Goal: Task Accomplishment & Management: Manage account settings

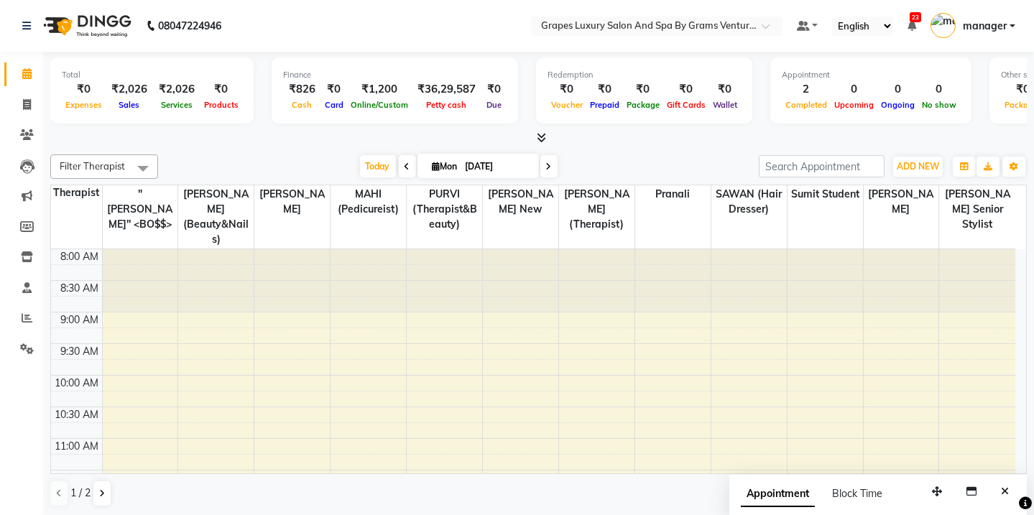
scroll to position [249, 0]
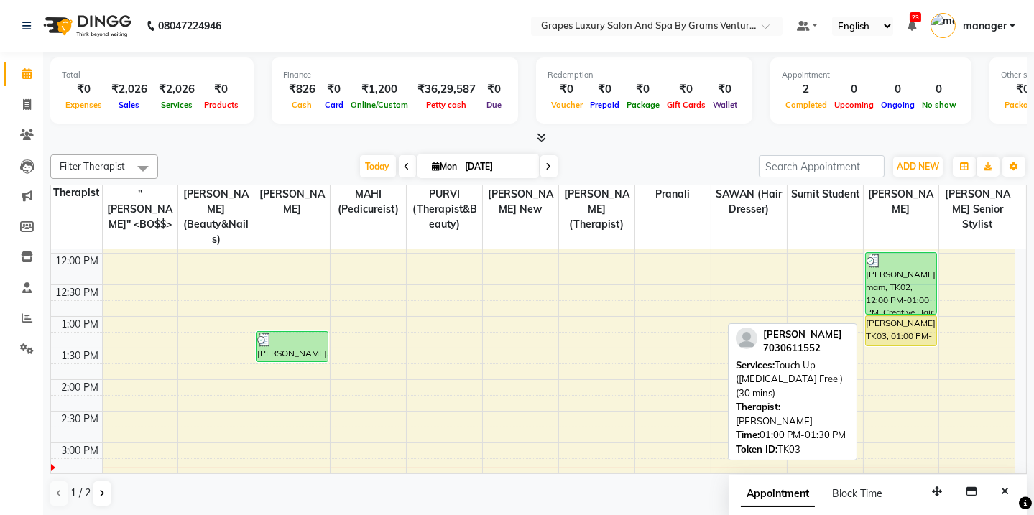
click at [902, 316] on div "[PERSON_NAME], TK03, 01:00 PM-01:30 PM, Touch Up ([MEDICAL_DATA] Free ) (30 min…" at bounding box center [901, 330] width 70 height 29
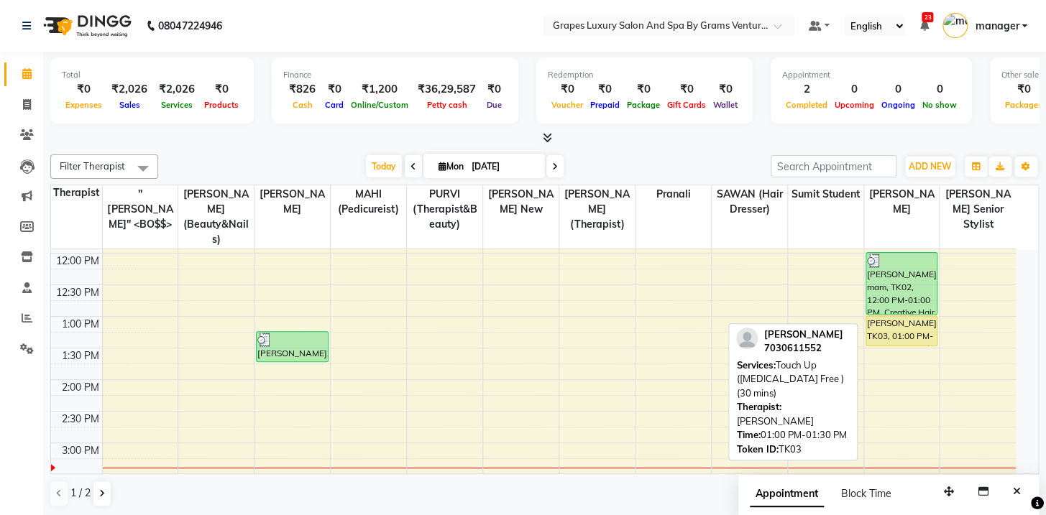
select select "1"
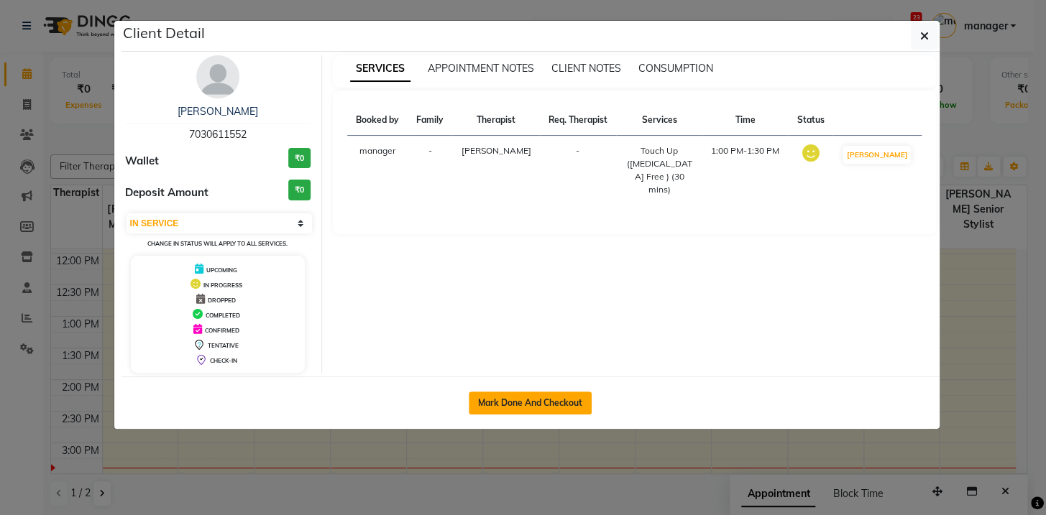
click at [543, 410] on button "Mark Done And Checkout" at bounding box center [530, 403] width 123 height 23
select select "service"
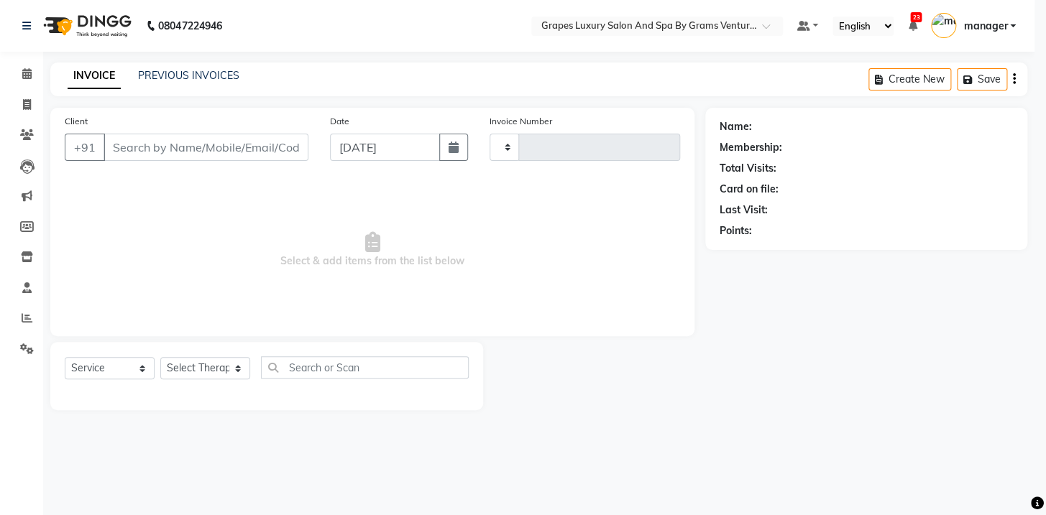
type input "2360"
select select "3585"
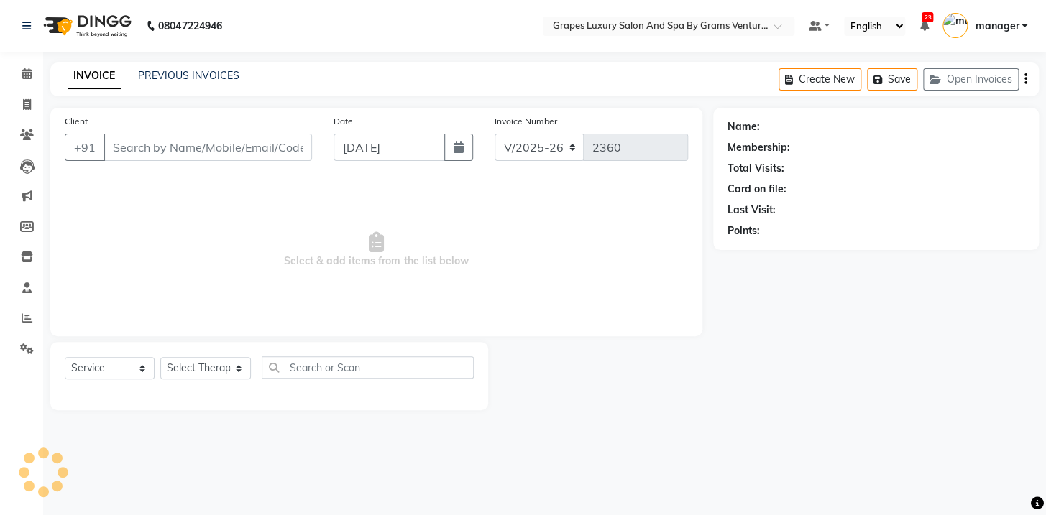
type input "7030611552"
select select "60449"
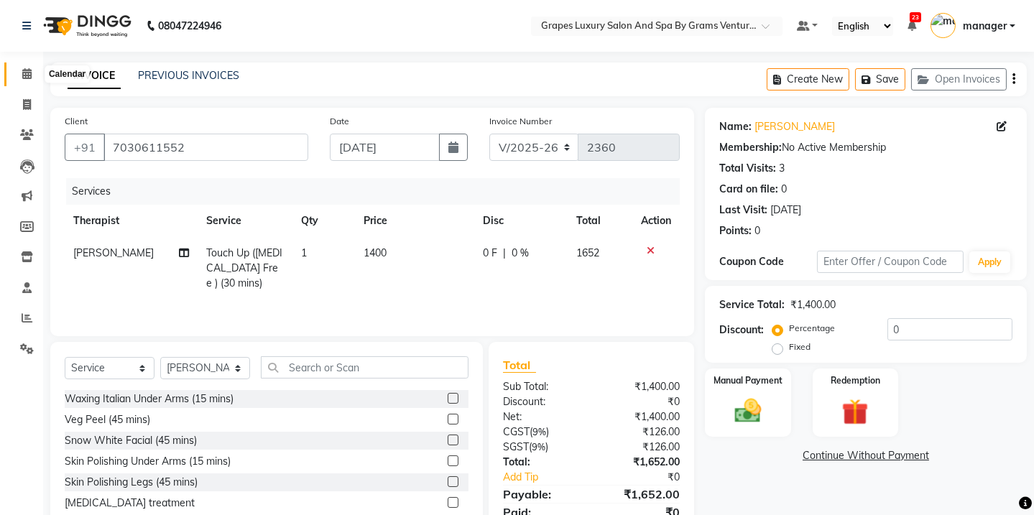
click at [17, 70] on span at bounding box center [26, 74] width 25 height 17
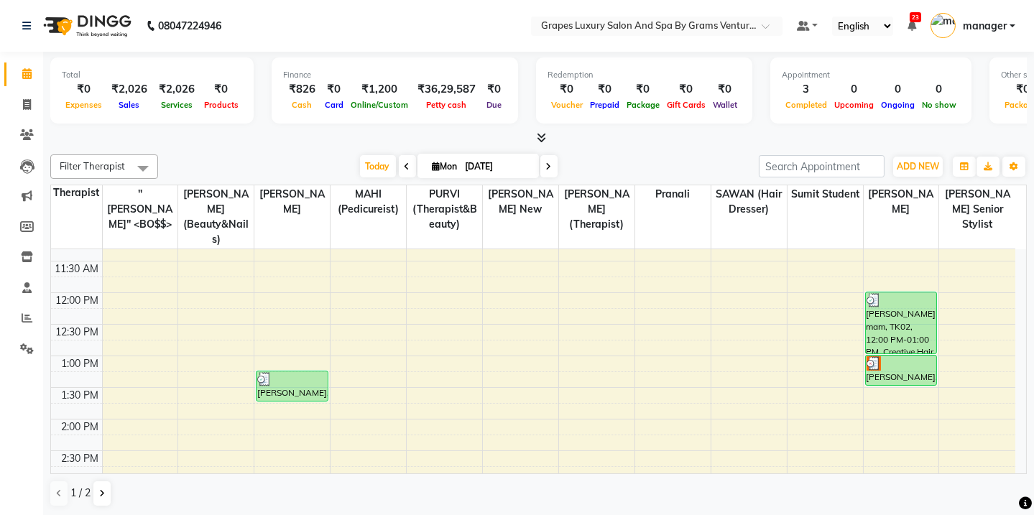
scroll to position [194, 0]
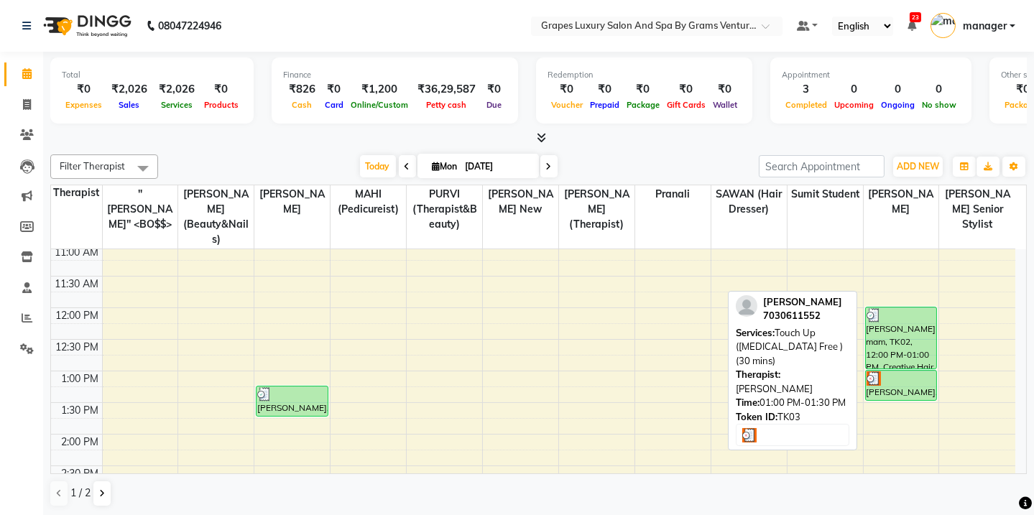
click at [929, 372] on div "[PERSON_NAME], TK03, 01:00 PM-01:30 PM, Touch Up ([MEDICAL_DATA] Free ) (30 min…" at bounding box center [901, 385] width 70 height 29
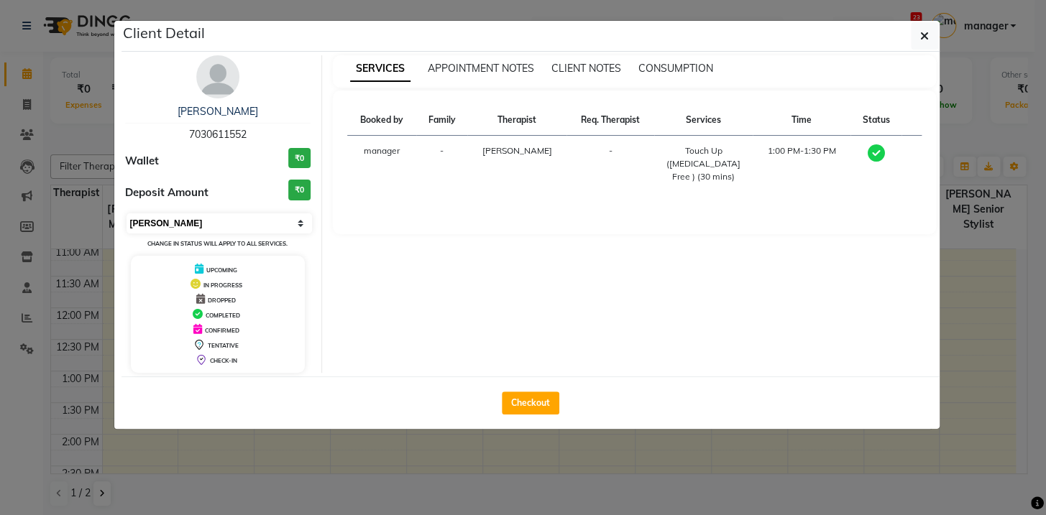
click at [205, 221] on select "Select MARK DONE UPCOMING" at bounding box center [219, 223] width 186 height 20
select select "5"
click at [126, 213] on select "Select MARK DONE UPCOMING" at bounding box center [219, 223] width 186 height 20
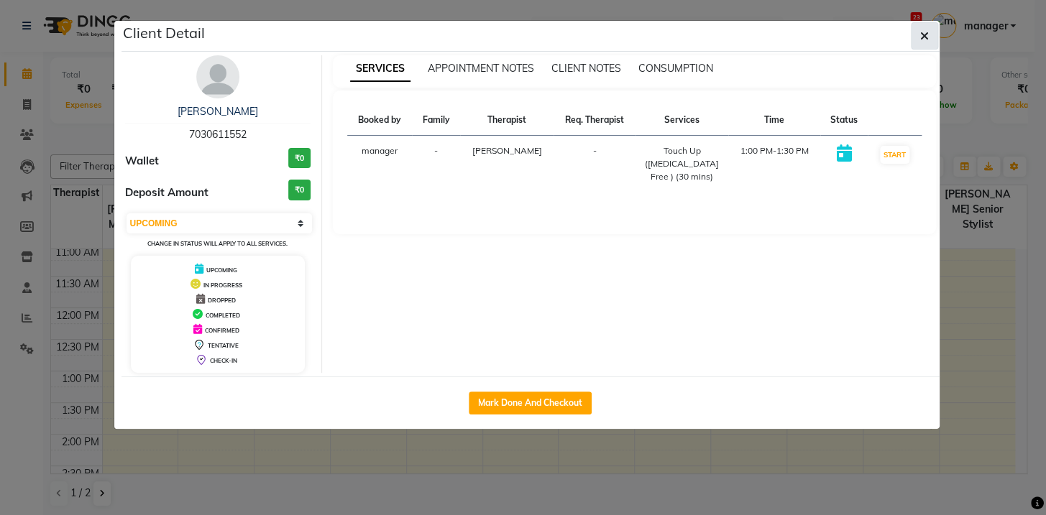
click at [919, 37] on button "button" at bounding box center [924, 35] width 27 height 27
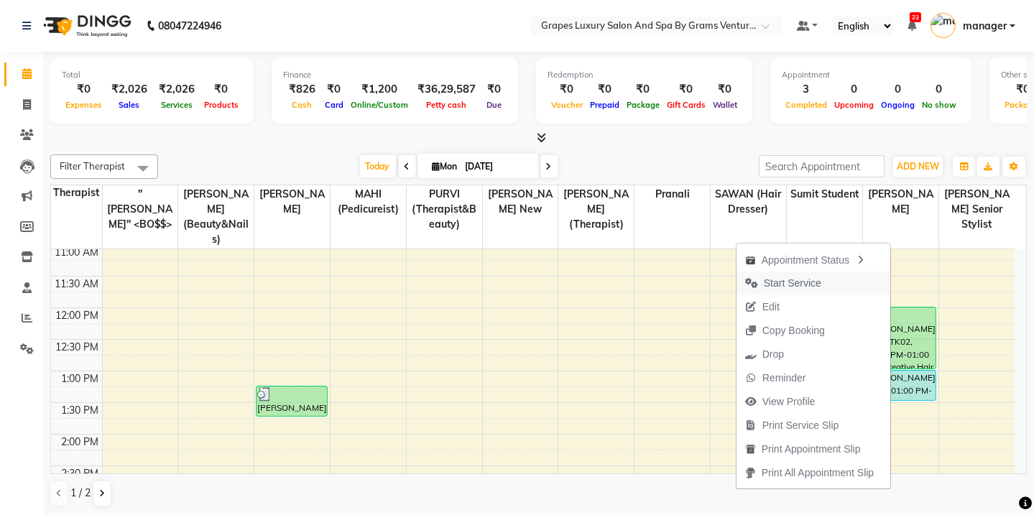
click at [802, 284] on span "Start Service" at bounding box center [792, 283] width 57 height 15
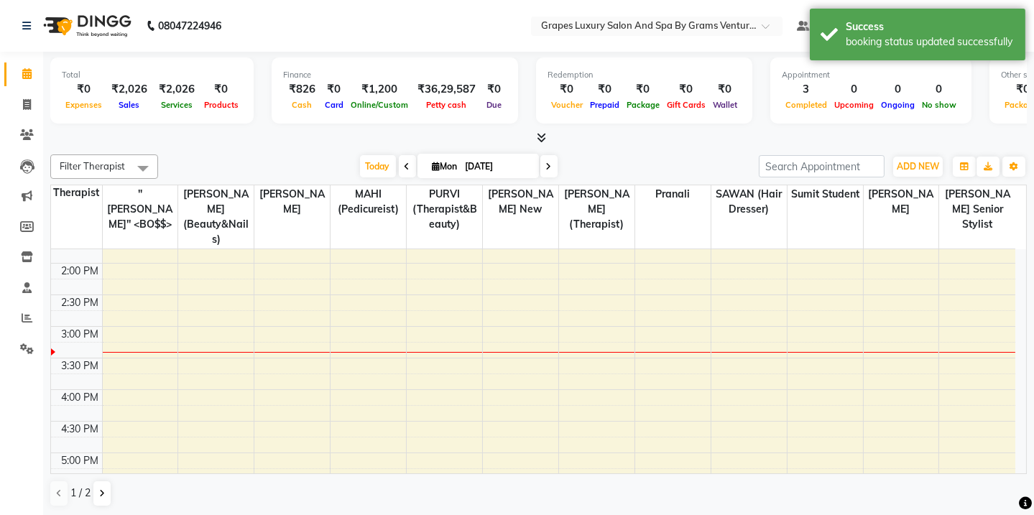
scroll to position [357, 0]
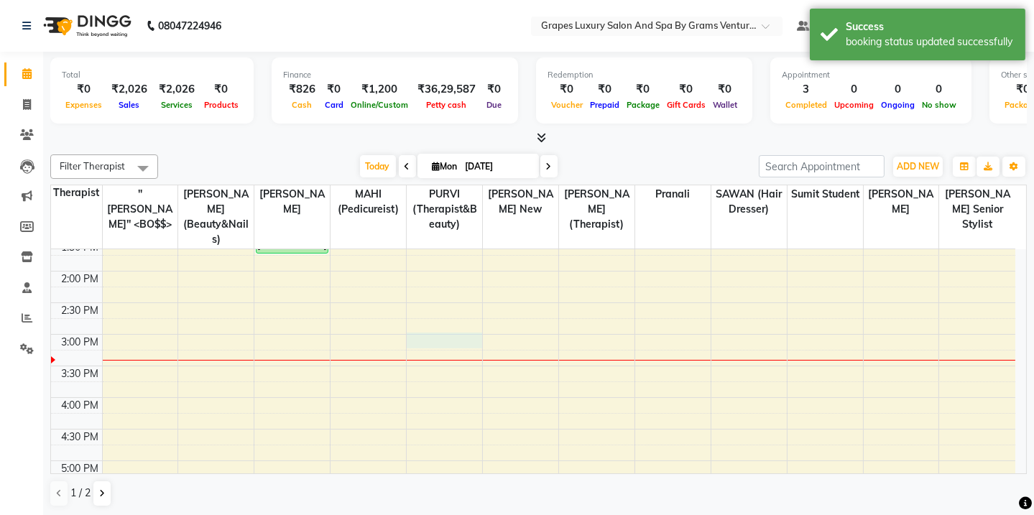
click at [451, 319] on div "8:00 AM 8:30 AM 9:00 AM 9:30 AM 10:00 AM 10:30 AM 11:00 AM 11:30 AM 12:00 PM 12…" at bounding box center [533, 303] width 965 height 822
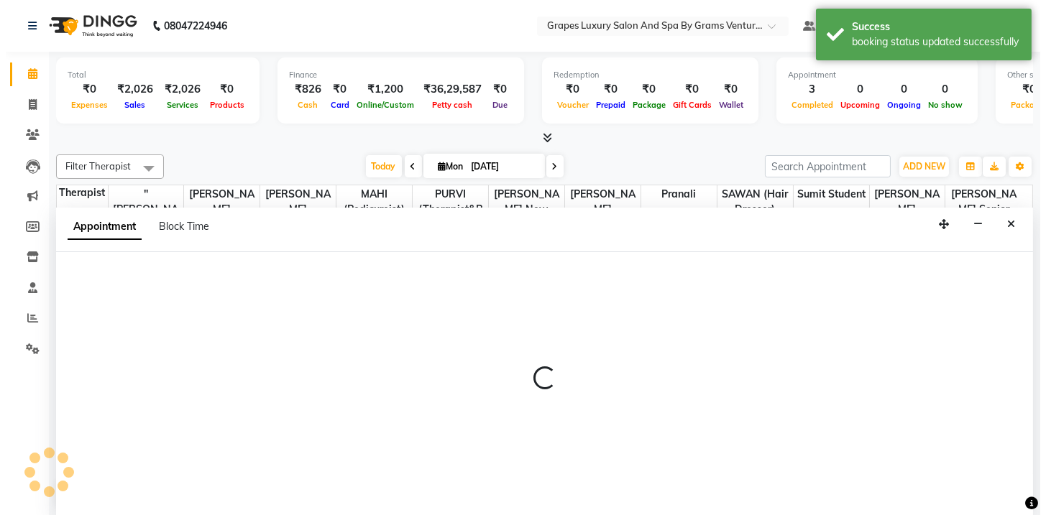
scroll to position [0, 0]
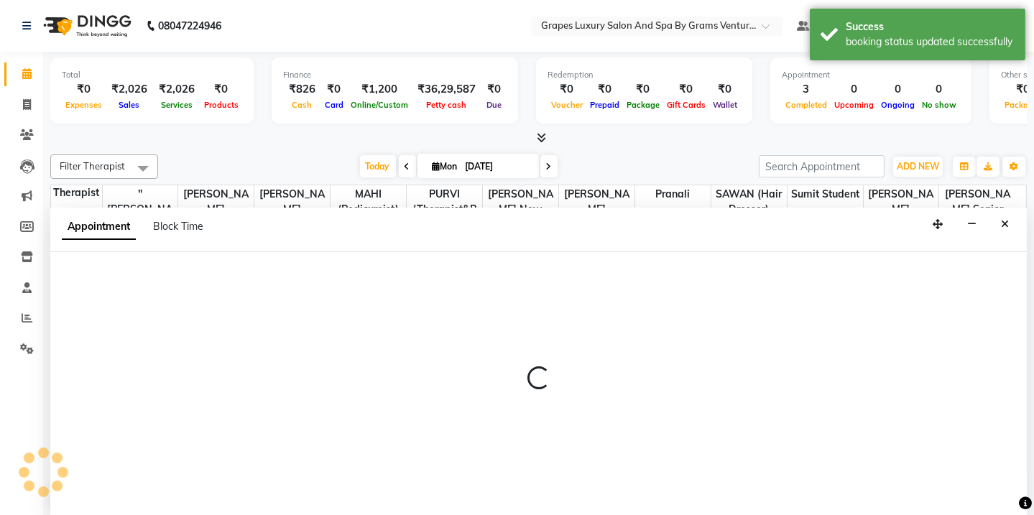
select select "47786"
select select "900"
select select "tentative"
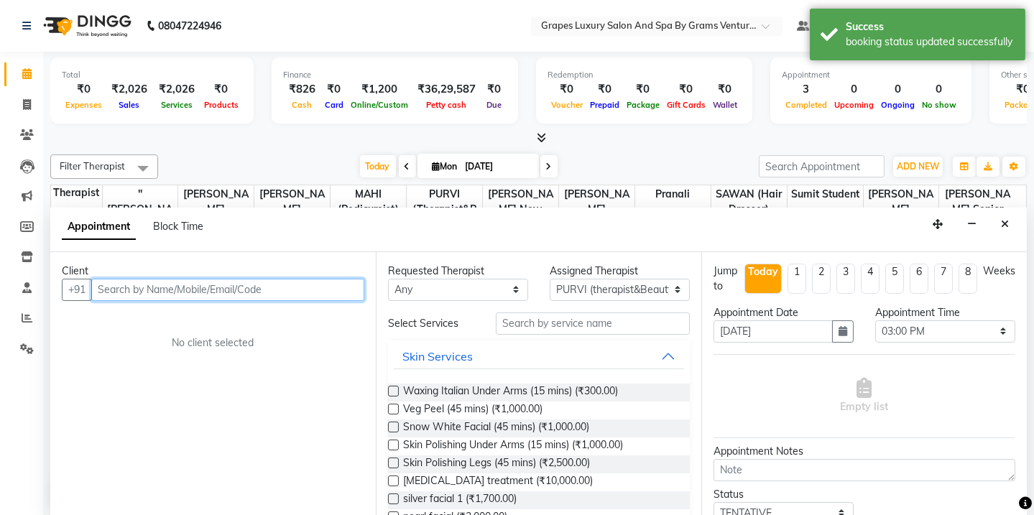
click at [109, 281] on input "text" at bounding box center [227, 290] width 273 height 22
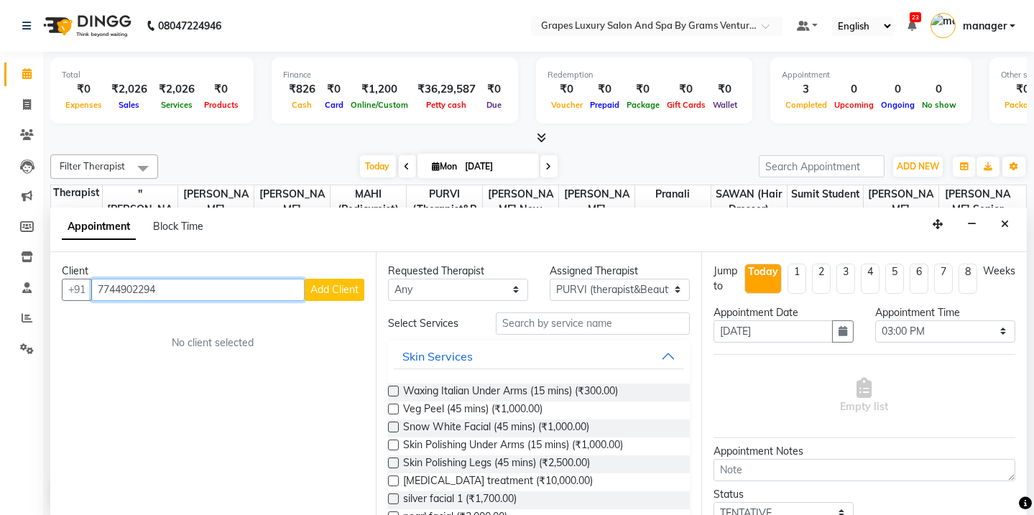
type input "7744902294"
click at [316, 292] on span "Add Client" at bounding box center [334, 289] width 48 height 13
select select "22"
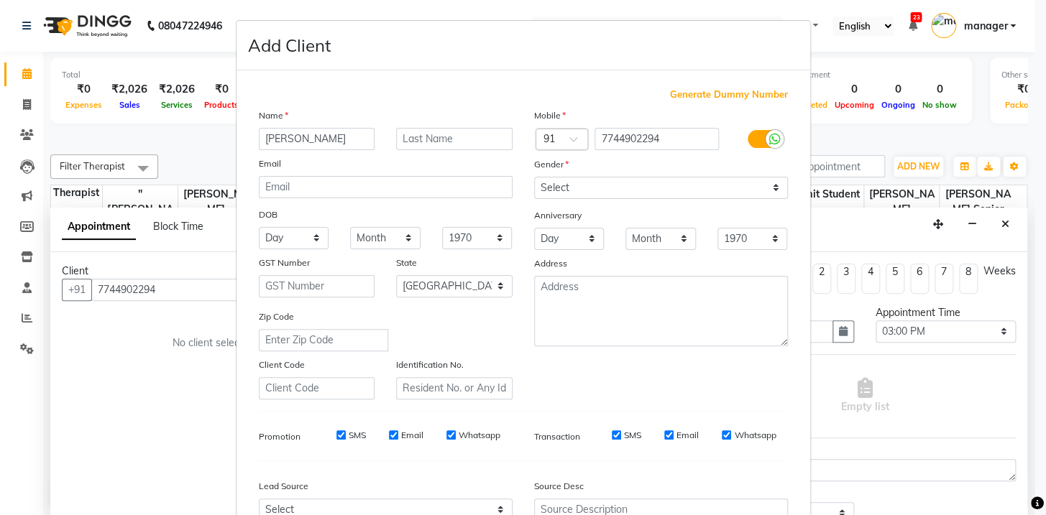
click at [316, 137] on input "[PERSON_NAME]" at bounding box center [317, 139] width 116 height 22
type input "aehmad"
click at [433, 142] on input "text" at bounding box center [454, 139] width 116 height 22
type input "sir"
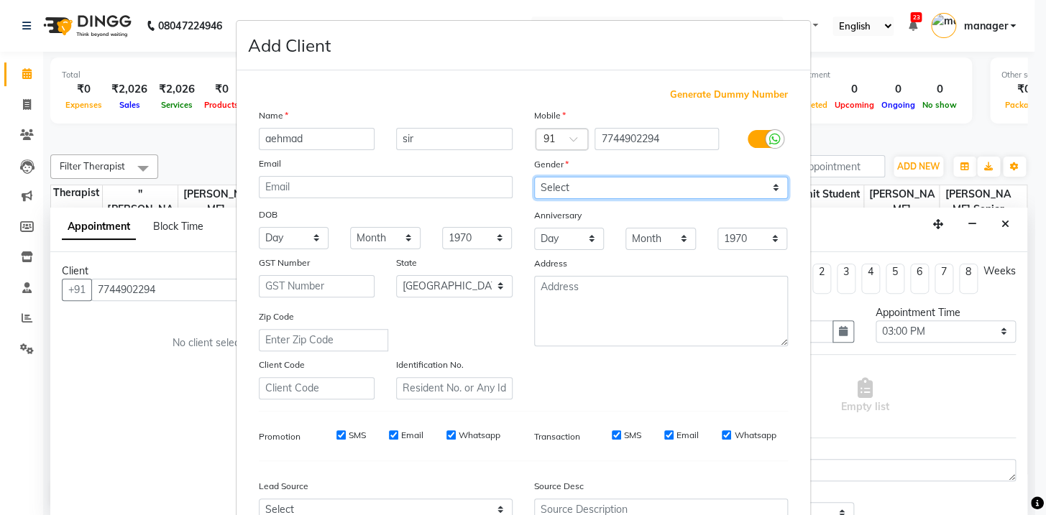
click at [670, 185] on select "Select [DEMOGRAPHIC_DATA] [DEMOGRAPHIC_DATA] Other Prefer Not To Say" at bounding box center [661, 188] width 254 height 22
select select "[DEMOGRAPHIC_DATA]"
click at [534, 177] on select "Select [DEMOGRAPHIC_DATA] [DEMOGRAPHIC_DATA] Other Prefer Not To Say" at bounding box center [661, 188] width 254 height 22
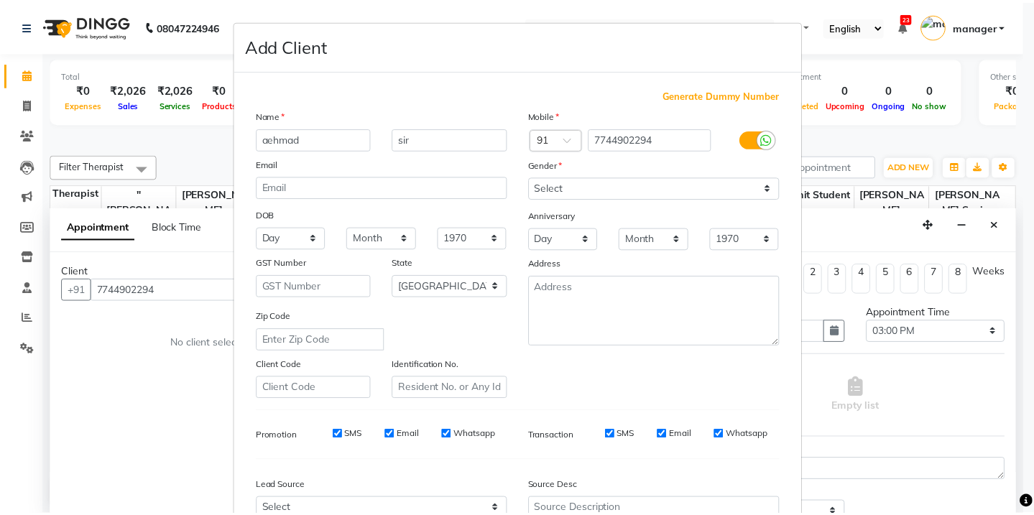
scroll to position [152, 0]
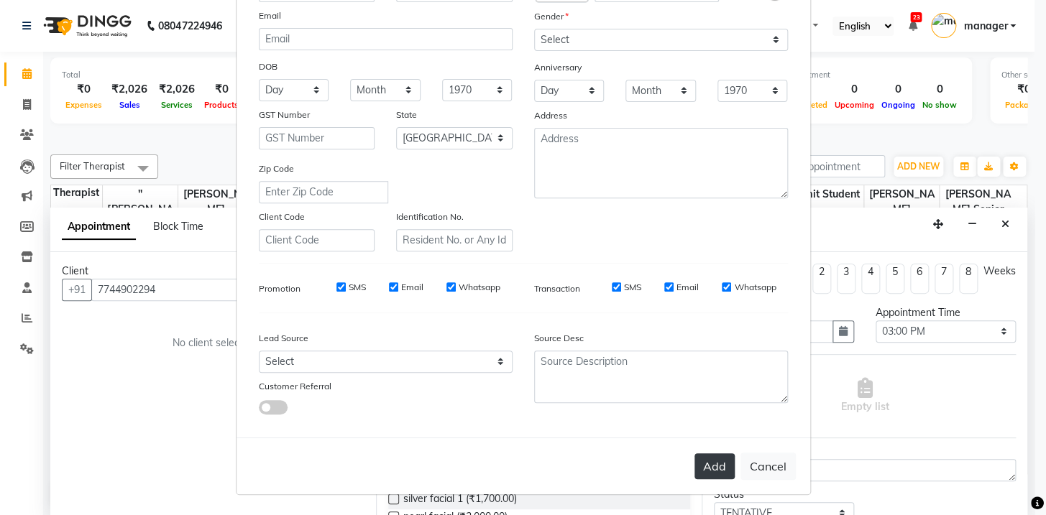
click at [694, 456] on button "Add" at bounding box center [714, 467] width 40 height 26
select select
select select "null"
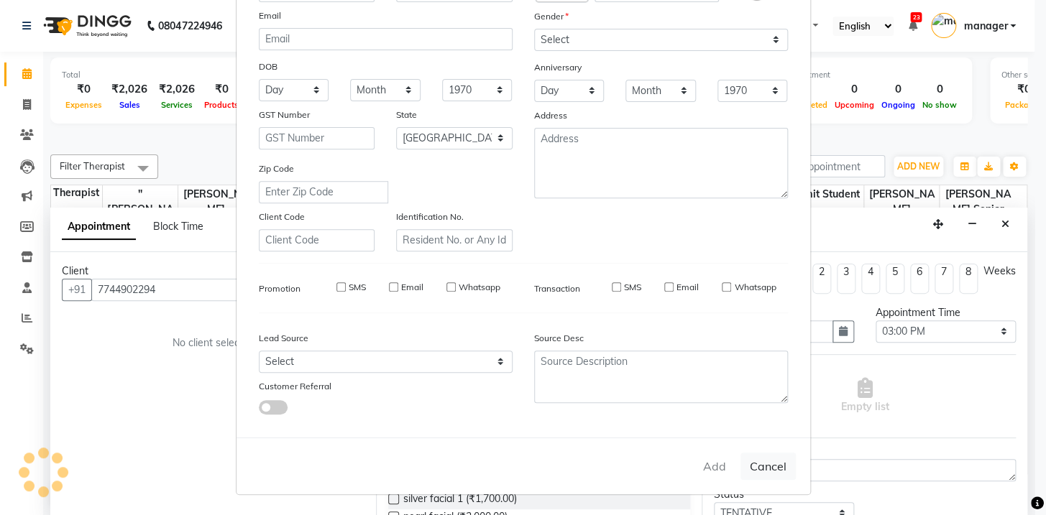
select select
checkbox input "false"
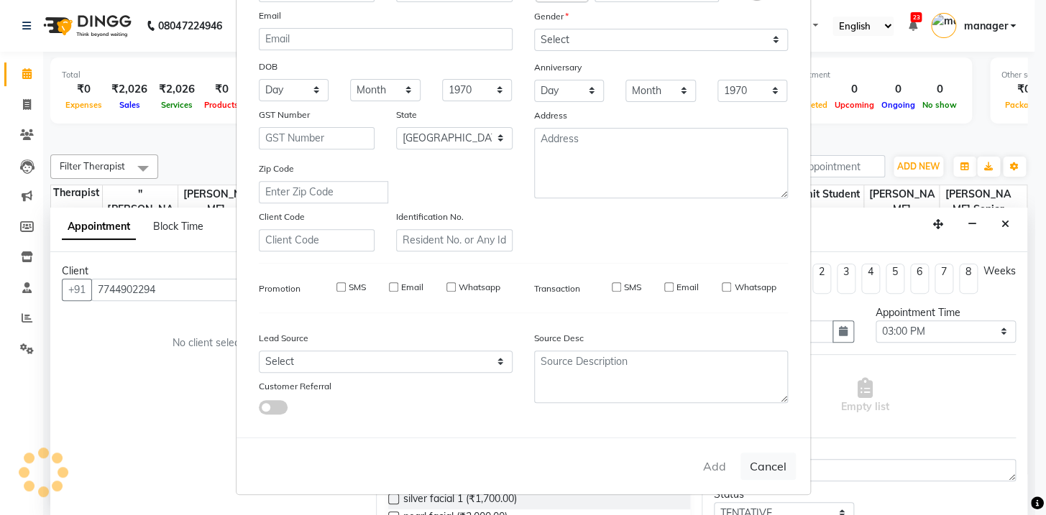
checkbox input "false"
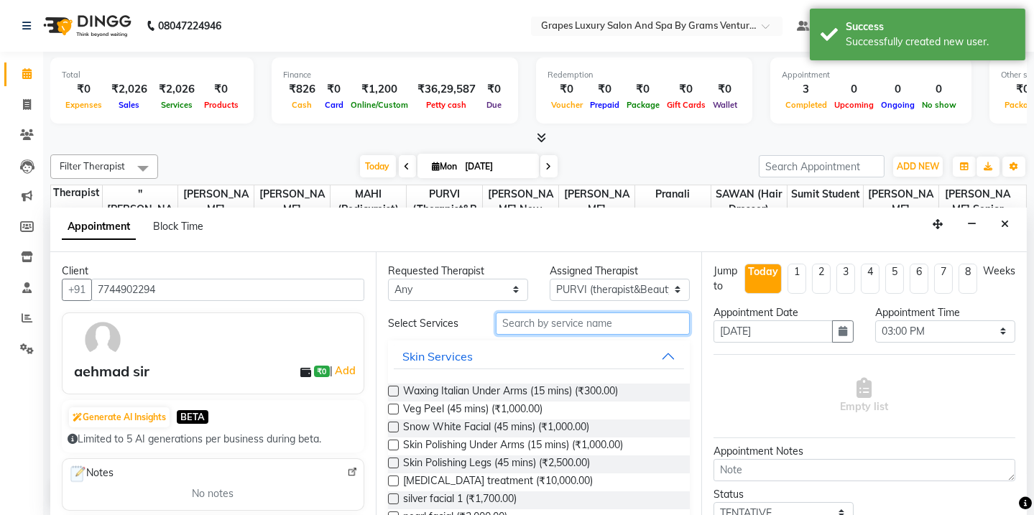
click at [507, 326] on input "text" at bounding box center [593, 324] width 194 height 22
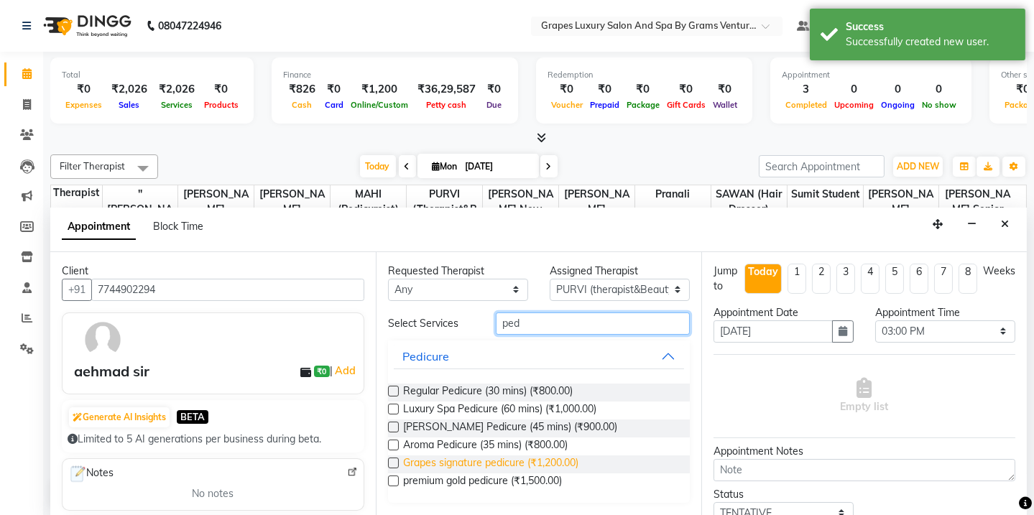
type input "ped"
click at [477, 461] on span "Grapes signature pedicure (₹1,200.00)" at bounding box center [490, 465] width 175 height 18
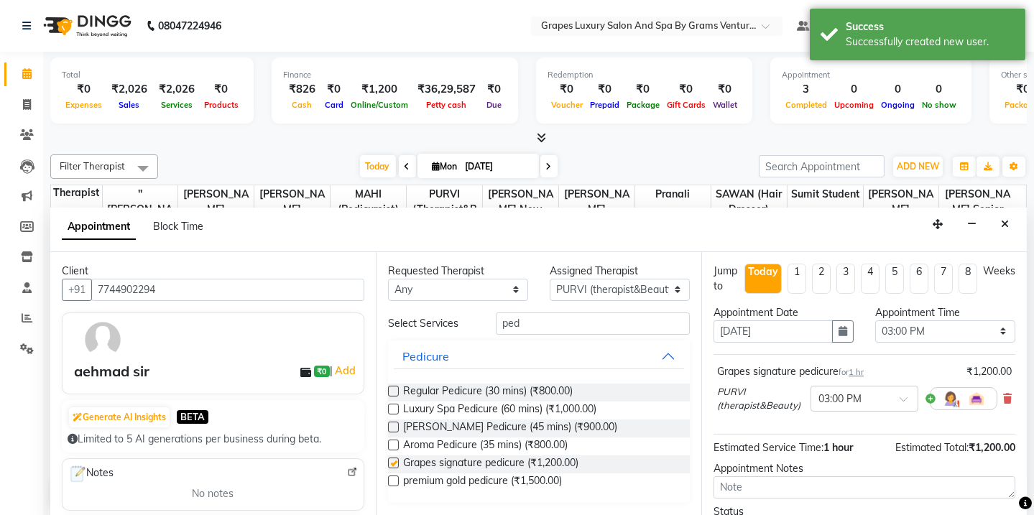
checkbox input "false"
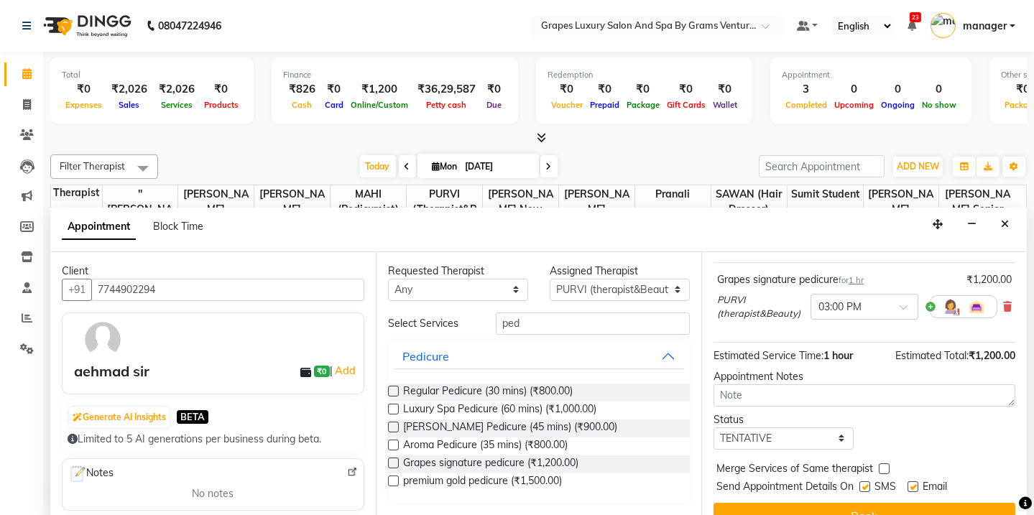
scroll to position [115, 0]
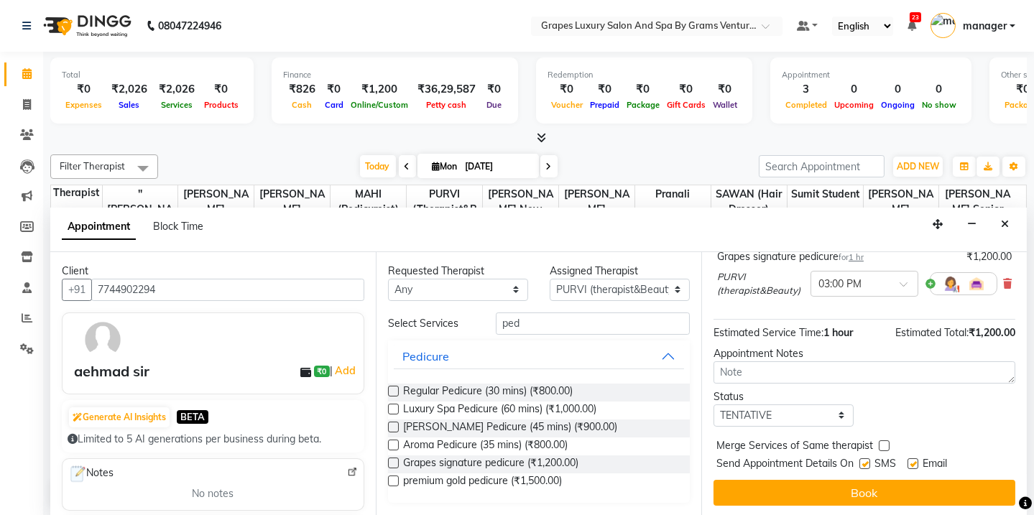
click at [865, 459] on label at bounding box center [865, 464] width 11 height 11
click at [865, 461] on input "checkbox" at bounding box center [864, 465] width 9 height 9
checkbox input "false"
drag, startPoint x: 865, startPoint y: 482, endPoint x: 865, endPoint y: 489, distance: 7.9
click at [865, 489] on button "Book" at bounding box center [865, 493] width 302 height 26
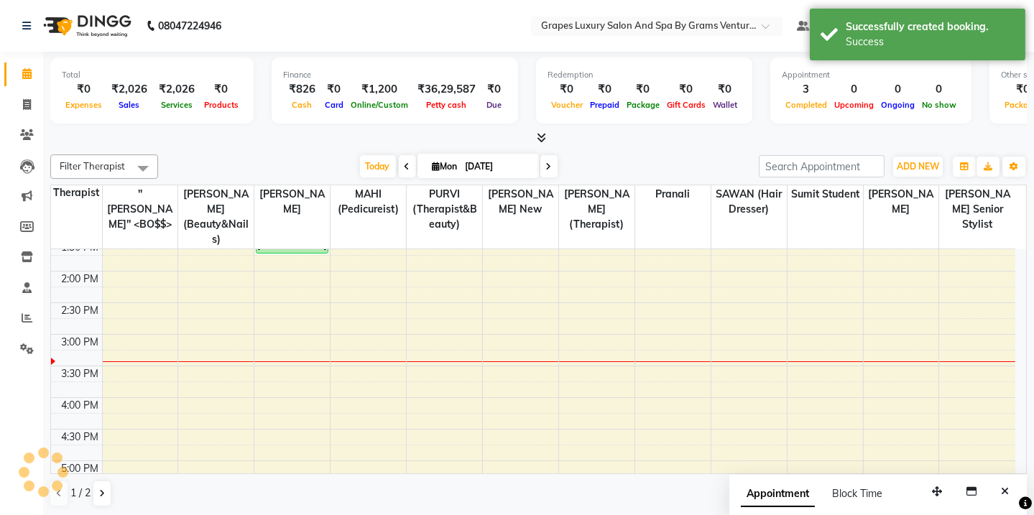
scroll to position [0, 0]
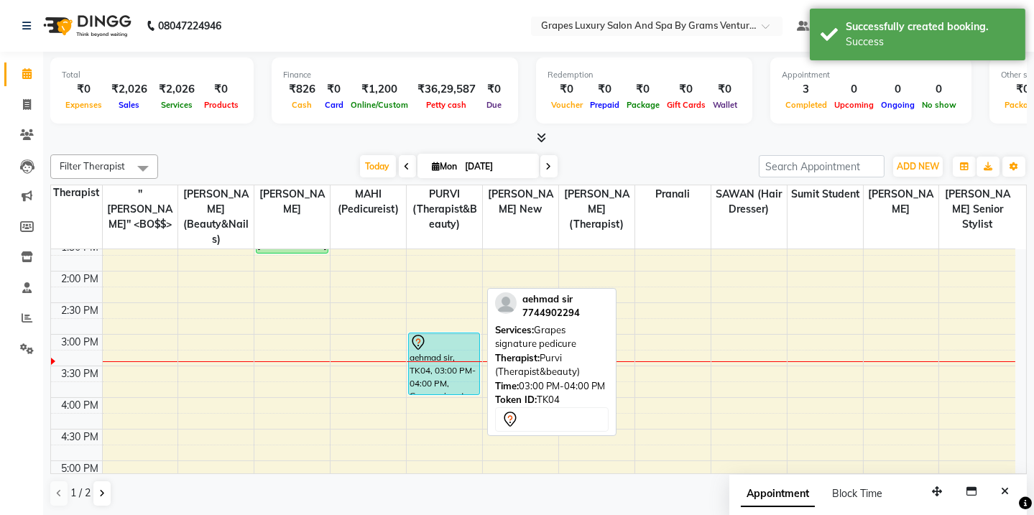
click at [418, 359] on div "aehmad sir, TK04, 03:00 PM-04:00 PM, Grapes signature pedicure" at bounding box center [444, 363] width 70 height 61
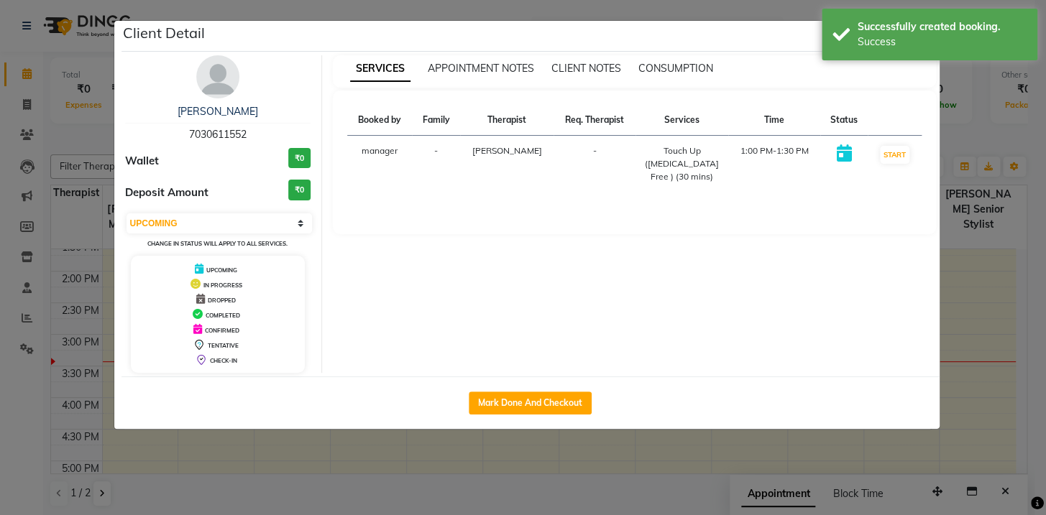
select select "7"
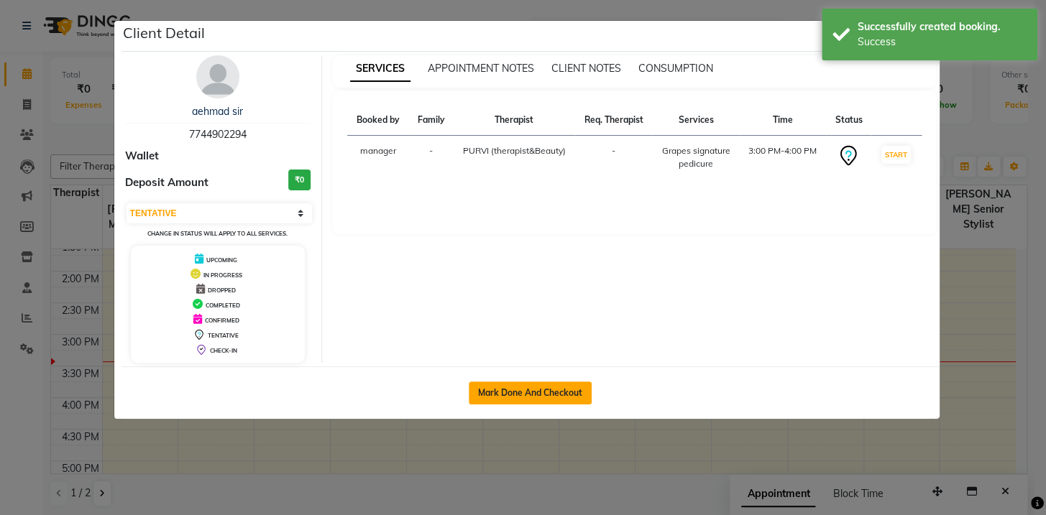
click at [517, 385] on button "Mark Done And Checkout" at bounding box center [530, 393] width 123 height 23
select select "service"
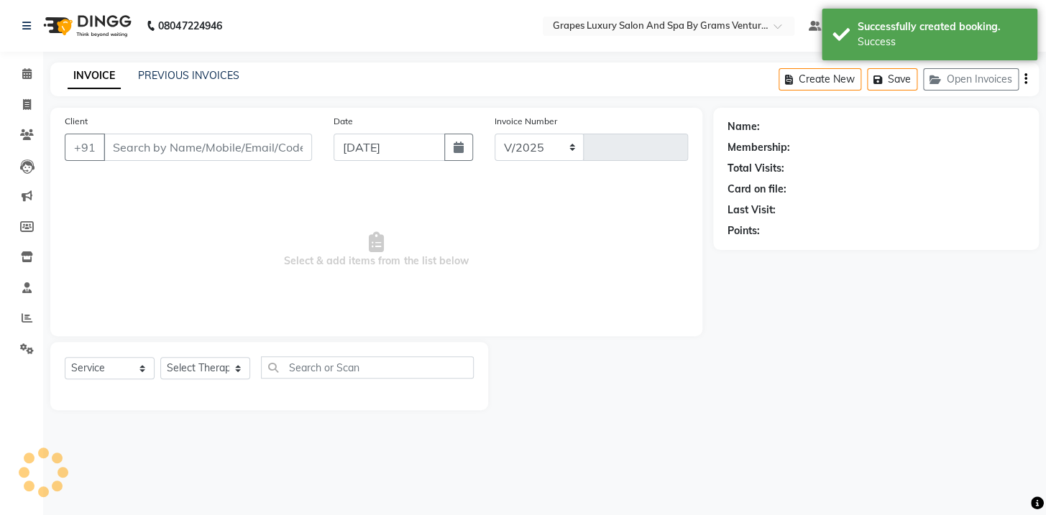
select select "3585"
type input "2360"
type input "7744902294"
select select "47786"
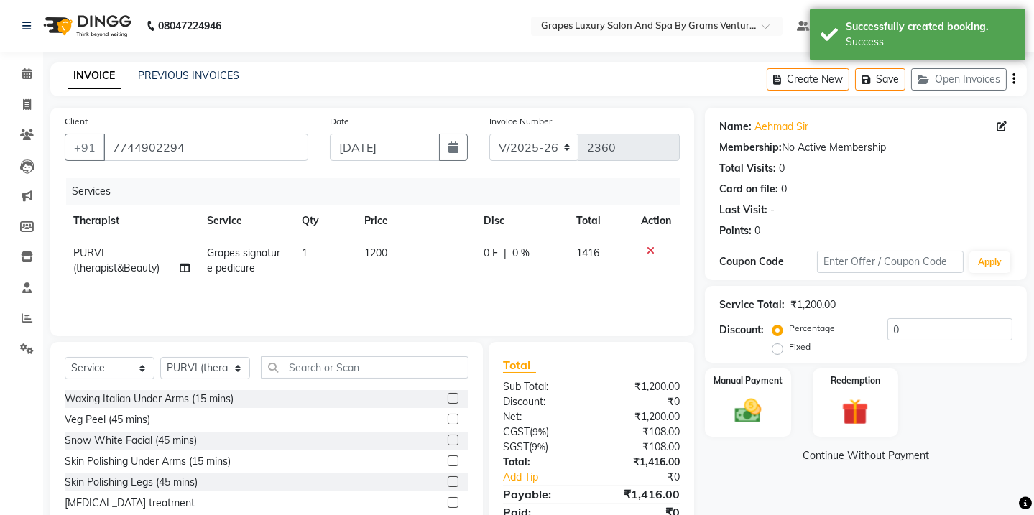
scroll to position [60, 0]
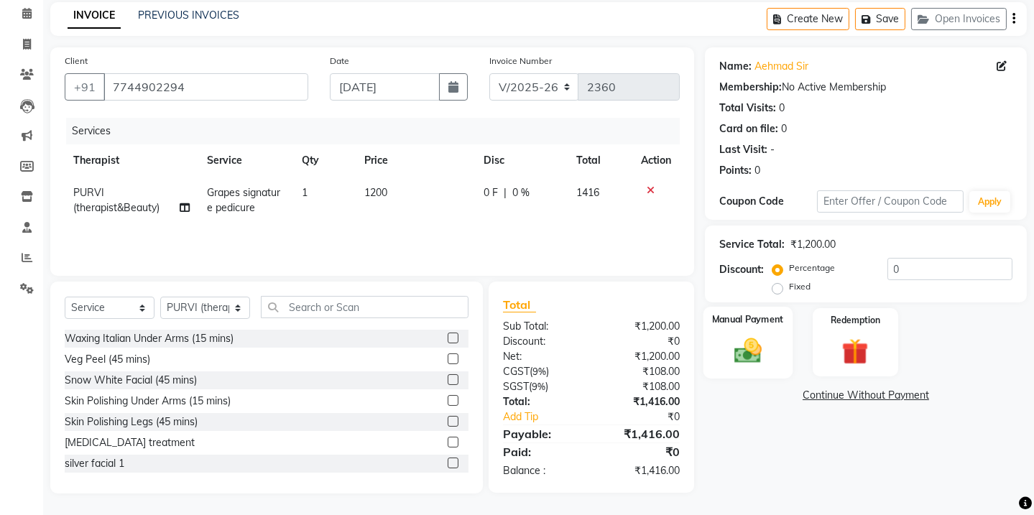
click at [755, 344] on img at bounding box center [748, 351] width 45 height 32
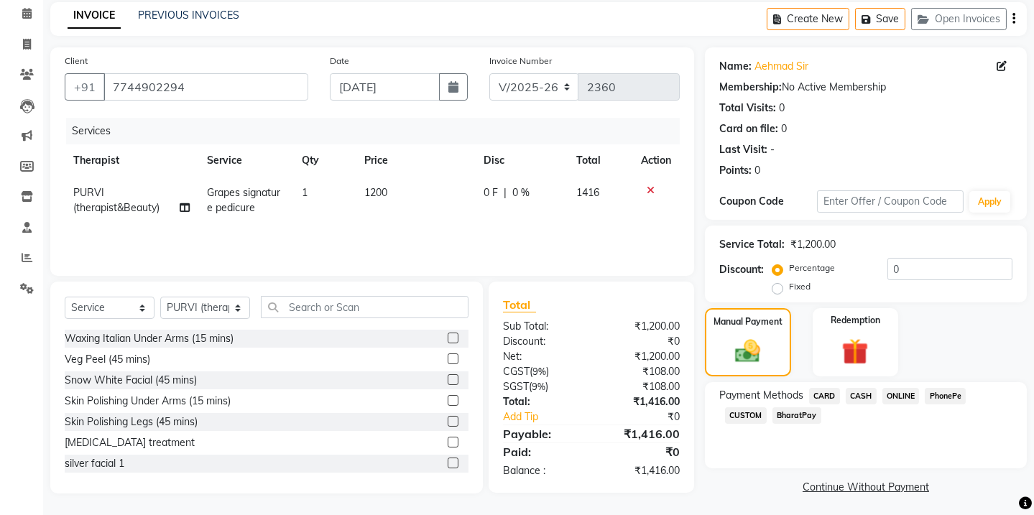
click at [897, 402] on span "ONLINE" at bounding box center [901, 396] width 37 height 17
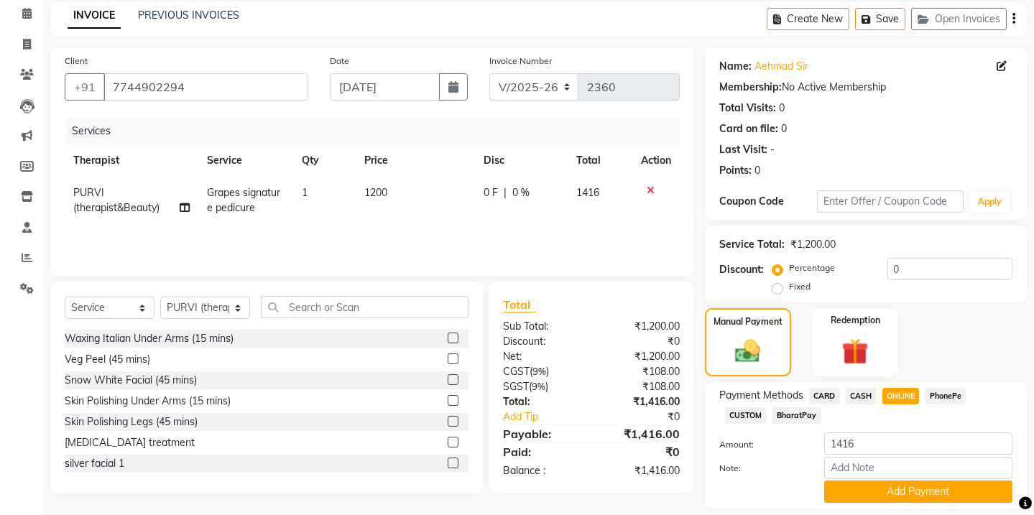
scroll to position [104, 0]
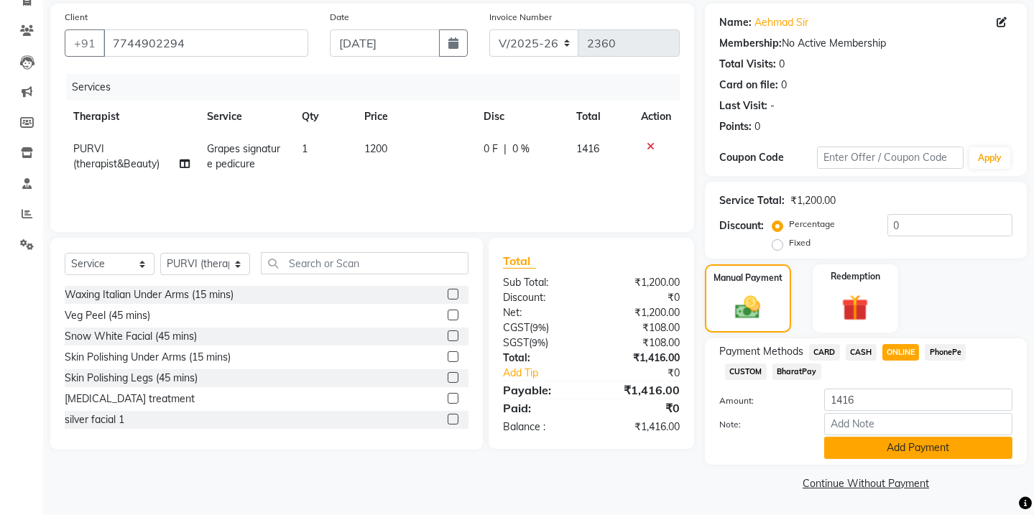
click at [960, 453] on button "Add Payment" at bounding box center [918, 448] width 188 height 22
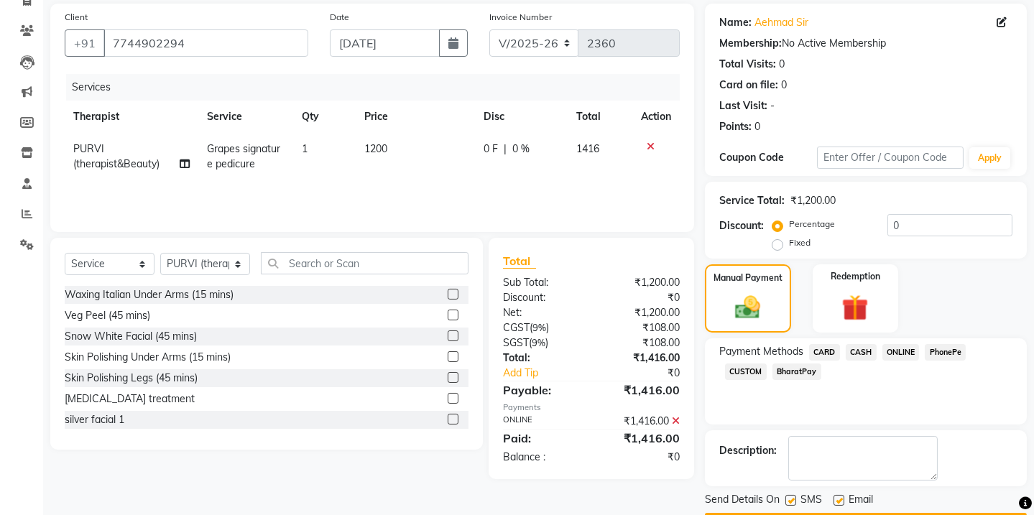
scroll to position [144, 0]
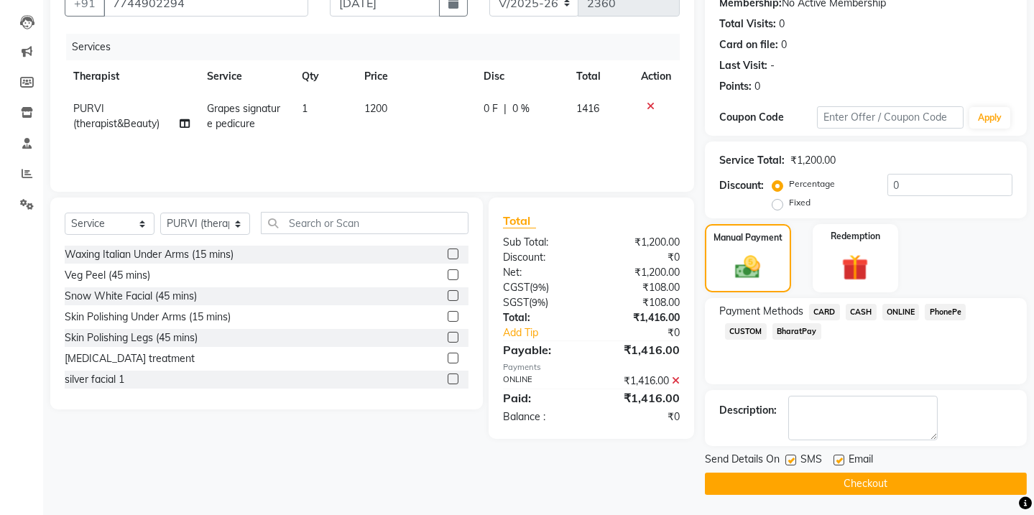
click at [837, 458] on label at bounding box center [839, 460] width 11 height 11
click at [837, 458] on input "checkbox" at bounding box center [838, 460] width 9 height 9
checkbox input "false"
click at [841, 482] on button "Checkout" at bounding box center [866, 484] width 322 height 22
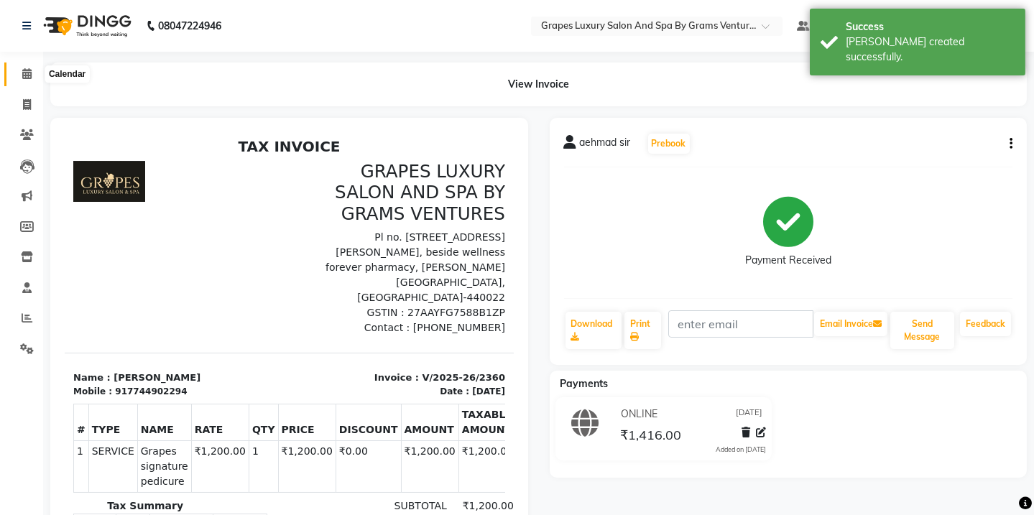
click at [19, 72] on span at bounding box center [26, 74] width 25 height 17
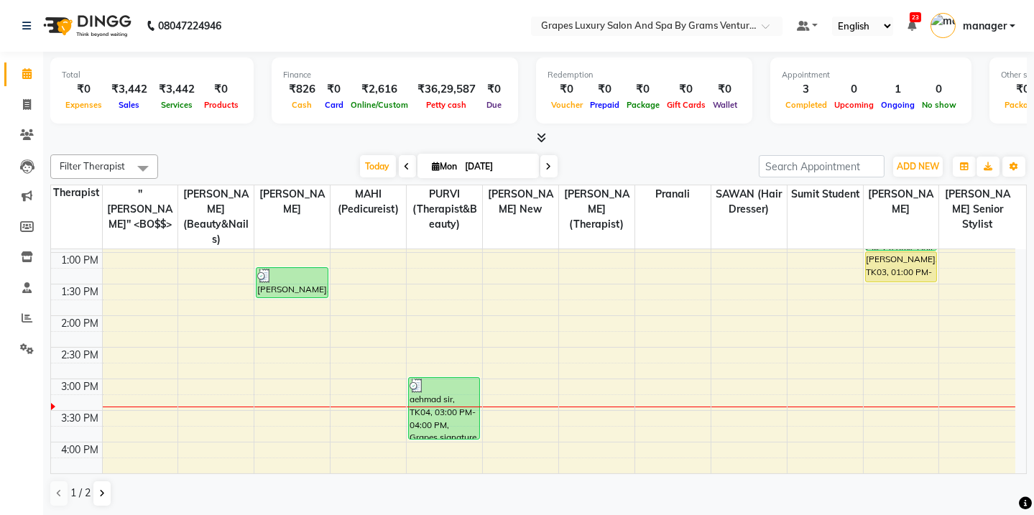
scroll to position [330, 0]
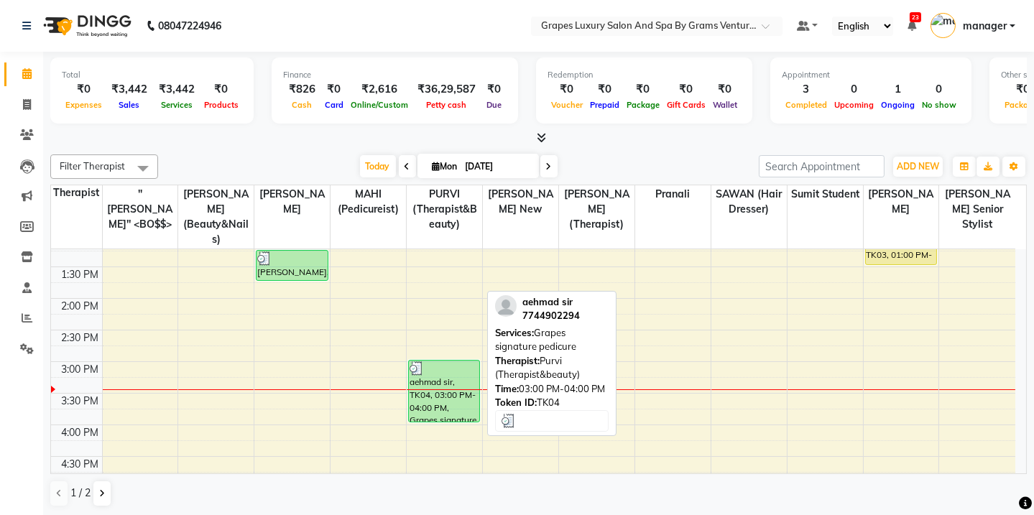
click at [430, 387] on div "aehmad sir, TK04, 03:00 PM-04:00 PM, Grapes signature pedicure" at bounding box center [444, 391] width 70 height 61
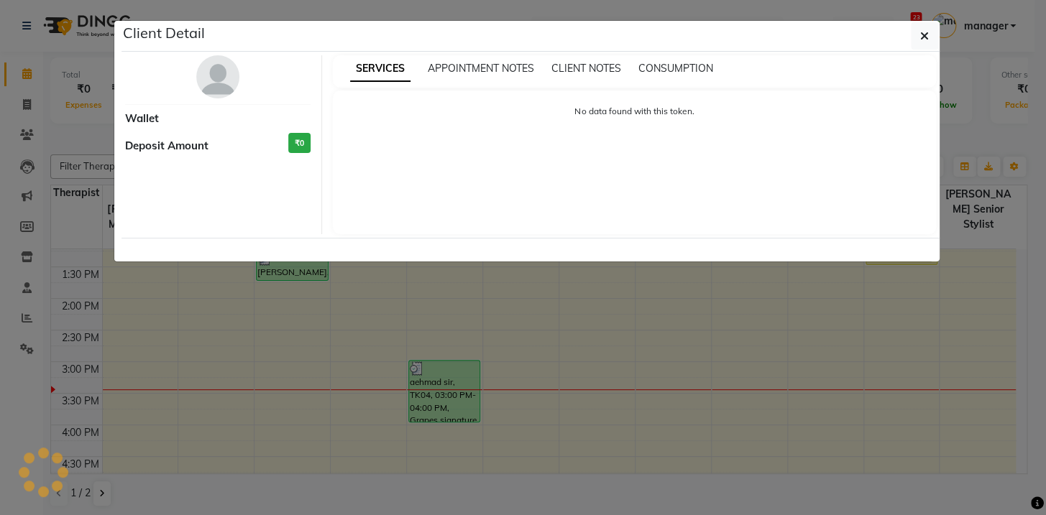
select select "3"
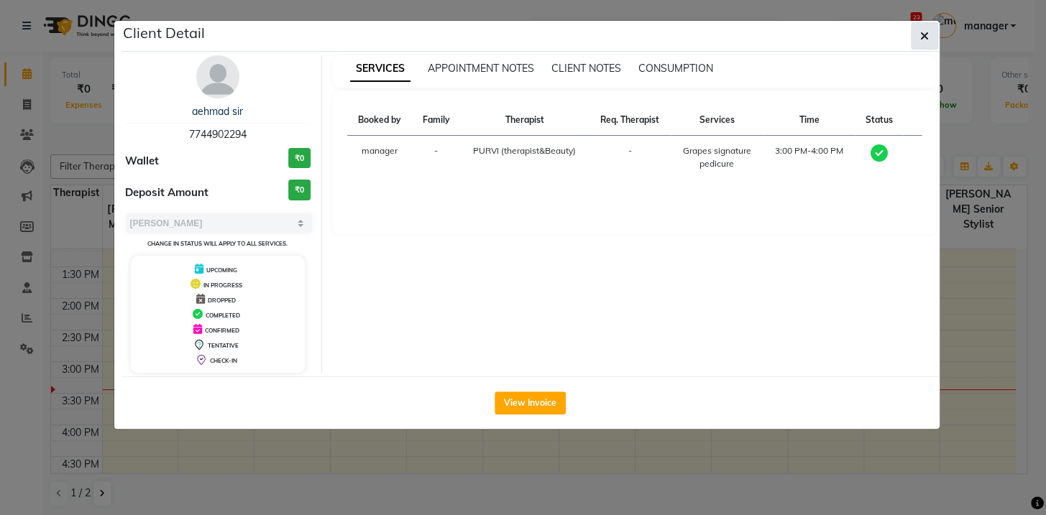
click at [926, 35] on icon "button" at bounding box center [924, 35] width 9 height 11
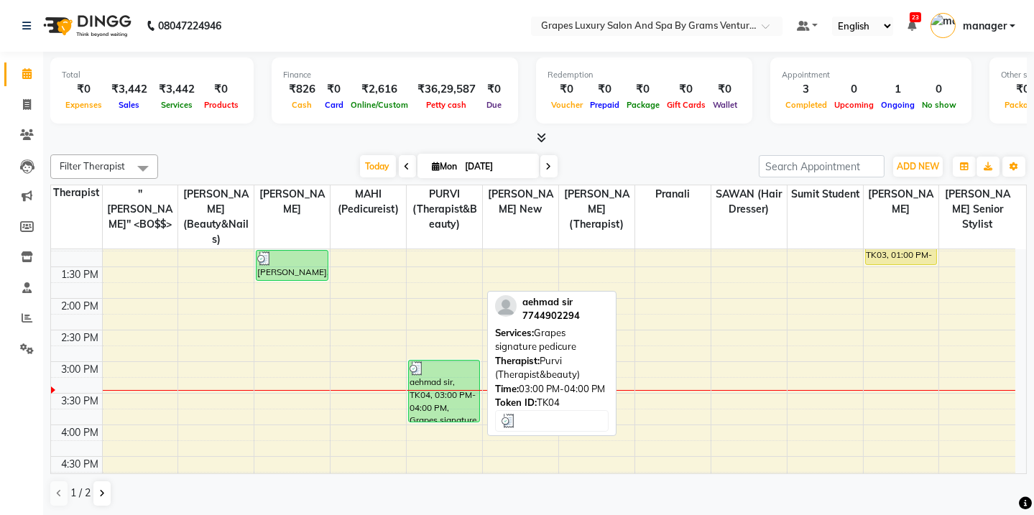
click at [460, 403] on div "aehmad sir, TK04, 03:00 PM-04:00 PM, Grapes signature pedicure" at bounding box center [444, 391] width 70 height 61
select select "3"
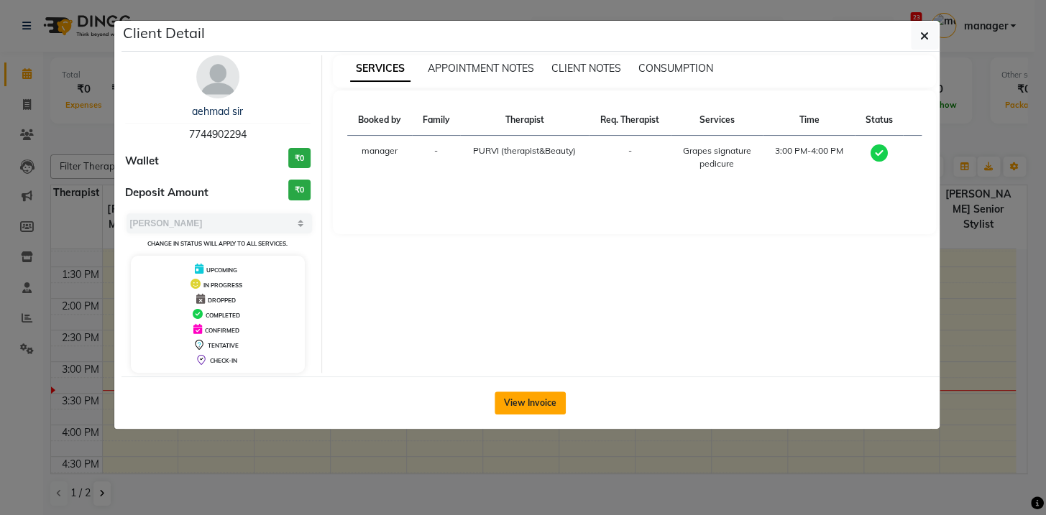
click at [551, 400] on button "View Invoice" at bounding box center [529, 403] width 71 height 23
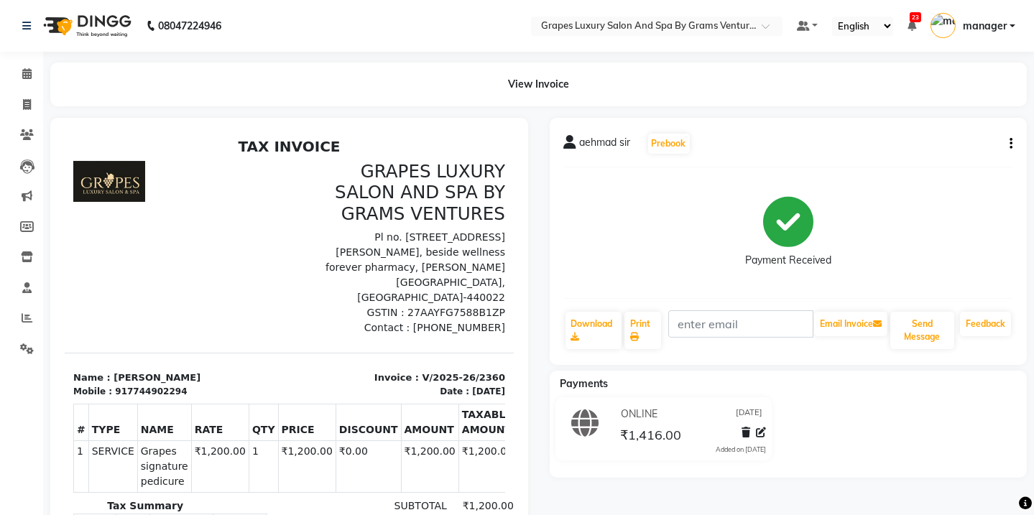
click at [1017, 146] on div "aehmad sir Prebook Payment Received Download Print Email Invoice Send Message F…" at bounding box center [789, 241] width 478 height 247
click at [1008, 144] on button "button" at bounding box center [1008, 144] width 9 height 15
click at [935, 151] on div "Edit Invoice" at bounding box center [940, 153] width 98 height 18
select select "service"
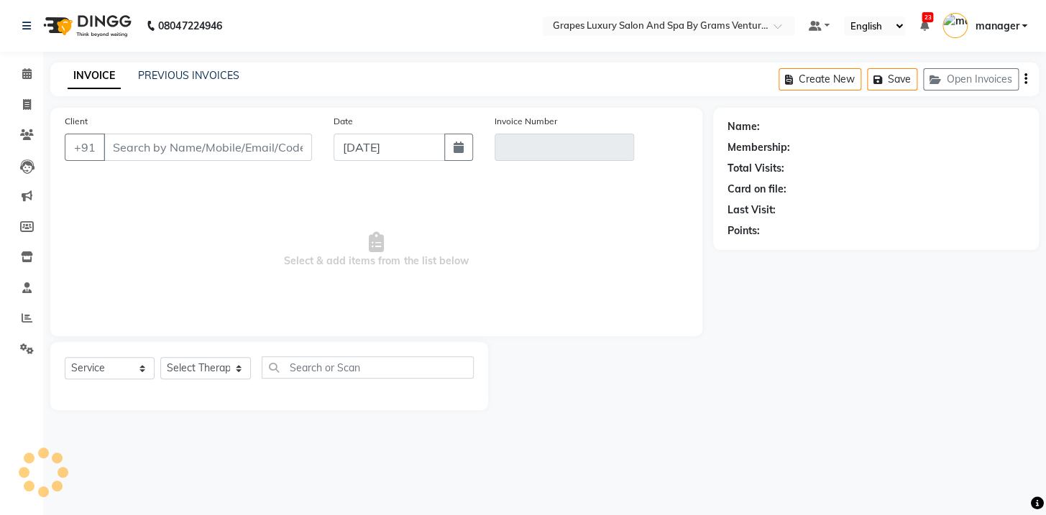
type input "7744902294"
type input "V/2025-26/2360"
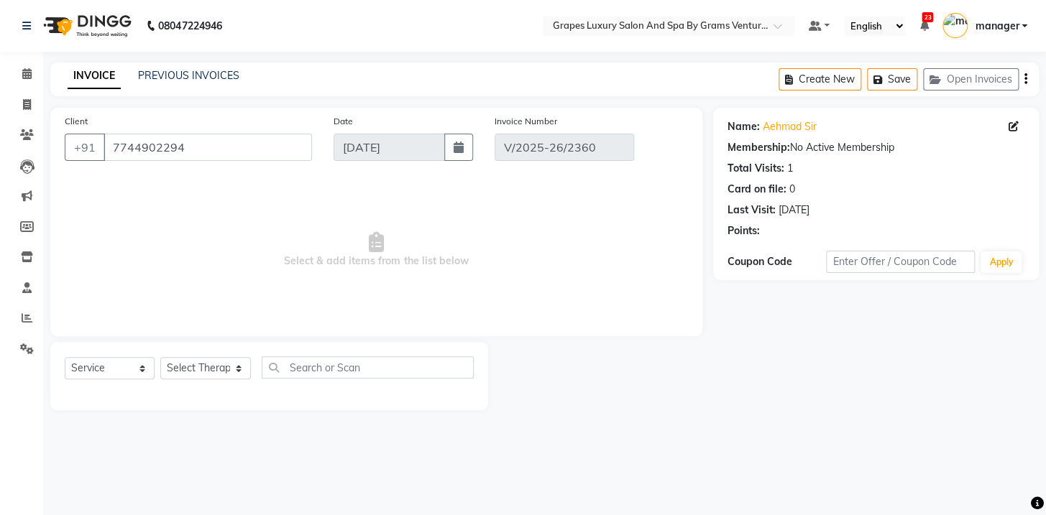
select select "select"
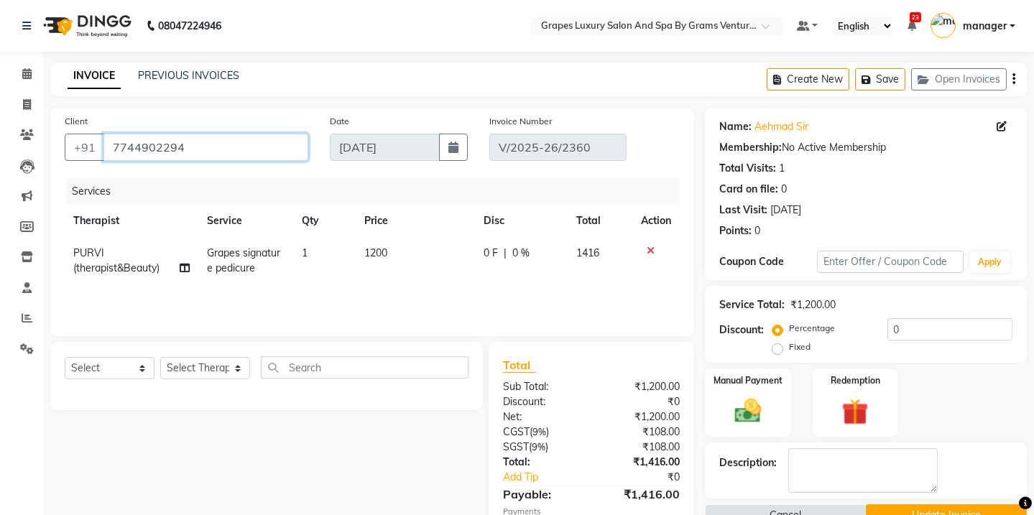
click at [196, 149] on input "7744902294" at bounding box center [205, 147] width 205 height 27
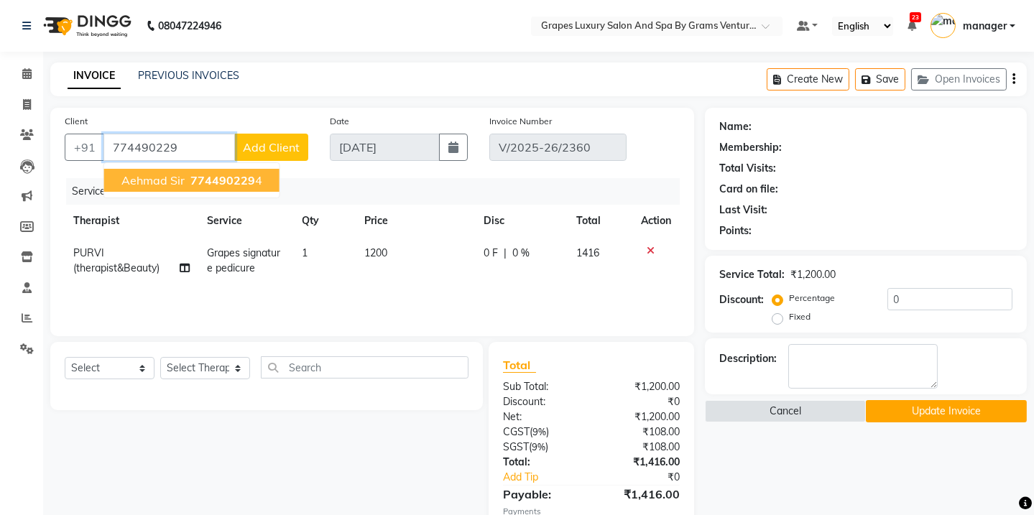
click at [158, 148] on input "774490229" at bounding box center [169, 147] width 132 height 27
click at [179, 145] on input "774493229" at bounding box center [169, 147] width 132 height 27
type input "7744932294"
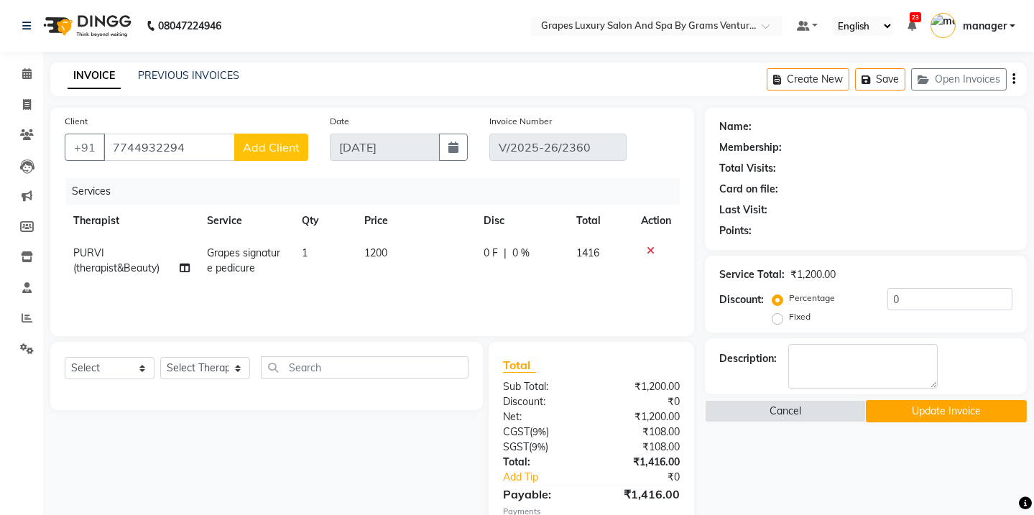
click at [932, 409] on button "Update Invoice" at bounding box center [946, 411] width 161 height 22
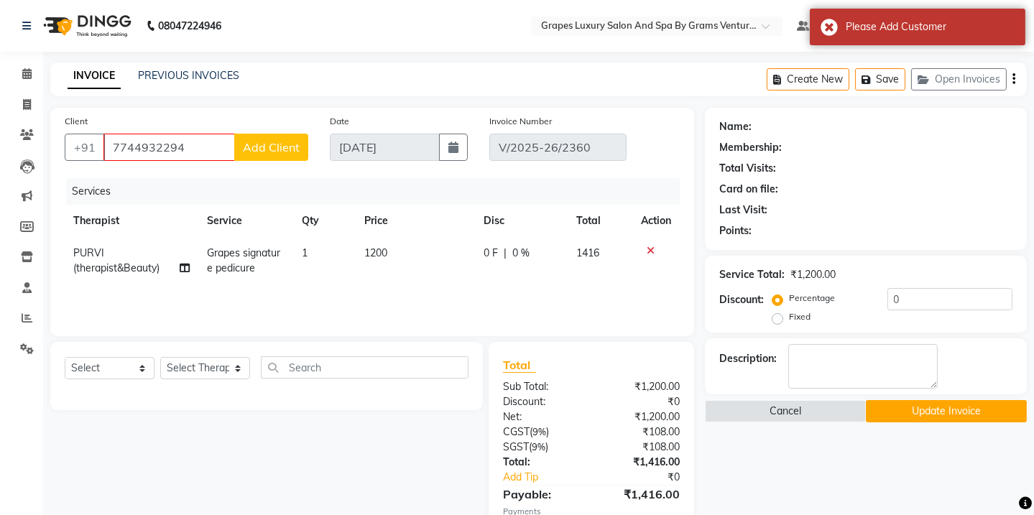
click at [932, 408] on button "Update Invoice" at bounding box center [946, 411] width 161 height 22
drag, startPoint x: 108, startPoint y: 145, endPoint x: 194, endPoint y: 146, distance: 86.3
click at [194, 146] on input "7744932294" at bounding box center [169, 147] width 132 height 27
drag, startPoint x: 194, startPoint y: 146, endPoint x: 242, endPoint y: 95, distance: 70.2
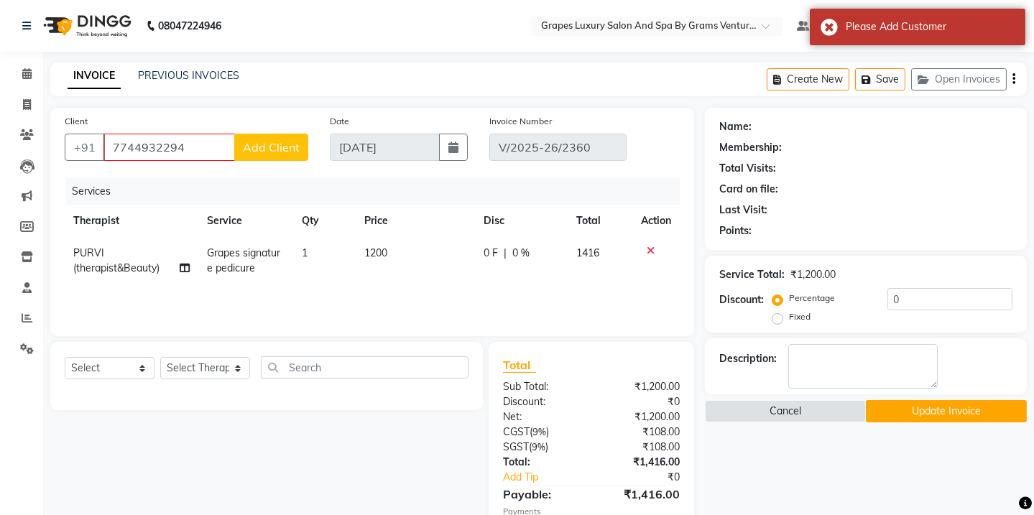
click at [242, 95] on div "INVOICE PREVIOUS INVOICES Create New Save Open Invoices" at bounding box center [538, 80] width 977 height 34
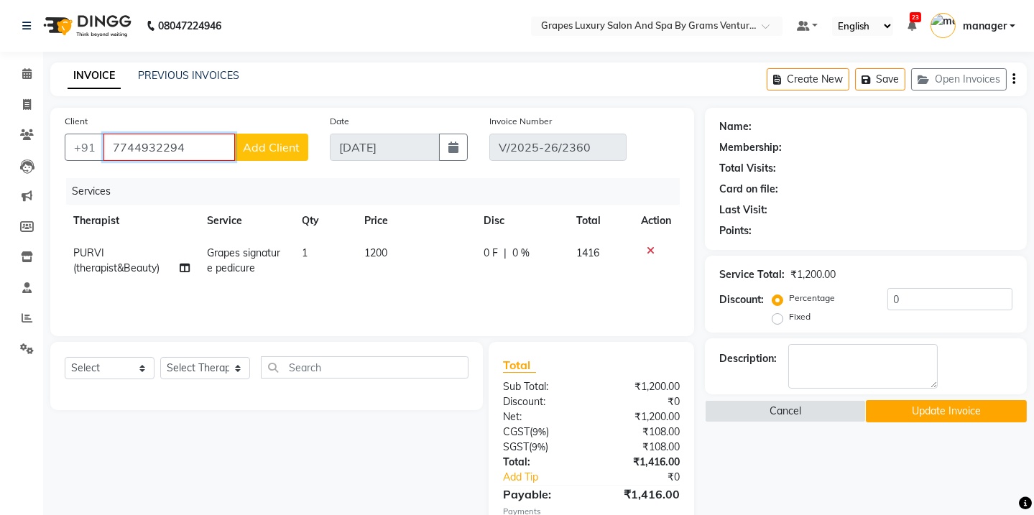
drag, startPoint x: 105, startPoint y: 143, endPoint x: 184, endPoint y: 147, distance: 79.1
click at [184, 147] on input "7744932294" at bounding box center [169, 147] width 132 height 27
click at [27, 73] on icon at bounding box center [26, 73] width 9 height 11
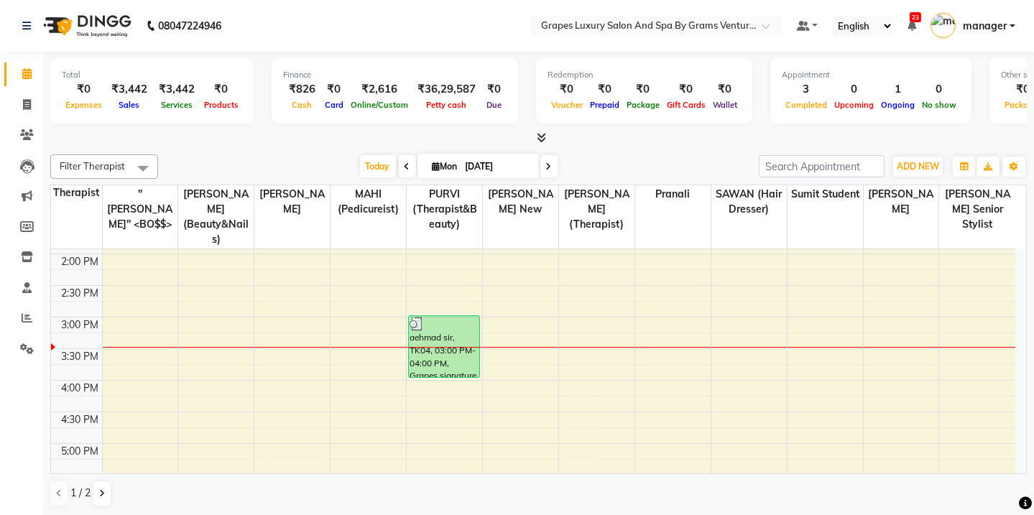
scroll to position [400, 0]
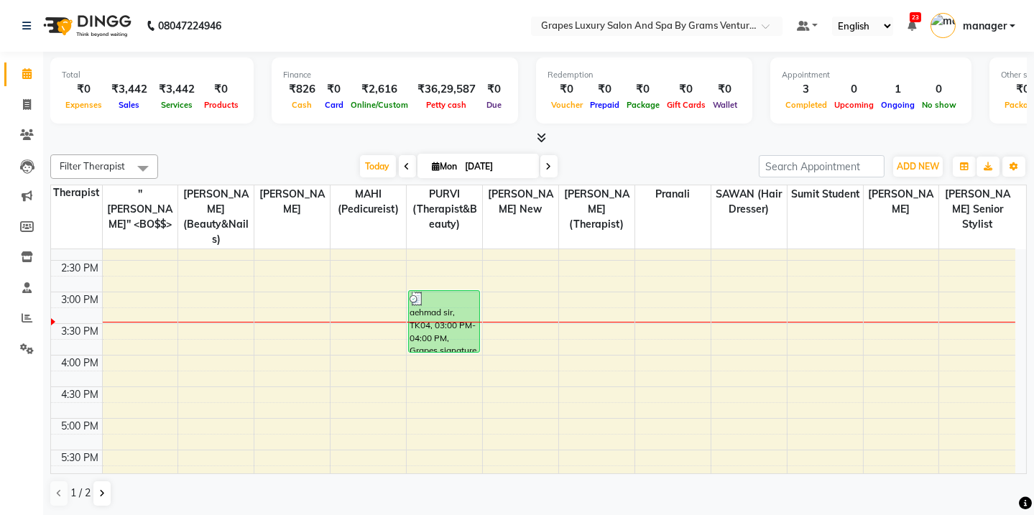
click at [443, 252] on div "8:00 AM 8:30 AM 9:00 AM 9:30 AM 10:00 AM 10:30 AM 11:00 AM 11:30 AM 12:00 PM 12…" at bounding box center [533, 261] width 965 height 822
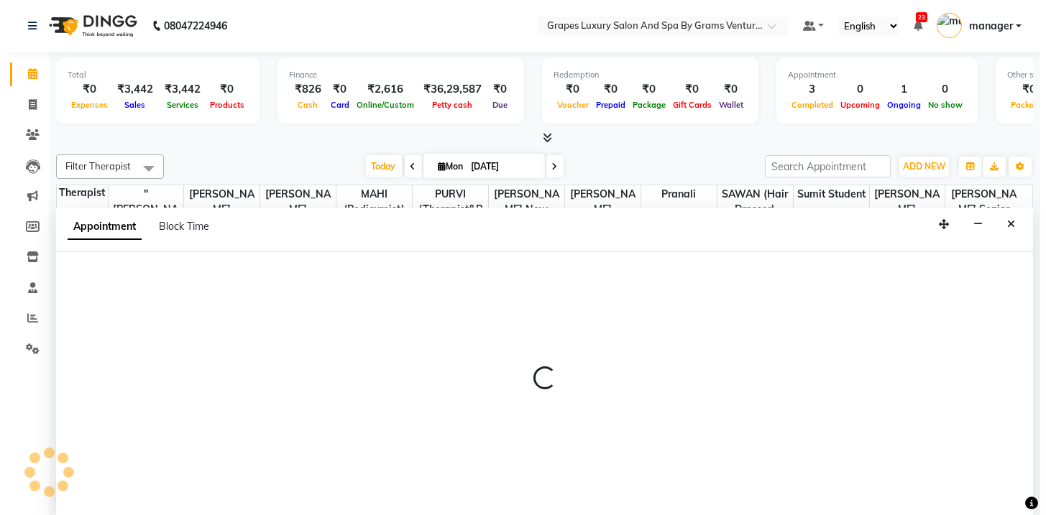
scroll to position [0, 0]
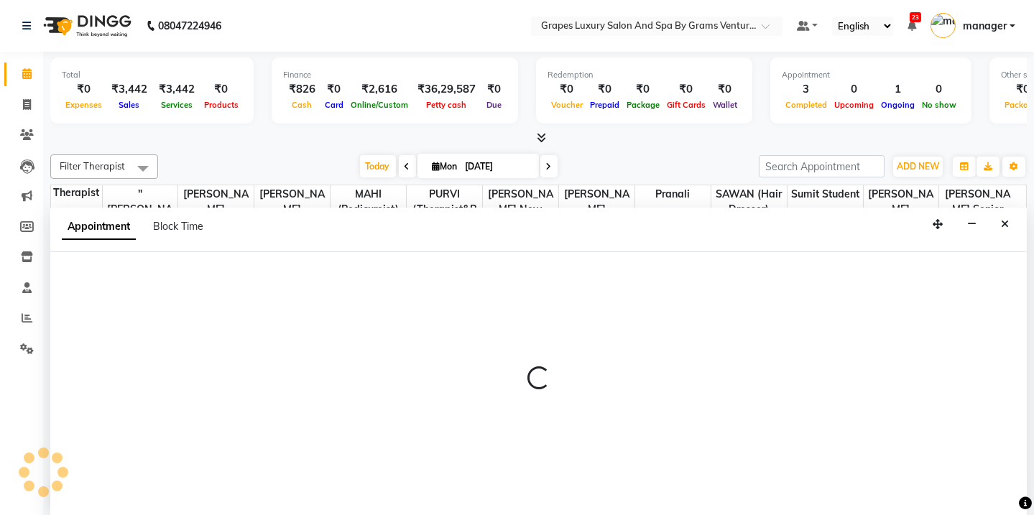
select select "47786"
select select "870"
select select "tentative"
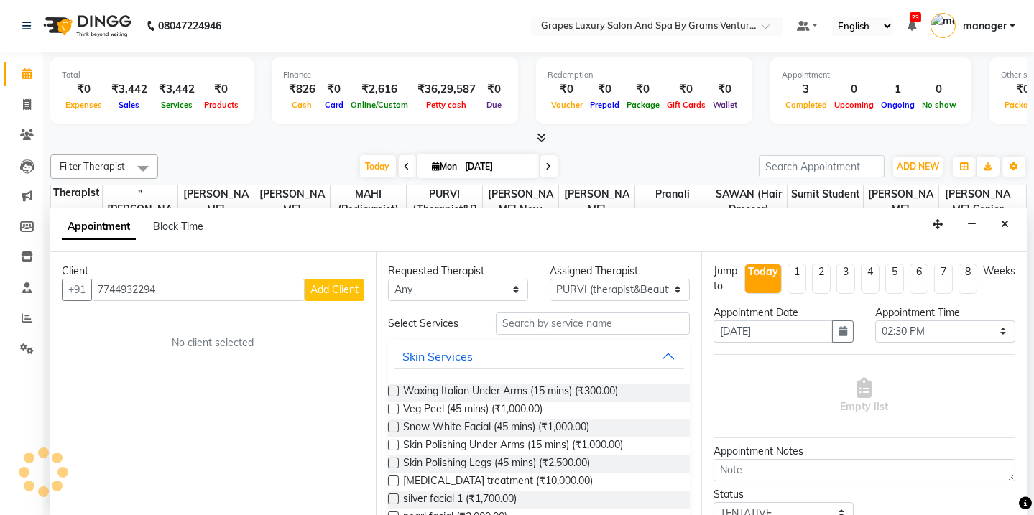
type input "7744932294"
click at [313, 292] on span "Add Client" at bounding box center [334, 289] width 48 height 13
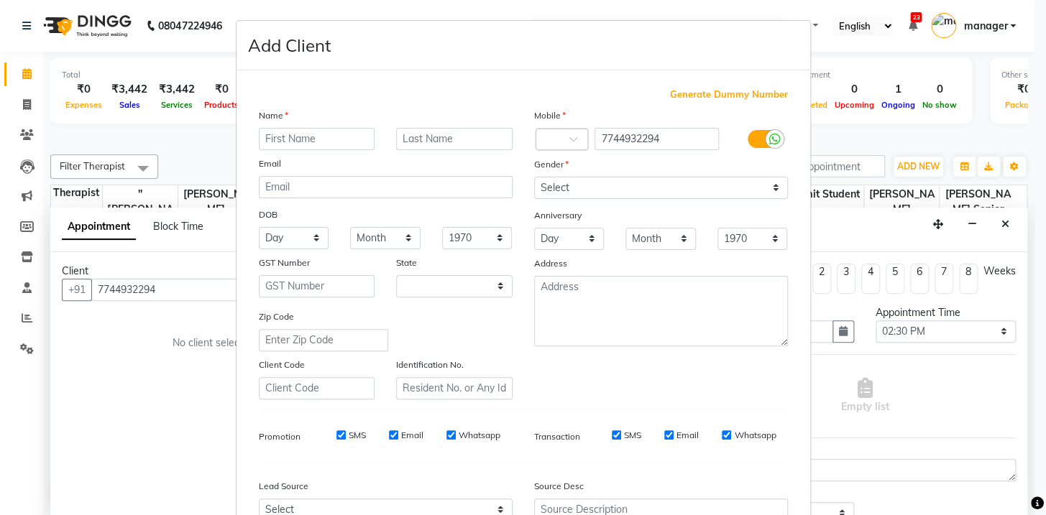
select select "22"
click at [283, 144] on input "text" at bounding box center [317, 139] width 116 height 22
type input "aehmad"
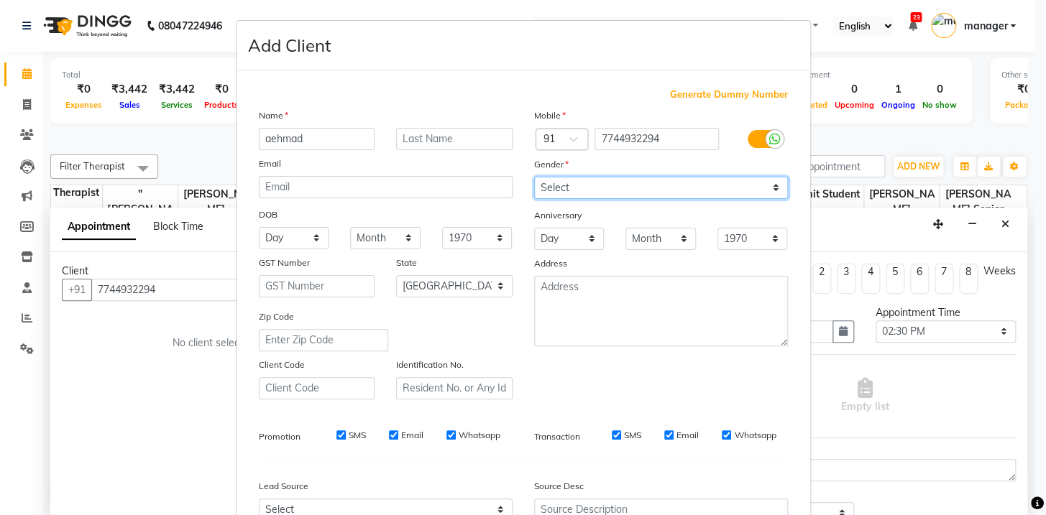
drag, startPoint x: 586, startPoint y: 185, endPoint x: 581, endPoint y: 198, distance: 14.2
click at [586, 185] on select "Select [DEMOGRAPHIC_DATA] [DEMOGRAPHIC_DATA] Other Prefer Not To Say" at bounding box center [661, 188] width 254 height 22
select select "[DEMOGRAPHIC_DATA]"
click at [534, 177] on select "Select [DEMOGRAPHIC_DATA] [DEMOGRAPHIC_DATA] Other Prefer Not To Say" at bounding box center [661, 188] width 254 height 22
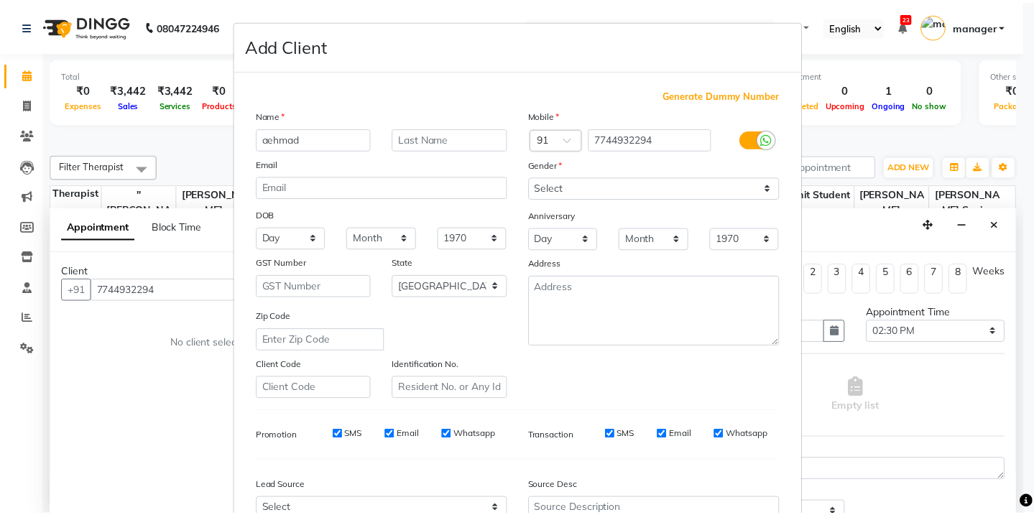
scroll to position [152, 0]
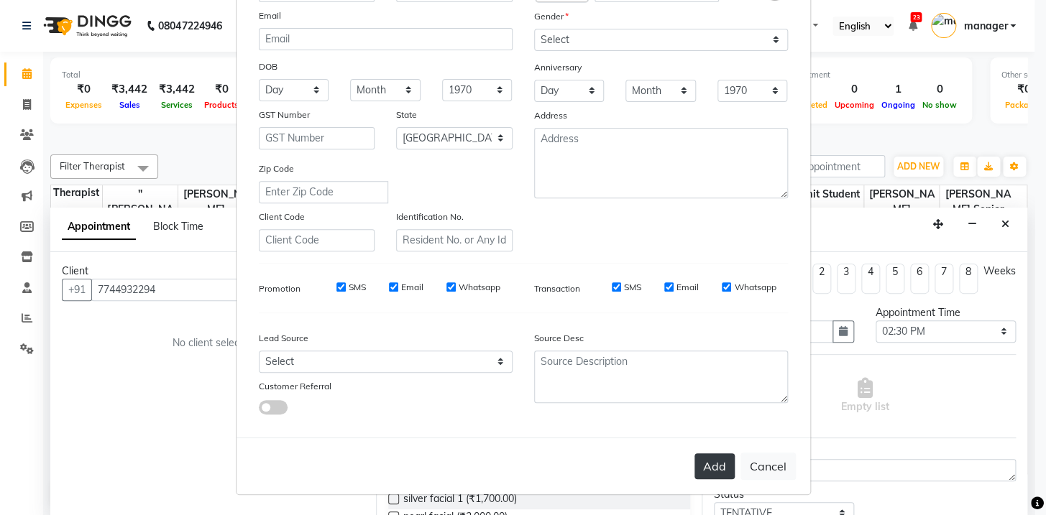
click at [713, 461] on button "Add" at bounding box center [714, 467] width 40 height 26
select select
select select "null"
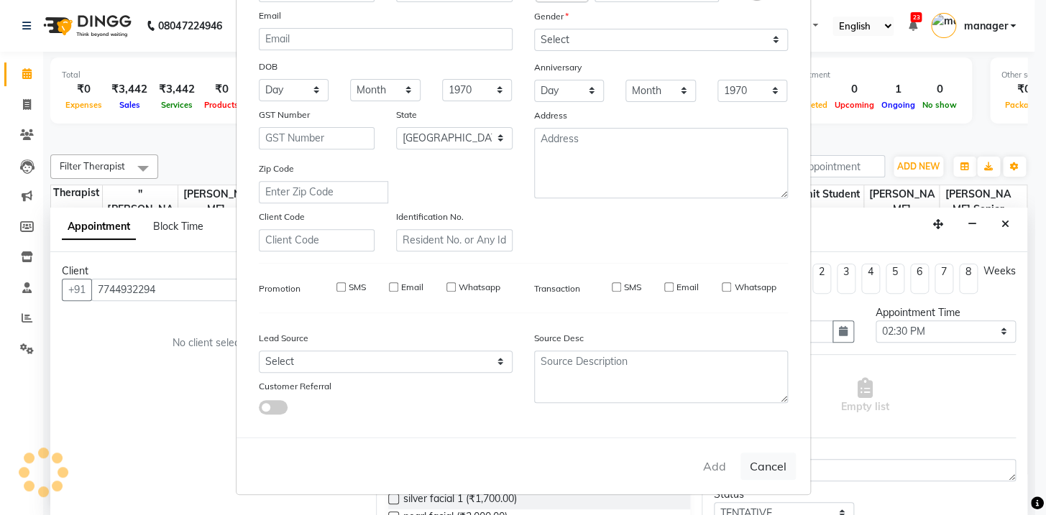
select select
checkbox input "false"
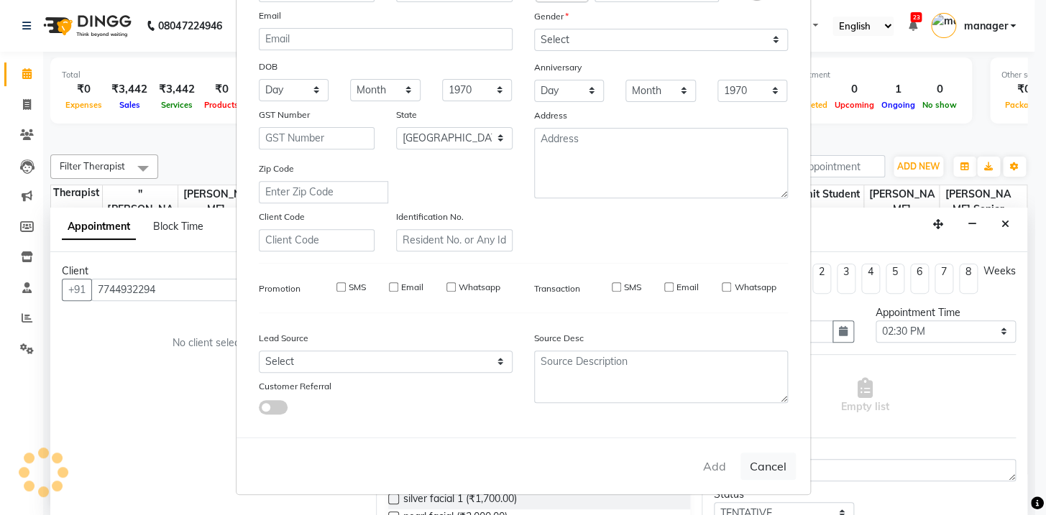
checkbox input "false"
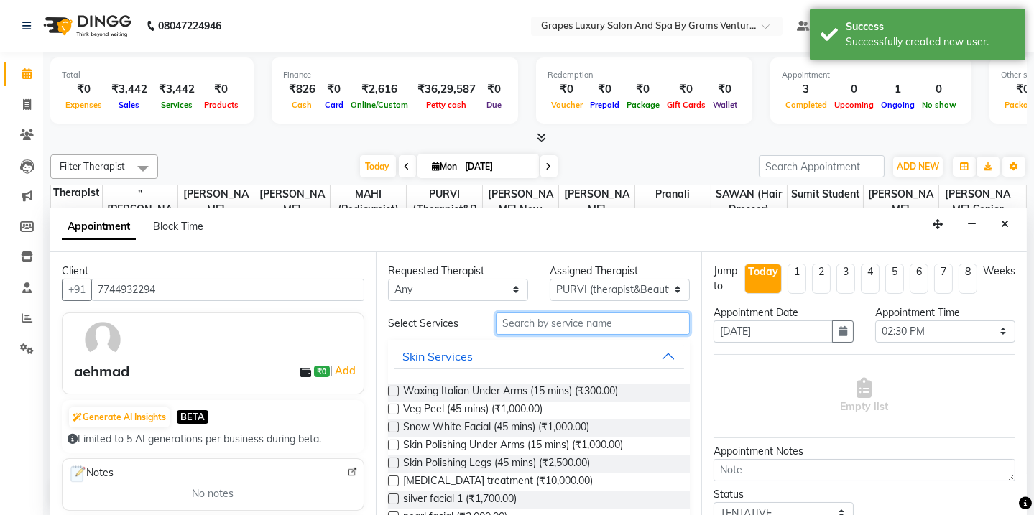
click at [527, 321] on input "text" at bounding box center [593, 324] width 194 height 22
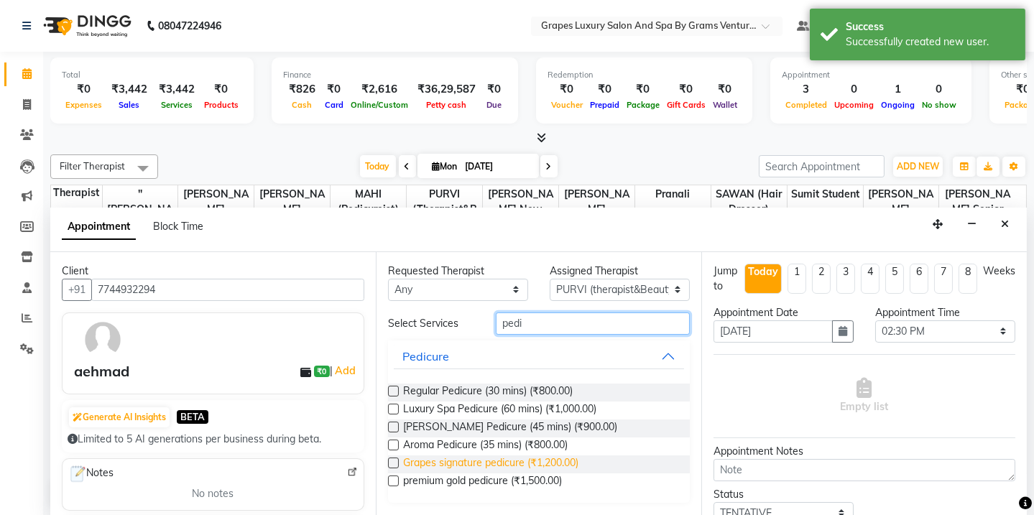
type input "pedi"
click at [487, 461] on span "Grapes signature pedicure (₹1,200.00)" at bounding box center [490, 465] width 175 height 18
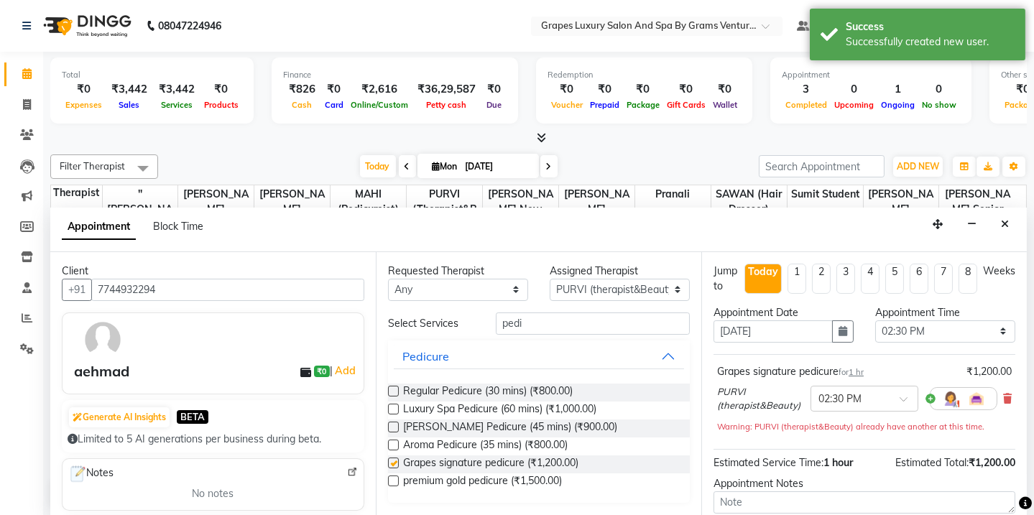
checkbox input "false"
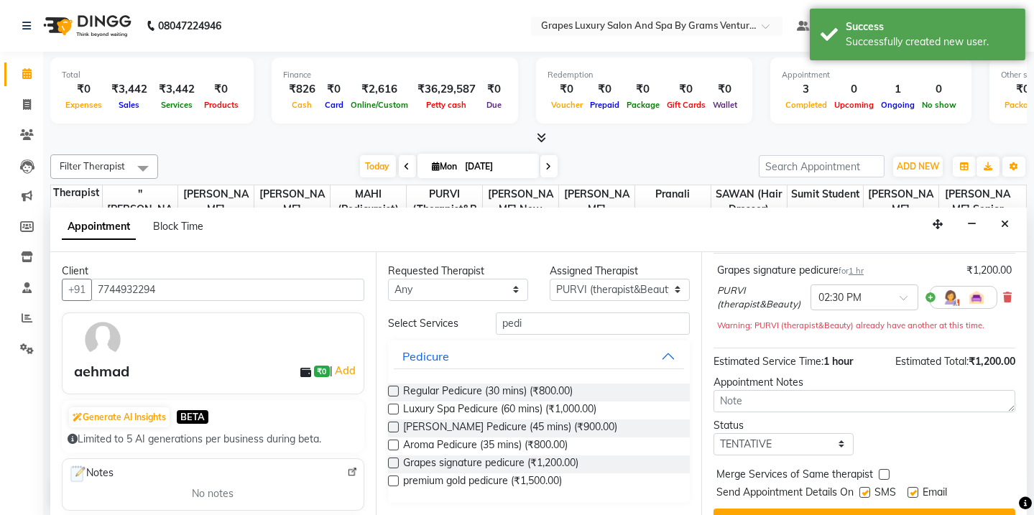
scroll to position [129, 0]
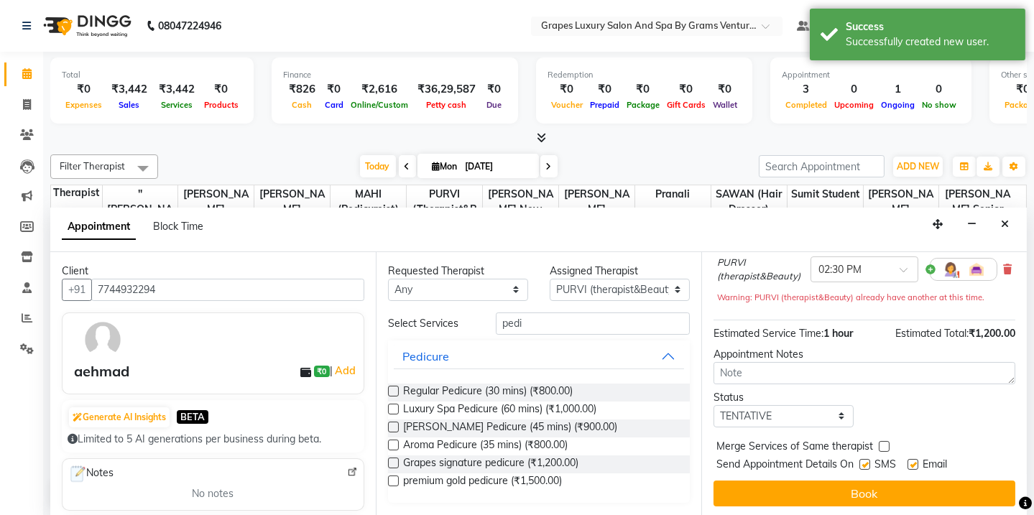
click at [862, 461] on label at bounding box center [865, 464] width 11 height 11
click at [862, 461] on input "checkbox" at bounding box center [864, 465] width 9 height 9
checkbox input "false"
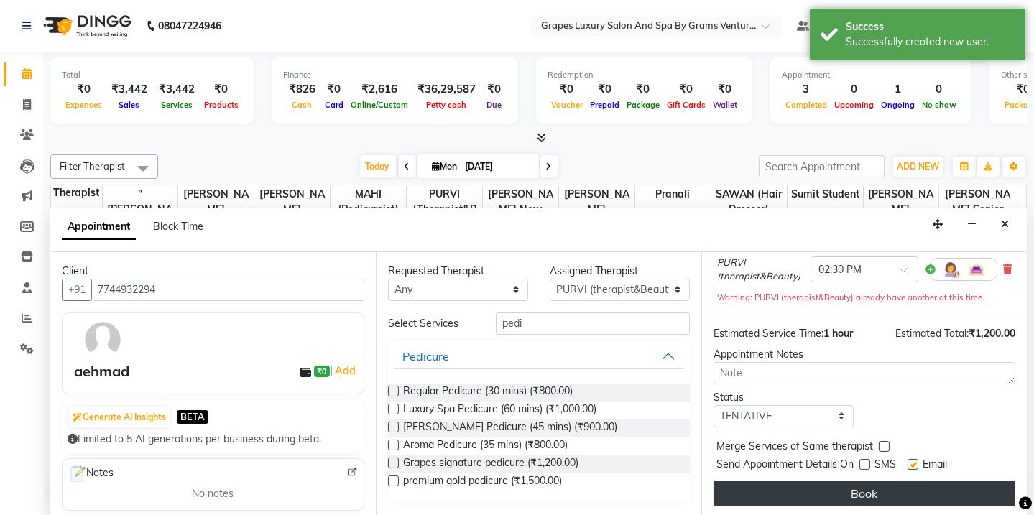
click at [866, 497] on button "Book" at bounding box center [865, 494] width 302 height 26
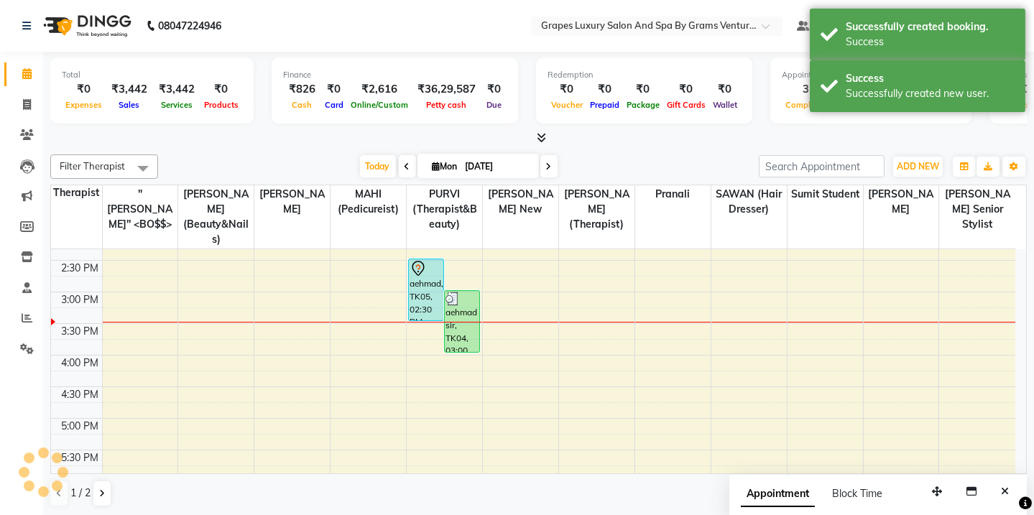
scroll to position [0, 0]
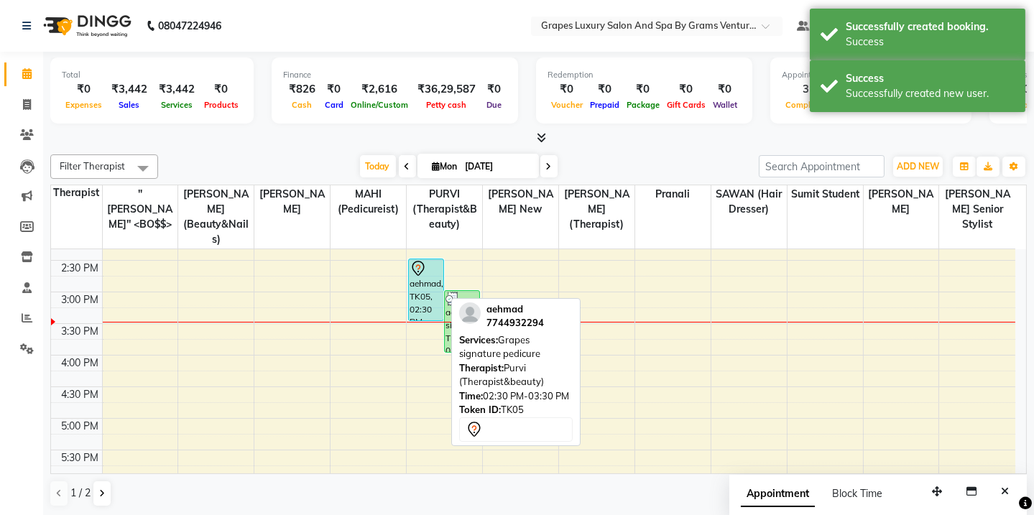
click at [425, 280] on div "aehmad, TK05, 02:30 PM-03:30 PM, Grapes signature pedicure" at bounding box center [426, 289] width 34 height 61
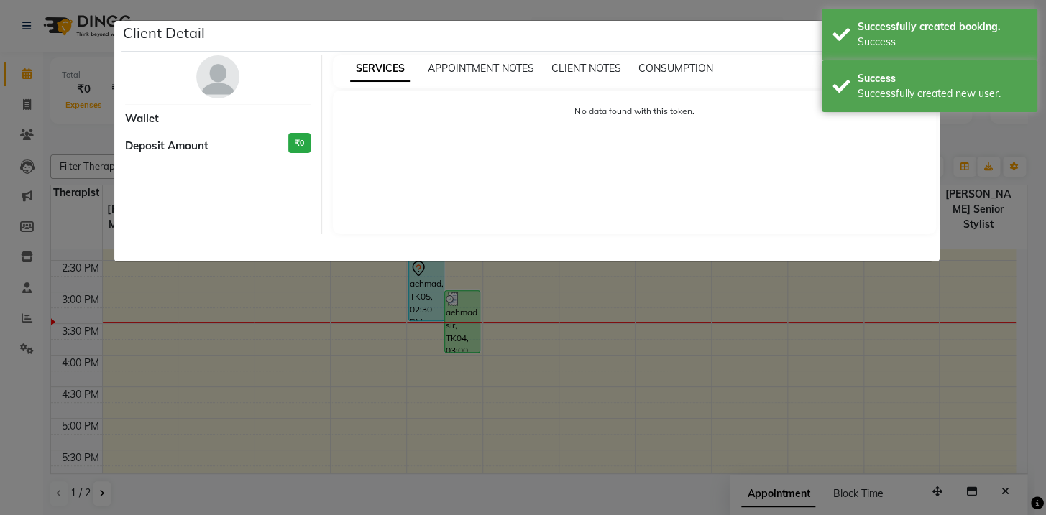
select select "7"
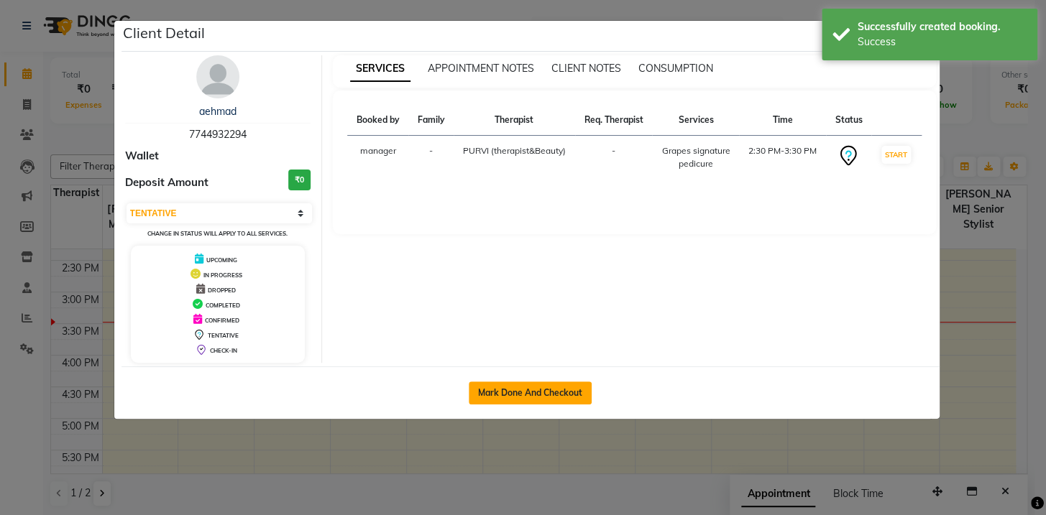
click at [539, 388] on button "Mark Done And Checkout" at bounding box center [530, 393] width 123 height 23
select select "service"
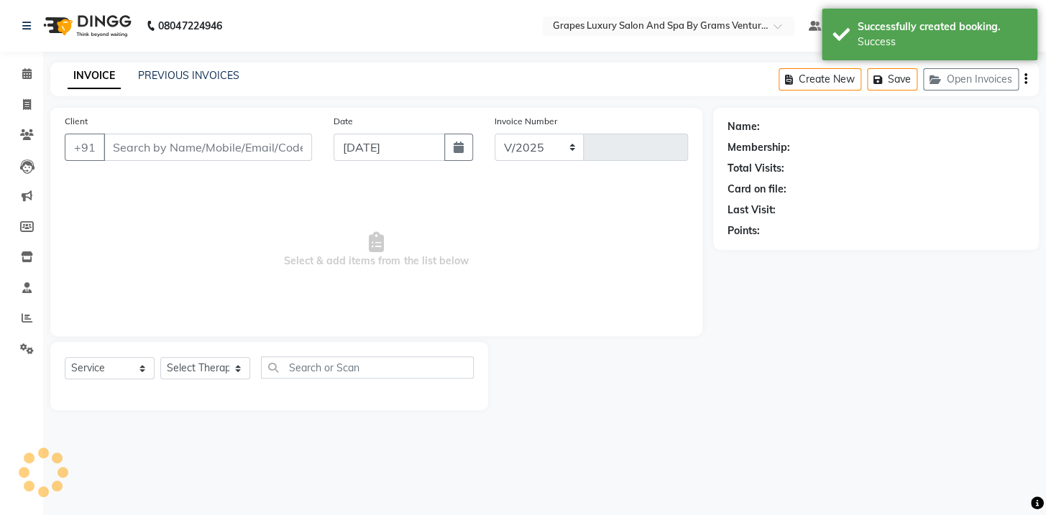
select select "3585"
type input "2361"
click at [891, 30] on div "Successfully created booking." at bounding box center [941, 26] width 169 height 15
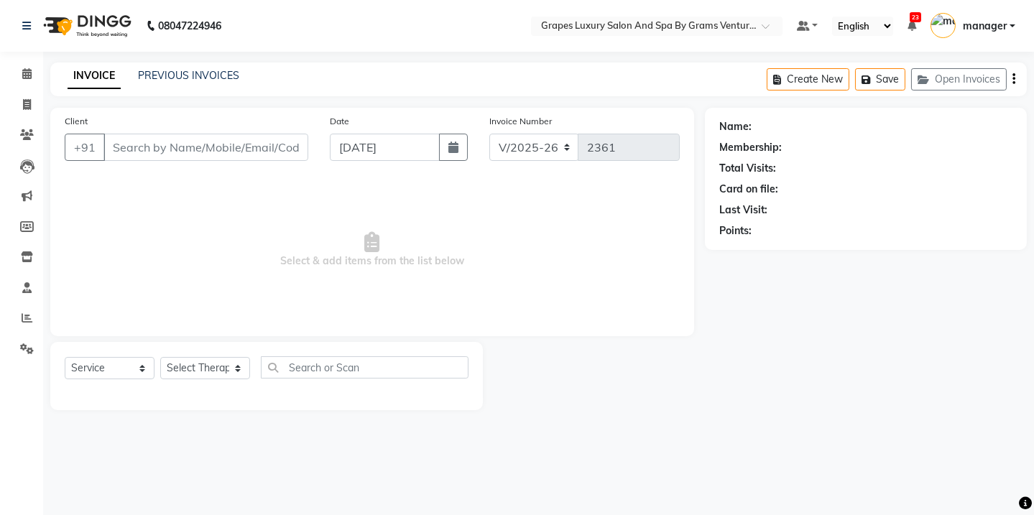
type input "7744932294"
select select "47786"
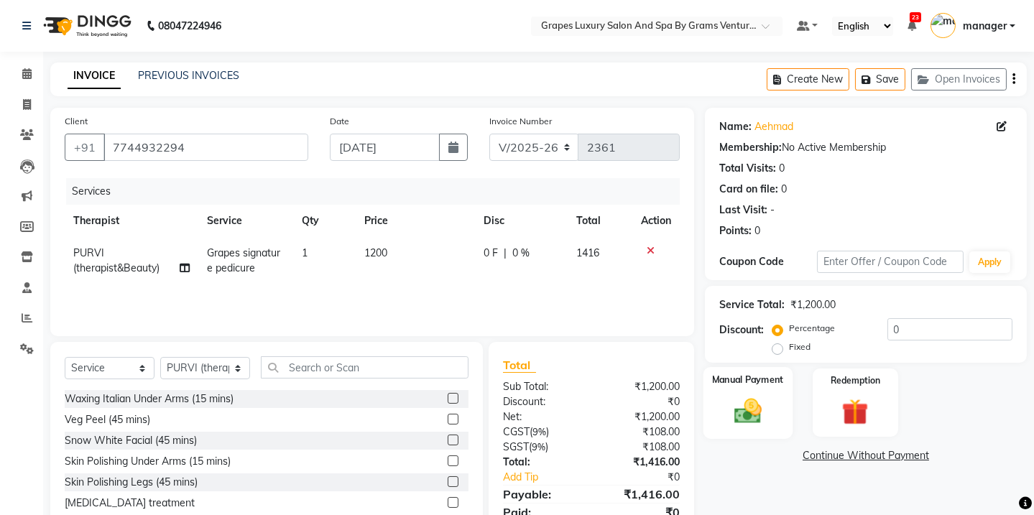
click at [745, 420] on img at bounding box center [748, 411] width 45 height 32
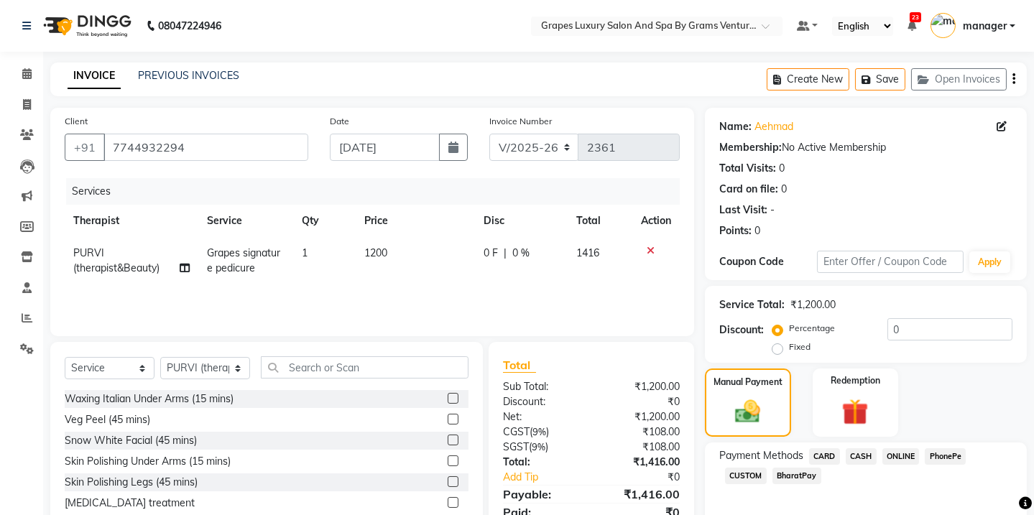
click at [895, 454] on span "ONLINE" at bounding box center [901, 456] width 37 height 17
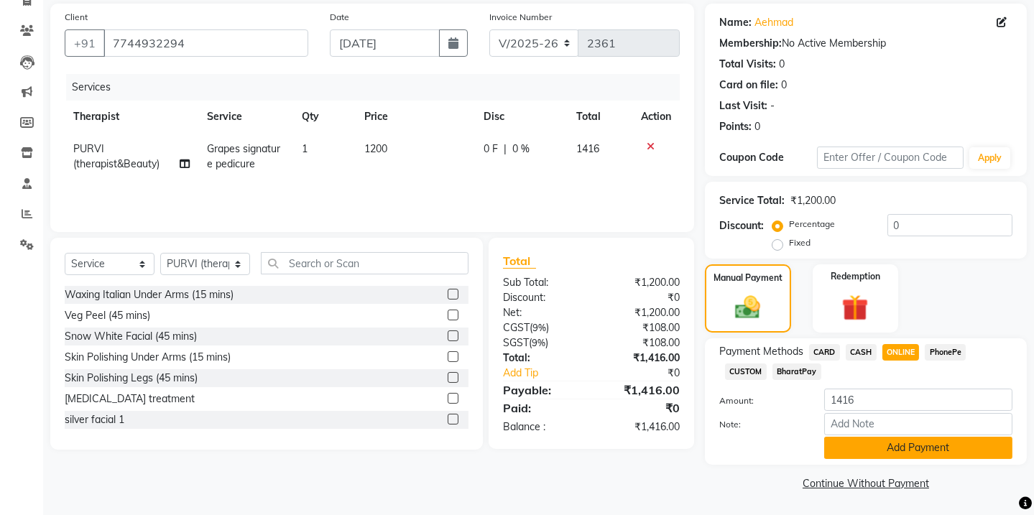
click at [913, 451] on button "Add Payment" at bounding box center [918, 448] width 188 height 22
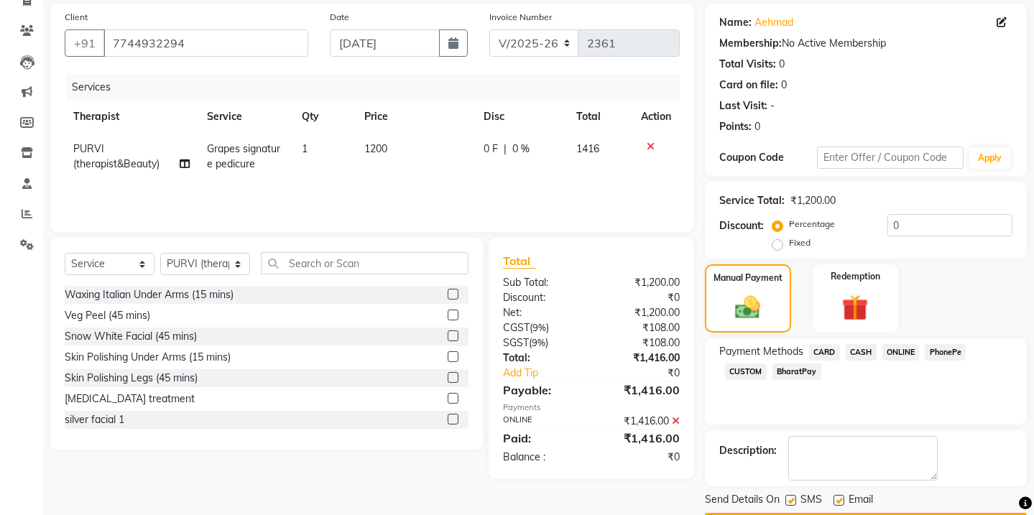
scroll to position [144, 0]
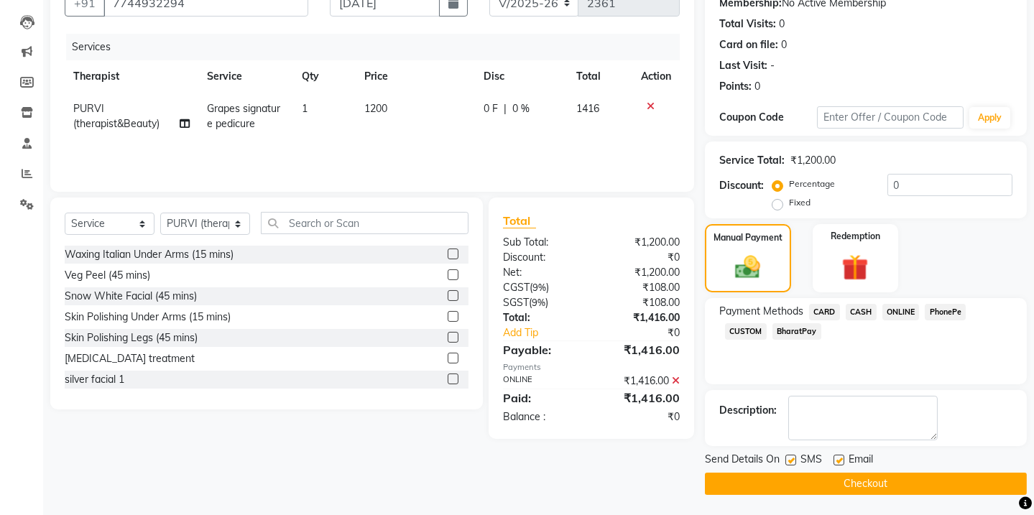
click at [937, 487] on button "Checkout" at bounding box center [866, 484] width 322 height 22
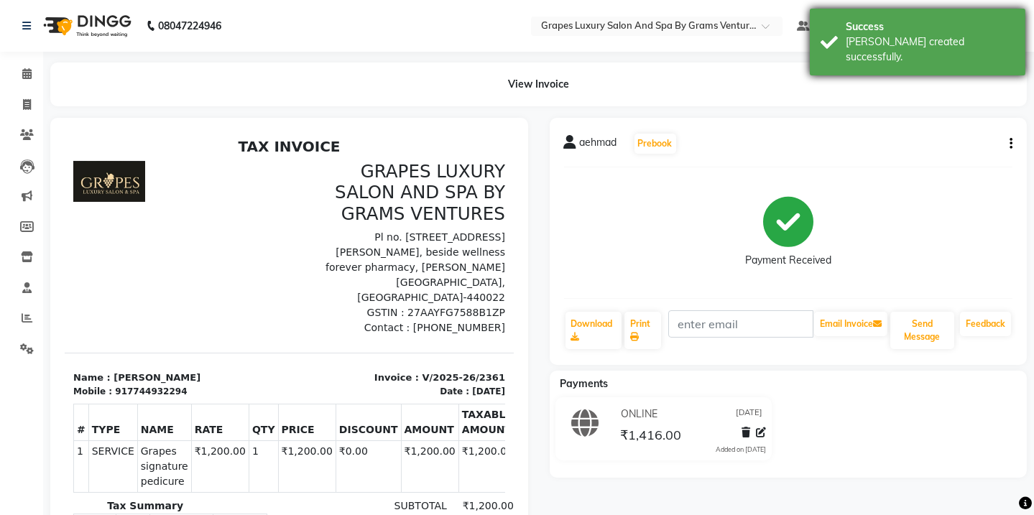
click at [913, 26] on div "Success" at bounding box center [930, 26] width 169 height 15
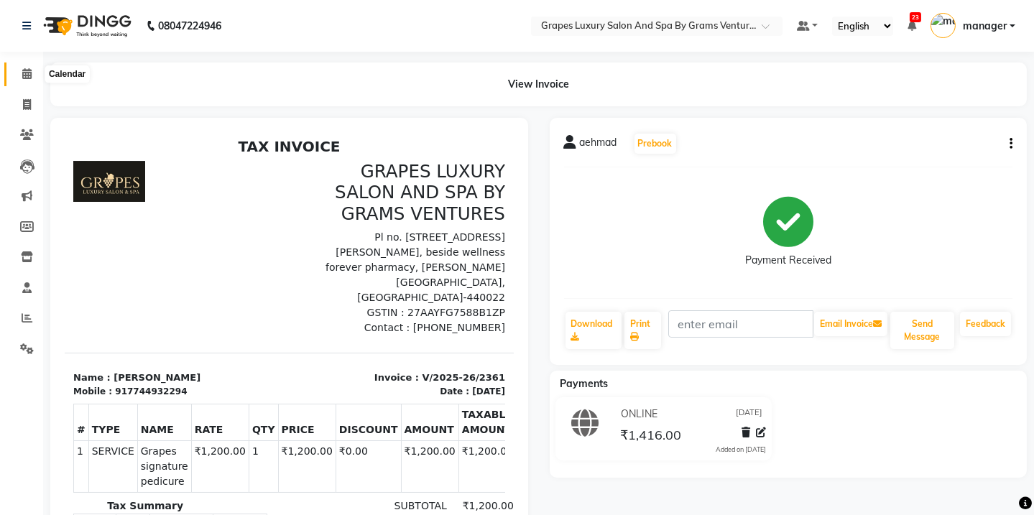
click at [24, 72] on icon at bounding box center [26, 73] width 9 height 11
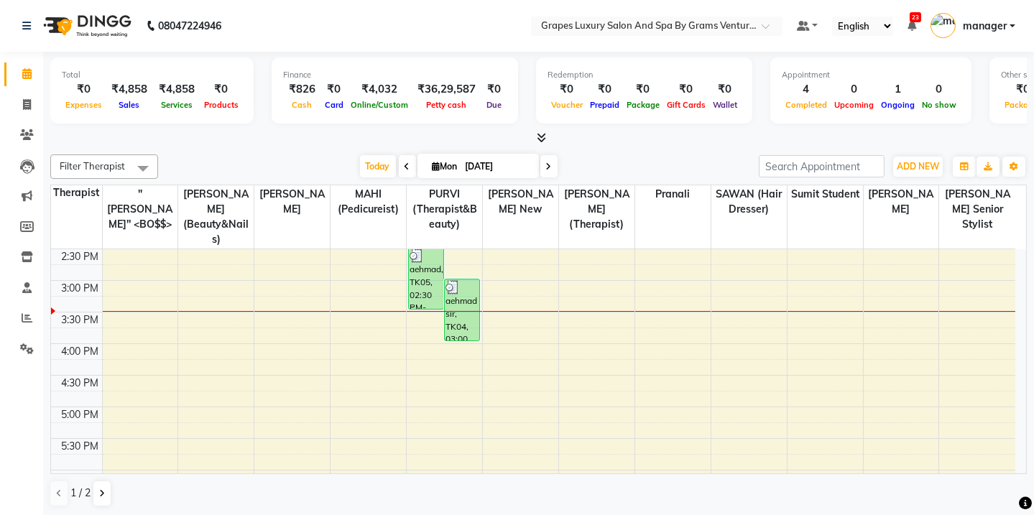
scroll to position [414, 0]
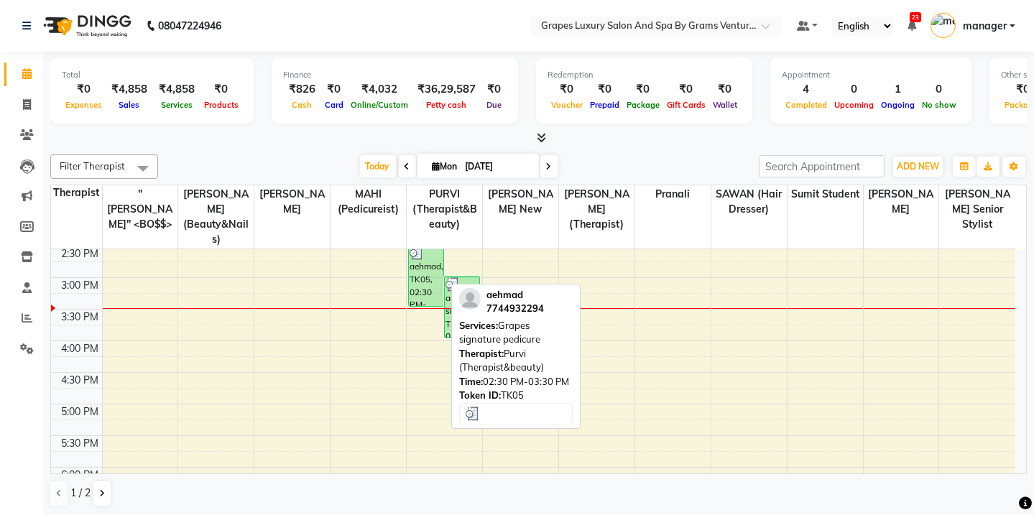
click at [424, 259] on div "aehmad, TK05, 02:30 PM-03:30 PM, Grapes signature pedicure" at bounding box center [426, 275] width 34 height 61
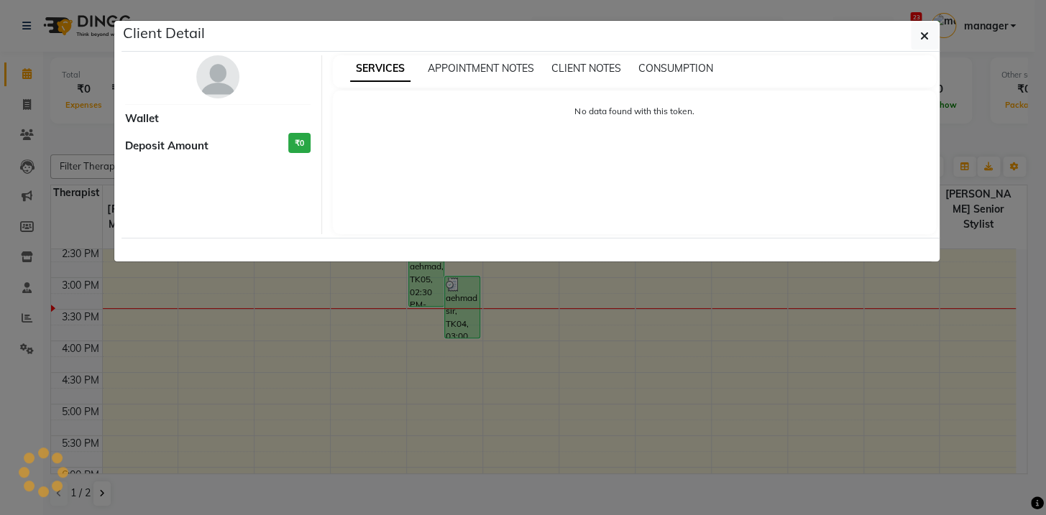
select select "3"
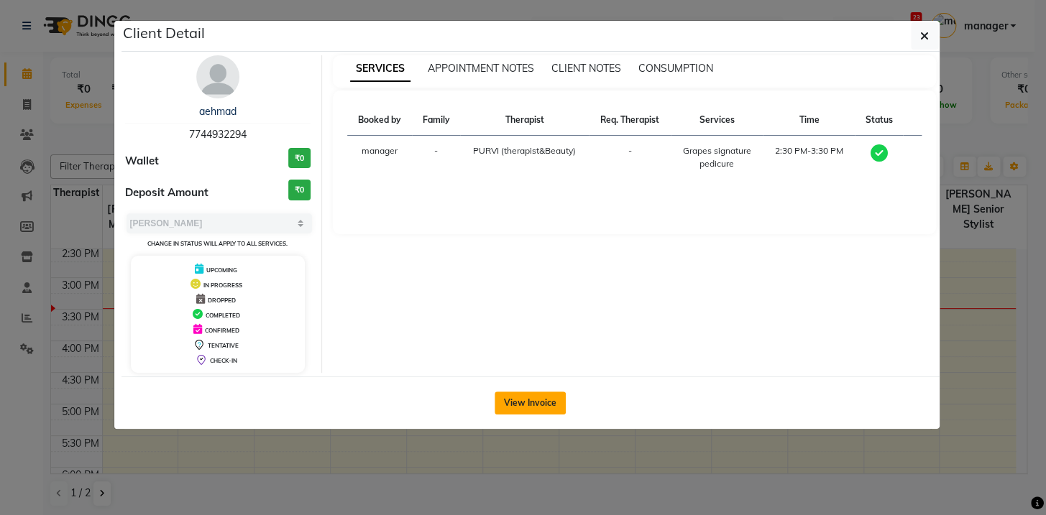
click at [530, 402] on button "View Invoice" at bounding box center [529, 403] width 71 height 23
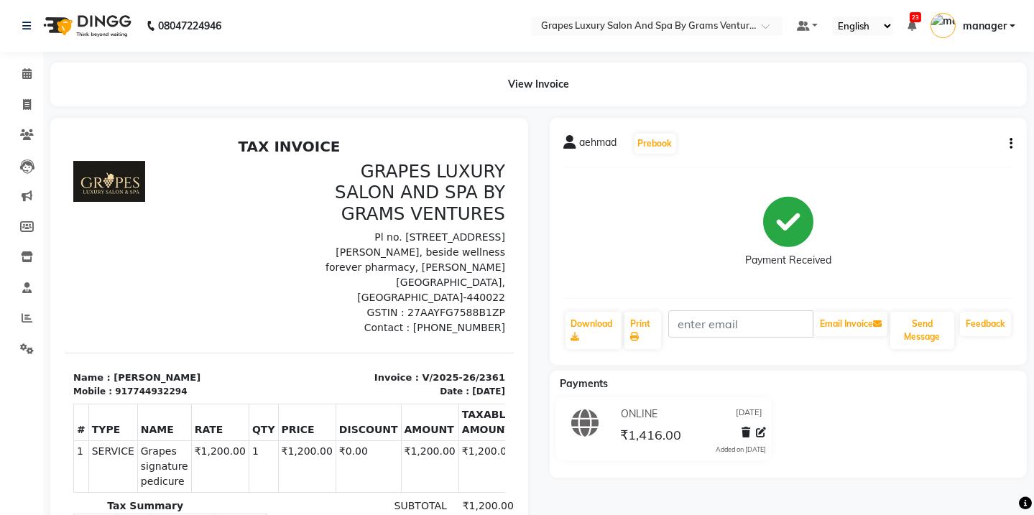
click at [1010, 144] on icon "button" at bounding box center [1011, 144] width 3 height 1
click at [934, 120] on div "Cancel Invoice" at bounding box center [940, 117] width 98 height 18
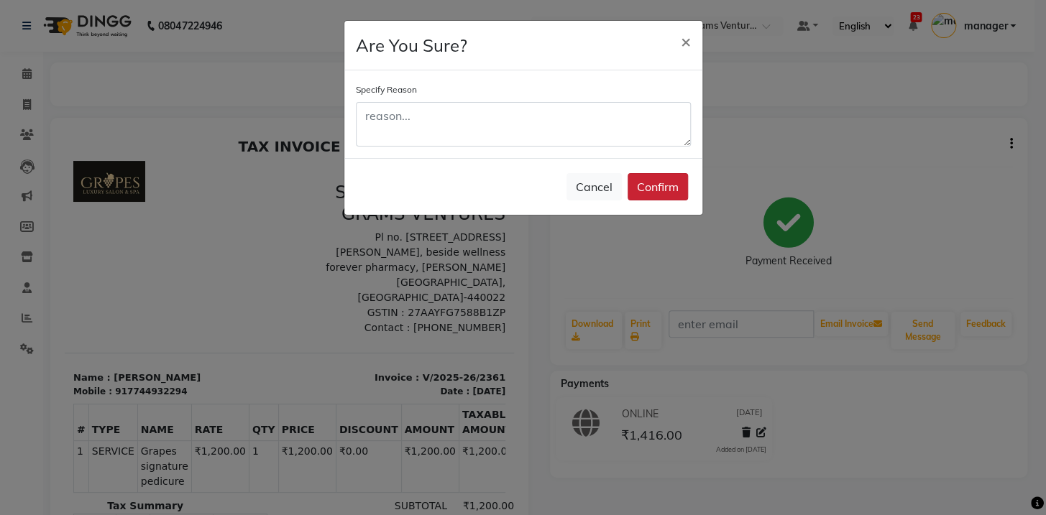
click at [662, 190] on button "Confirm" at bounding box center [657, 186] width 60 height 27
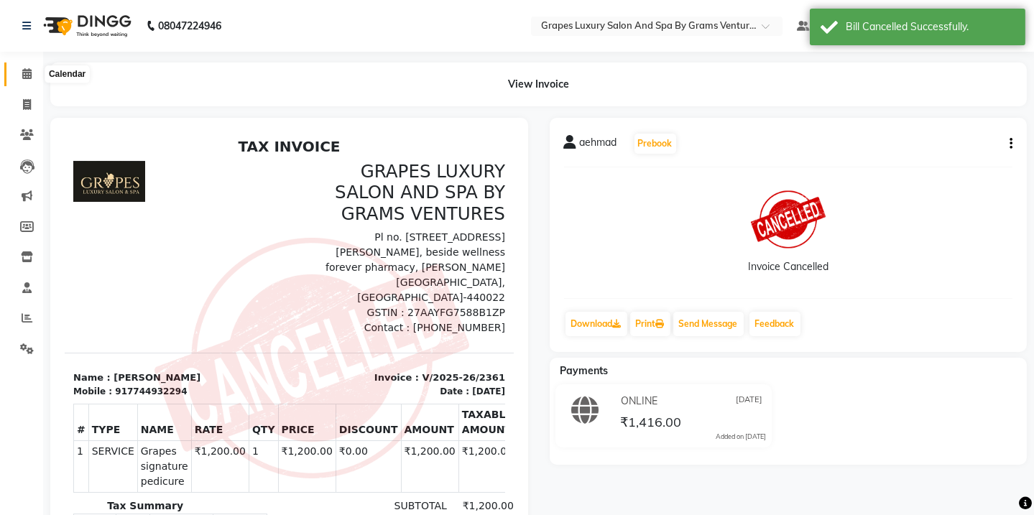
click at [22, 69] on icon at bounding box center [26, 73] width 9 height 11
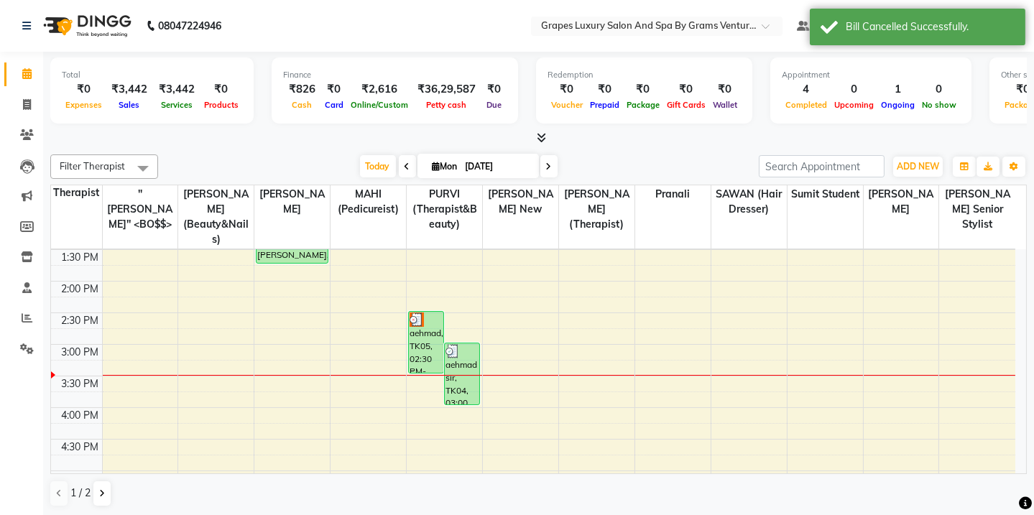
scroll to position [369, 0]
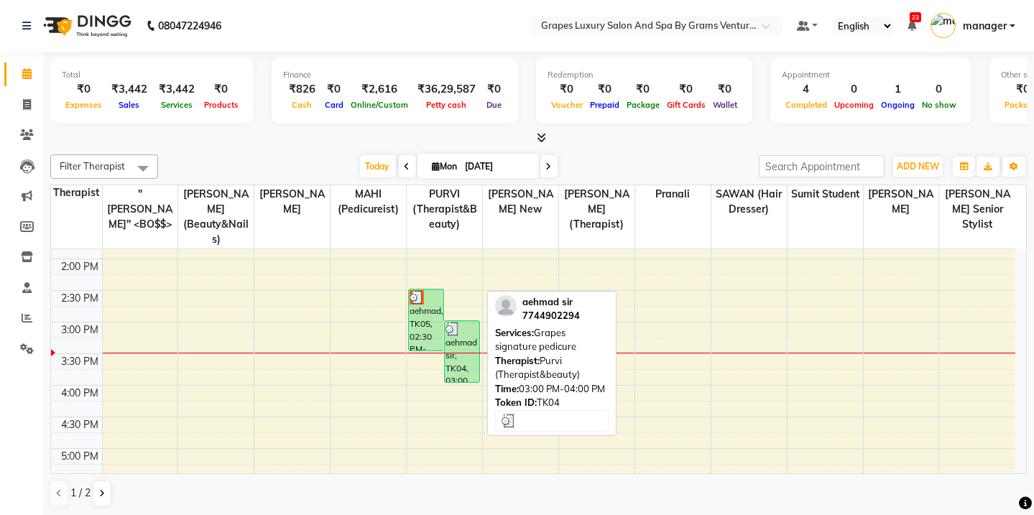
click at [452, 340] on div "aehmad sir, TK04, 03:00 PM-04:00 PM, Grapes signature pedicure" at bounding box center [462, 351] width 34 height 61
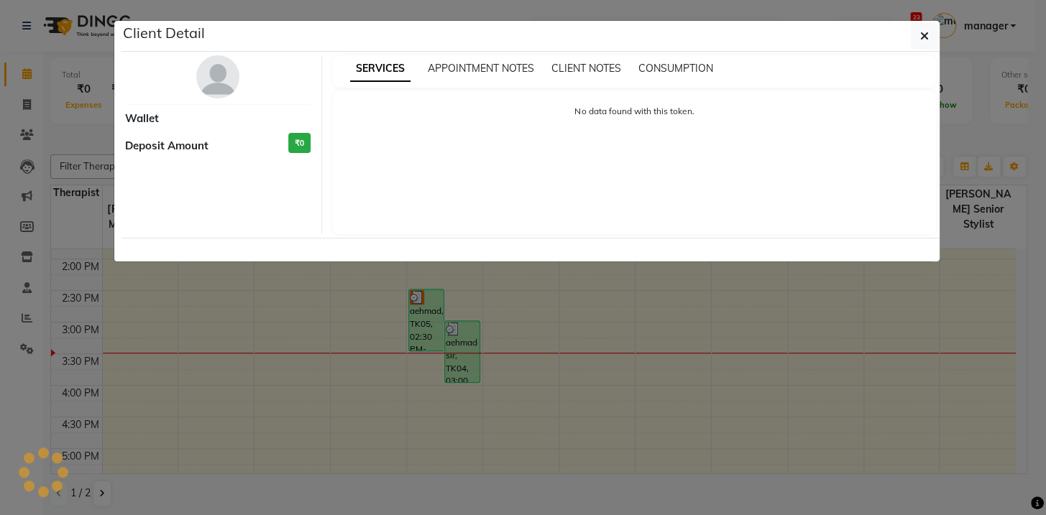
select select "3"
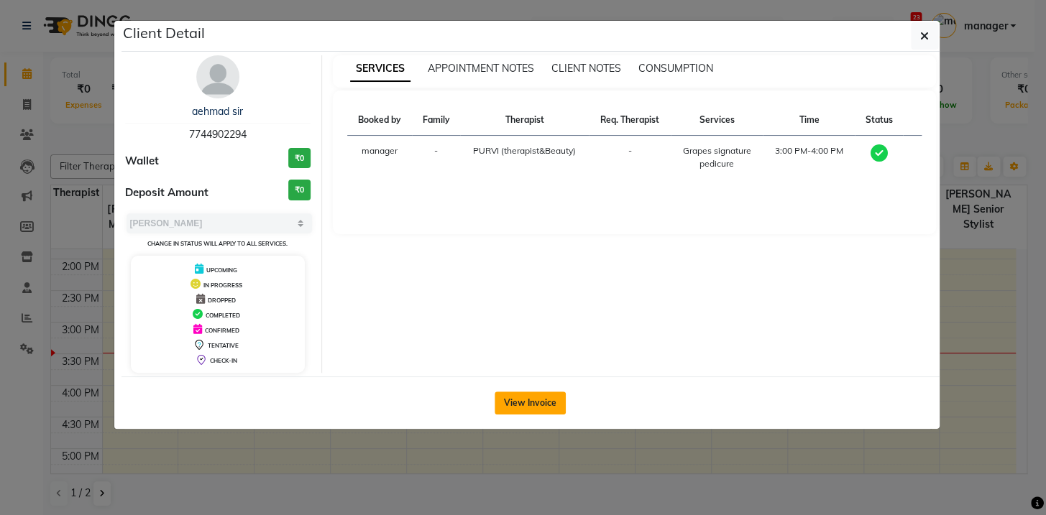
click at [529, 405] on button "View Invoice" at bounding box center [529, 403] width 71 height 23
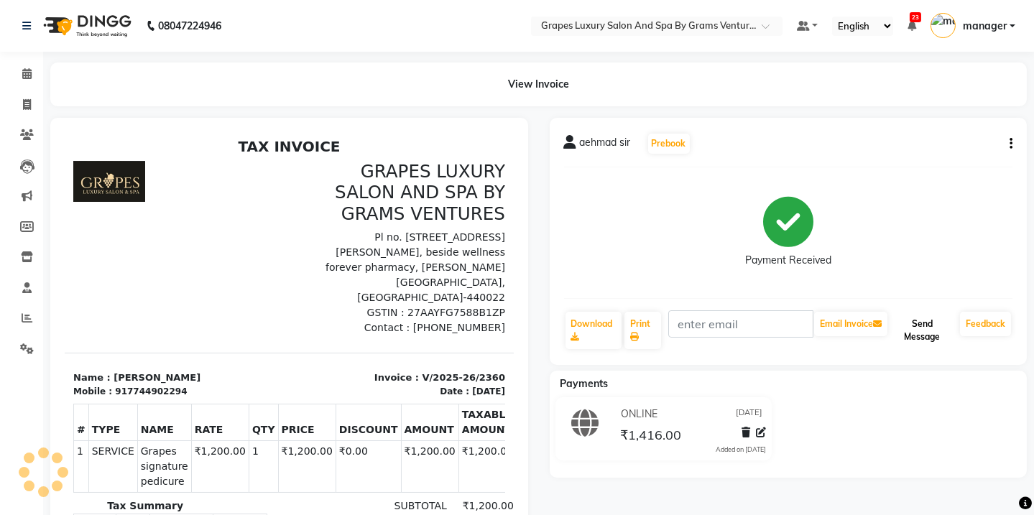
click at [934, 344] on button "Send Message" at bounding box center [923, 330] width 64 height 37
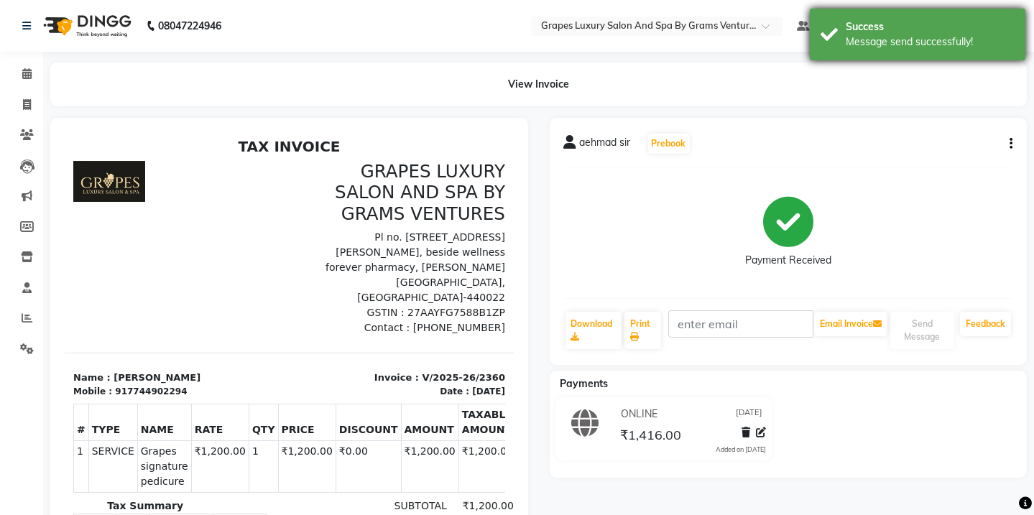
click at [925, 26] on div "Success" at bounding box center [930, 26] width 169 height 15
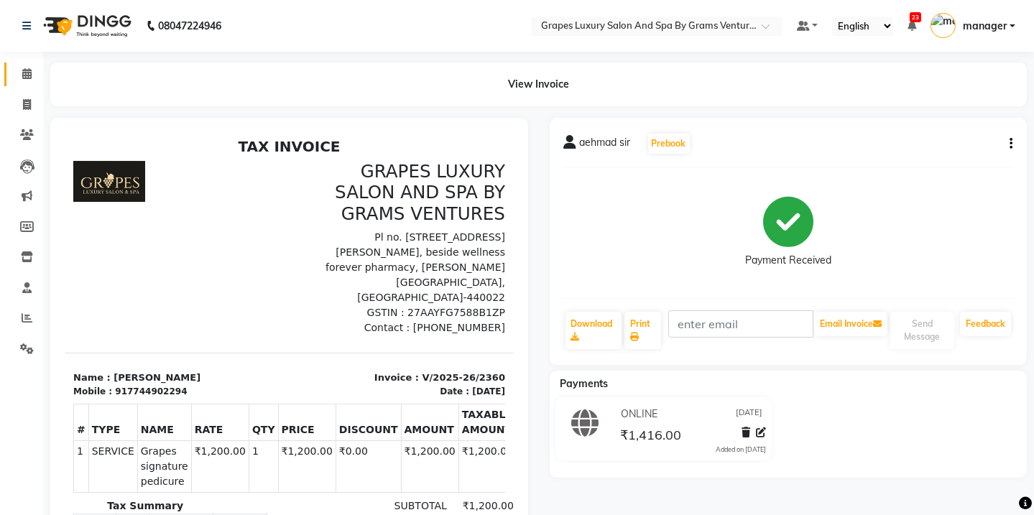
click at [11, 70] on link "Calendar" at bounding box center [21, 75] width 34 height 24
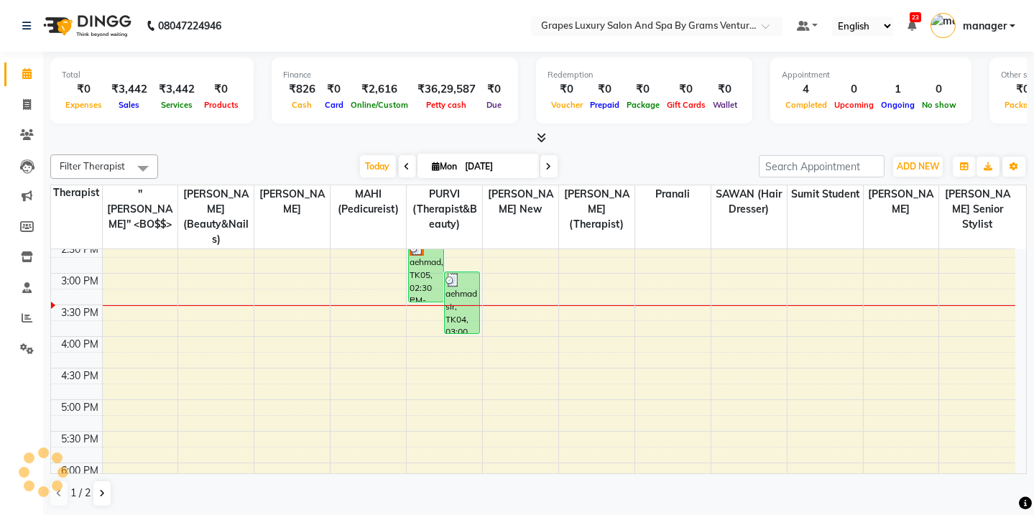
scroll to position [247, 0]
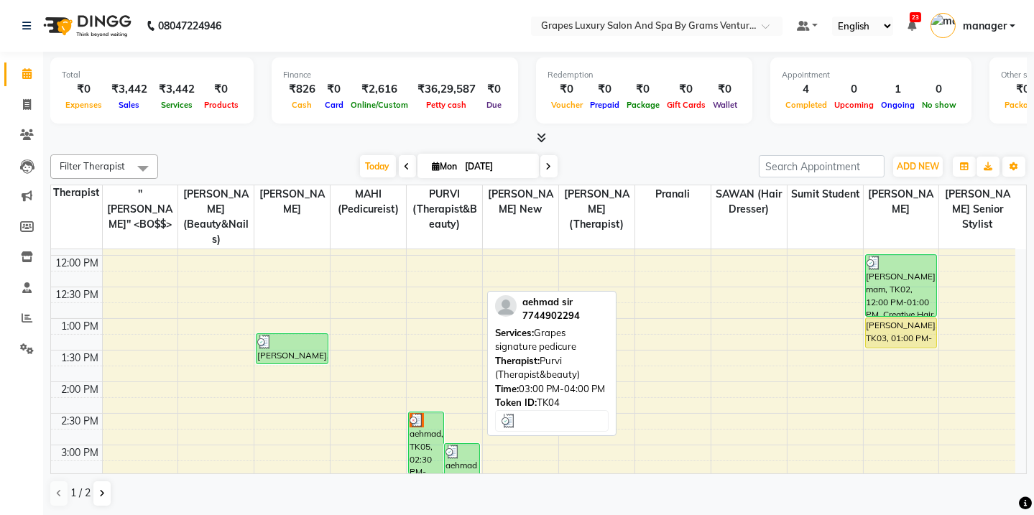
click at [459, 459] on div "aehmad sir, TK04, 03:00 PM-04:00 PM, Grapes signature pedicure" at bounding box center [462, 474] width 34 height 61
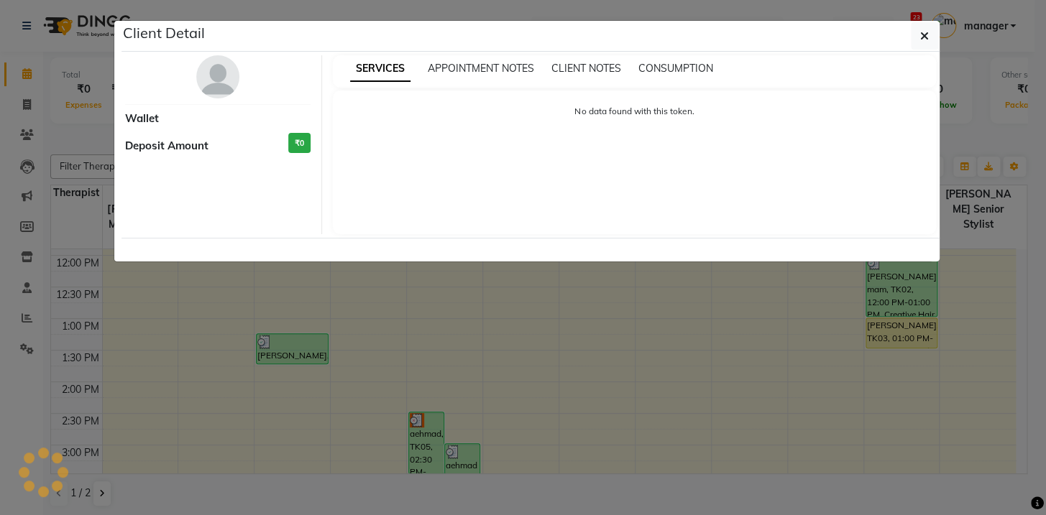
select select "3"
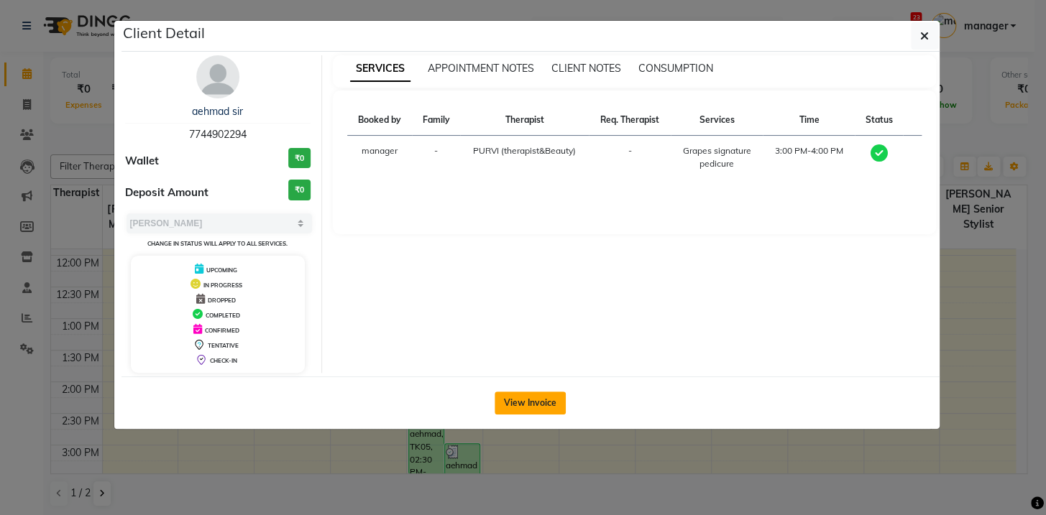
click at [534, 402] on button "View Invoice" at bounding box center [529, 403] width 71 height 23
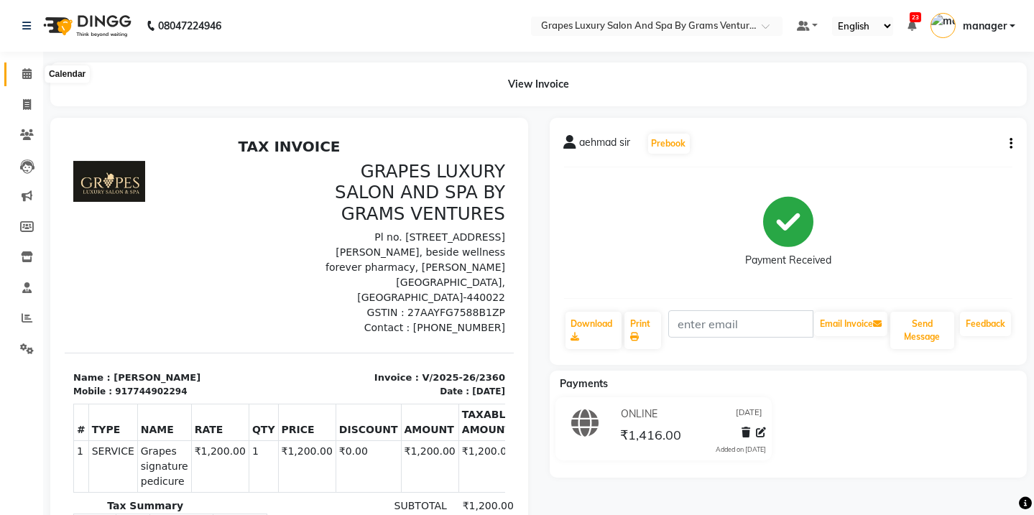
click at [31, 73] on icon at bounding box center [26, 73] width 9 height 11
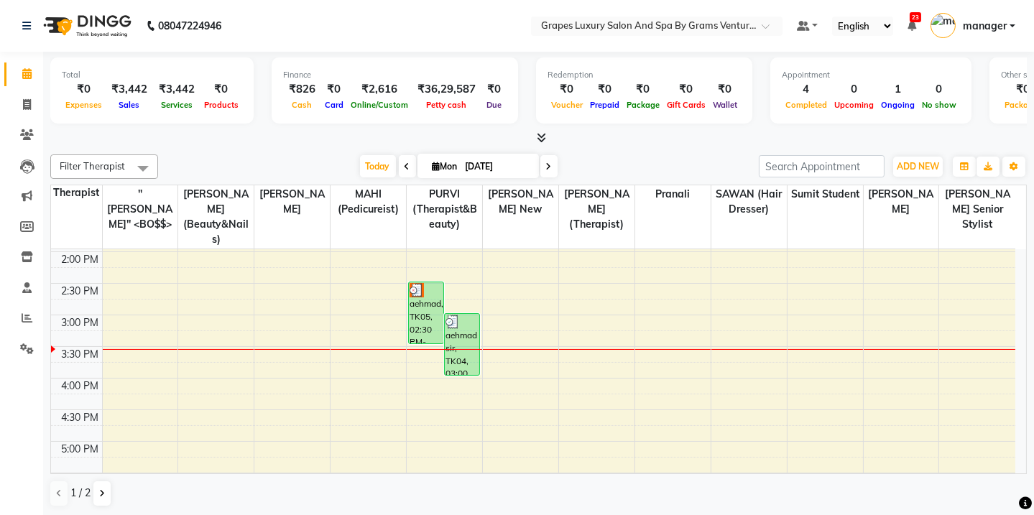
scroll to position [387, 0]
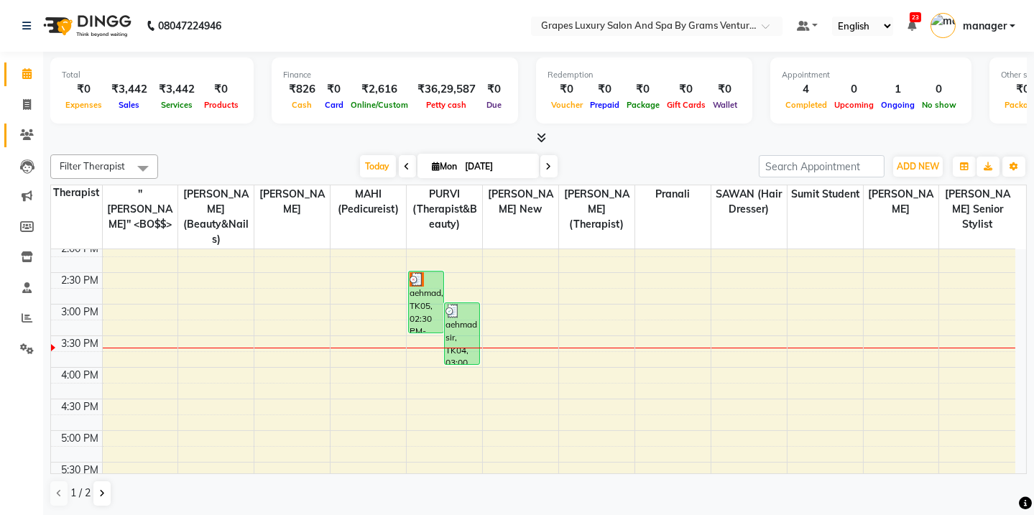
click at [10, 131] on link "Clients" at bounding box center [21, 136] width 34 height 24
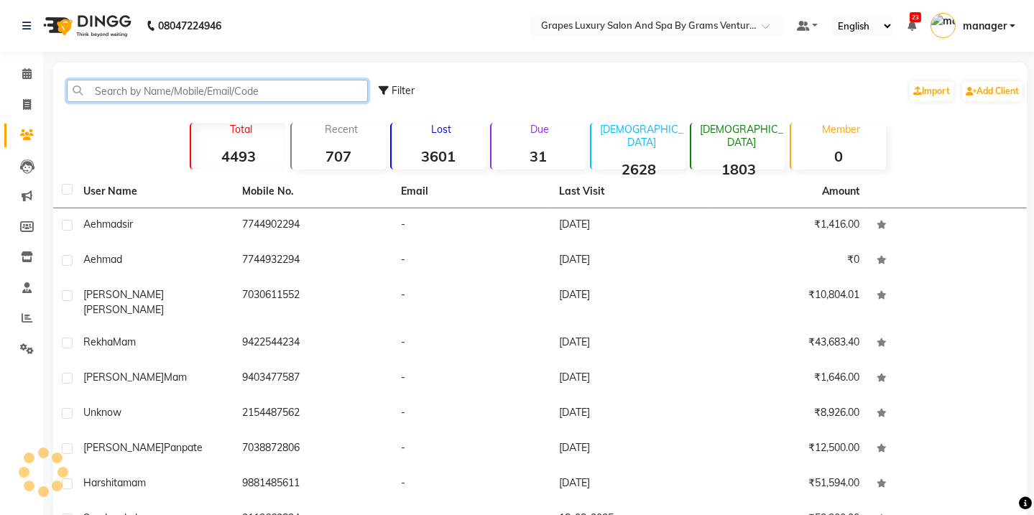
click at [108, 83] on input "text" at bounding box center [217, 91] width 301 height 22
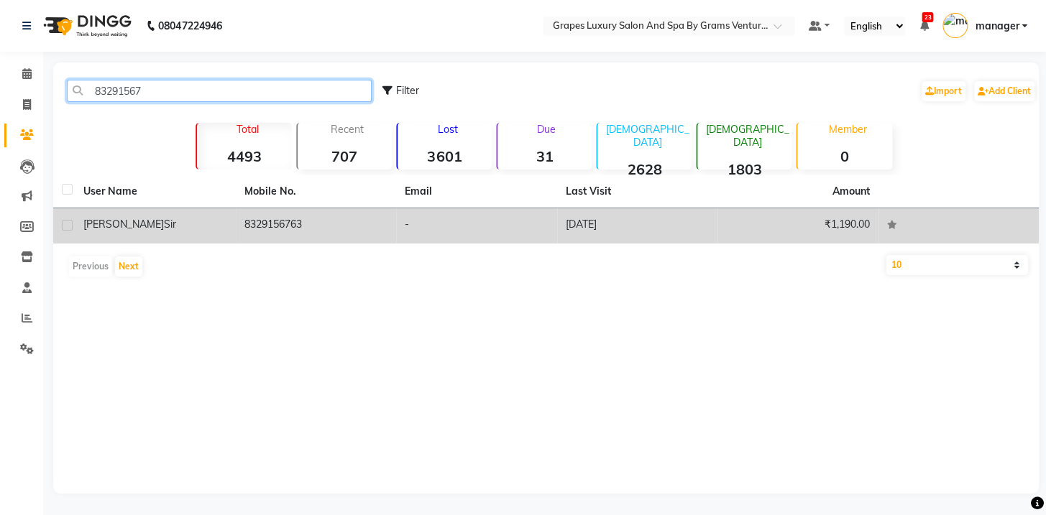
type input "83291567"
click at [228, 230] on td "[PERSON_NAME] Sir" at bounding box center [155, 225] width 161 height 35
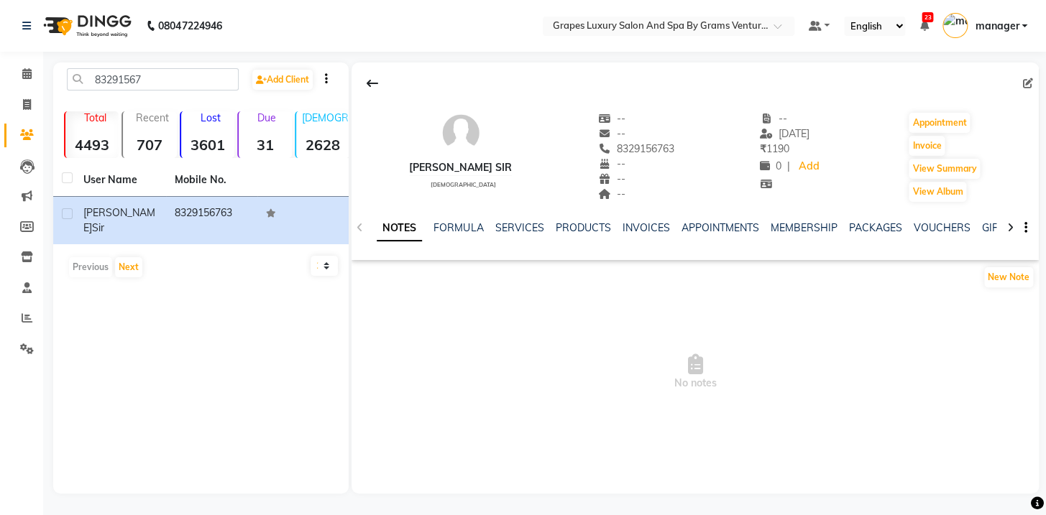
click at [489, 234] on ul "NOTES FORMULA SERVICES PRODUCTS INVOICES APPOINTMENTS MEMBERSHIP PACKAGES VOUCH…" at bounding box center [833, 228] width 913 height 15
click at [491, 230] on ul "NOTES FORMULA SERVICES PRODUCTS INVOICES APPOINTMENTS MEMBERSHIP PACKAGES VOUCH…" at bounding box center [833, 228] width 913 height 15
click at [503, 231] on link "SERVICES" at bounding box center [518, 227] width 49 height 13
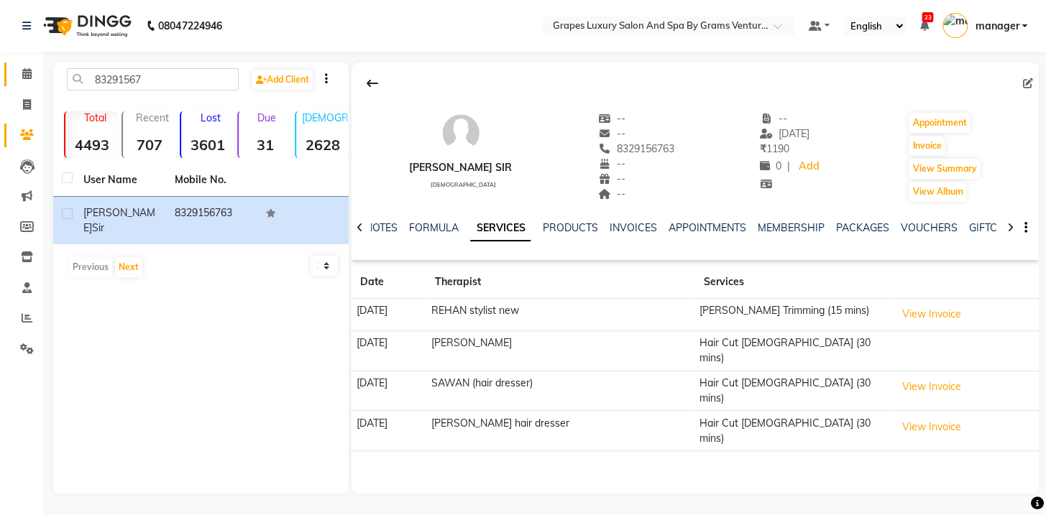
click at [23, 65] on link "Calendar" at bounding box center [21, 75] width 34 height 24
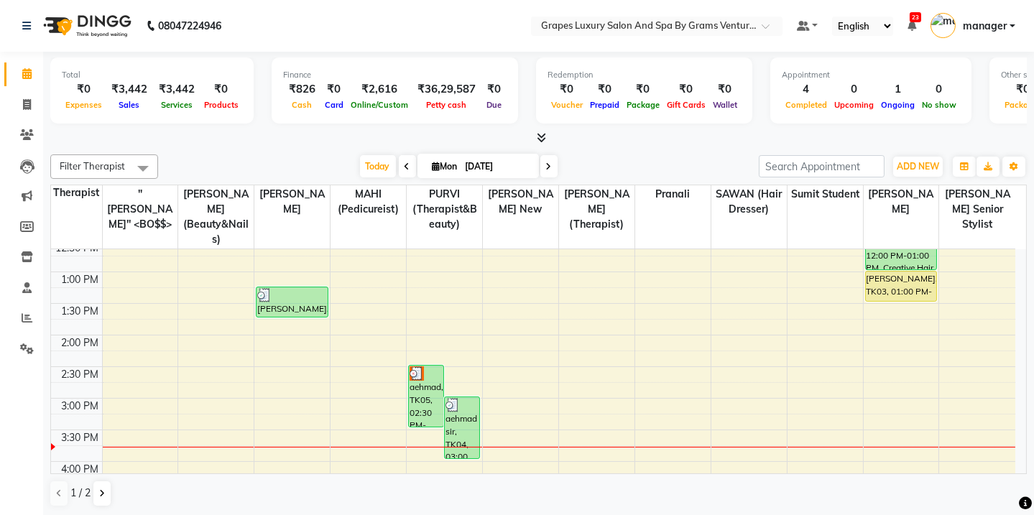
scroll to position [273, 0]
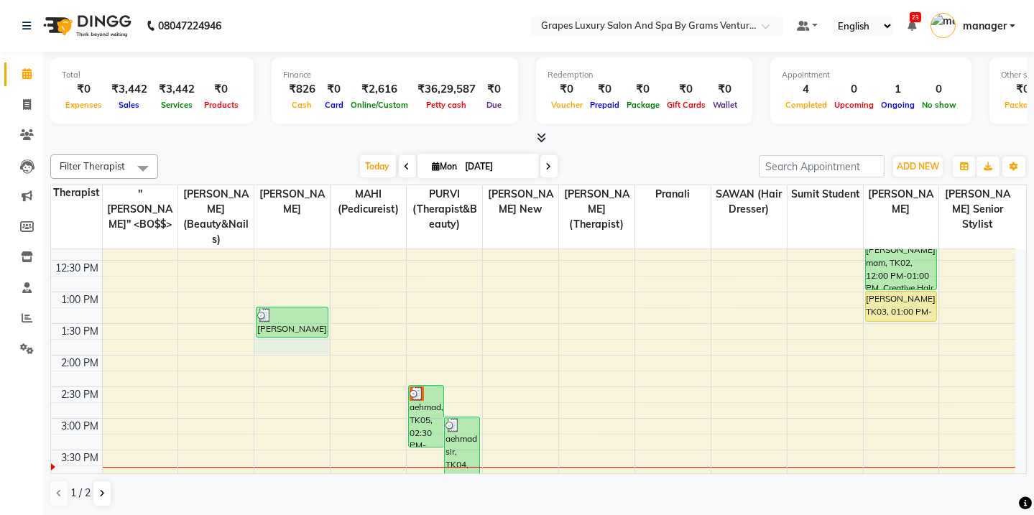
click at [282, 336] on div "8:00 AM 8:30 AM 9:00 AM 9:30 AM 10:00 AM 10:30 AM 11:00 AM 11:30 AM 12:00 PM 12…" at bounding box center [533, 387] width 965 height 822
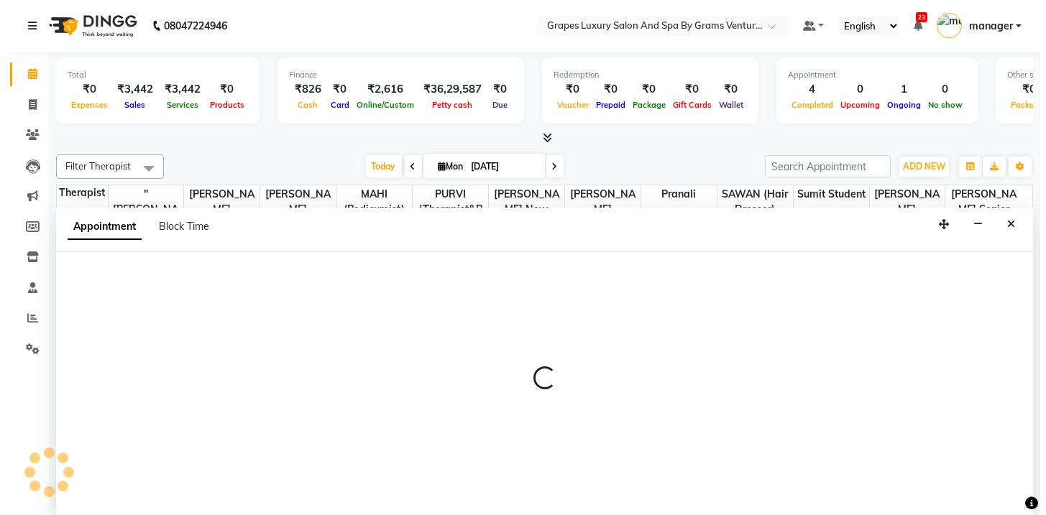
scroll to position [0, 0]
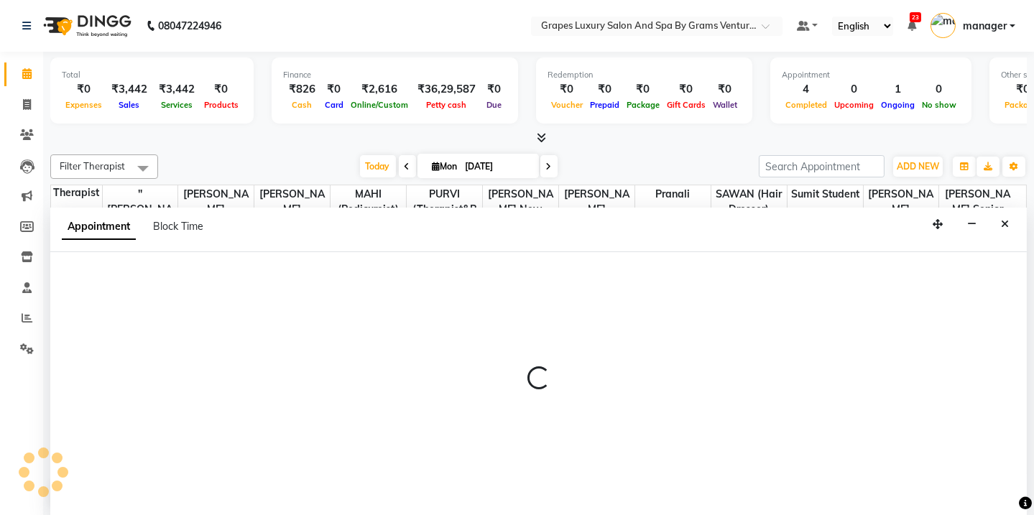
select select "78335"
select select "tentative"
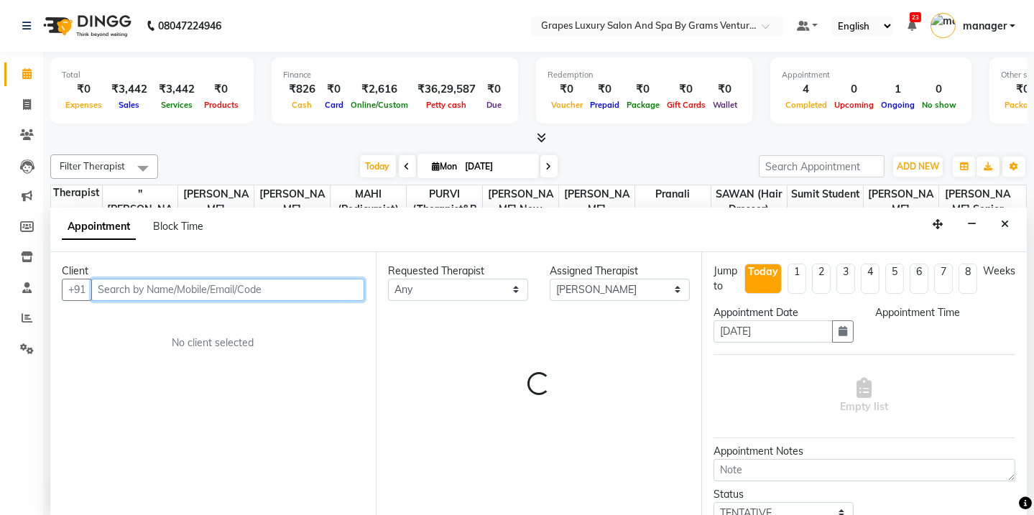
select select "825"
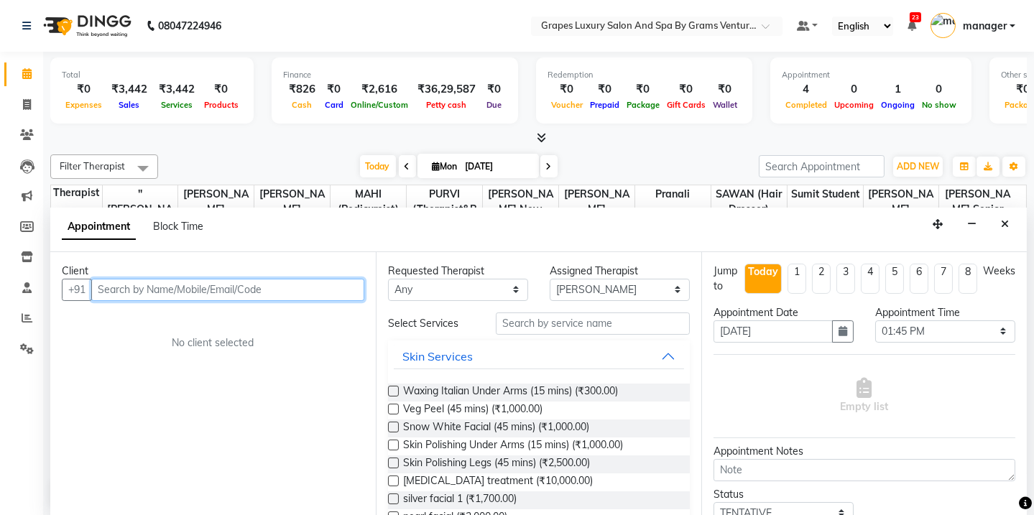
click at [216, 286] on input "text" at bounding box center [227, 290] width 273 height 22
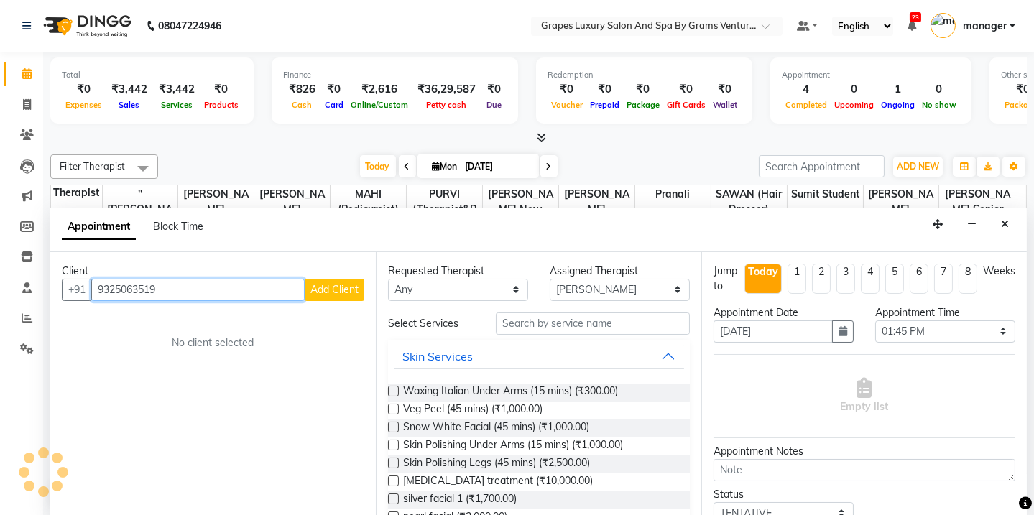
type input "9325063519"
click at [347, 294] on span "Add Client" at bounding box center [334, 289] width 48 height 13
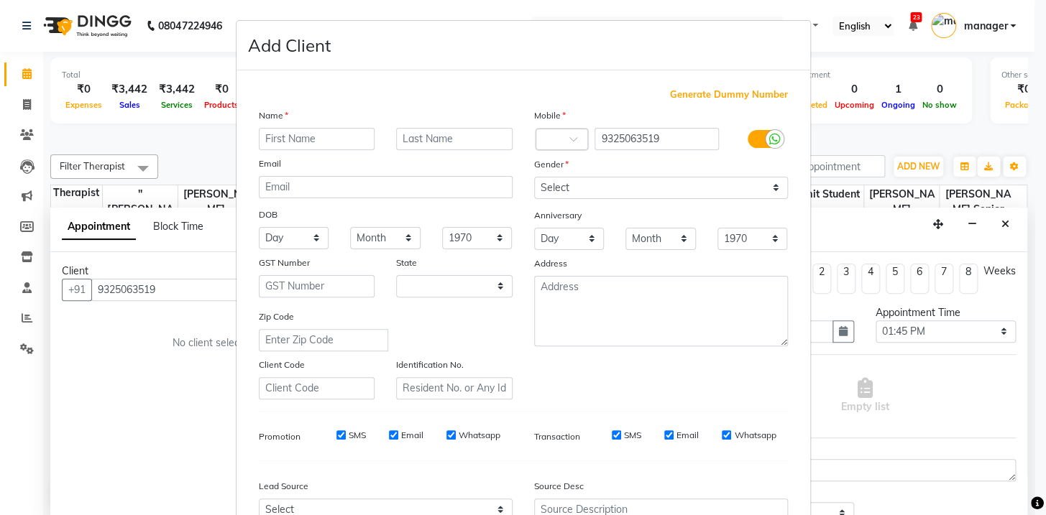
select select "22"
click at [323, 137] on input "text" at bounding box center [317, 139] width 116 height 22
type input "h"
type input "[PERSON_NAME]"
drag, startPoint x: 408, startPoint y: 138, endPoint x: 408, endPoint y: 122, distance: 15.8
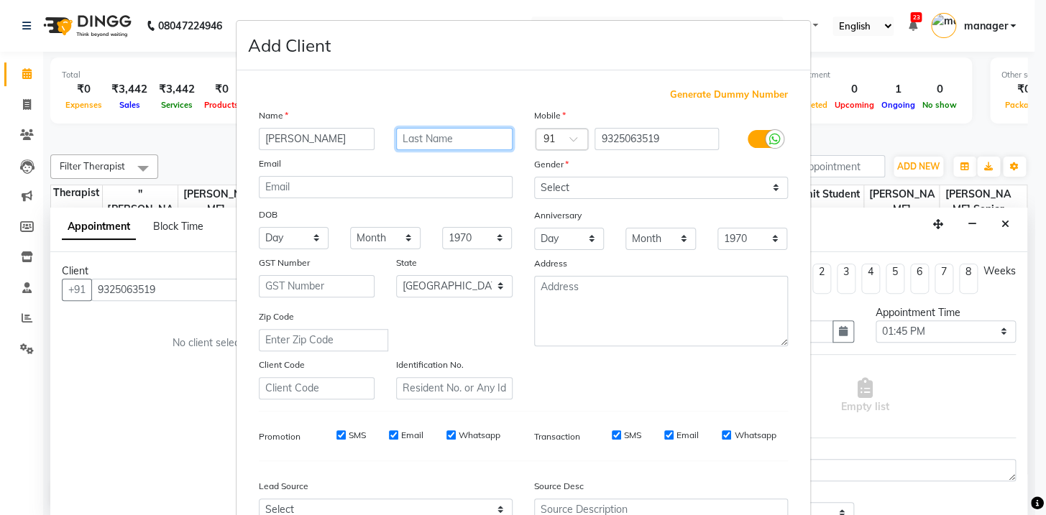
click at [408, 132] on input "text" at bounding box center [454, 139] width 116 height 22
click at [426, 139] on input "ta" at bounding box center [454, 139] width 116 height 22
type input "[PERSON_NAME]"
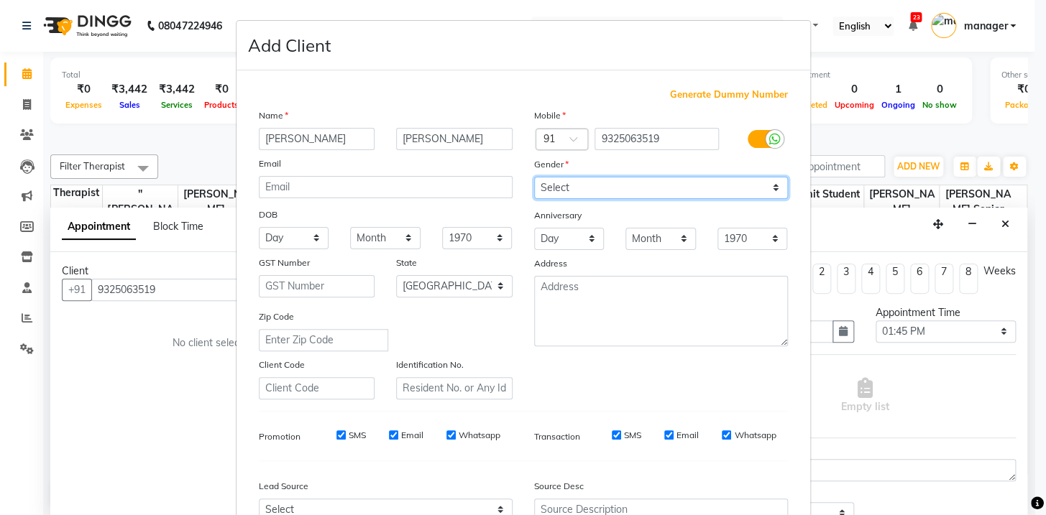
click at [620, 194] on select "Select [DEMOGRAPHIC_DATA] [DEMOGRAPHIC_DATA] Other Prefer Not To Say" at bounding box center [661, 188] width 254 height 22
select select "[DEMOGRAPHIC_DATA]"
click at [534, 177] on select "Select [DEMOGRAPHIC_DATA] [DEMOGRAPHIC_DATA] Other Prefer Not To Say" at bounding box center [661, 188] width 254 height 22
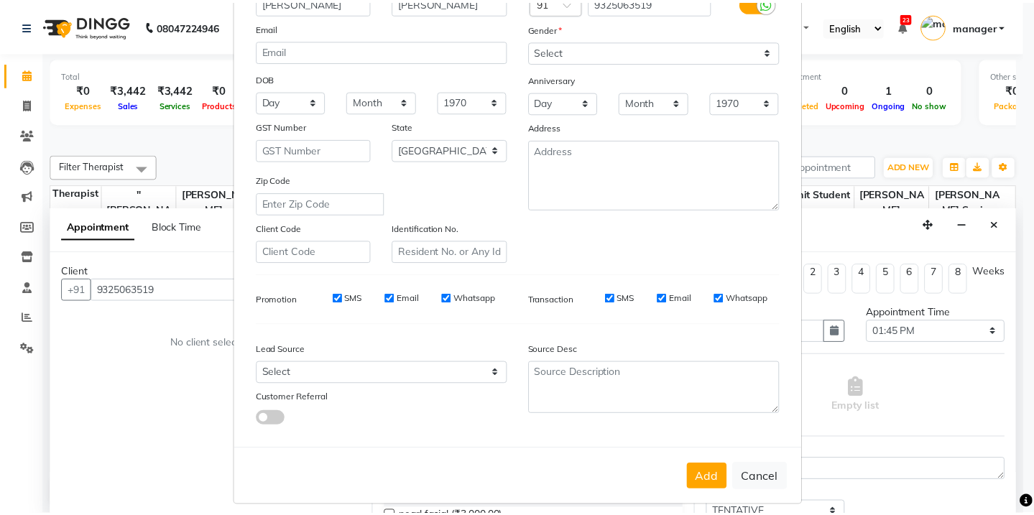
scroll to position [152, 0]
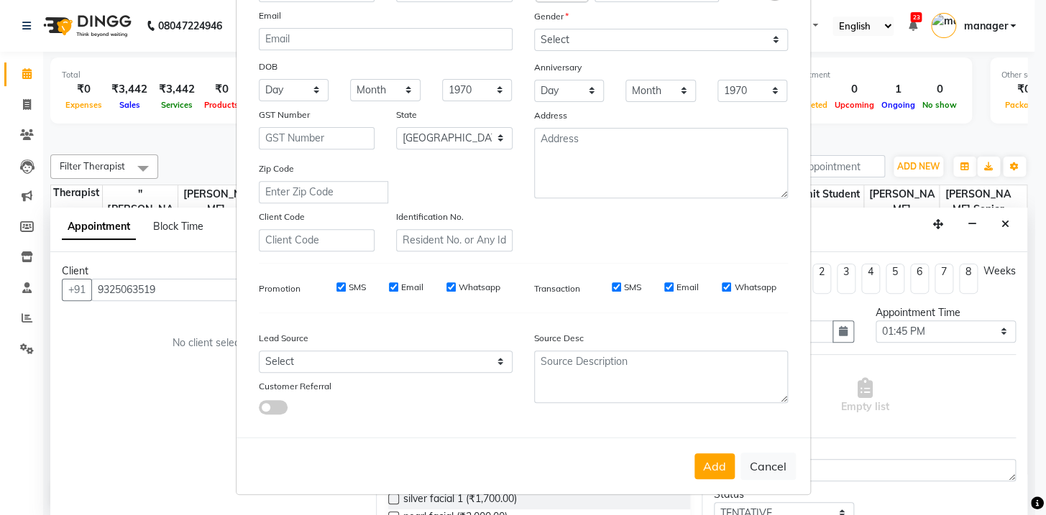
click at [686, 459] on div "Add Cancel" at bounding box center [523, 466] width 574 height 57
click at [689, 464] on div "Add Cancel" at bounding box center [523, 466] width 574 height 57
click at [694, 469] on button "Add" at bounding box center [714, 467] width 40 height 26
select select
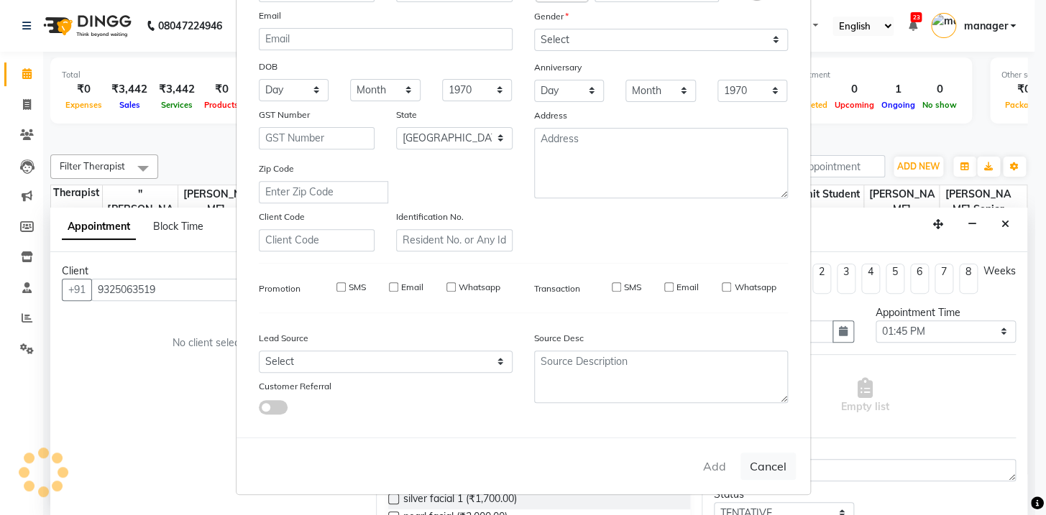
select select
select select "null"
select select
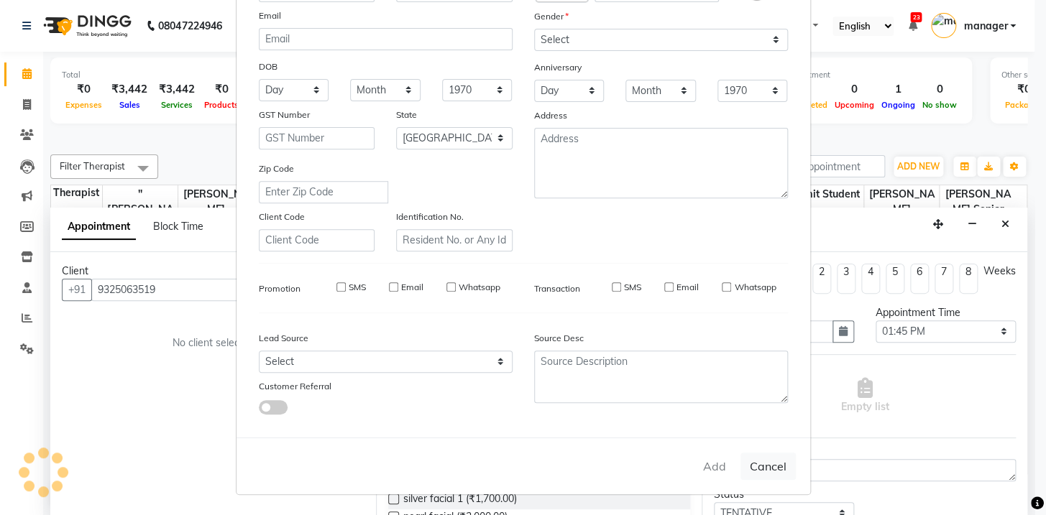
select select
checkbox input "false"
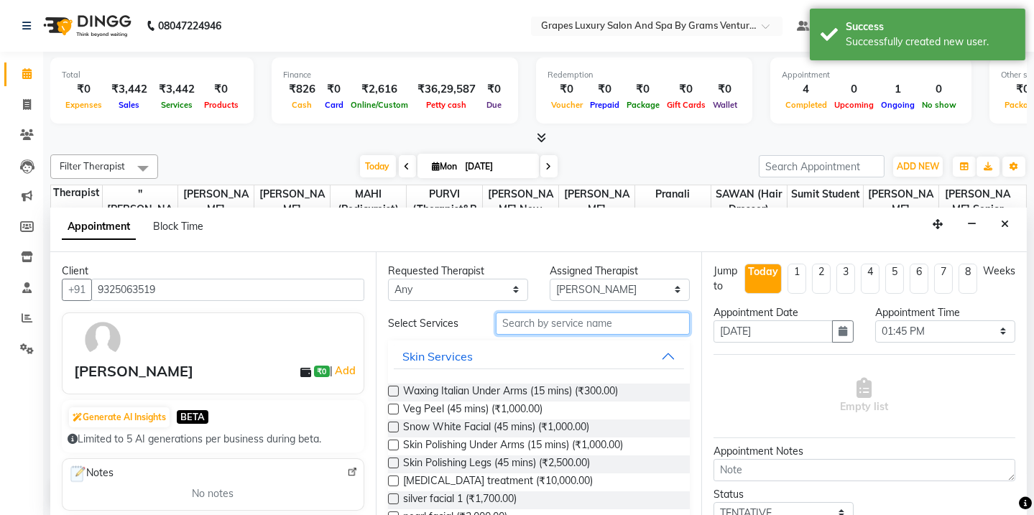
click at [562, 322] on input "text" at bounding box center [593, 324] width 194 height 22
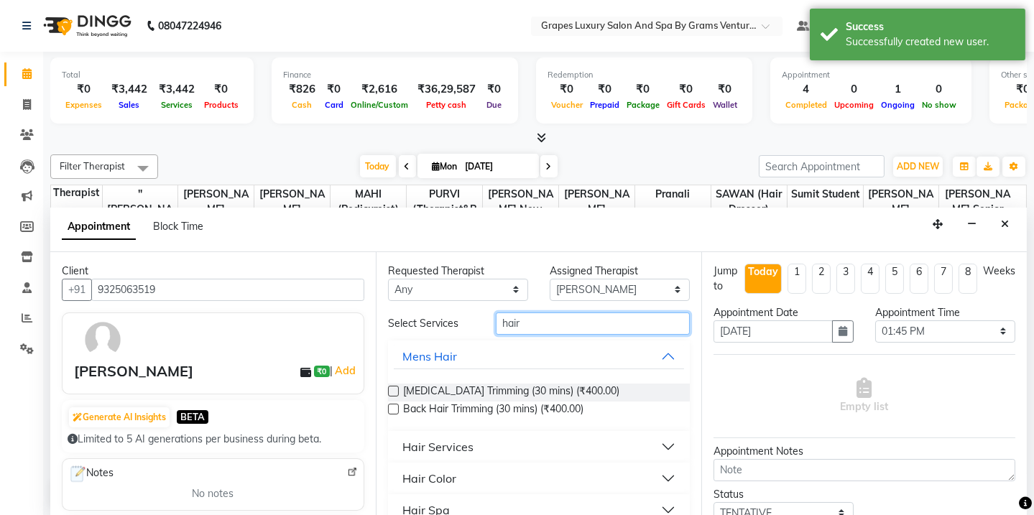
click at [610, 326] on input "hair" at bounding box center [593, 324] width 194 height 22
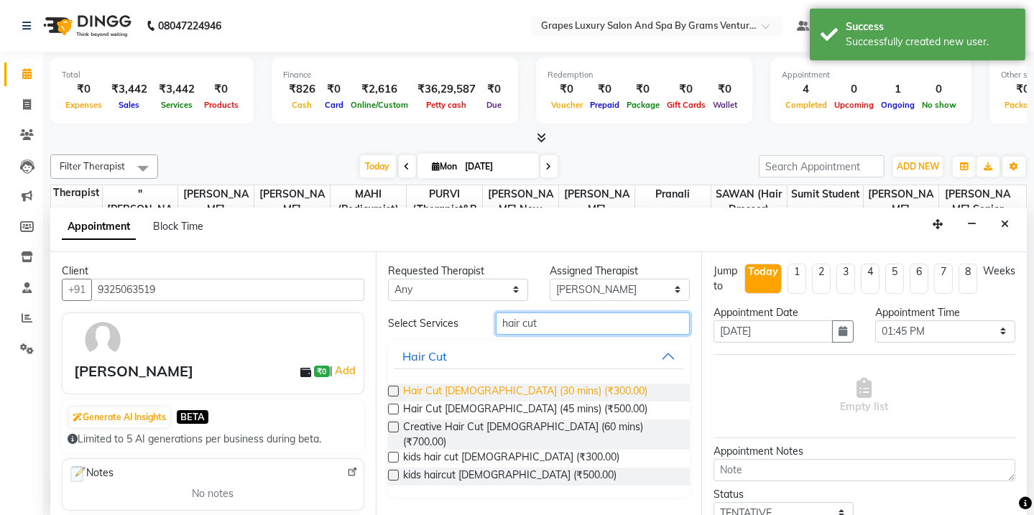
type input "hair cut"
click at [454, 384] on span "Hair Cut [DEMOGRAPHIC_DATA] (30 mins) (₹300.00)" at bounding box center [525, 393] width 244 height 18
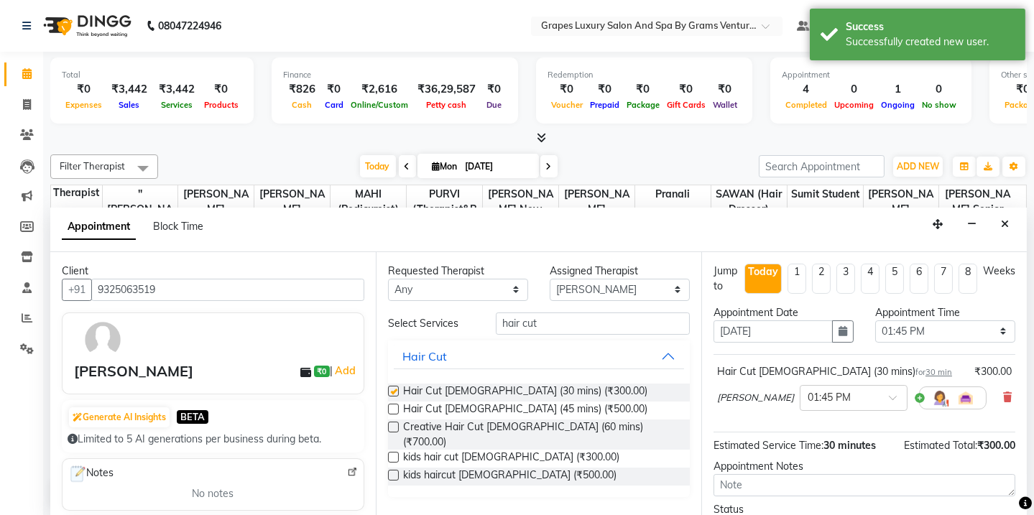
checkbox input "false"
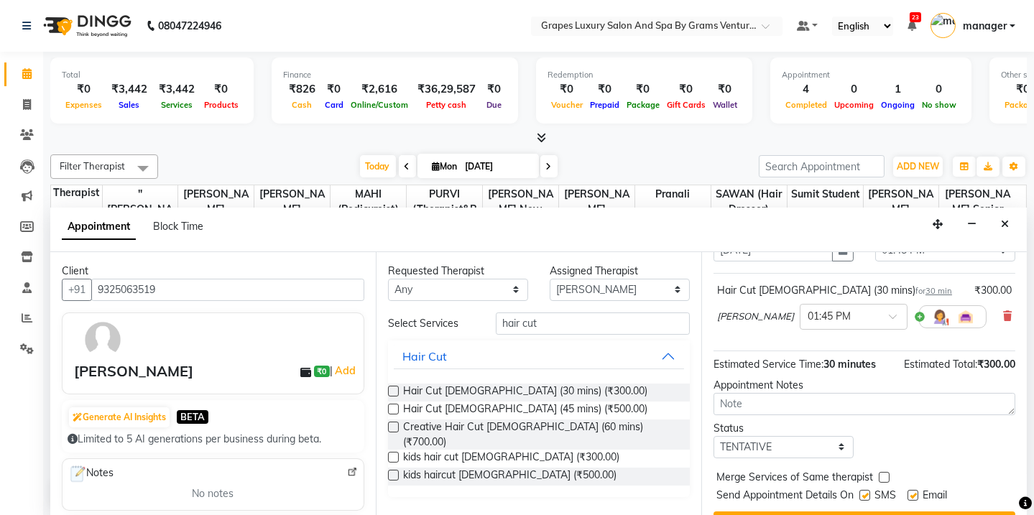
scroll to position [113, 0]
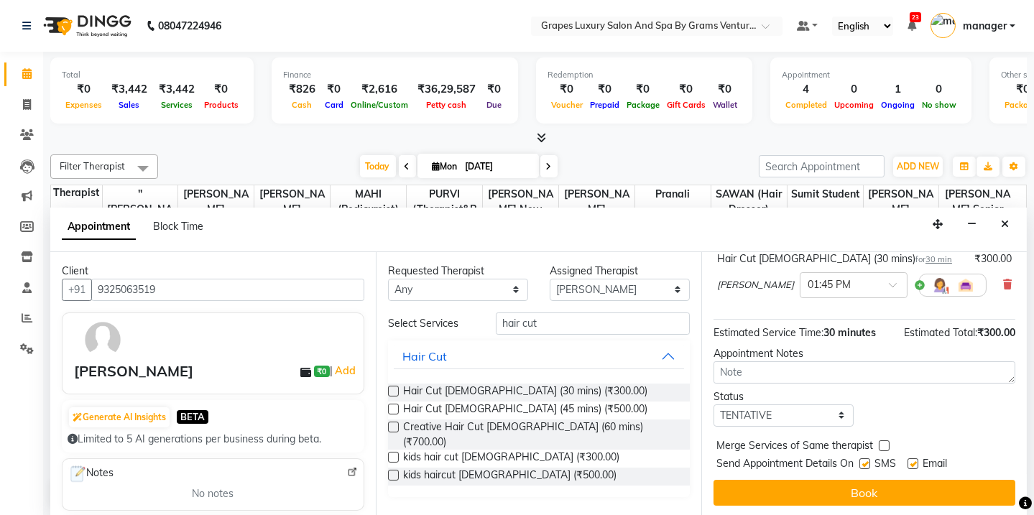
click at [862, 460] on label at bounding box center [865, 464] width 11 height 11
click at [862, 461] on input "checkbox" at bounding box center [864, 465] width 9 height 9
checkbox input "false"
click at [906, 460] on div "SMS" at bounding box center [884, 465] width 48 height 18
drag, startPoint x: 908, startPoint y: 460, endPoint x: 907, endPoint y: 476, distance: 15.9
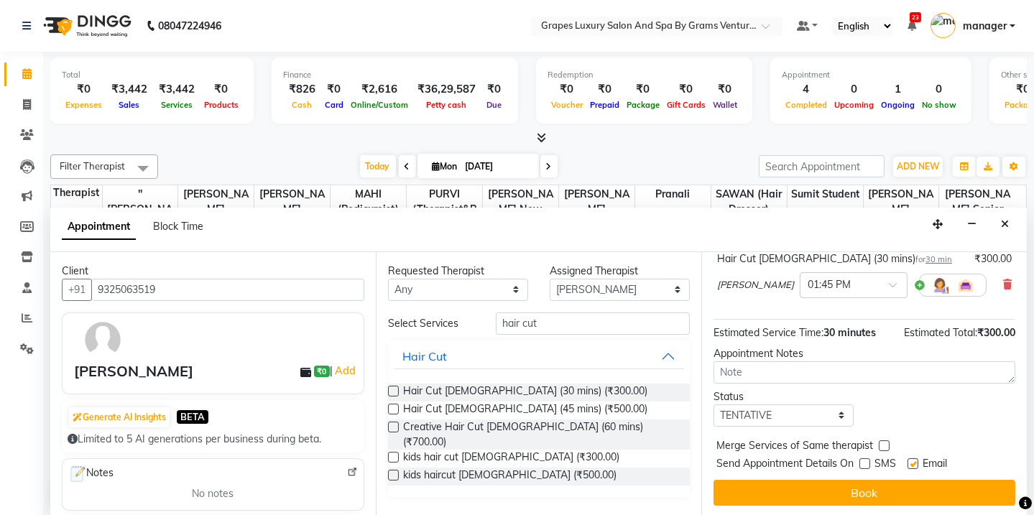
click at [910, 461] on label at bounding box center [913, 464] width 11 height 11
click at [910, 461] on input "checkbox" at bounding box center [912, 465] width 9 height 9
checkbox input "false"
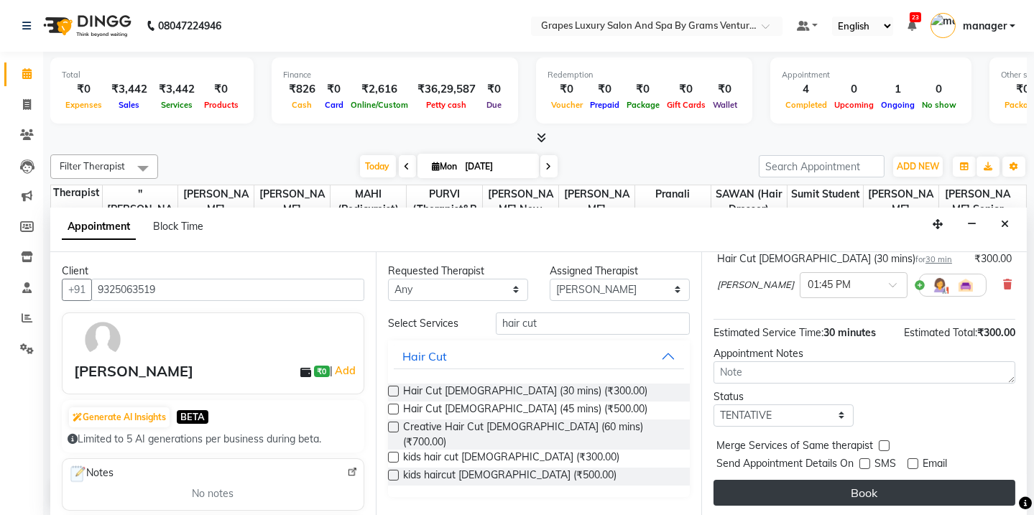
click at [906, 488] on button "Book" at bounding box center [865, 493] width 302 height 26
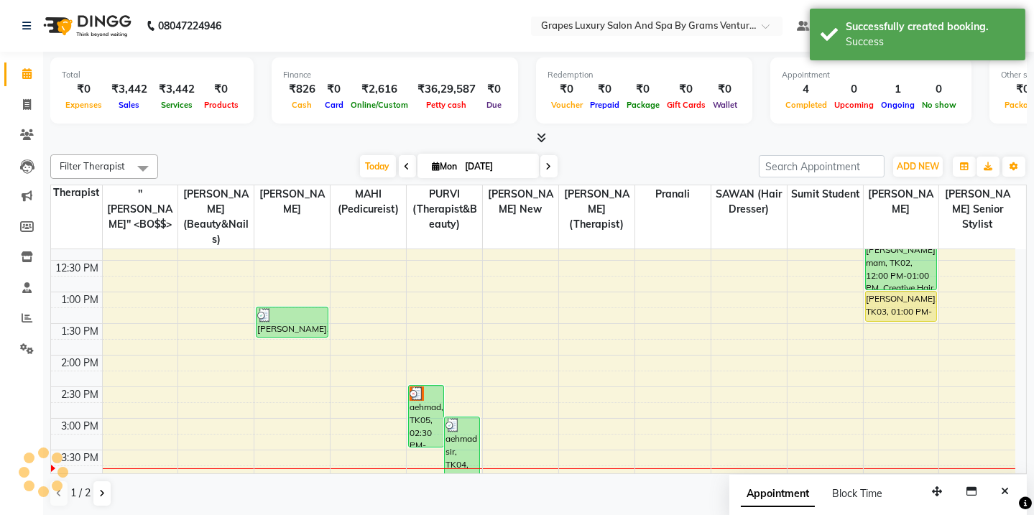
scroll to position [0, 0]
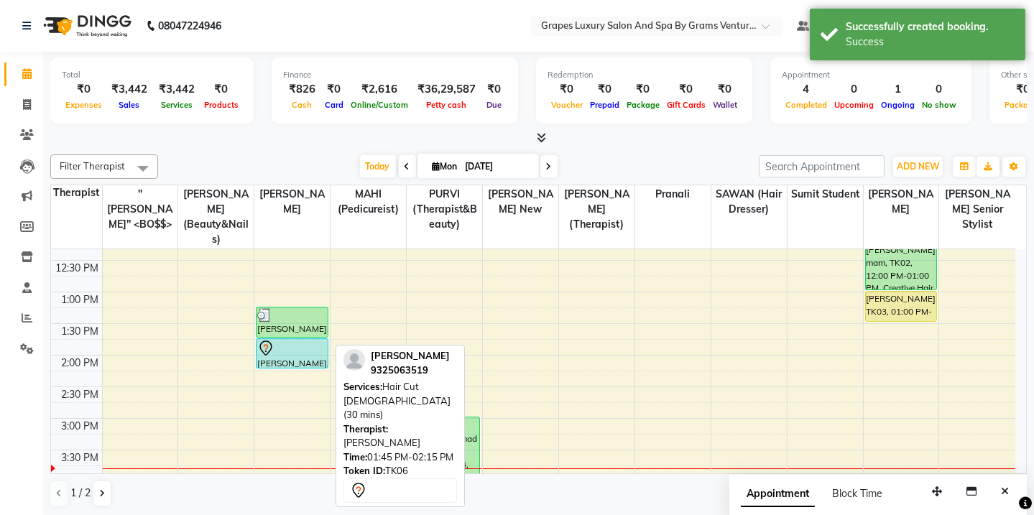
click at [282, 340] on div "[PERSON_NAME], TK06, 01:45 PM-02:15 PM, Hair Cut [DEMOGRAPHIC_DATA] (30 mins)" at bounding box center [292, 353] width 70 height 29
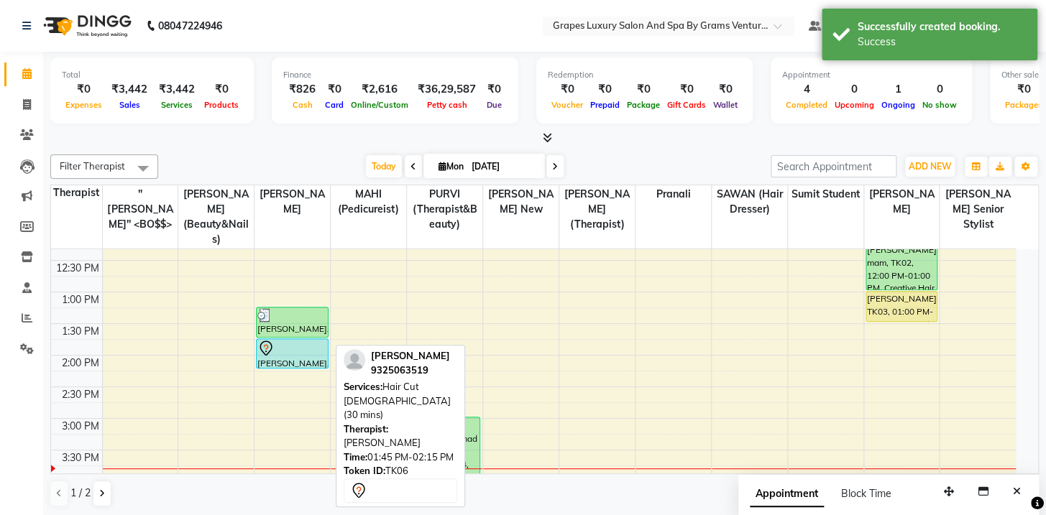
select select "7"
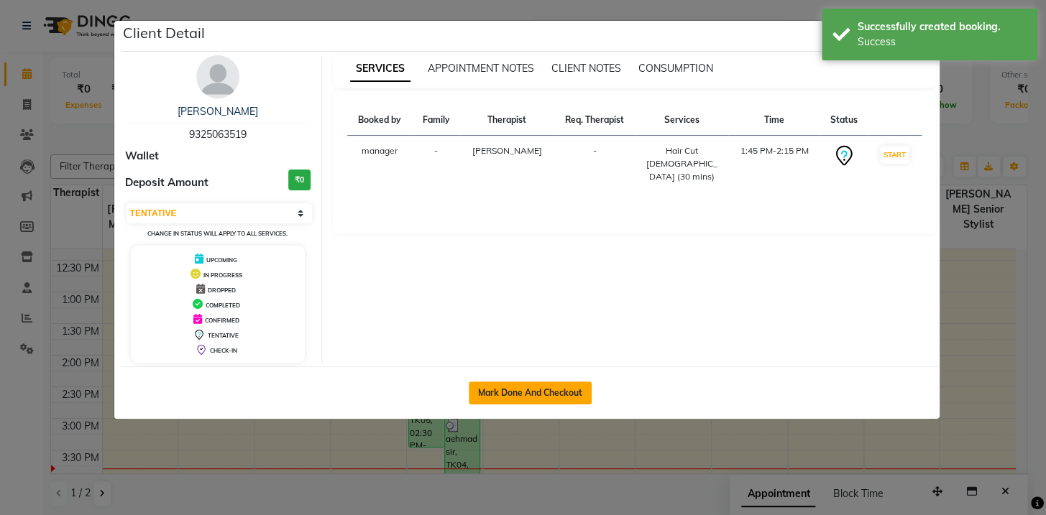
click at [543, 402] on button "Mark Done And Checkout" at bounding box center [530, 393] width 123 height 23
select select "service"
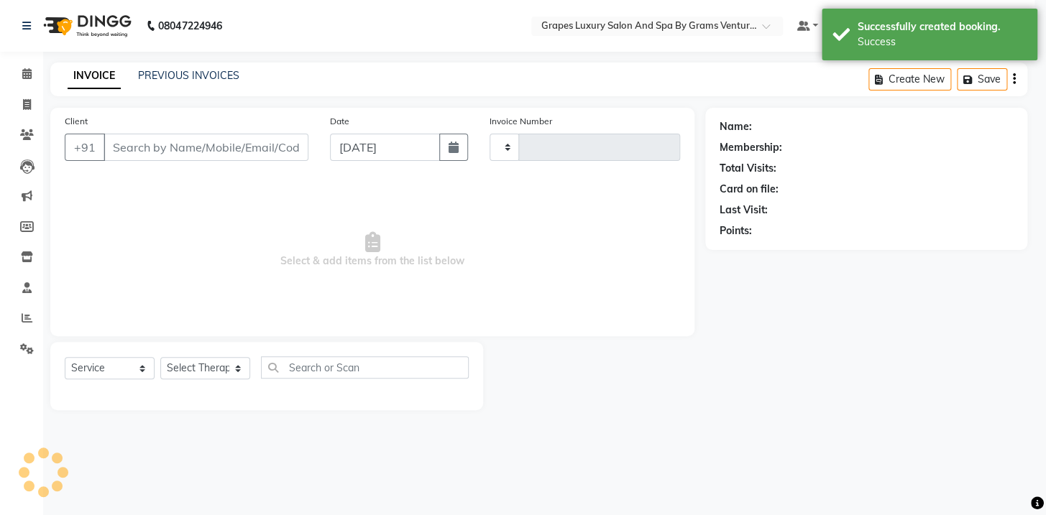
type input "2362"
select select "3585"
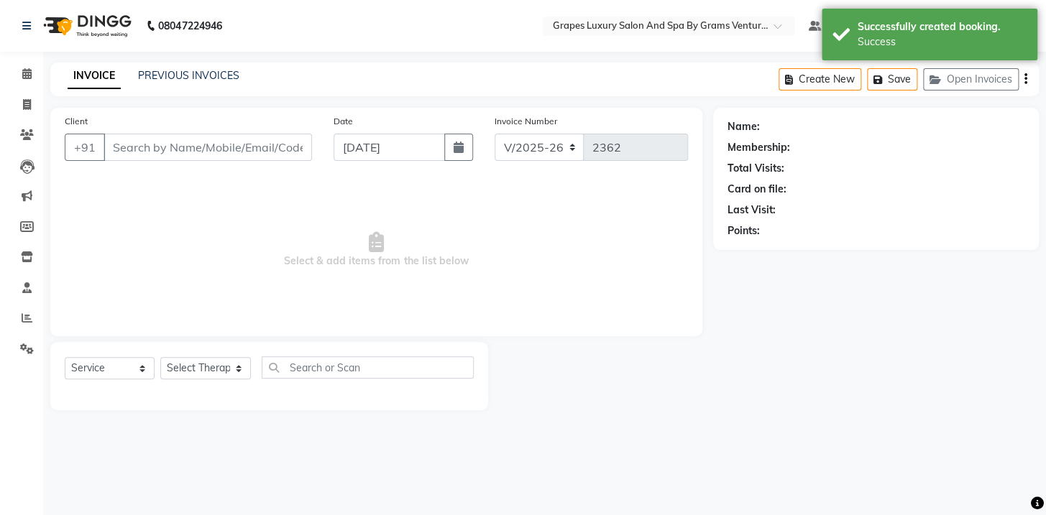
type input "9325063519"
select select "78335"
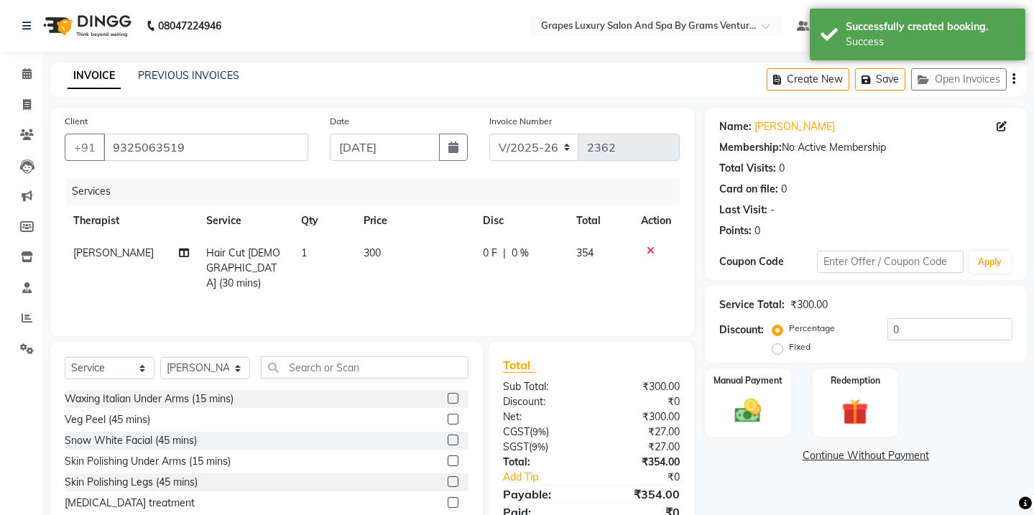
click at [744, 448] on link "Continue Without Payment" at bounding box center [866, 455] width 316 height 15
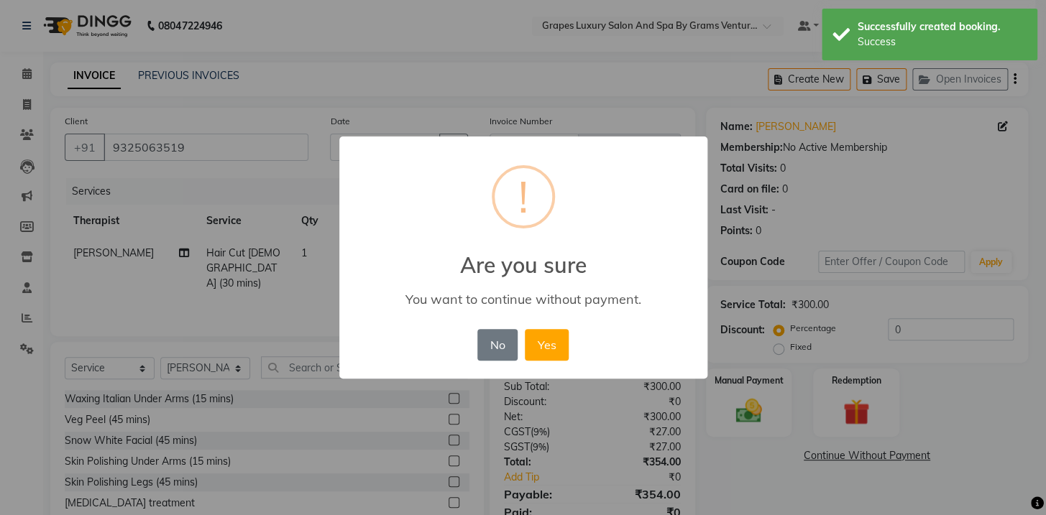
click at [751, 427] on div "× ! Are you sure You want to continue without payment. No No Yes" at bounding box center [523, 257] width 1046 height 515
click at [753, 484] on div "× ! Are you sure You want to continue without payment. No No Yes" at bounding box center [523, 257] width 1046 height 515
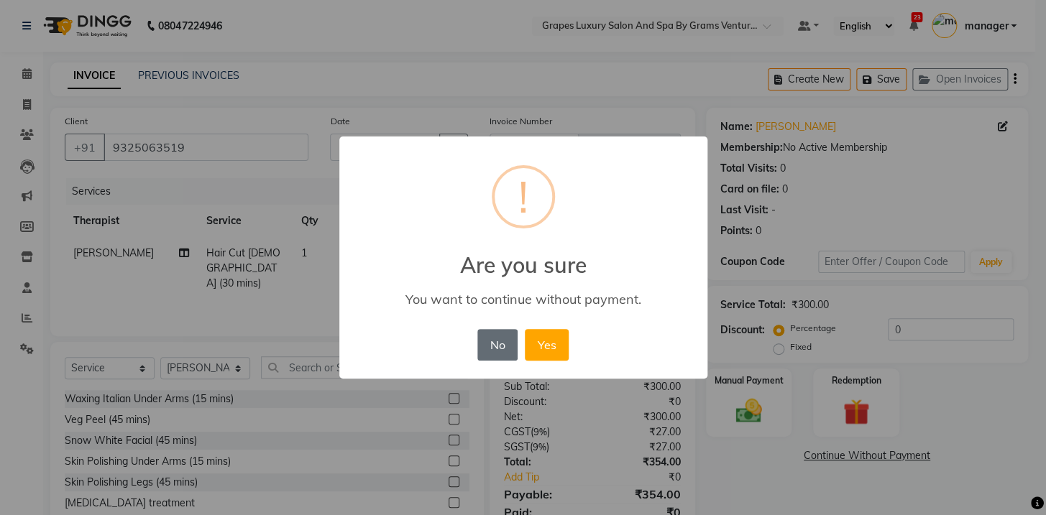
click at [489, 344] on button "No" at bounding box center [497, 345] width 40 height 32
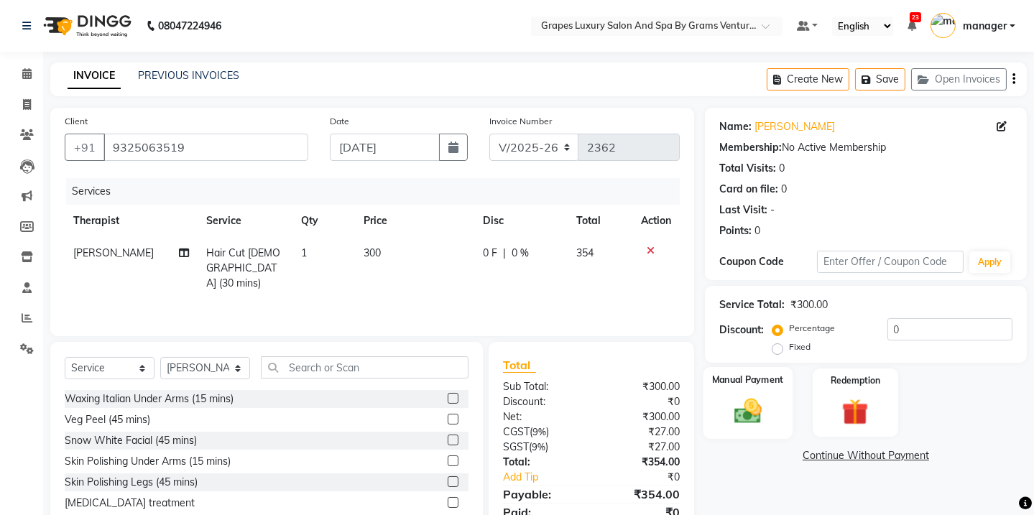
click at [750, 403] on img at bounding box center [748, 411] width 45 height 32
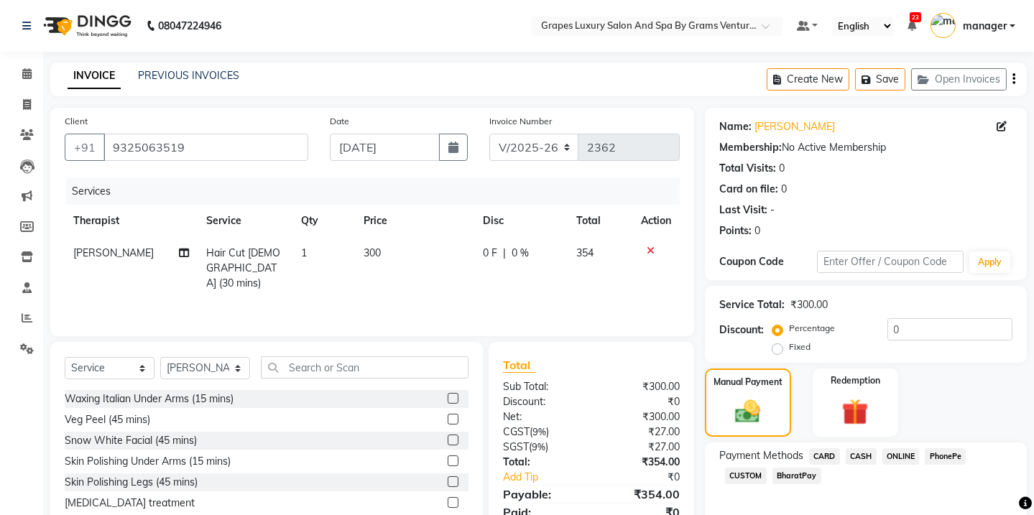
click at [897, 458] on span "ONLINE" at bounding box center [901, 456] width 37 height 17
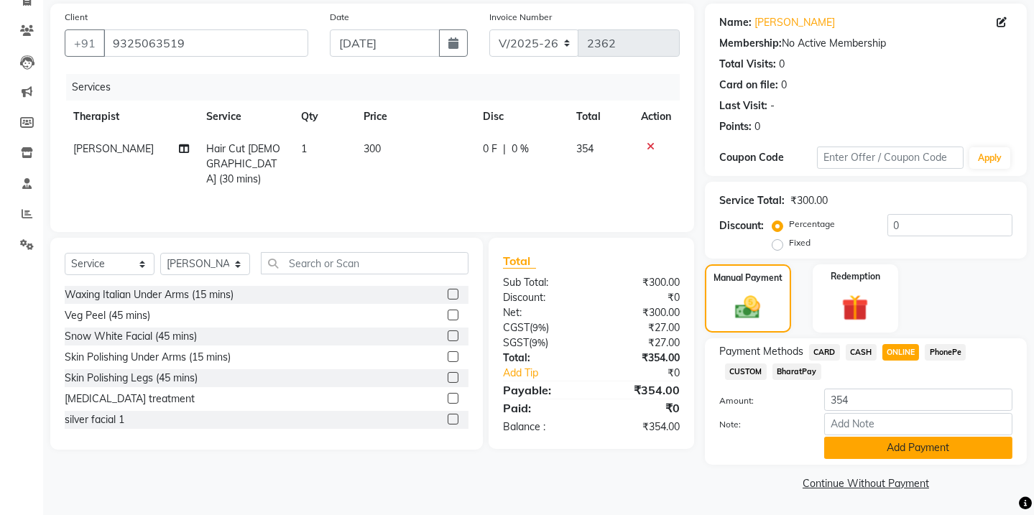
click at [927, 454] on button "Add Payment" at bounding box center [918, 448] width 188 height 22
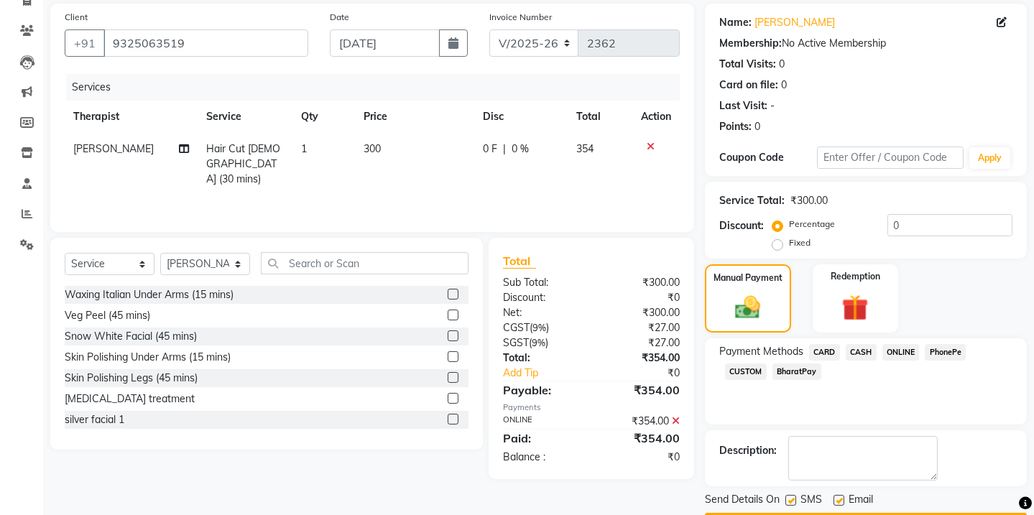
scroll to position [144, 0]
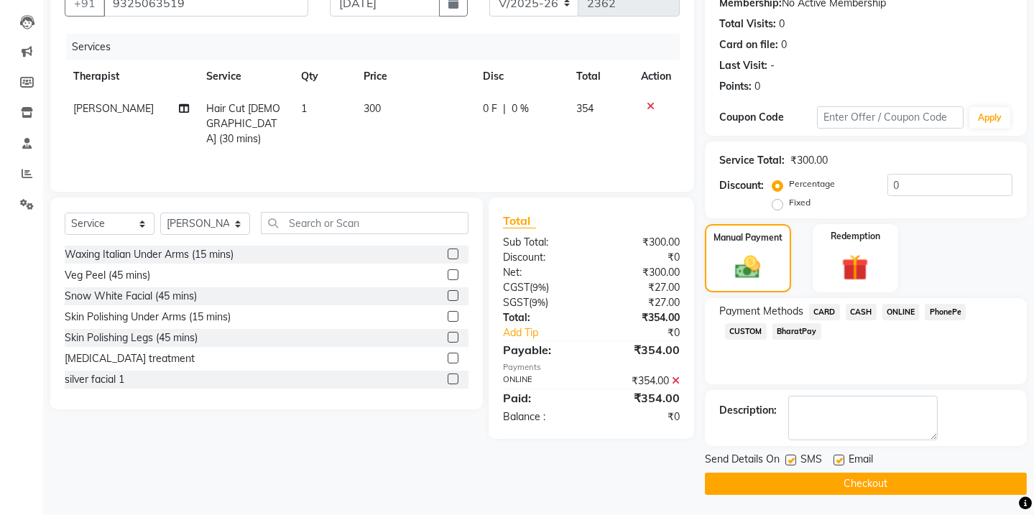
click at [795, 458] on label at bounding box center [791, 460] width 11 height 11
click at [795, 458] on input "checkbox" at bounding box center [790, 460] width 9 height 9
checkbox input "false"
click at [844, 459] on label at bounding box center [839, 460] width 11 height 11
click at [843, 459] on input "checkbox" at bounding box center [838, 460] width 9 height 9
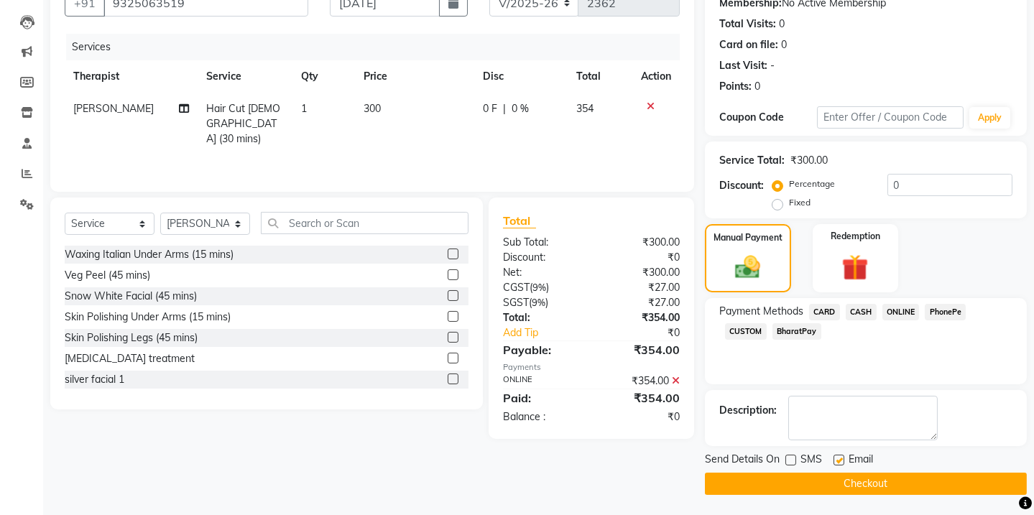
checkbox input "false"
drag, startPoint x: 848, startPoint y: 472, endPoint x: 852, endPoint y: 482, distance: 10.9
click at [848, 473] on button "Checkout" at bounding box center [866, 484] width 322 height 22
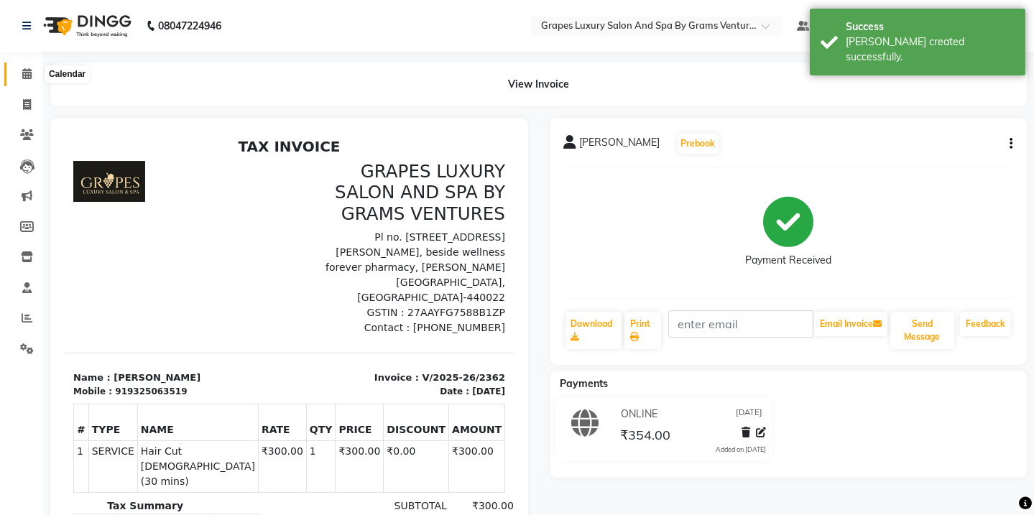
click at [25, 71] on icon at bounding box center [26, 73] width 9 height 11
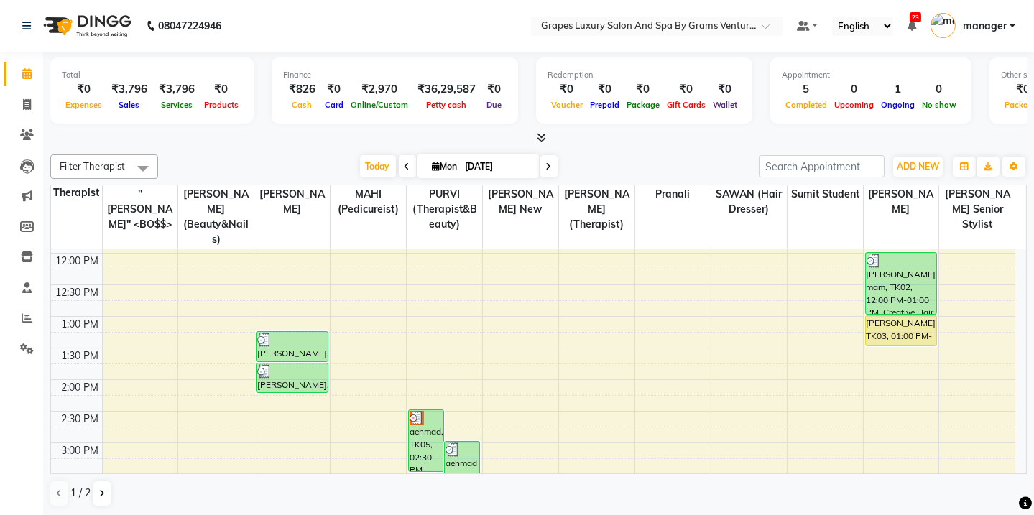
scroll to position [249, 0]
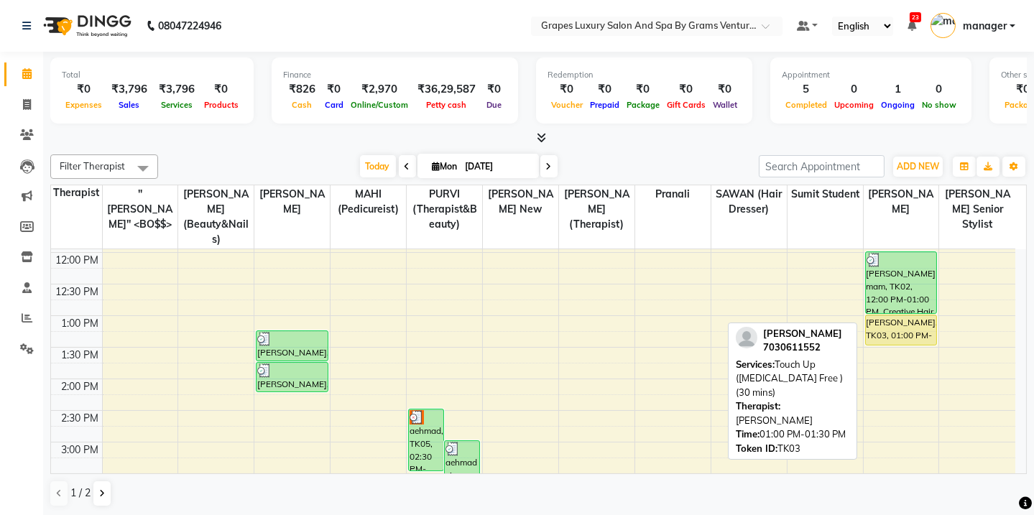
click at [901, 342] on div at bounding box center [901, 345] width 70 height 6
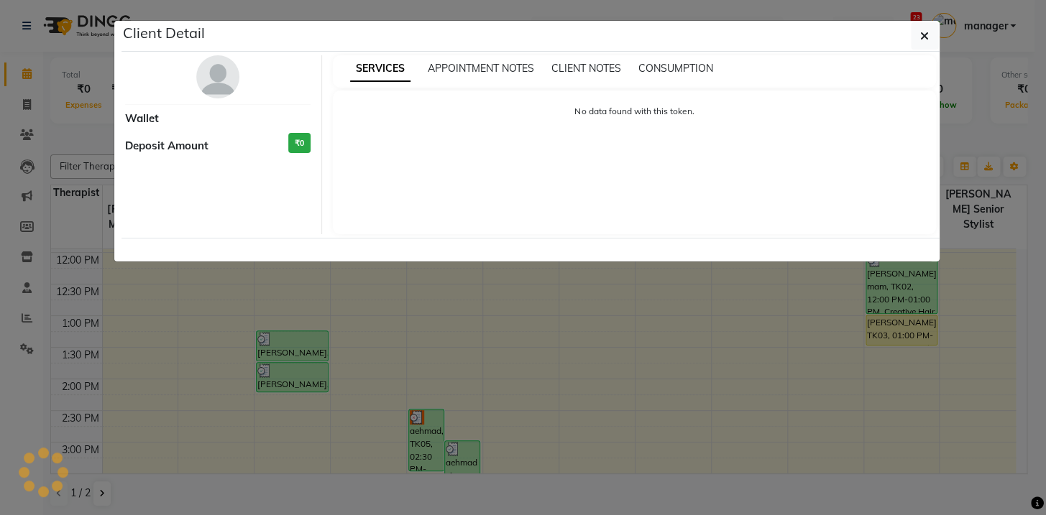
select select "1"
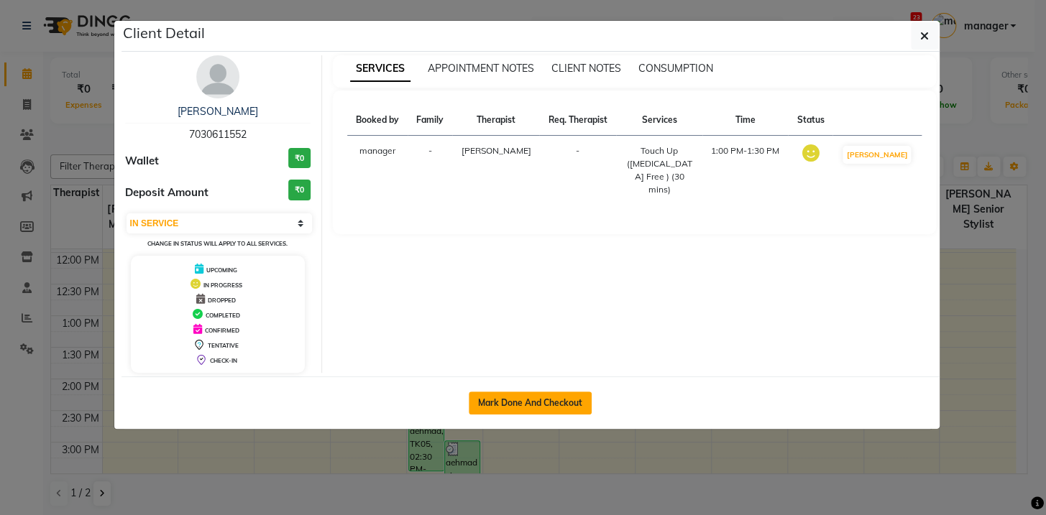
click at [561, 406] on button "Mark Done And Checkout" at bounding box center [530, 403] width 123 height 23
select select "service"
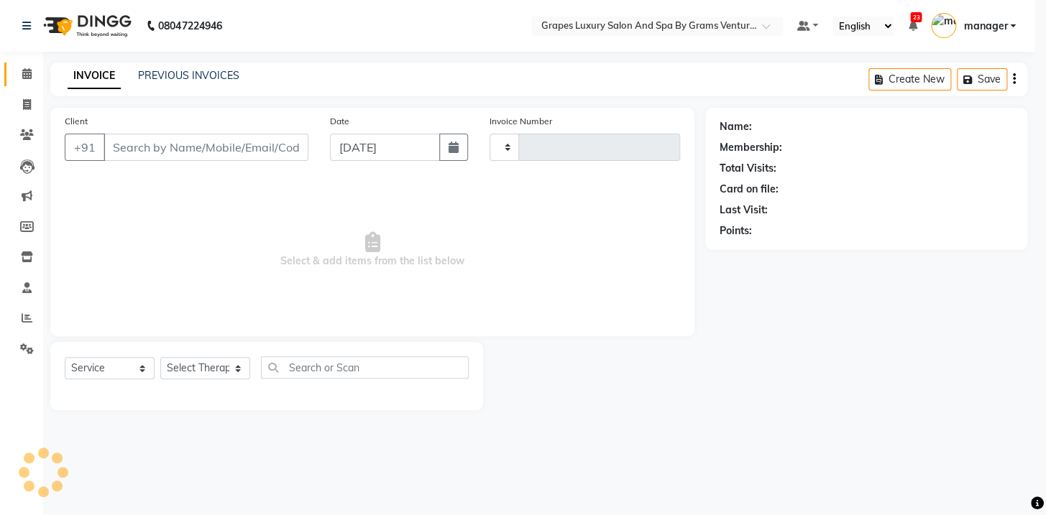
type input "2363"
select select "3585"
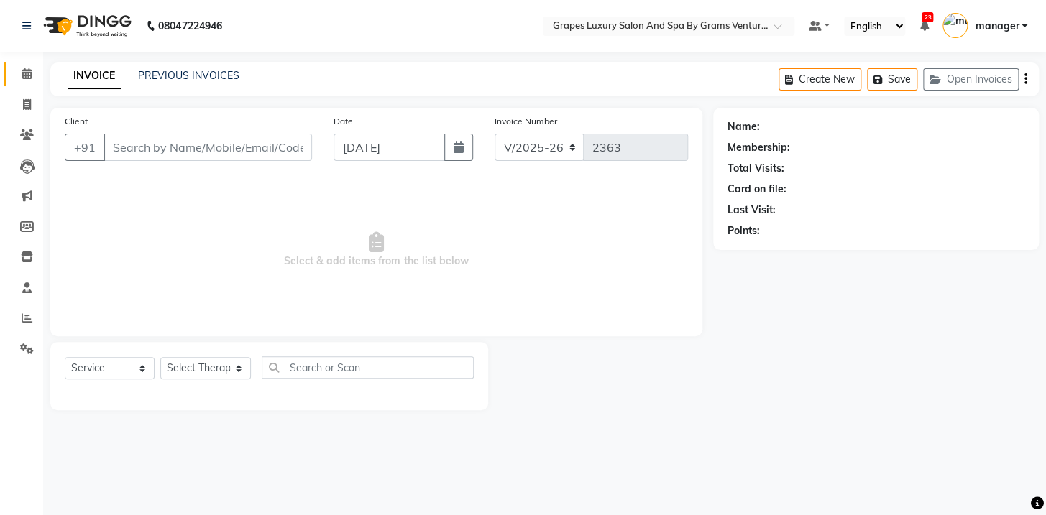
type input "7030611552"
select select "60449"
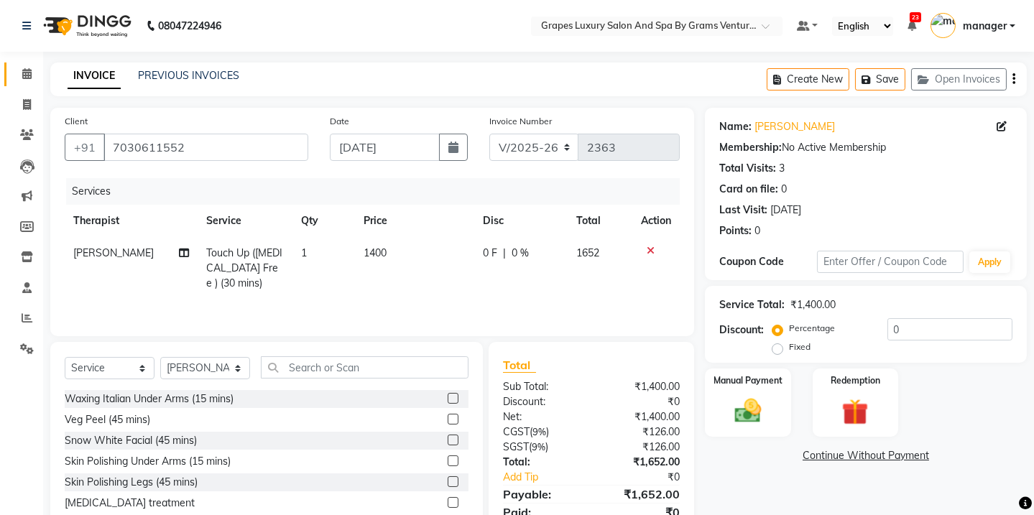
scroll to position [60, 0]
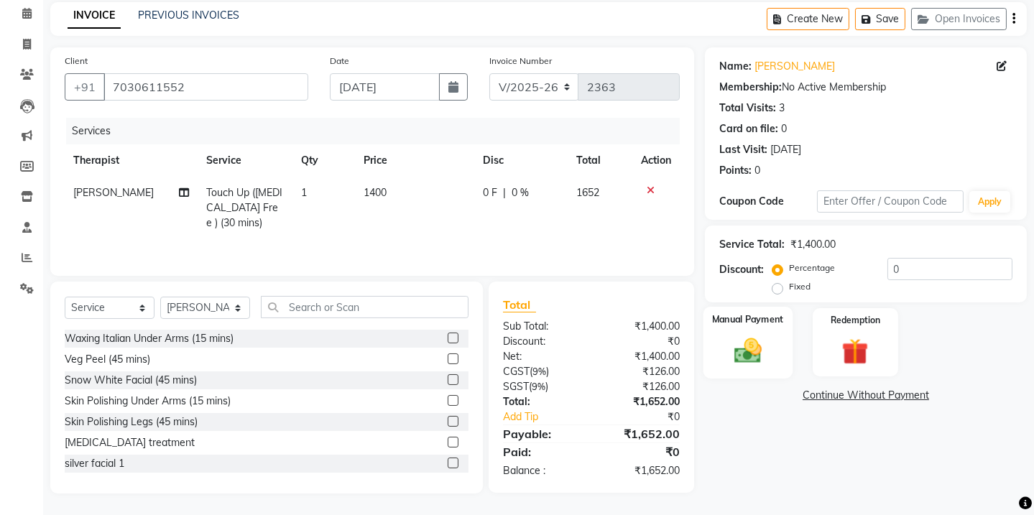
click at [751, 359] on img at bounding box center [748, 351] width 45 height 32
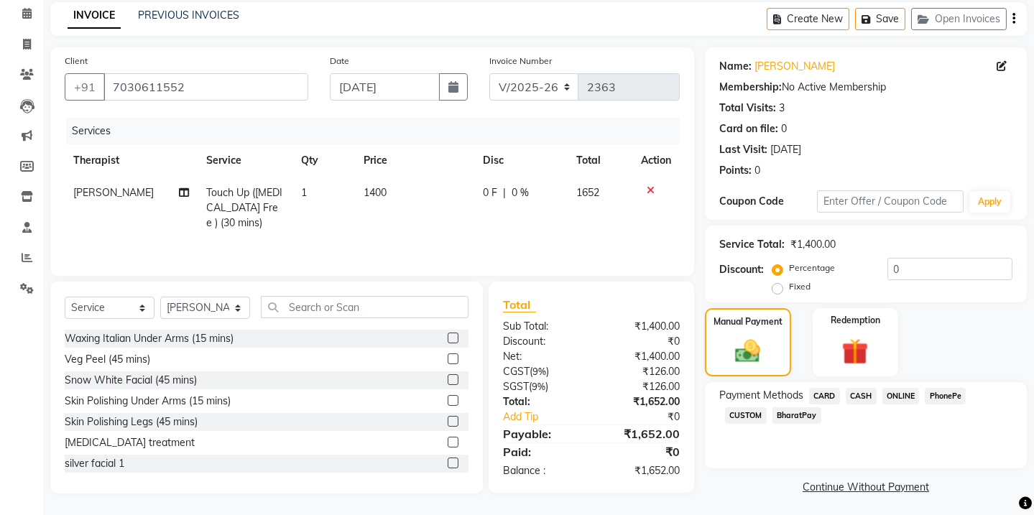
click at [909, 392] on span "ONLINE" at bounding box center [901, 396] width 37 height 17
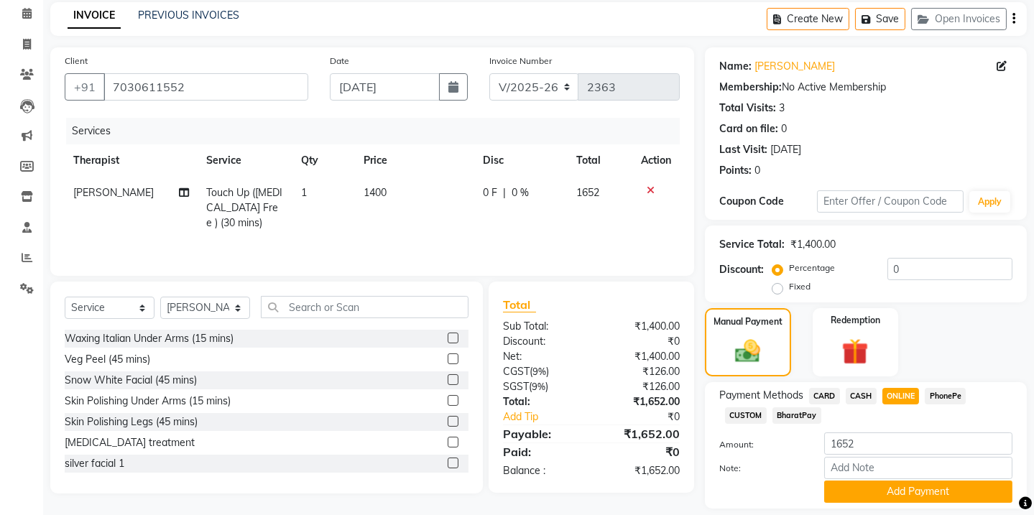
scroll to position [104, 0]
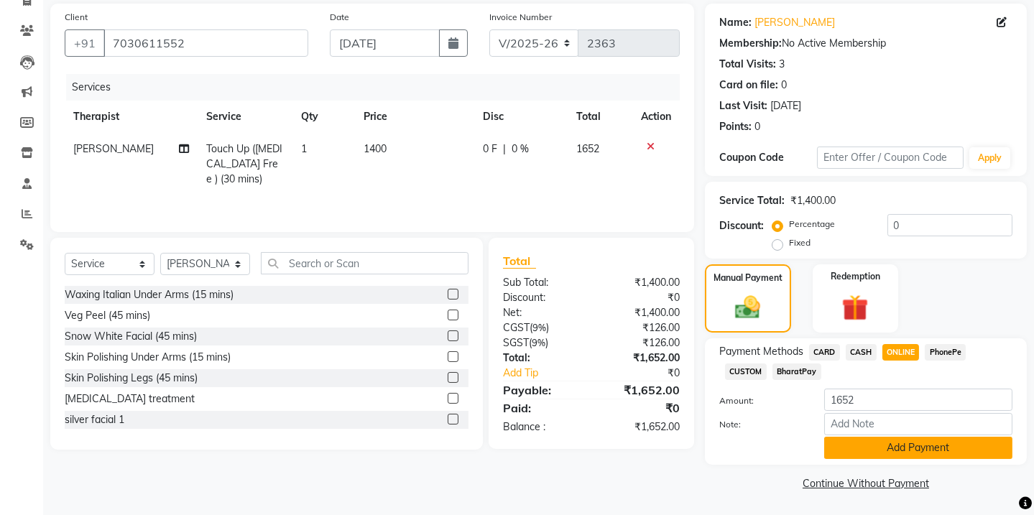
click at [924, 458] on button "Add Payment" at bounding box center [918, 448] width 188 height 22
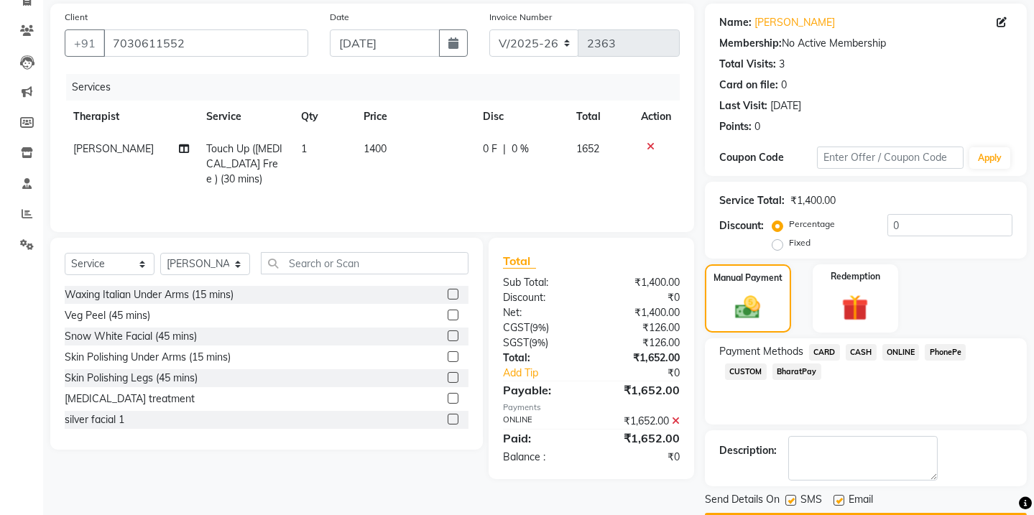
scroll to position [144, 0]
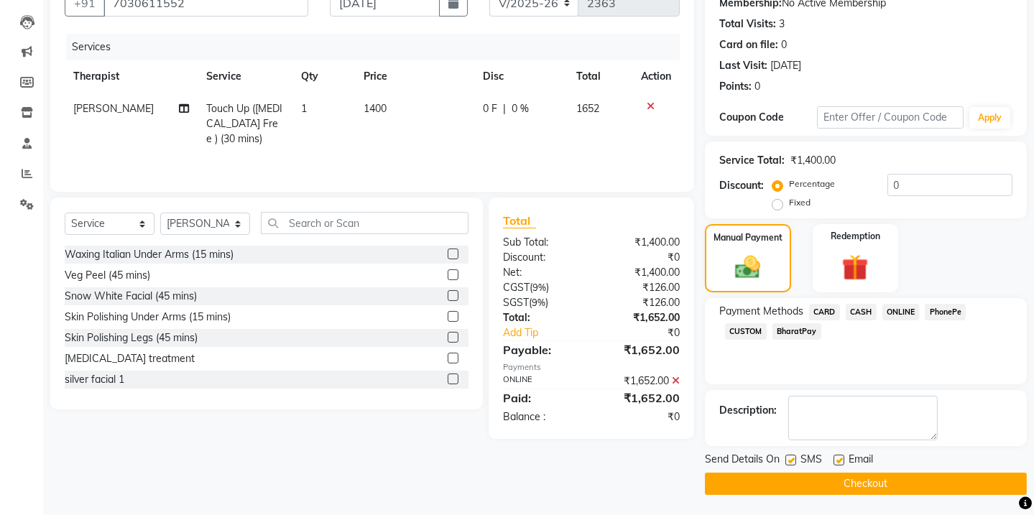
click at [786, 456] on label at bounding box center [791, 460] width 11 height 11
click at [786, 456] on input "checkbox" at bounding box center [790, 460] width 9 height 9
checkbox input "false"
click at [837, 459] on label at bounding box center [839, 460] width 11 height 11
click at [837, 459] on input "checkbox" at bounding box center [838, 460] width 9 height 9
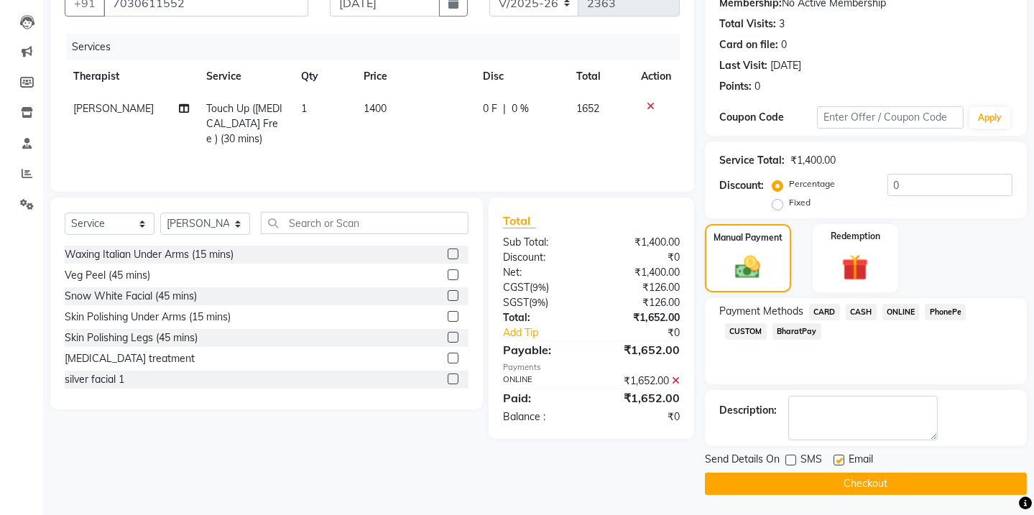
checkbox input "false"
click at [843, 485] on button "Checkout" at bounding box center [866, 484] width 322 height 22
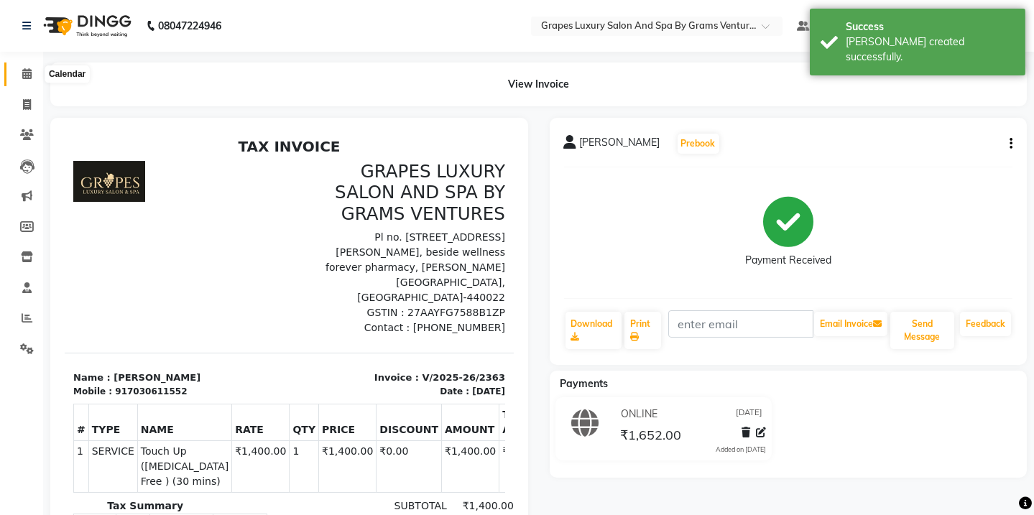
click at [30, 73] on icon at bounding box center [26, 73] width 9 height 11
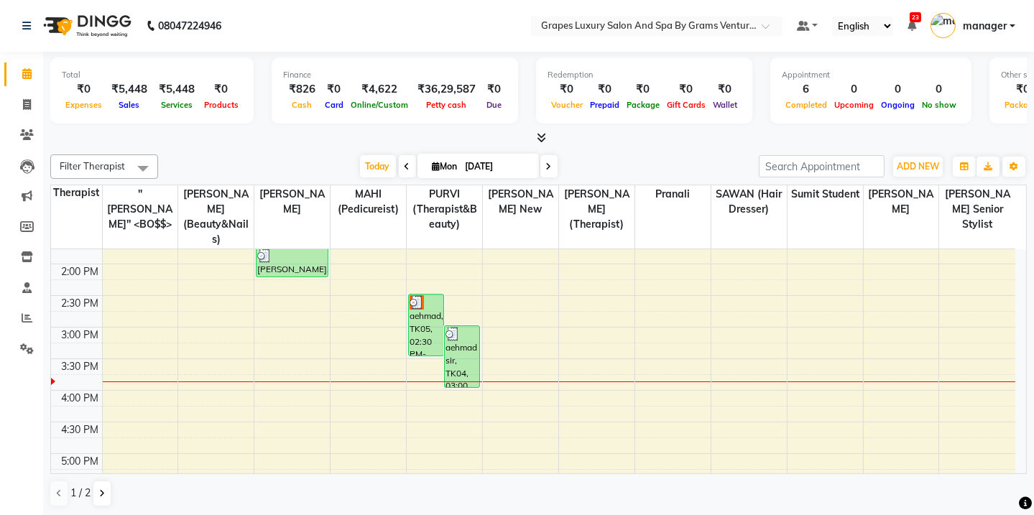
scroll to position [370, 0]
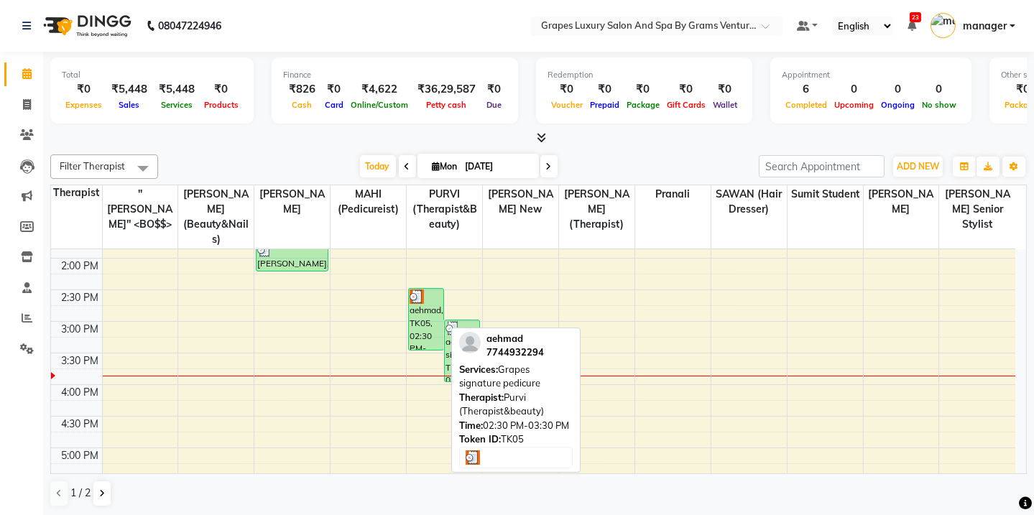
click at [418, 299] on div "aehmad, TK05, 02:30 PM-03:30 PM, Grapes signature pedicure" at bounding box center [426, 319] width 34 height 61
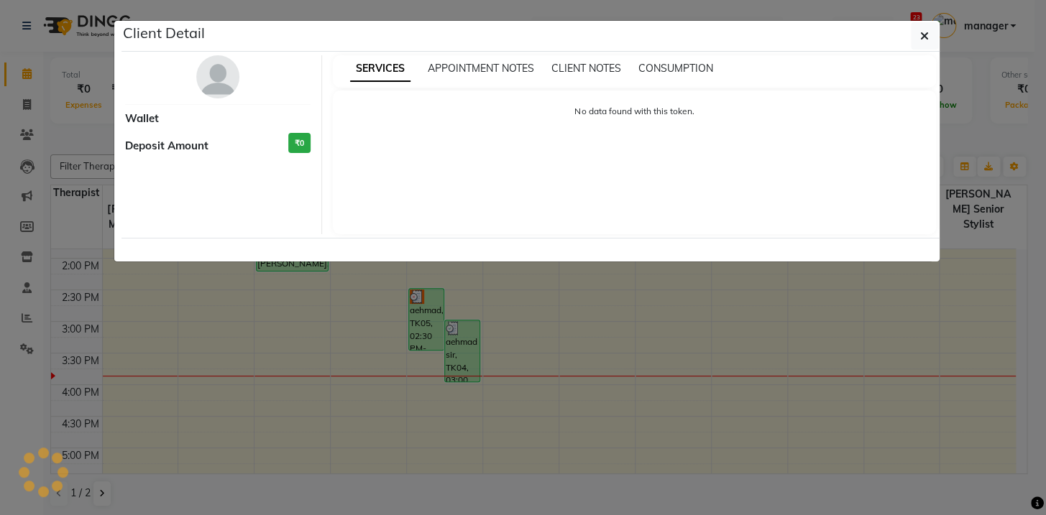
select select "3"
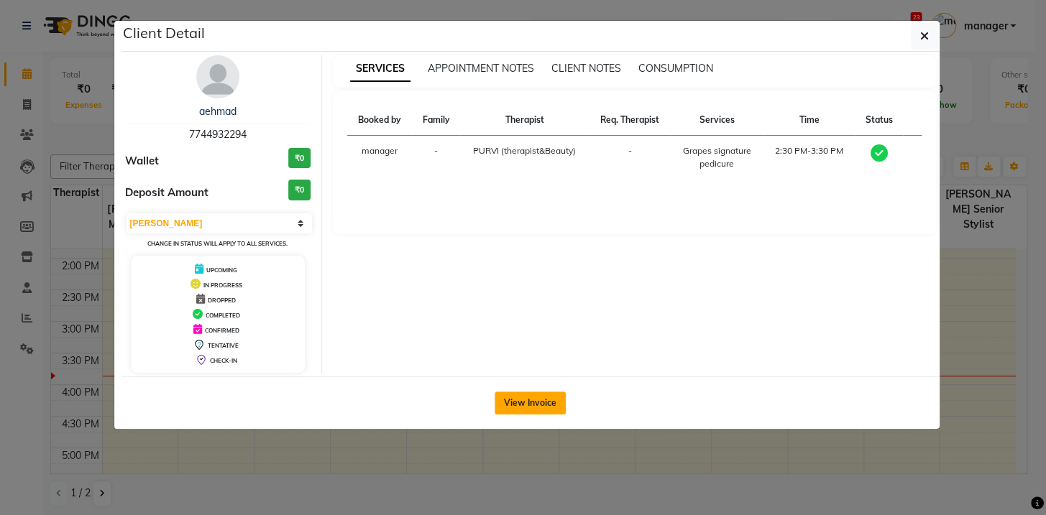
click at [548, 401] on button "View Invoice" at bounding box center [529, 403] width 71 height 23
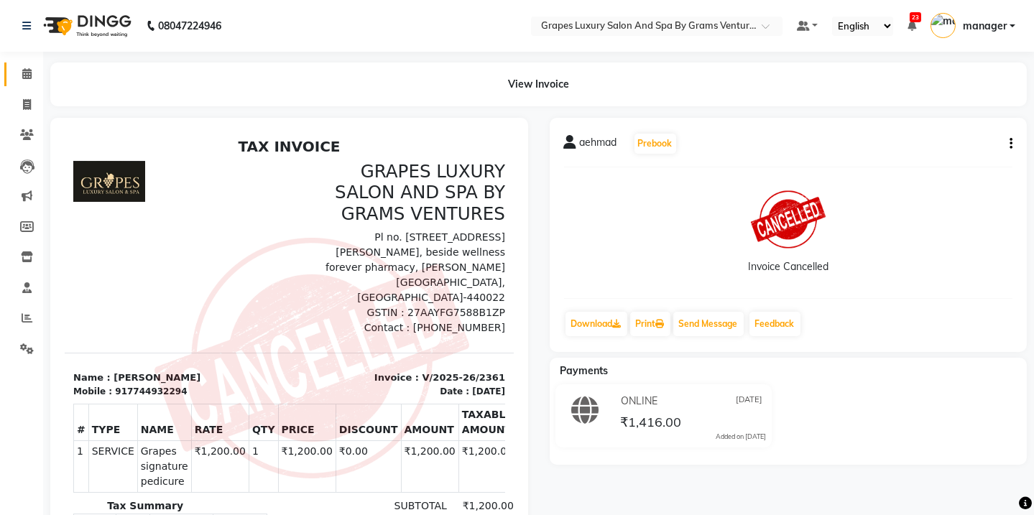
click at [24, 64] on link "Calendar" at bounding box center [21, 75] width 34 height 24
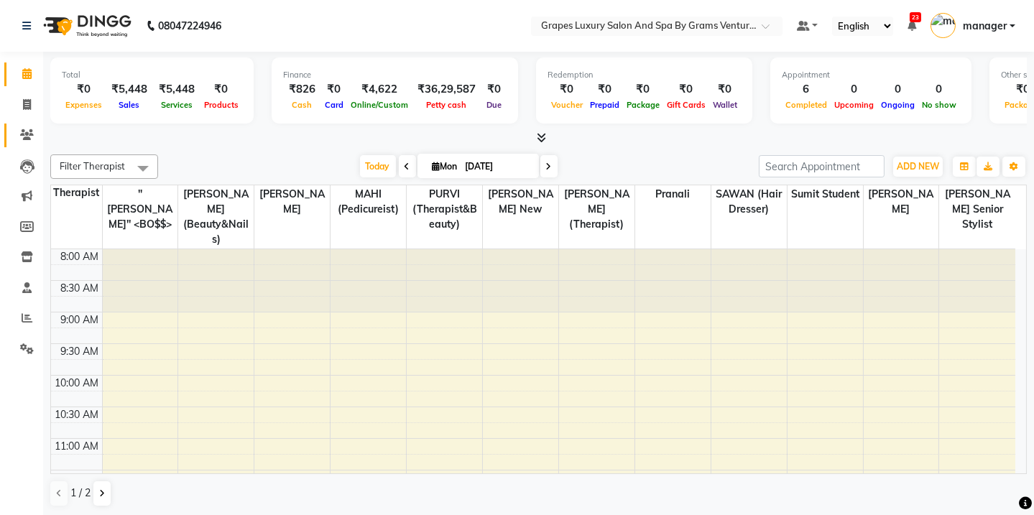
drag, startPoint x: 19, startPoint y: 147, endPoint x: 29, endPoint y: 139, distance: 12.2
click at [25, 144] on li "Clients" at bounding box center [21, 135] width 43 height 31
click at [29, 139] on icon at bounding box center [27, 134] width 14 height 11
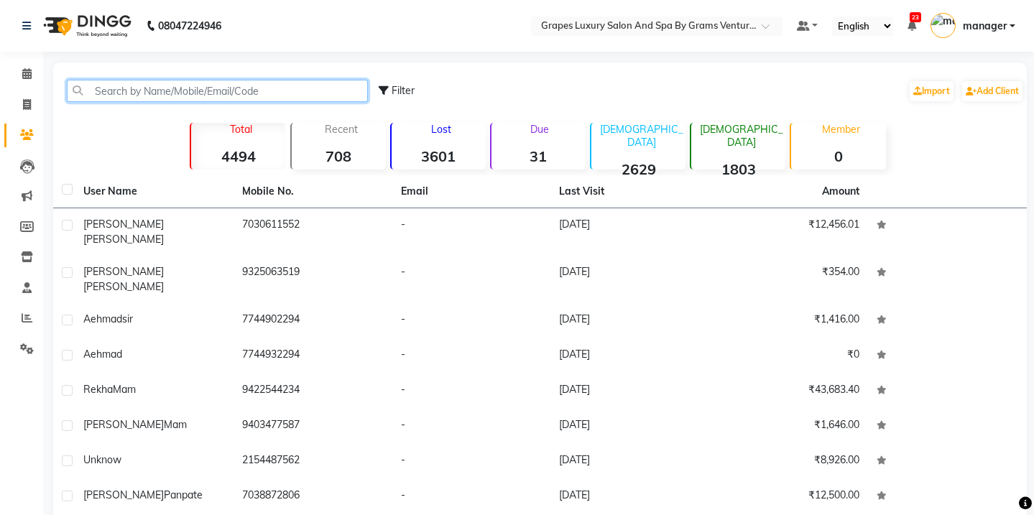
click at [182, 91] on input "text" at bounding box center [217, 91] width 301 height 22
click at [24, 73] on icon at bounding box center [26, 73] width 9 height 11
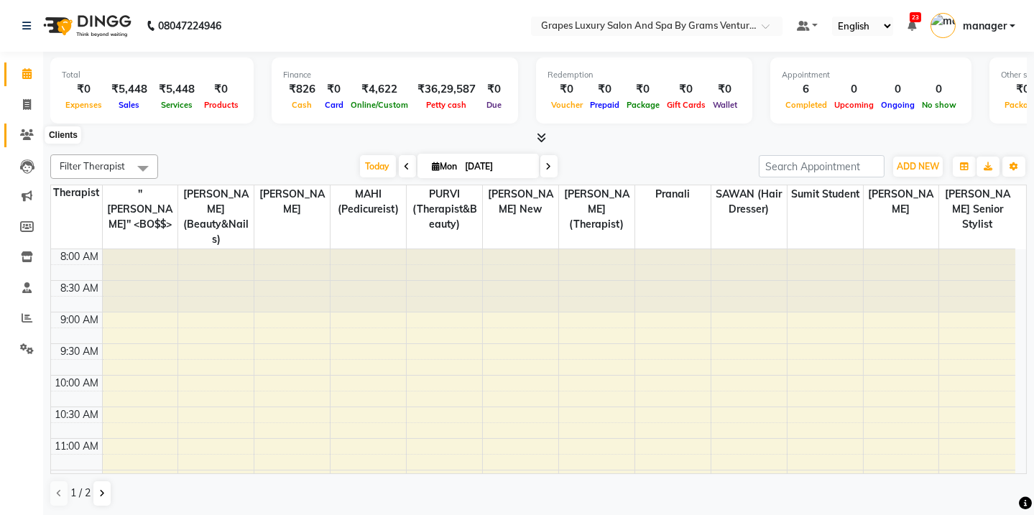
click at [29, 130] on icon at bounding box center [27, 134] width 14 height 11
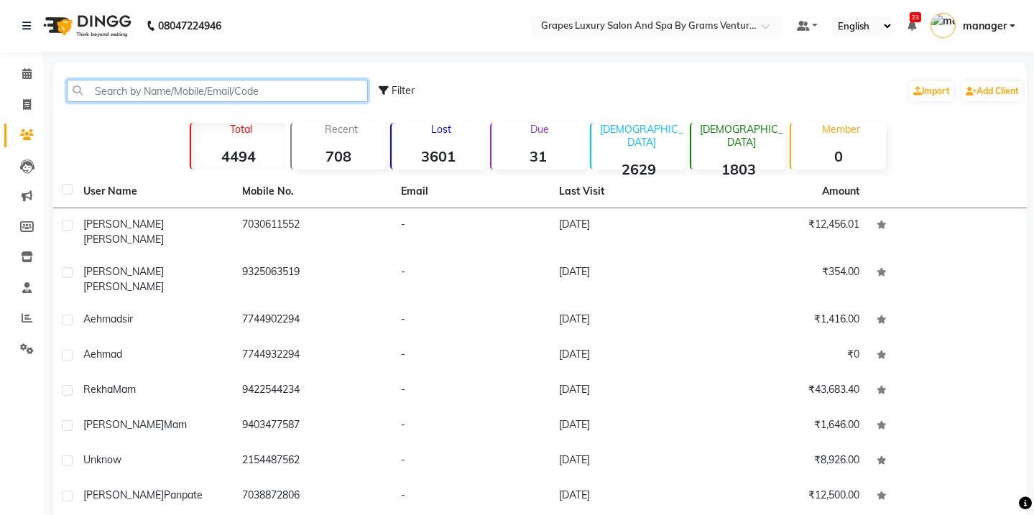
click at [109, 91] on input "text" at bounding box center [217, 91] width 301 height 22
click at [121, 91] on input "text" at bounding box center [217, 91] width 301 height 22
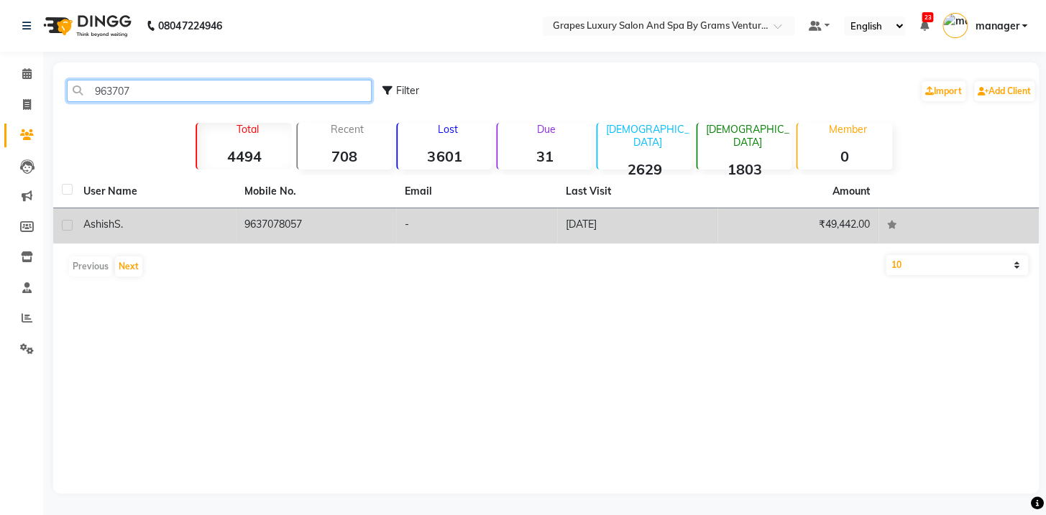
type input "963707"
click at [337, 230] on td "9637078057" at bounding box center [316, 225] width 161 height 35
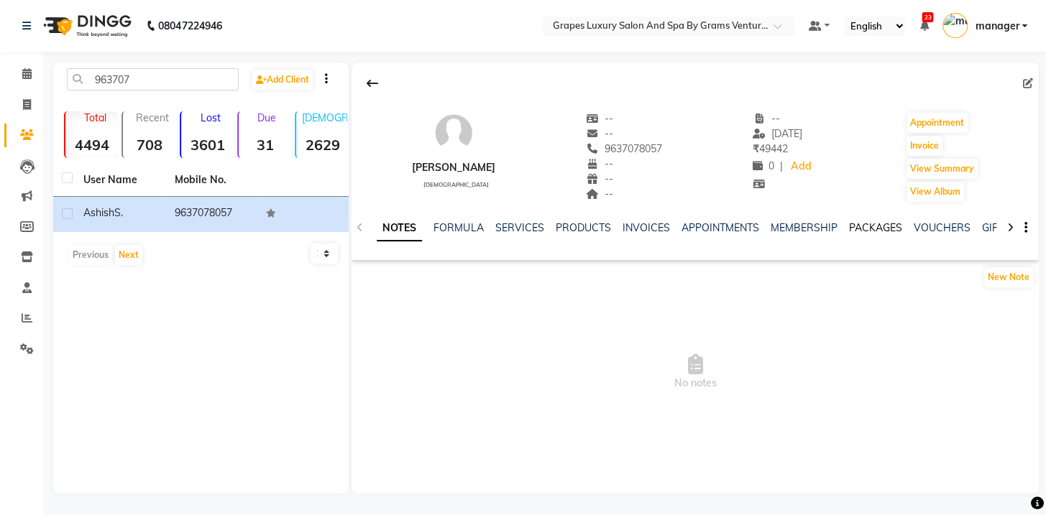
click at [891, 226] on link "PACKAGES" at bounding box center [874, 227] width 53 height 13
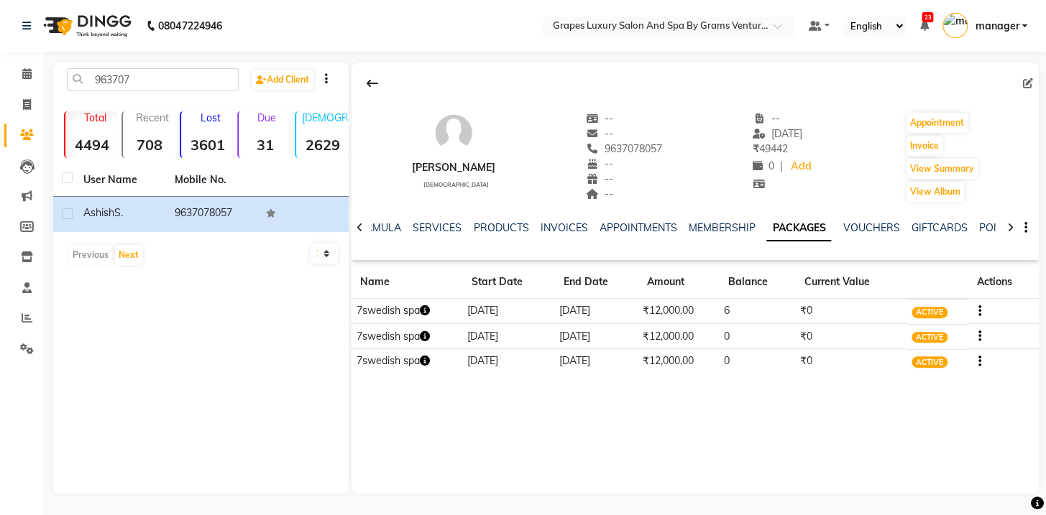
drag, startPoint x: 574, startPoint y: 147, endPoint x: 640, endPoint y: 152, distance: 65.6
click at [640, 152] on div "[PERSON_NAME] [DEMOGRAPHIC_DATA] -- -- [PHONE_NUMBER] Mobile No. -- -- -- -- [D…" at bounding box center [694, 150] width 687 height 106
copy span "9637078057"
click at [34, 79] on span at bounding box center [26, 74] width 25 height 17
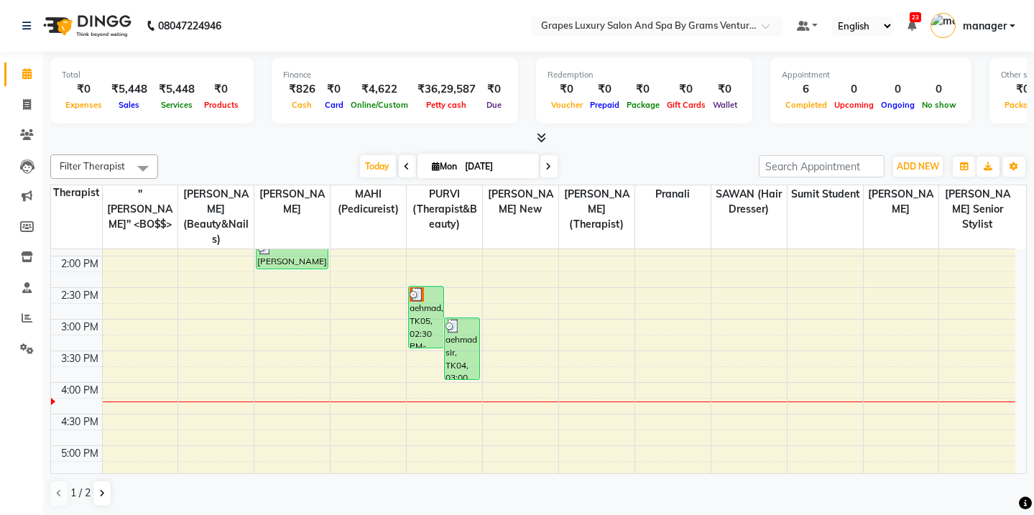
scroll to position [382, 0]
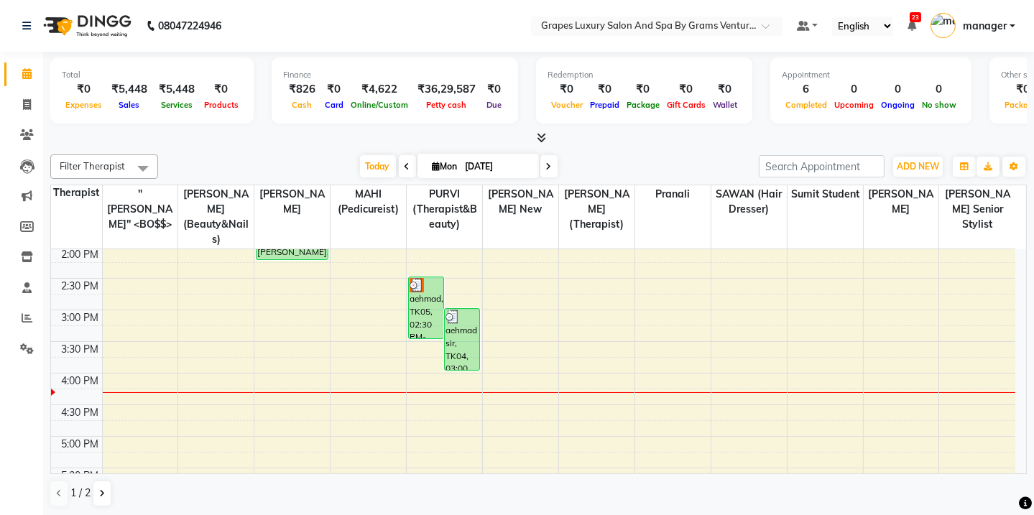
click at [423, 377] on div "8:00 AM 8:30 AM 9:00 AM 9:30 AM 10:00 AM 10:30 AM 11:00 AM 11:30 AM 12:00 PM 12…" at bounding box center [533, 279] width 965 height 822
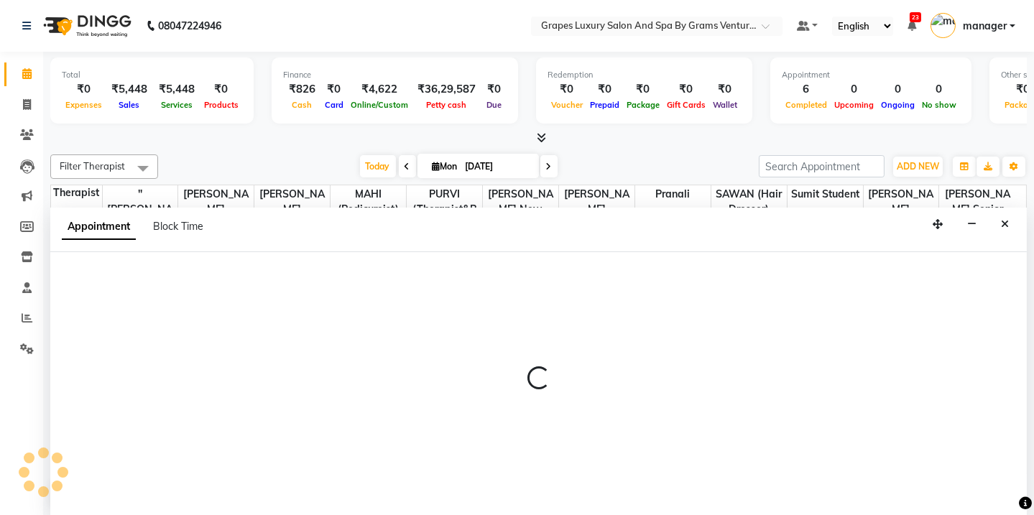
scroll to position [0, 0]
select select "47786"
select select "975"
select select "tentative"
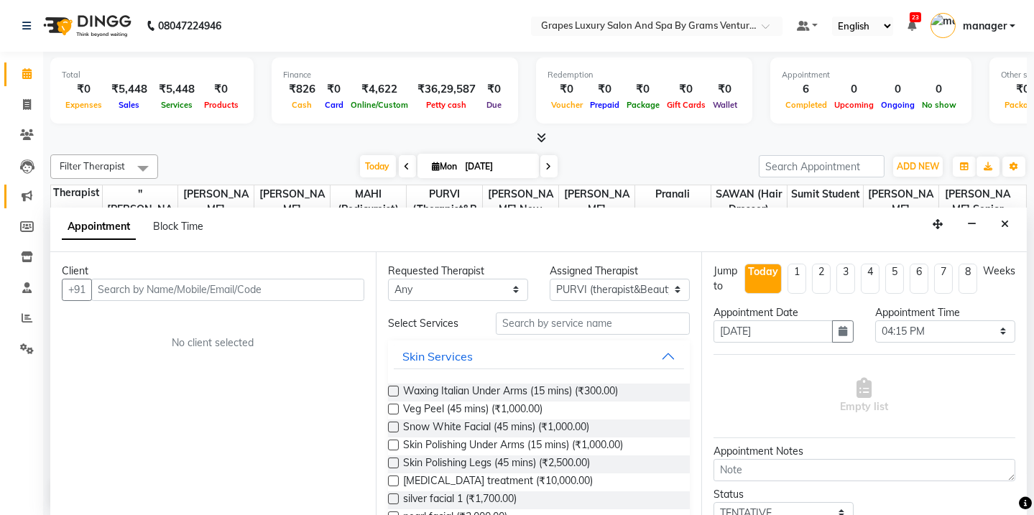
drag, startPoint x: 37, startPoint y: 190, endPoint x: 109, endPoint y: 297, distance: 128.6
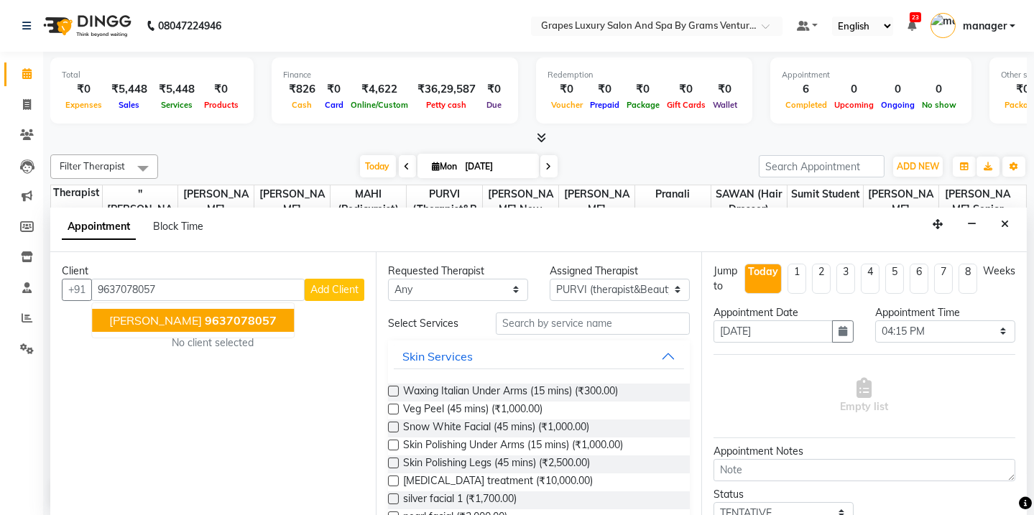
drag, startPoint x: 147, startPoint y: 310, endPoint x: 180, endPoint y: 311, distance: 33.1
click at [146, 310] on button "[PERSON_NAME] 9637078057" at bounding box center [193, 320] width 202 height 23
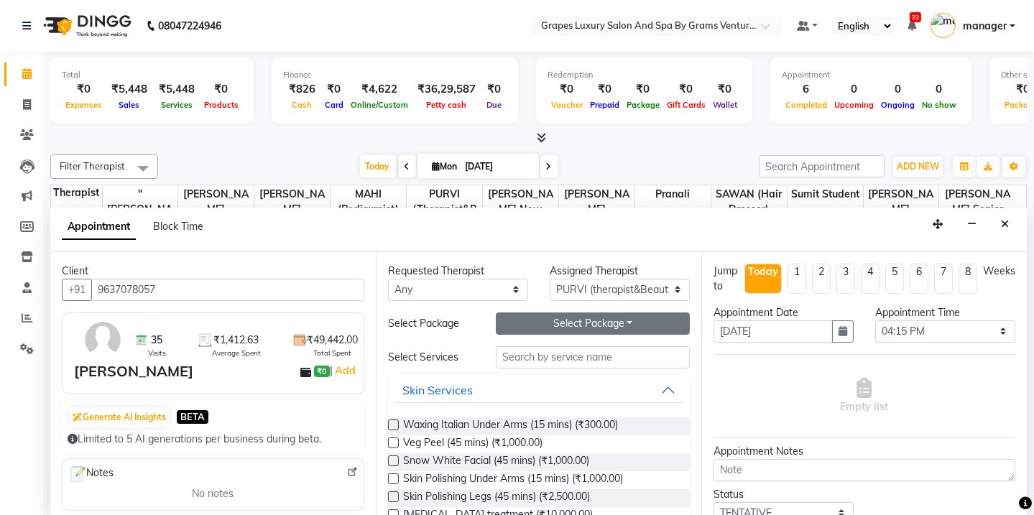
type input "9637078057"
click at [548, 325] on button "Select Package Toggle Dropdown" at bounding box center [593, 324] width 194 height 22
click at [549, 354] on li "7swedish spa" at bounding box center [554, 353] width 114 height 21
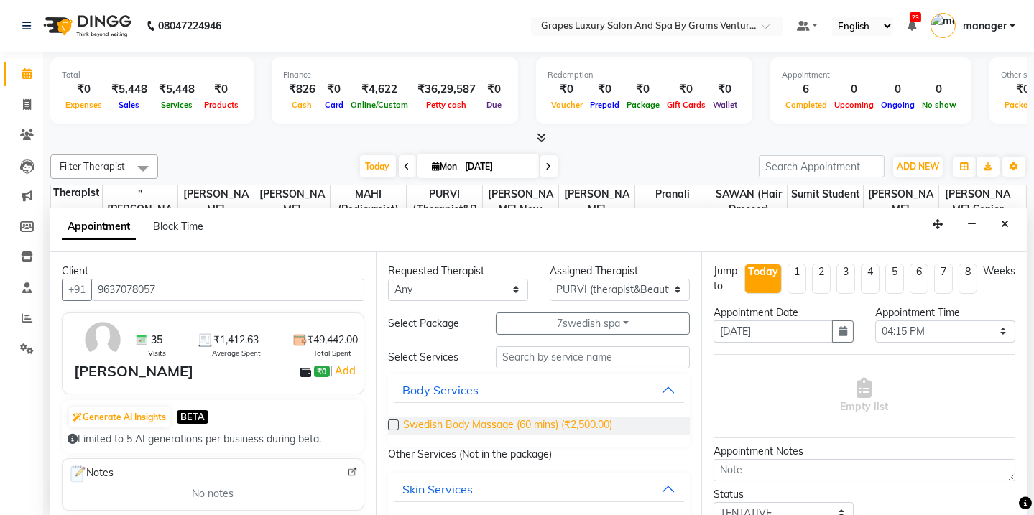
click at [535, 420] on span "Swedish Body Massage (60 mins) (₹2,500.00)" at bounding box center [507, 427] width 209 height 18
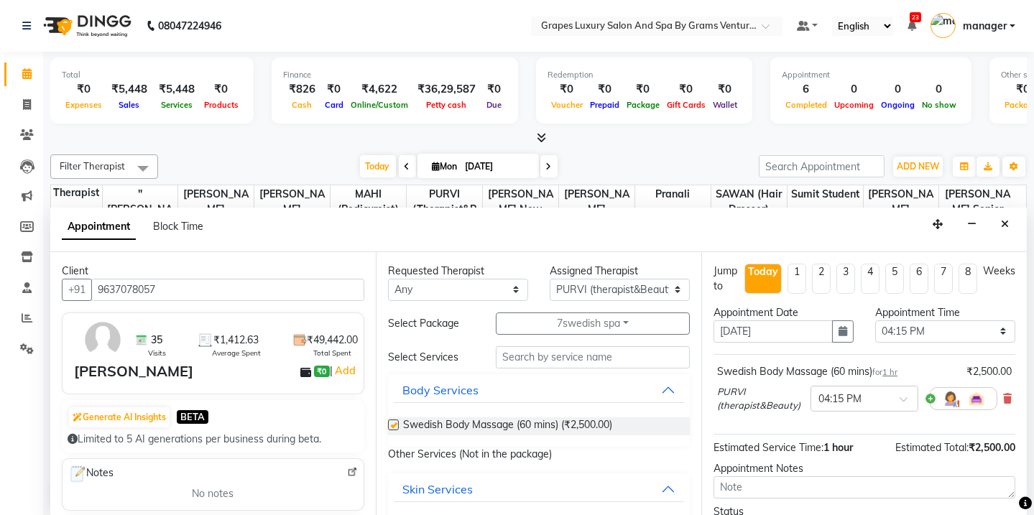
checkbox input "false"
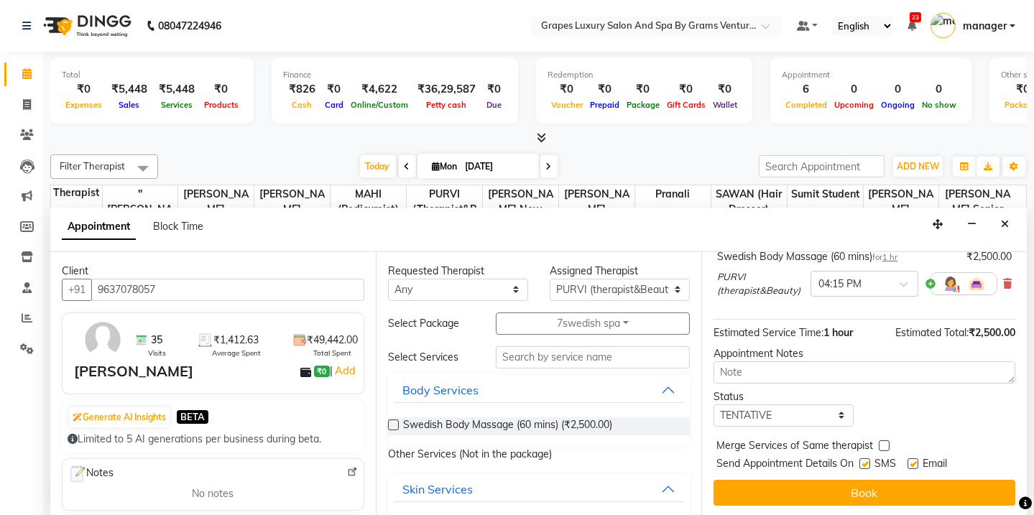
scroll to position [106, 0]
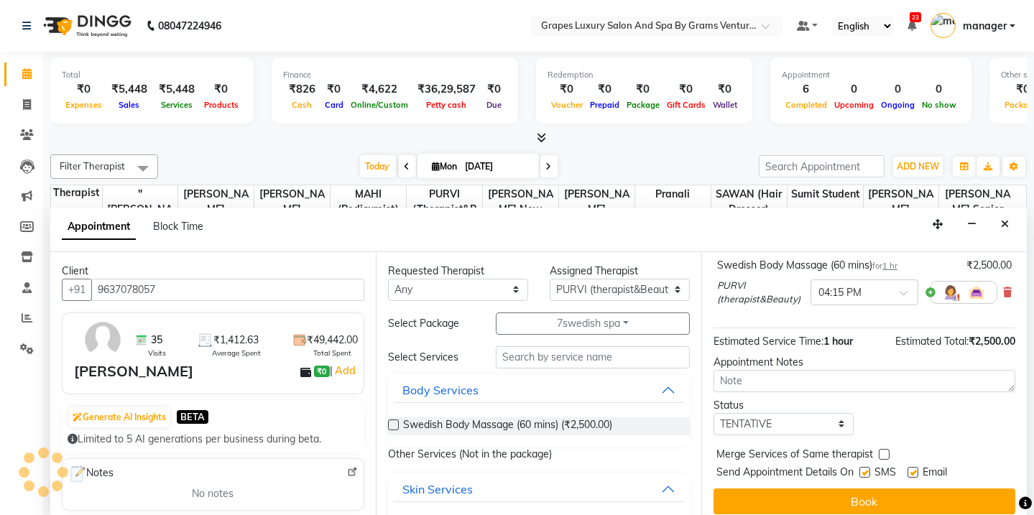
click at [861, 471] on label at bounding box center [865, 472] width 11 height 11
click at [861, 471] on input "checkbox" at bounding box center [864, 473] width 9 height 9
checkbox input "false"
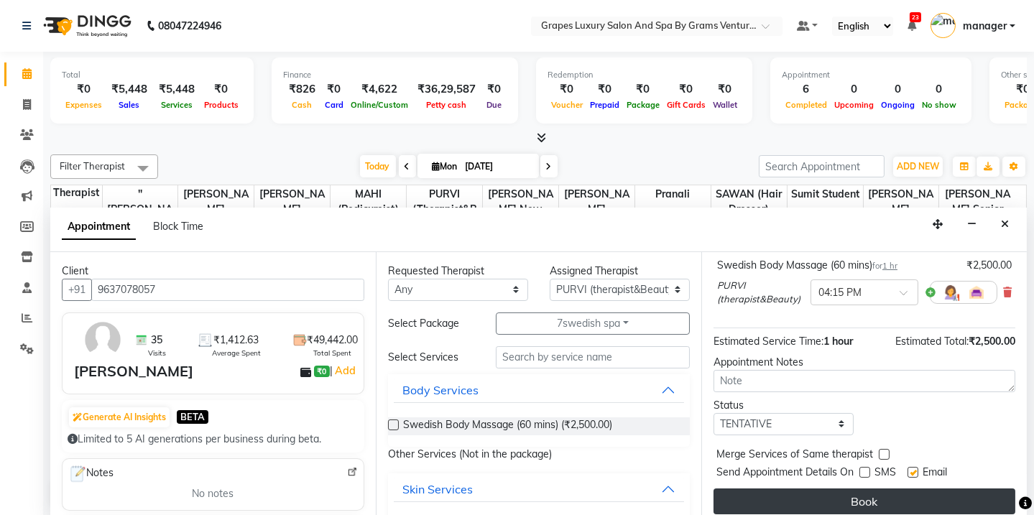
click at [863, 490] on button "Book" at bounding box center [865, 502] width 302 height 26
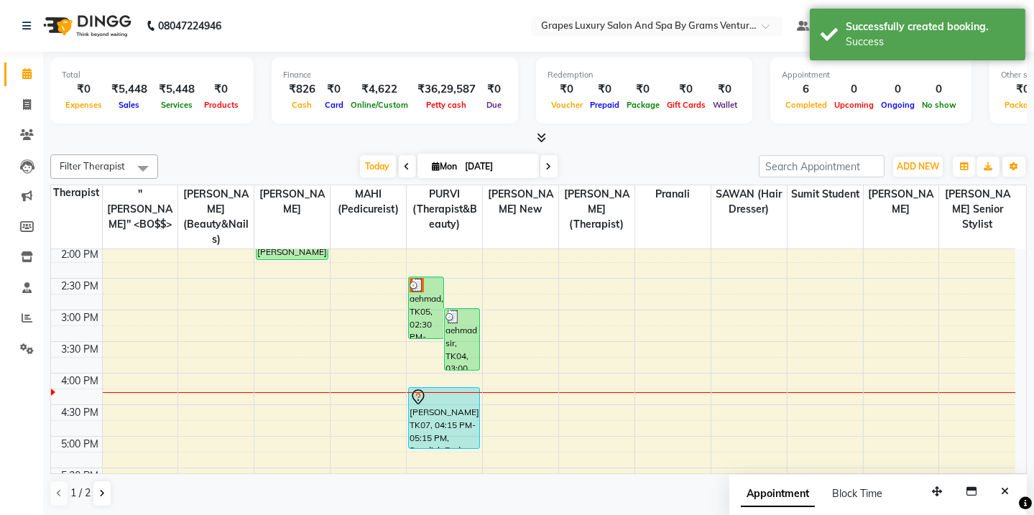
scroll to position [0, 0]
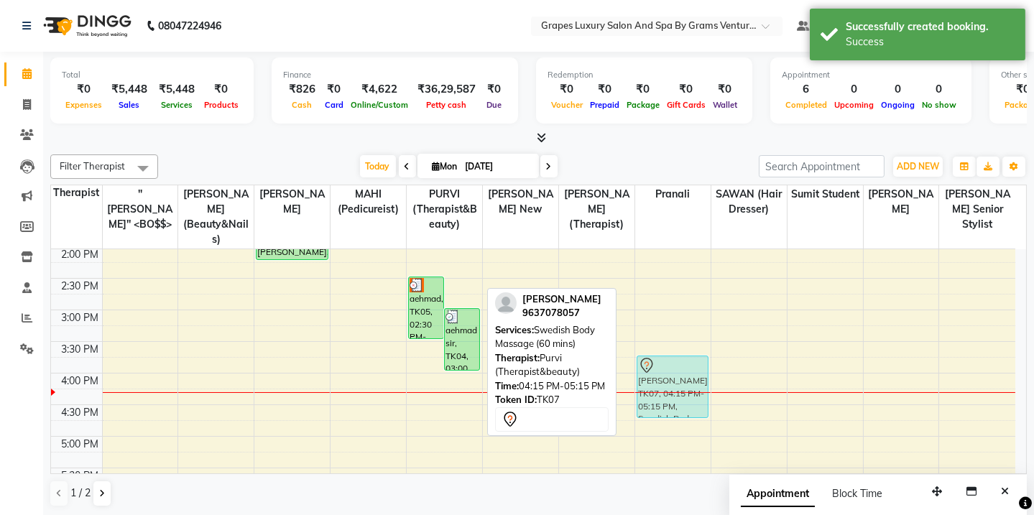
drag, startPoint x: 434, startPoint y: 383, endPoint x: 676, endPoint y: 351, distance: 243.7
click at [676, 351] on tr "[PERSON_NAME], TK01, 01:15 PM-01:45 PM, Touch Up ([MEDICAL_DATA] Free ) (30 min…" at bounding box center [533, 279] width 965 height 822
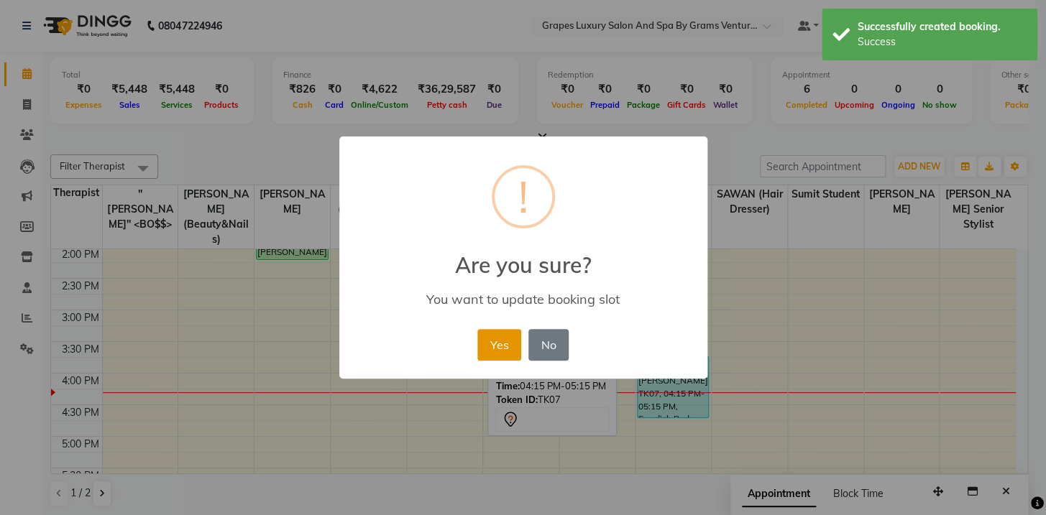
click at [503, 350] on button "Yes" at bounding box center [499, 345] width 44 height 32
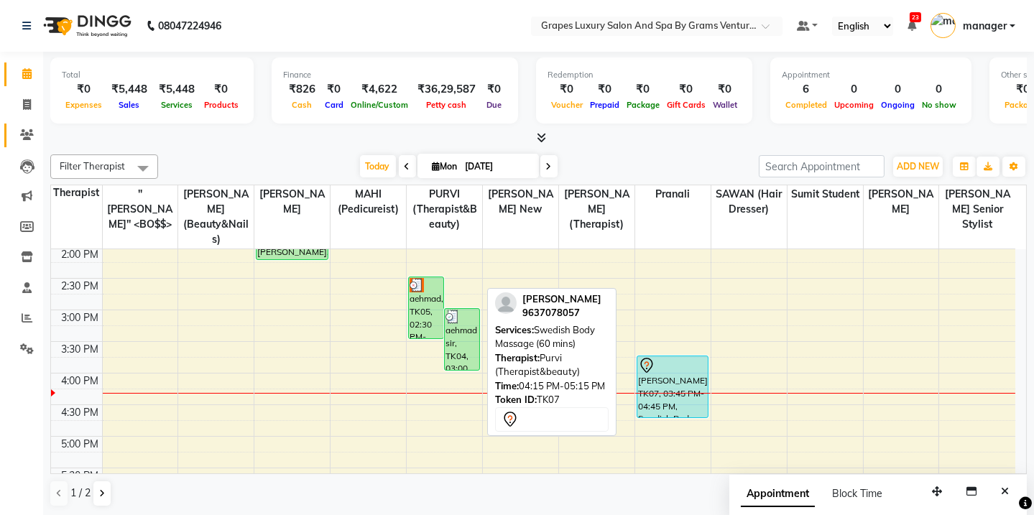
click at [22, 146] on link "Clients" at bounding box center [21, 136] width 34 height 24
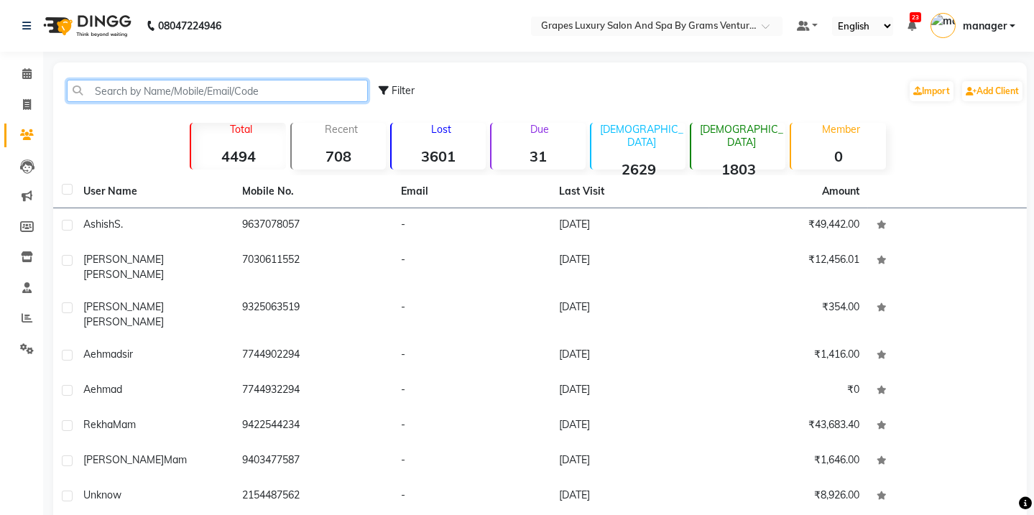
click at [91, 99] on input "text" at bounding box center [217, 91] width 301 height 22
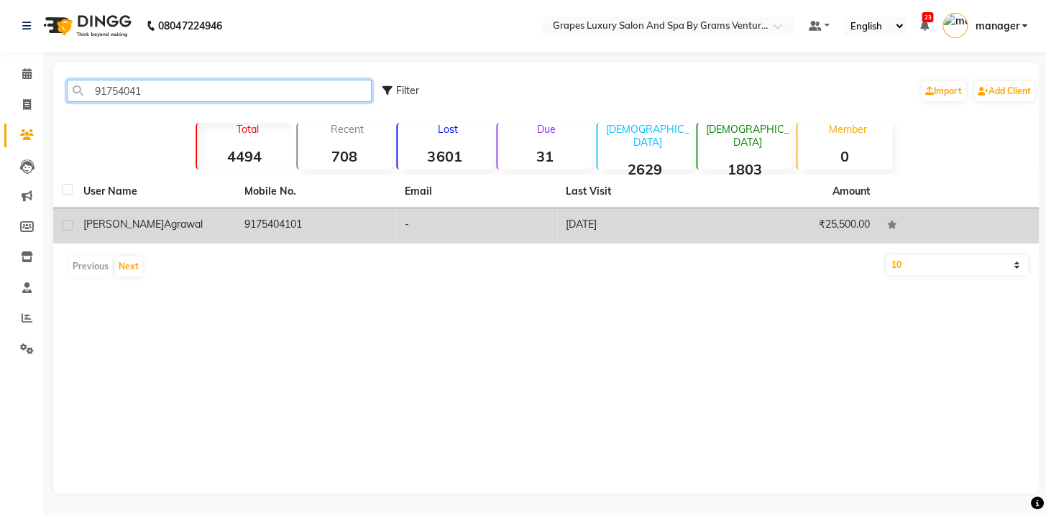
type input "91754041"
click at [640, 215] on td "[DATE]" at bounding box center [637, 225] width 161 height 35
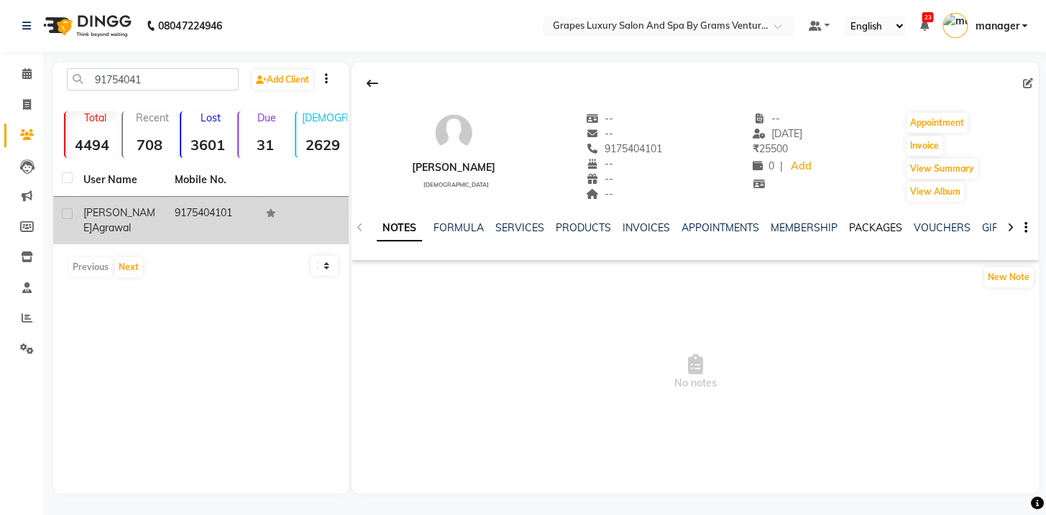
click at [878, 228] on link "PACKAGES" at bounding box center [874, 227] width 53 height 13
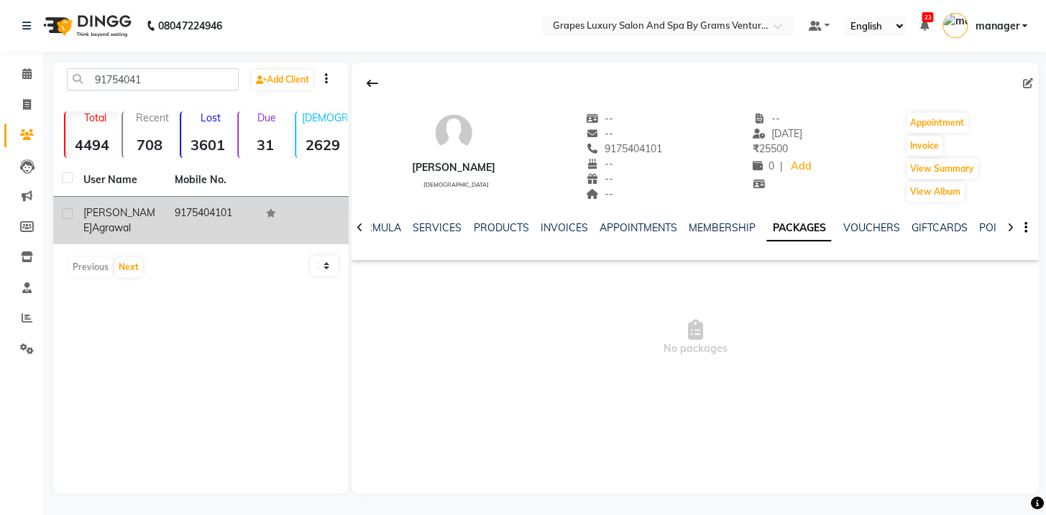
drag, startPoint x: 606, startPoint y: 144, endPoint x: 689, endPoint y: 144, distance: 82.7
click at [689, 144] on div "[PERSON_NAME] [DEMOGRAPHIC_DATA] -- -- 9175404101 -- -- -- -- [DATE] ₹ 25500 0 …" at bounding box center [694, 150] width 687 height 106
drag, startPoint x: 635, startPoint y: 177, endPoint x: 622, endPoint y: 132, distance: 46.4
click at [622, 132] on div "--" at bounding box center [624, 133] width 76 height 15
drag, startPoint x: 611, startPoint y: 149, endPoint x: 672, endPoint y: 149, distance: 61.1
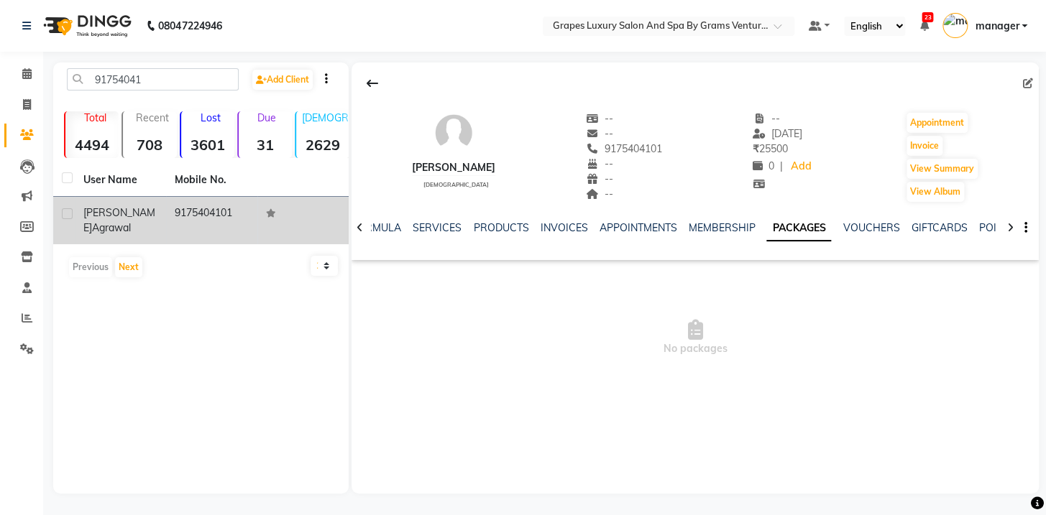
click at [672, 149] on div "[PERSON_NAME] [DEMOGRAPHIC_DATA] -- -- [PHONE_NUMBER] Mobile No. -- -- -- -- [D…" at bounding box center [694, 150] width 687 height 106
drag, startPoint x: 672, startPoint y: 149, endPoint x: 606, endPoint y: 146, distance: 66.2
click at [606, 146] on div "[PERSON_NAME] [DEMOGRAPHIC_DATA] -- -- [PHONE_NUMBER] Mobile No. -- -- -- -- [D…" at bounding box center [694, 150] width 687 height 106
copy span "9175404101"
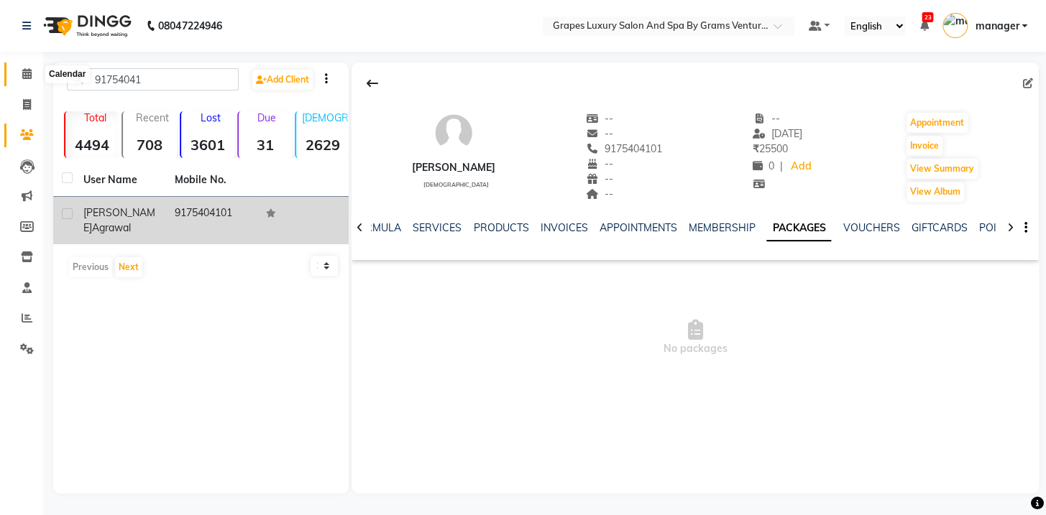
click at [29, 75] on icon at bounding box center [26, 73] width 9 height 11
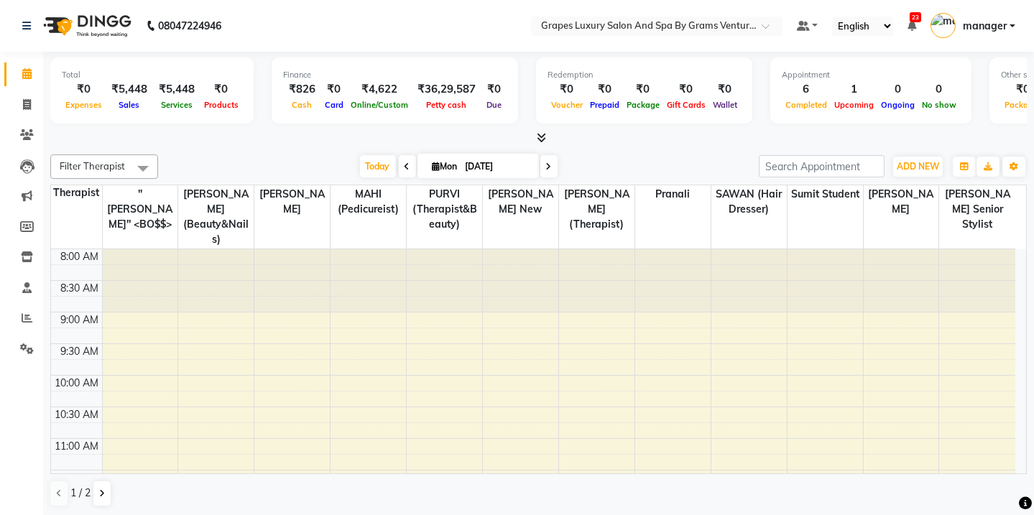
drag, startPoint x: 1014, startPoint y: 295, endPoint x: 1042, endPoint y: 326, distance: 41.7
click at [1034, 372] on html "08047224946 Select Location × Grapes Luxury Salon And Spa By Grams Ventures, [P…" at bounding box center [517, 257] width 1034 height 515
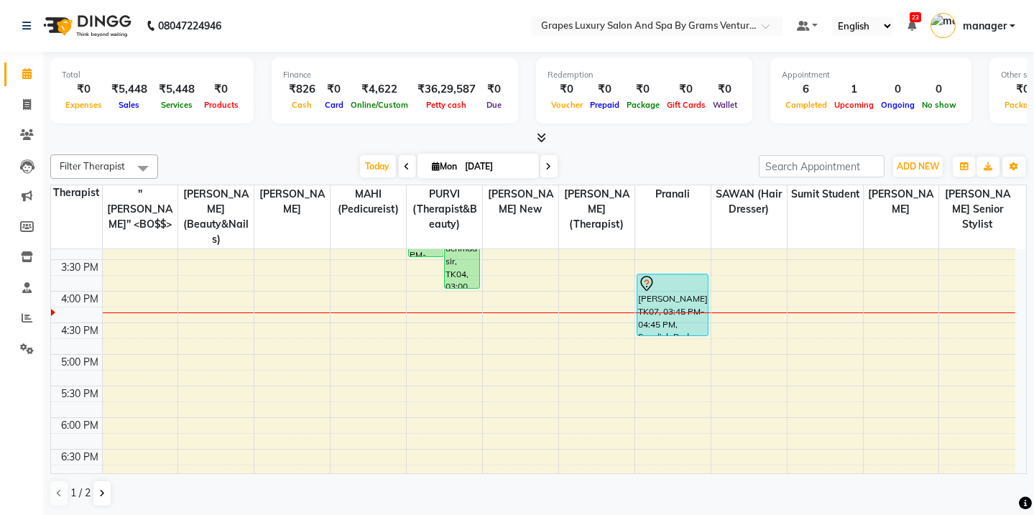
scroll to position [421, 0]
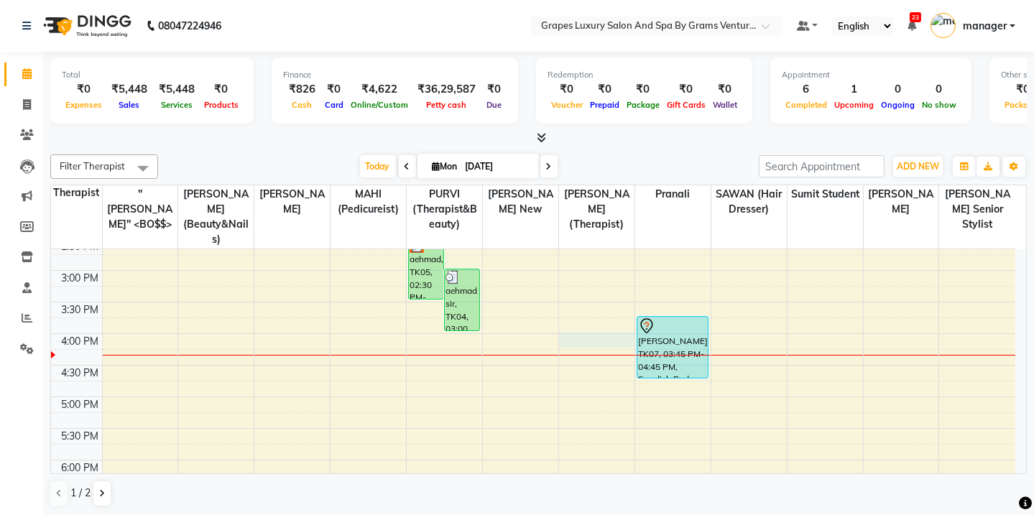
click at [561, 320] on div "8:00 AM 8:30 AM 9:00 AM 9:30 AM 10:00 AM 10:30 AM 11:00 AM 11:30 AM 12:00 PM 12…" at bounding box center [533, 239] width 965 height 822
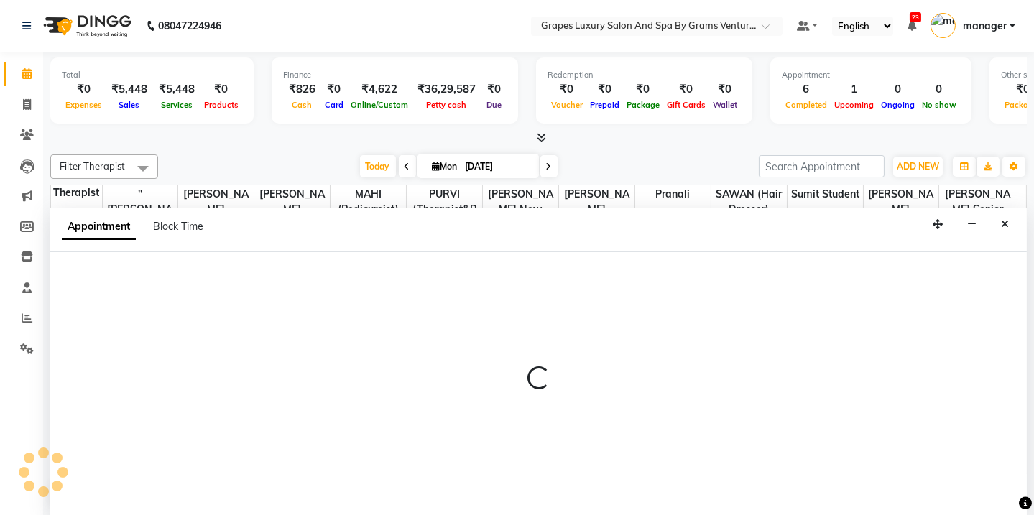
scroll to position [0, 0]
select select "52047"
select select "960"
select select "tentative"
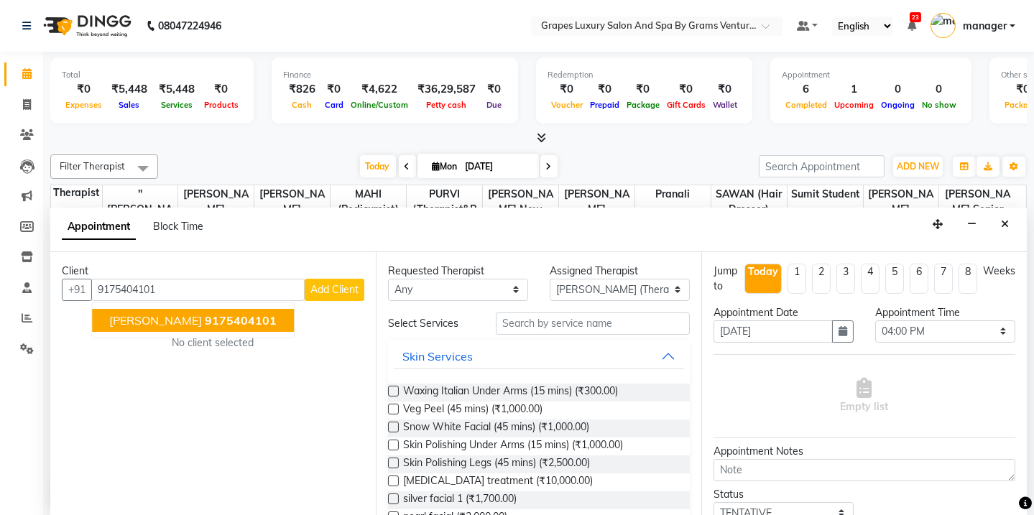
click at [147, 323] on span "[PERSON_NAME]" at bounding box center [155, 320] width 93 height 14
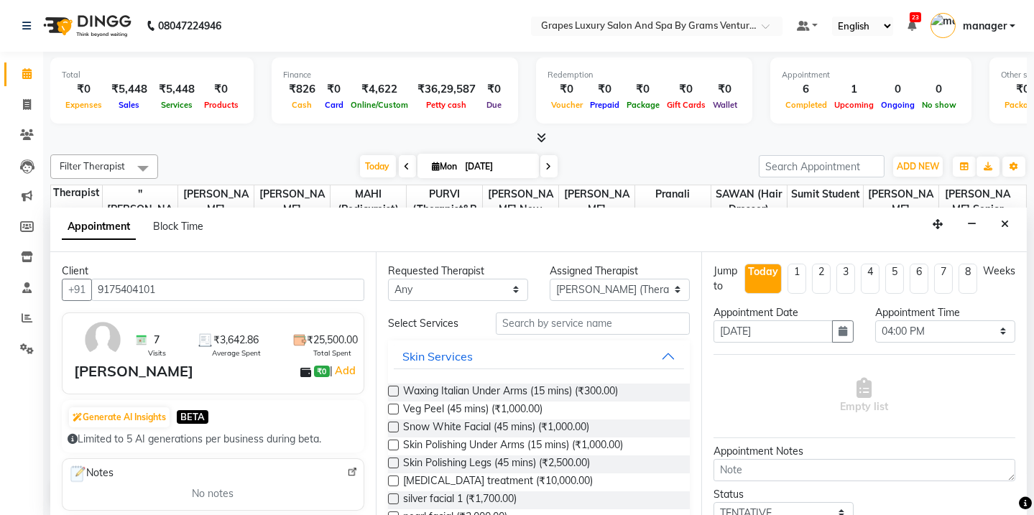
type input "9175404101"
click at [513, 308] on div "Requested Therapist Any [PERSON_NAME] (beauty&nails) [PERSON_NAME] "[PERSON_NAM…" at bounding box center [539, 384] width 326 height 264
click at [515, 323] on input "text" at bounding box center [593, 324] width 194 height 22
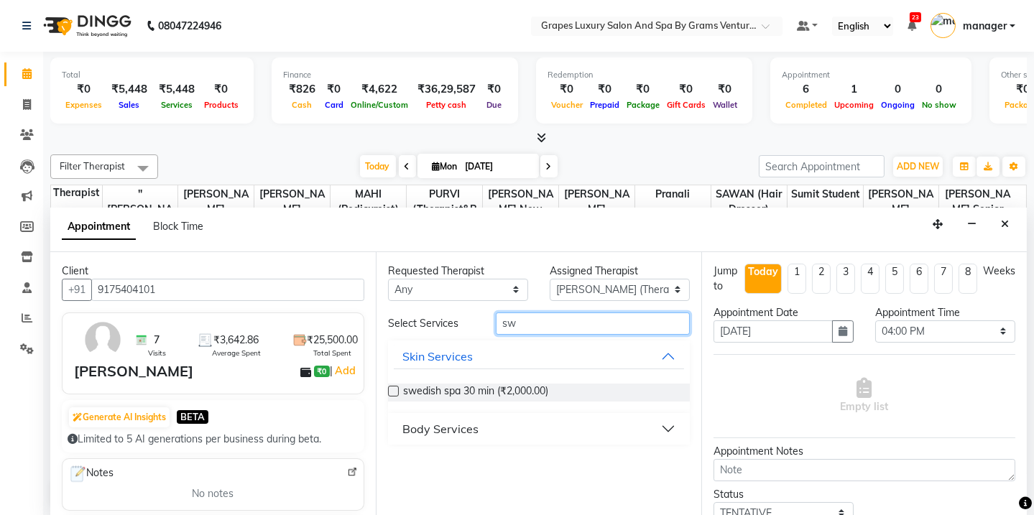
type input "sw"
click at [454, 426] on div "Body Services" at bounding box center [440, 428] width 76 height 17
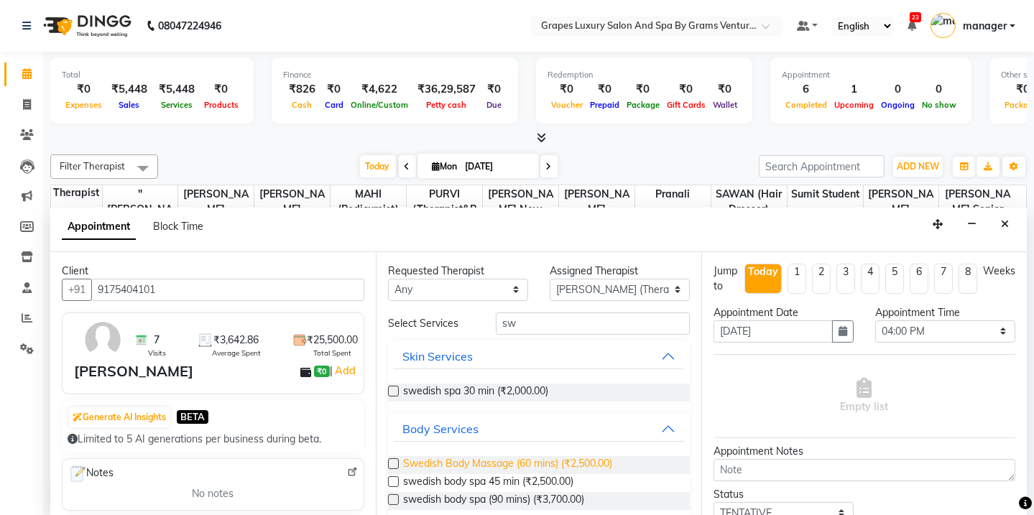
click at [500, 463] on span "Swedish Body Massage (60 mins) (₹2,500.00)" at bounding box center [507, 465] width 209 height 18
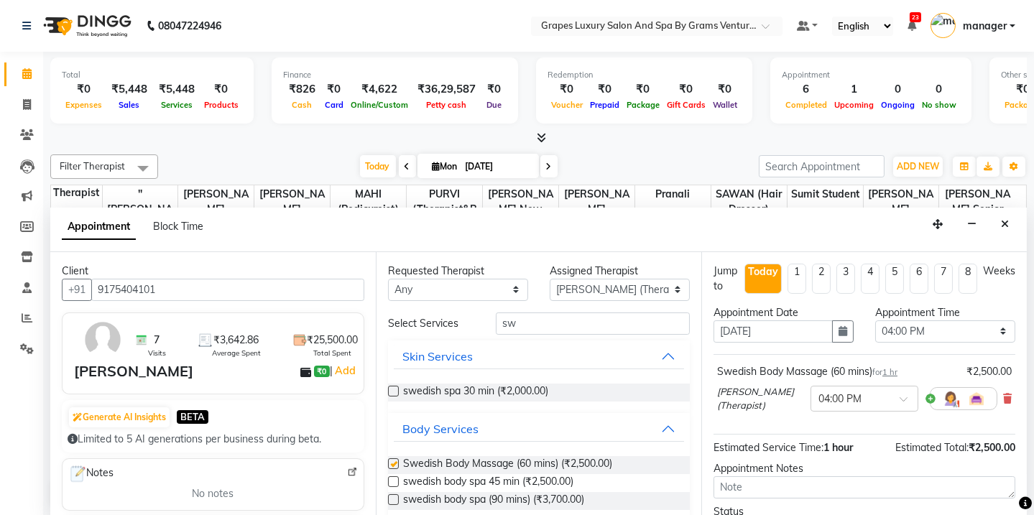
checkbox input "false"
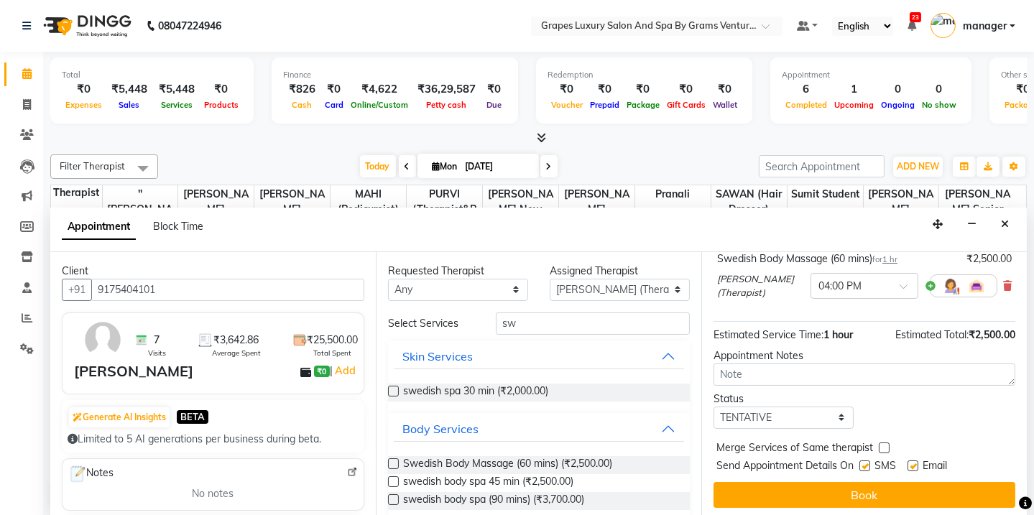
click at [866, 465] on label at bounding box center [865, 466] width 11 height 11
click at [866, 465] on input "checkbox" at bounding box center [864, 467] width 9 height 9
checkbox input "false"
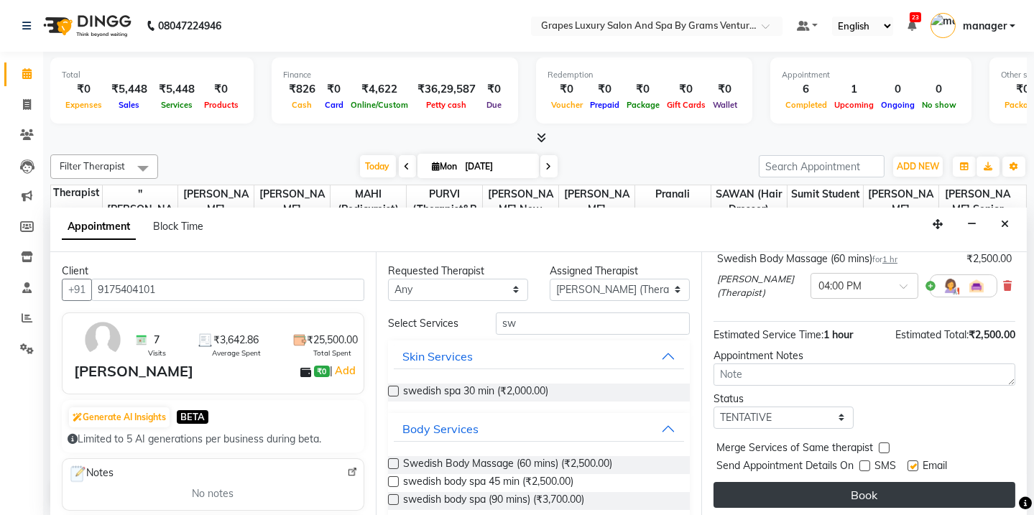
click at [868, 485] on button "Book" at bounding box center [865, 495] width 302 height 26
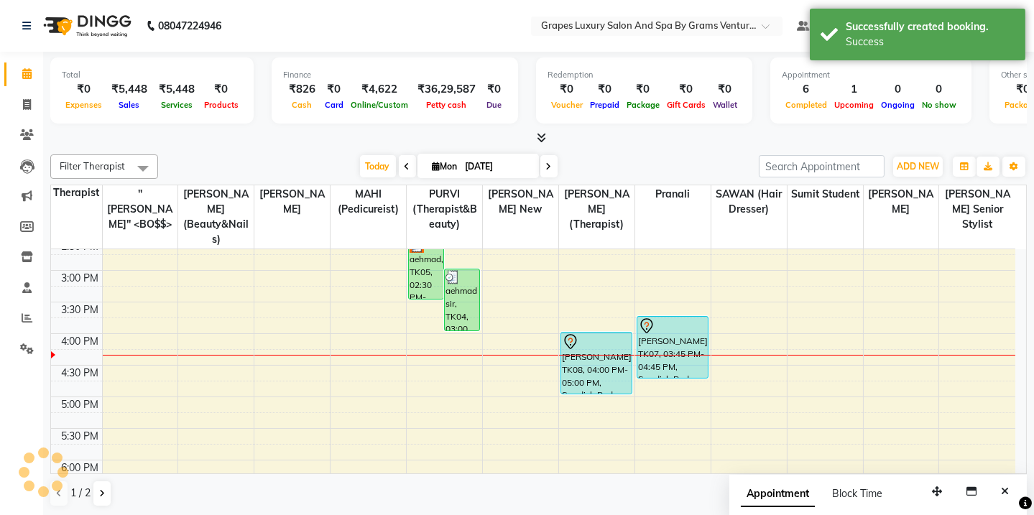
scroll to position [0, 0]
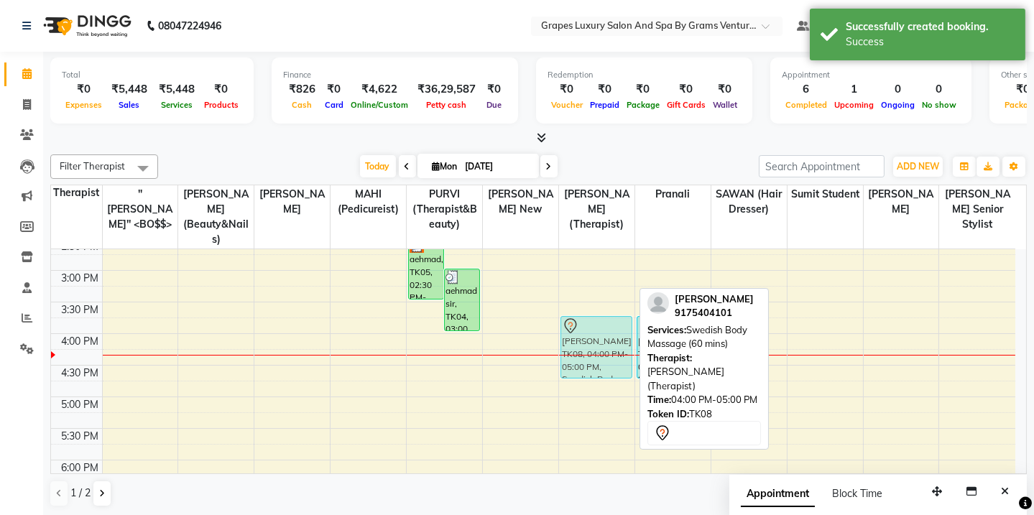
drag, startPoint x: 594, startPoint y: 355, endPoint x: 594, endPoint y: 337, distance: 18.0
click at [594, 337] on div "[PERSON_NAME], TK08, 04:00 PM-05:00 PM, Swedish Body Massage (60 mins) [PERSON_…" at bounding box center [596, 239] width 75 height 822
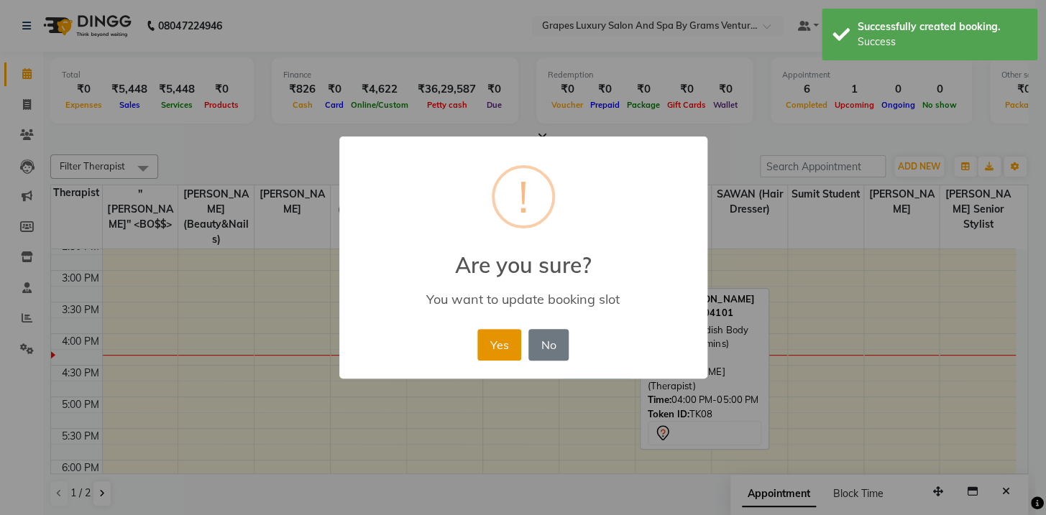
click at [505, 344] on button "Yes" at bounding box center [499, 345] width 44 height 32
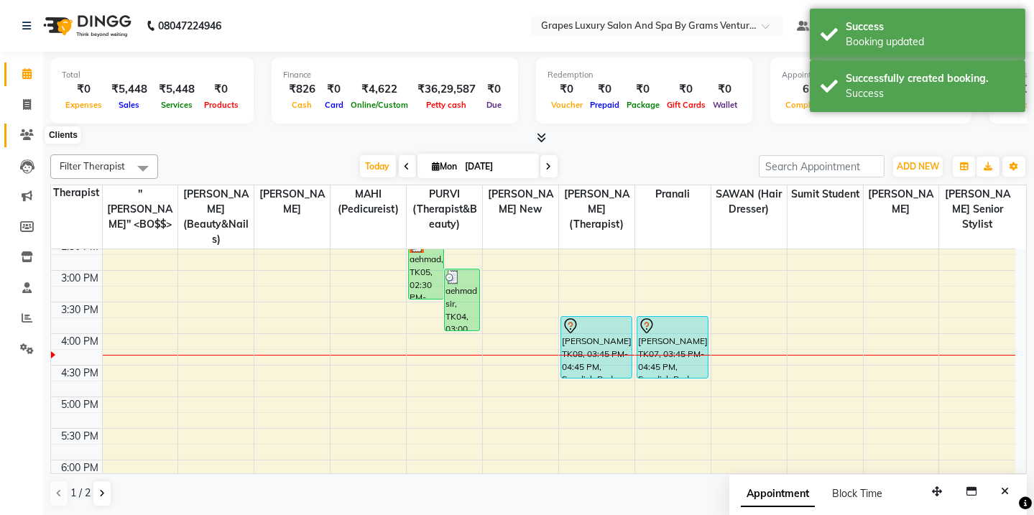
click at [27, 140] on icon at bounding box center [27, 134] width 14 height 11
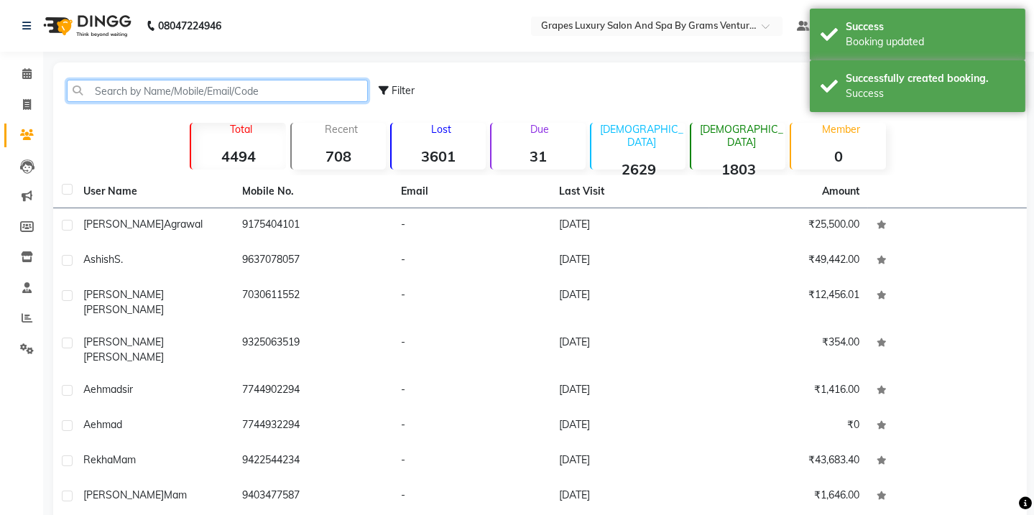
click at [108, 92] on input "text" at bounding box center [217, 91] width 301 height 22
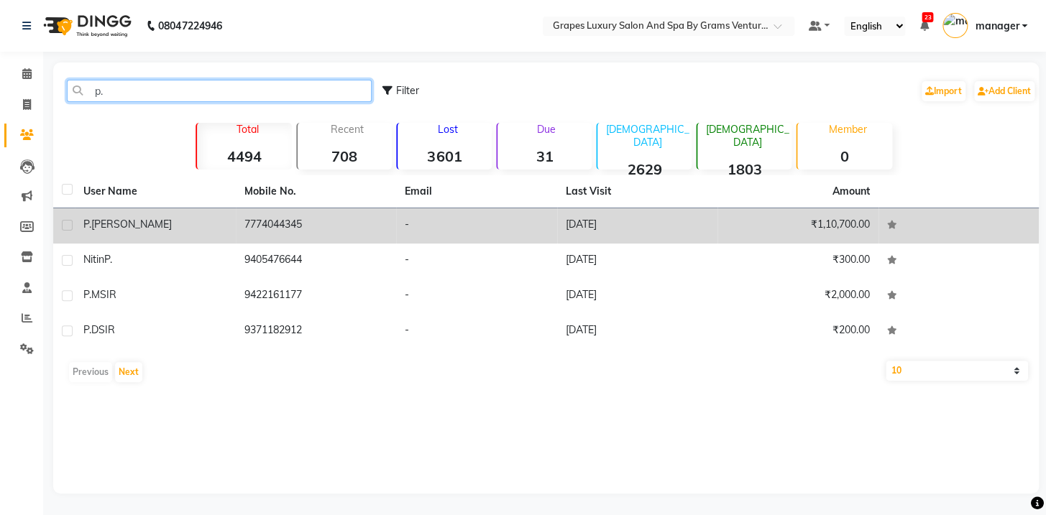
type input "p."
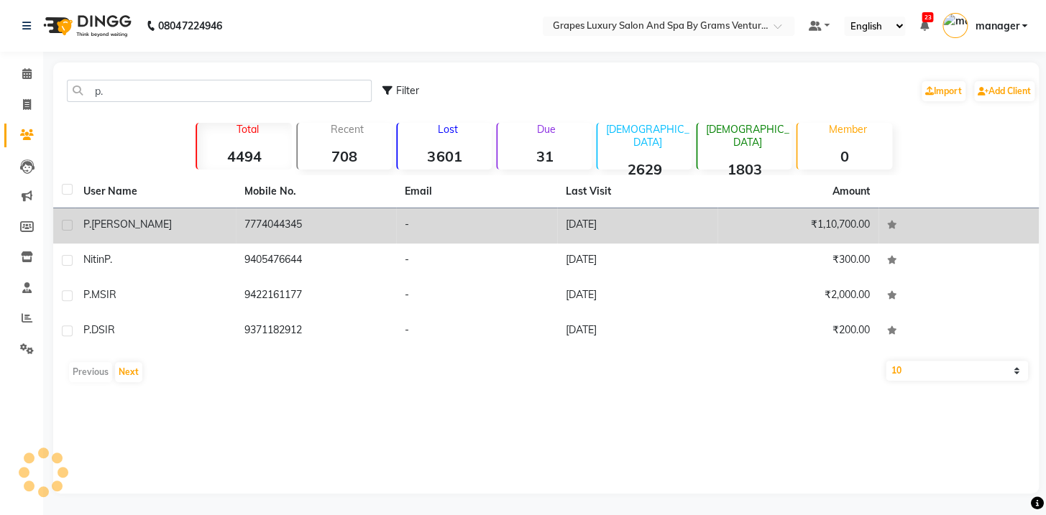
click at [323, 215] on td "7774044345" at bounding box center [316, 225] width 161 height 35
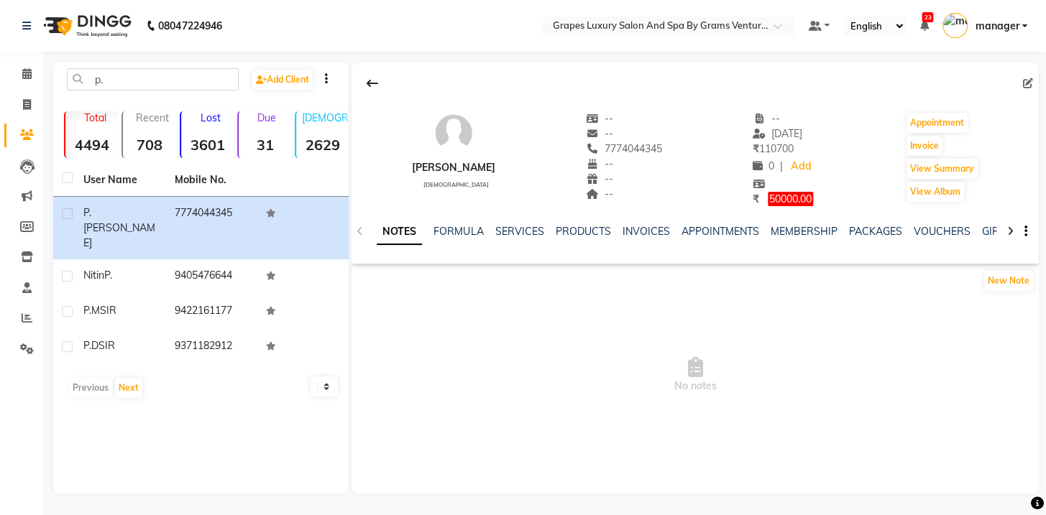
drag, startPoint x: 567, startPoint y: 143, endPoint x: 636, endPoint y: 145, distance: 69.0
click at [636, 145] on div "[PERSON_NAME] [DEMOGRAPHIC_DATA] -- -- 7774044345 -- -- -- -- [DATE] ₹ 110700 0…" at bounding box center [694, 152] width 687 height 110
copy span "7774044345"
click at [24, 66] on span at bounding box center [26, 74] width 25 height 17
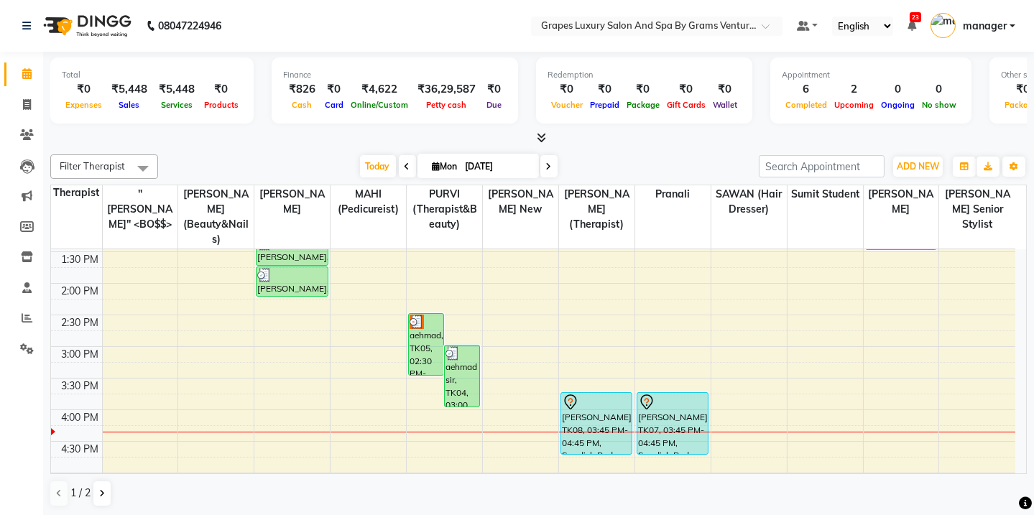
scroll to position [414, 0]
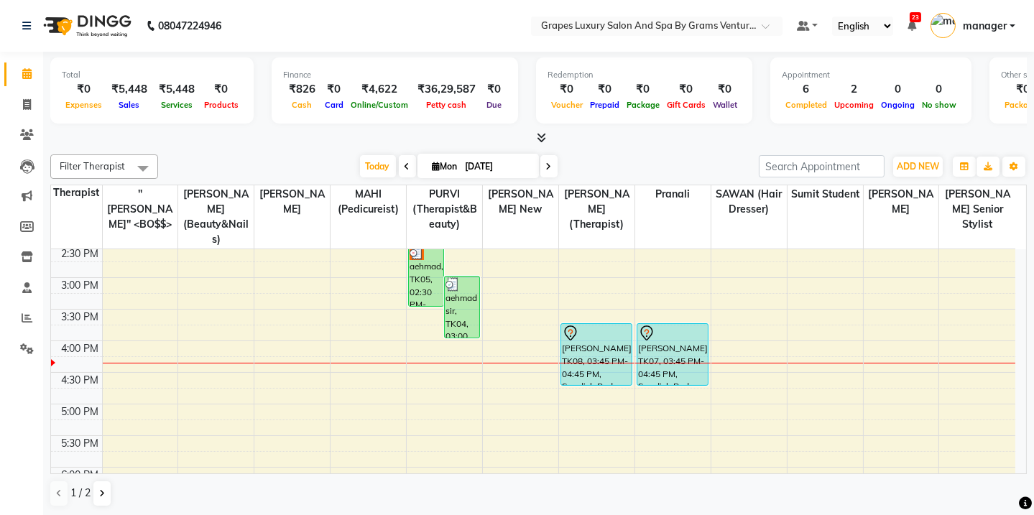
click at [489, 310] on div "8:00 AM 8:30 AM 9:00 AM 9:30 AM 10:00 AM 10:30 AM 11:00 AM 11:30 AM 12:00 PM 12…" at bounding box center [533, 246] width 965 height 822
select select "77162"
select select "tentative"
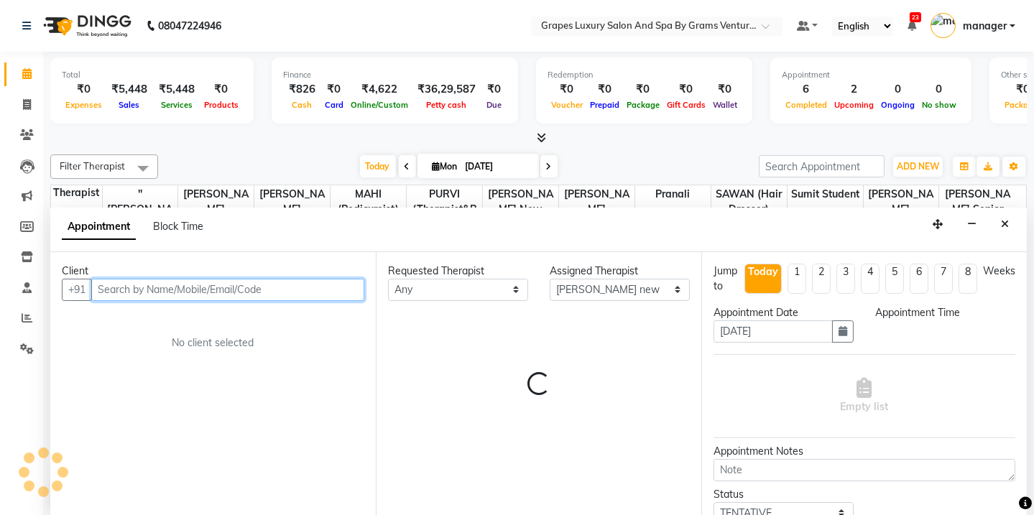
select select "945"
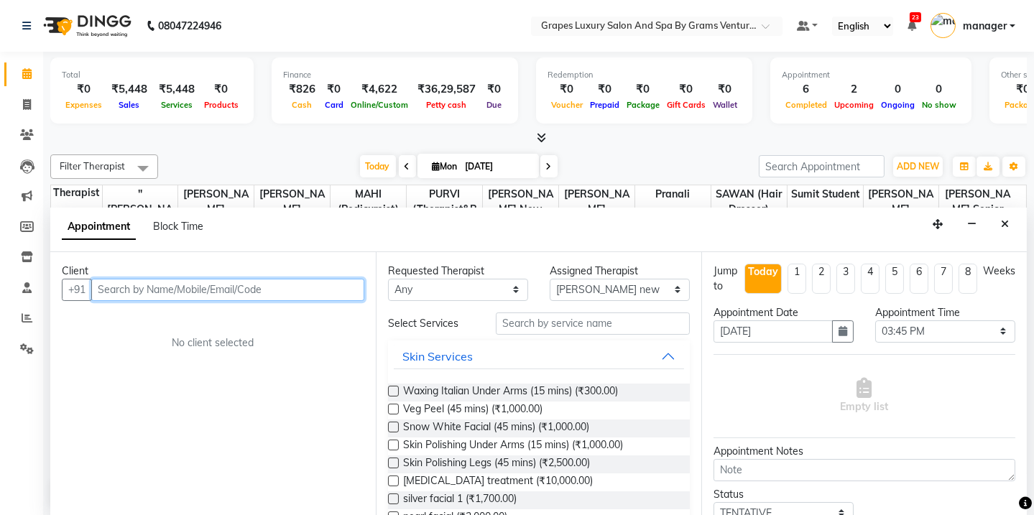
scroll to position [0, 0]
paste input "7774044345"
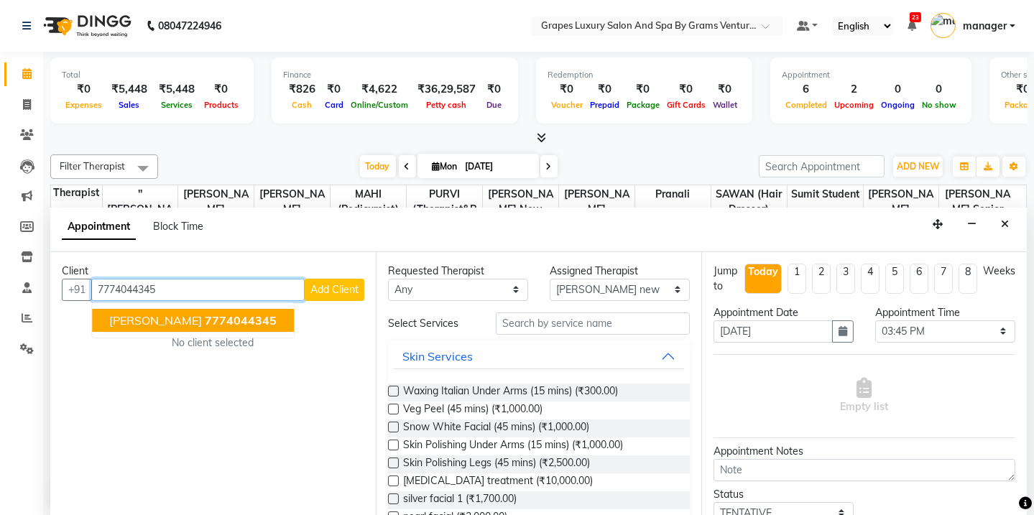
click at [205, 313] on span "7774044345" at bounding box center [241, 320] width 72 height 14
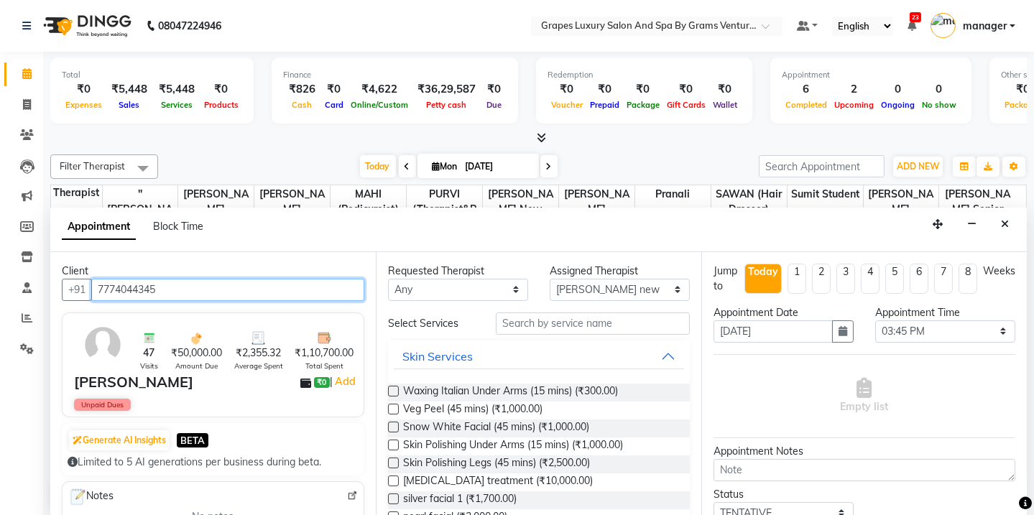
type input "7774044345"
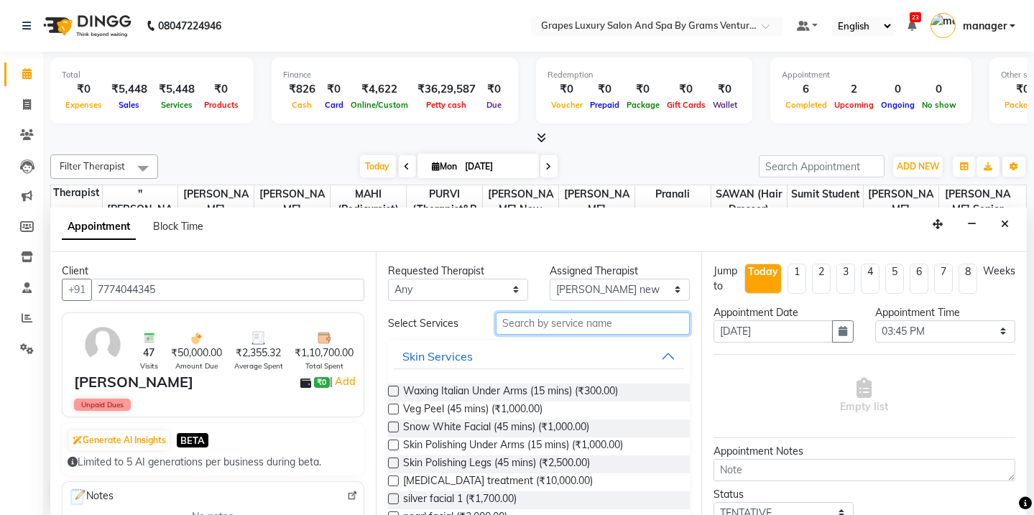
click at [546, 321] on input "text" at bounding box center [593, 324] width 194 height 22
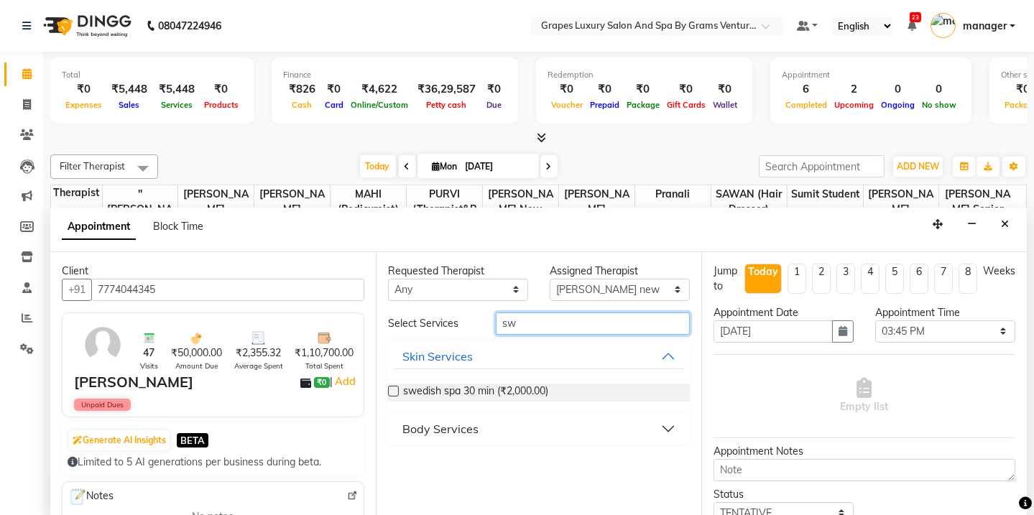
type input "sw"
click at [464, 429] on div "Body Services" at bounding box center [440, 428] width 76 height 17
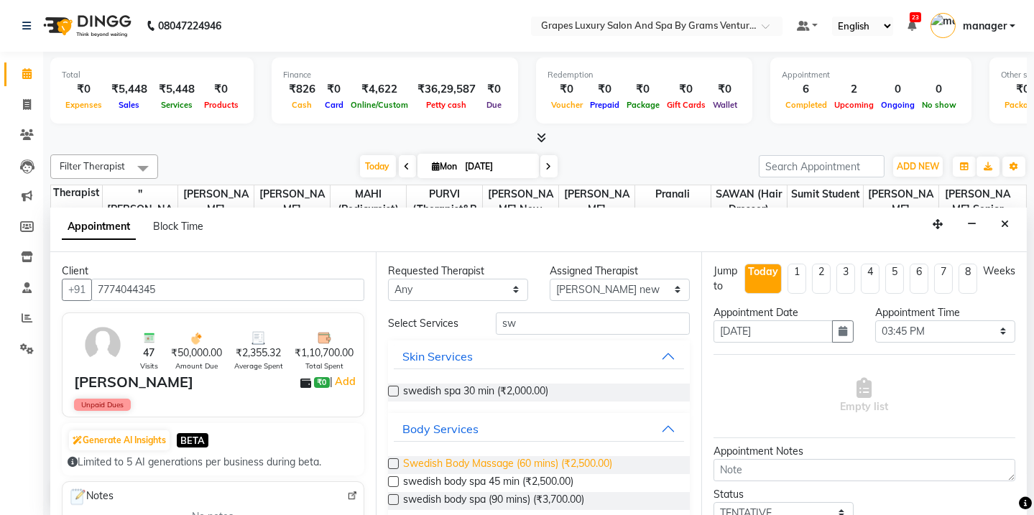
click at [532, 466] on span "Swedish Body Massage (60 mins) (₹2,500.00)" at bounding box center [507, 465] width 209 height 18
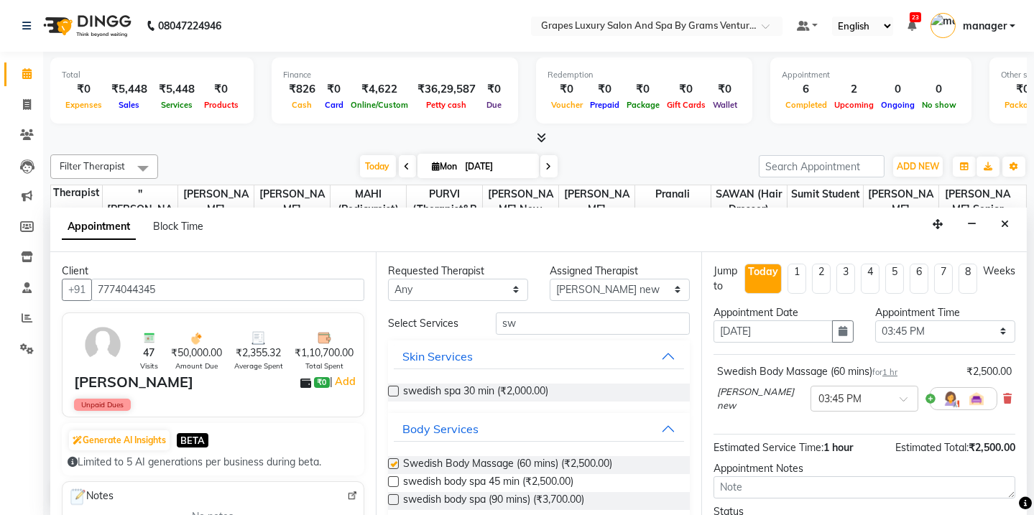
checkbox input "false"
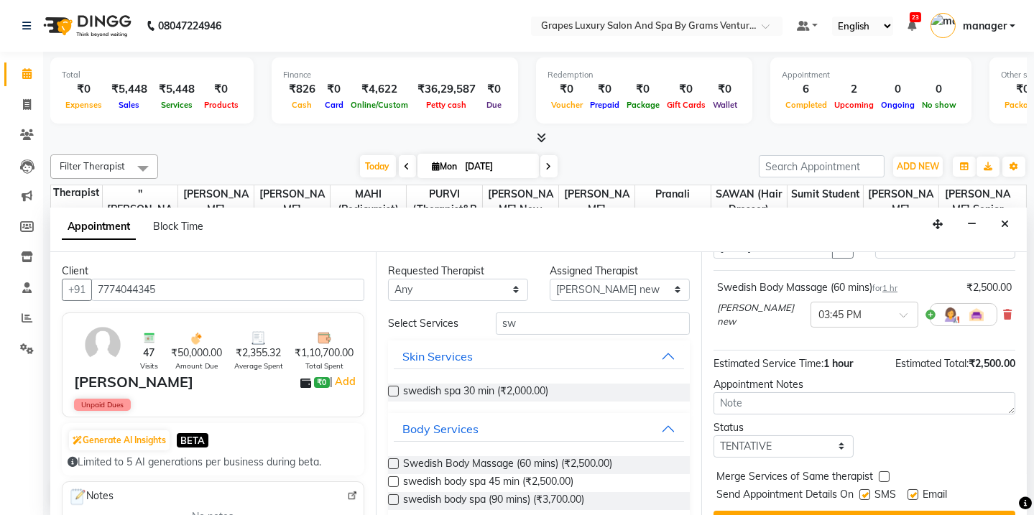
scroll to position [113, 0]
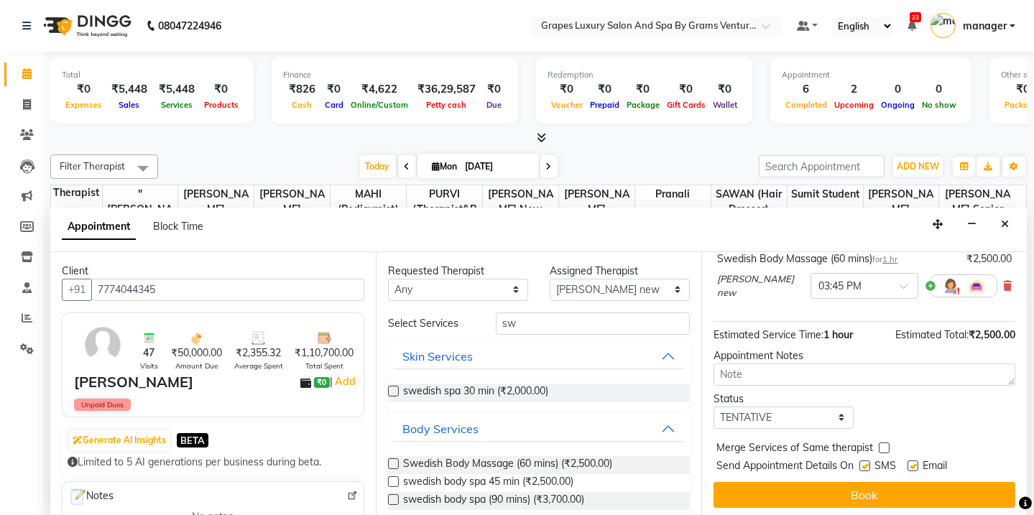
click at [862, 461] on label at bounding box center [865, 466] width 11 height 11
click at [862, 463] on input "checkbox" at bounding box center [864, 467] width 9 height 9
checkbox input "false"
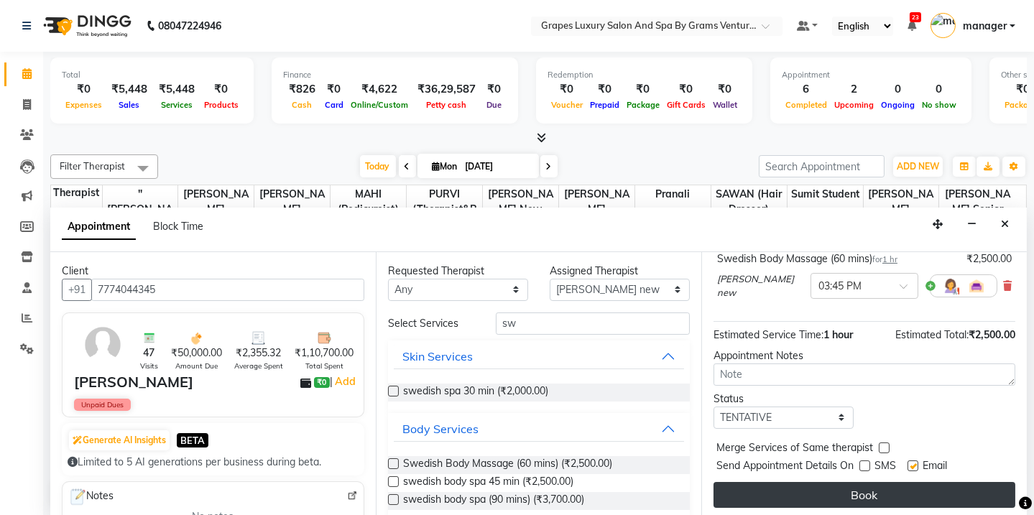
click at [864, 489] on button "Book" at bounding box center [865, 495] width 302 height 26
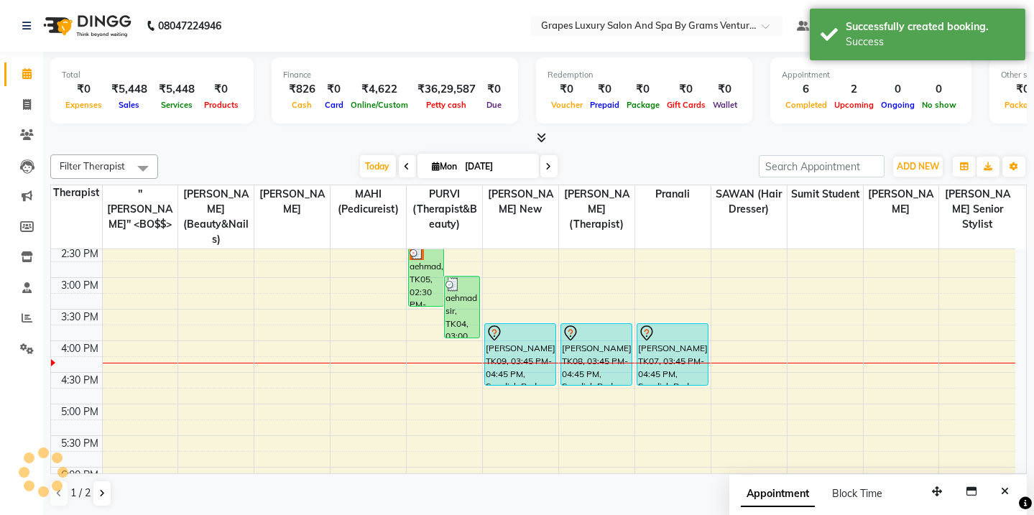
scroll to position [0, 0]
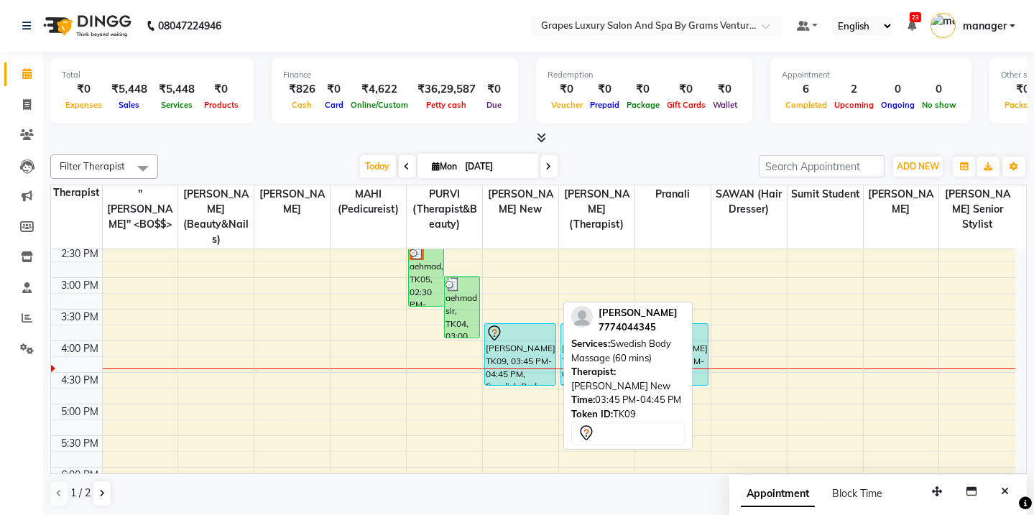
click at [523, 329] on div "[PERSON_NAME], TK09, 03:45 PM-04:45 PM, Swedish Body Massage (60 mins)" at bounding box center [520, 354] width 70 height 61
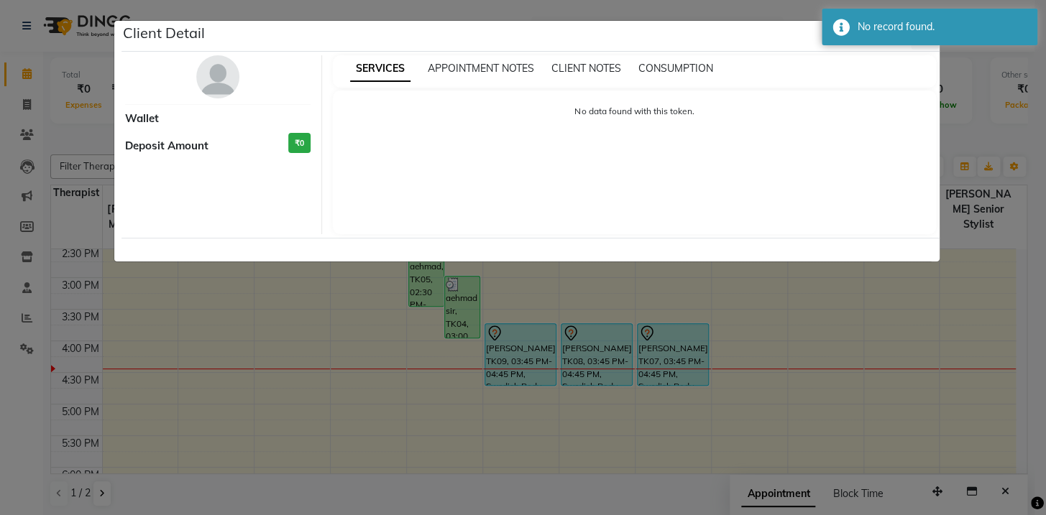
click at [792, 4] on ngb-modal-window "Client Detail Wallet Deposit Amount ₹0 SERVICES APPOINTMENT NOTES CLIENT NOTES …" at bounding box center [523, 257] width 1046 height 515
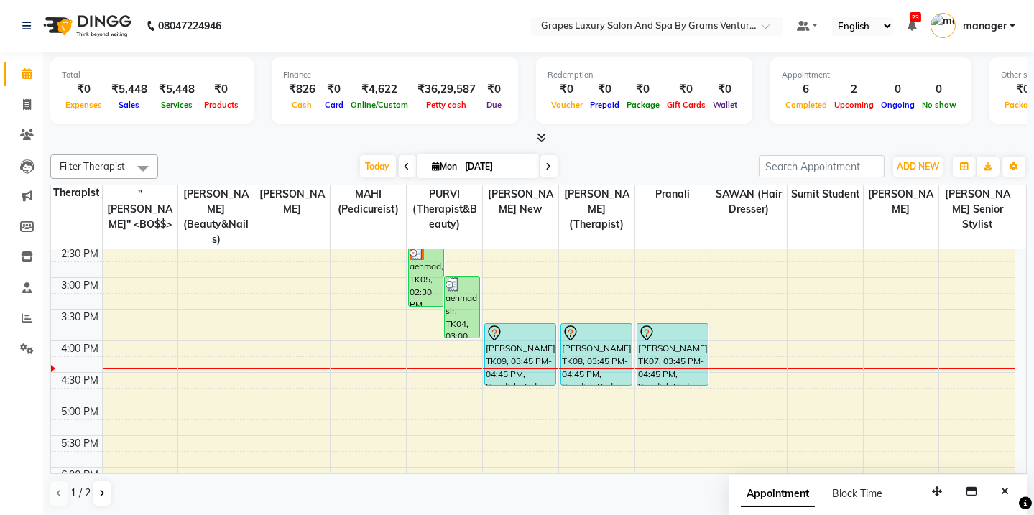
click at [512, 369] on div at bounding box center [520, 369] width 75 height 1
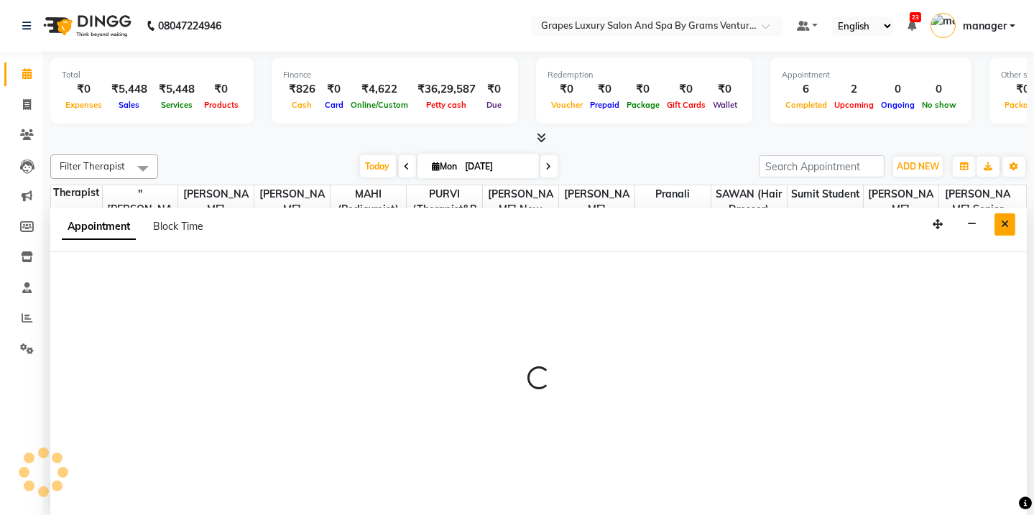
select select "77162"
select select "tentative"
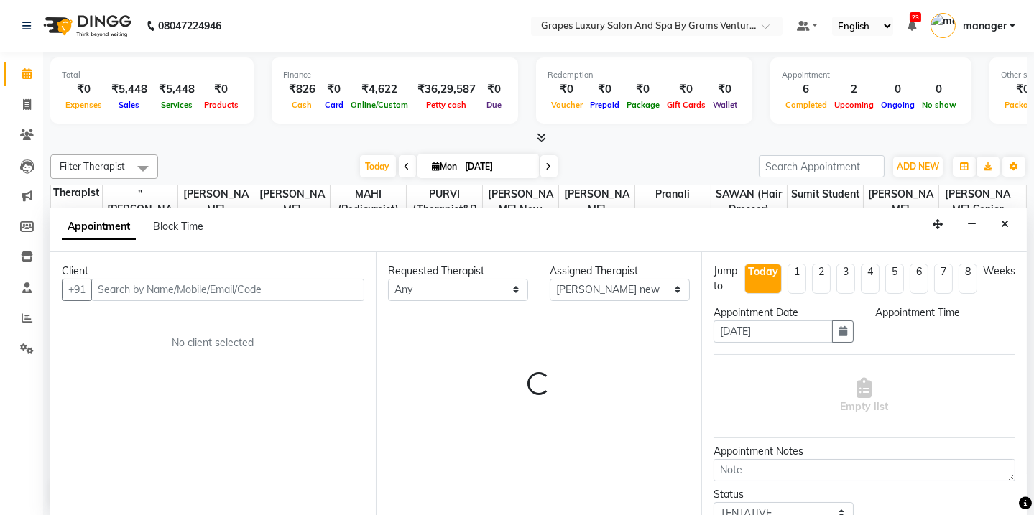
click at [1007, 219] on icon "Close" at bounding box center [1005, 224] width 8 height 10
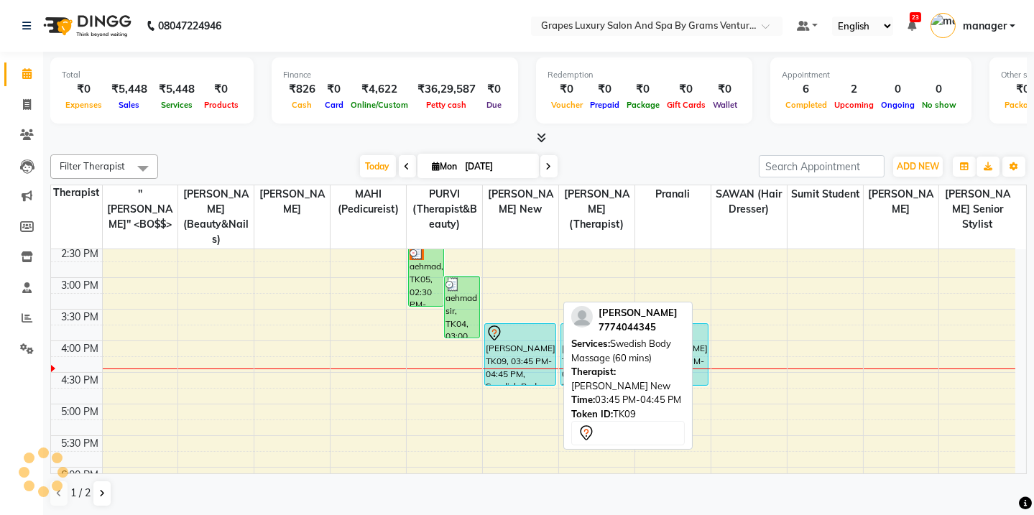
click at [530, 335] on div "[PERSON_NAME], TK09, 03:45 PM-04:45 PM, Swedish Body Massage (60 mins)" at bounding box center [520, 354] width 70 height 61
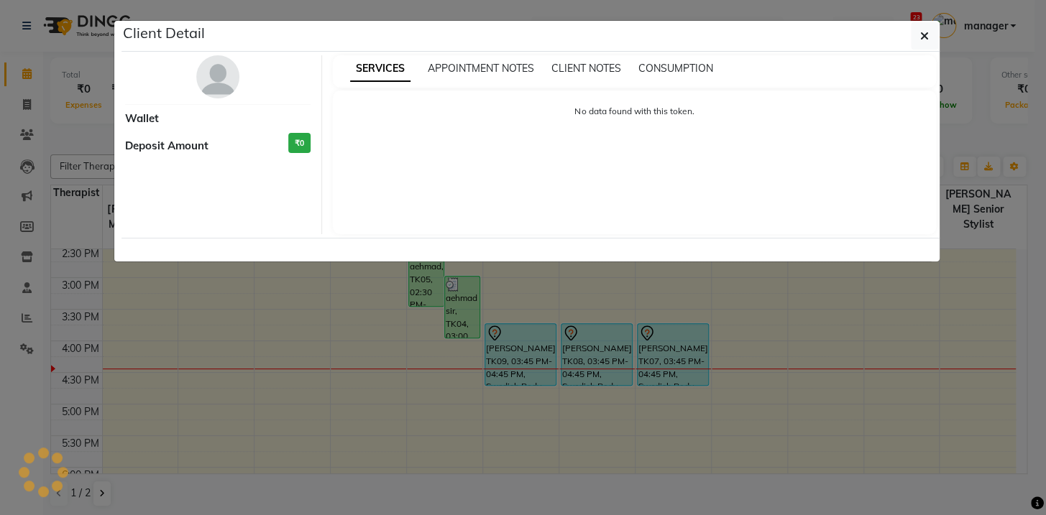
select select "7"
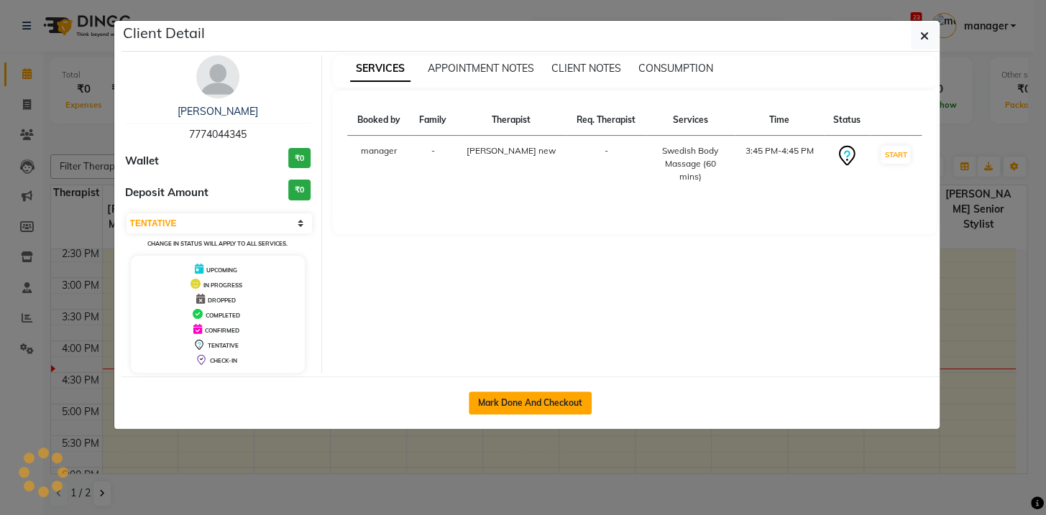
click at [549, 397] on button "Mark Done And Checkout" at bounding box center [530, 403] width 123 height 23
select select "service"
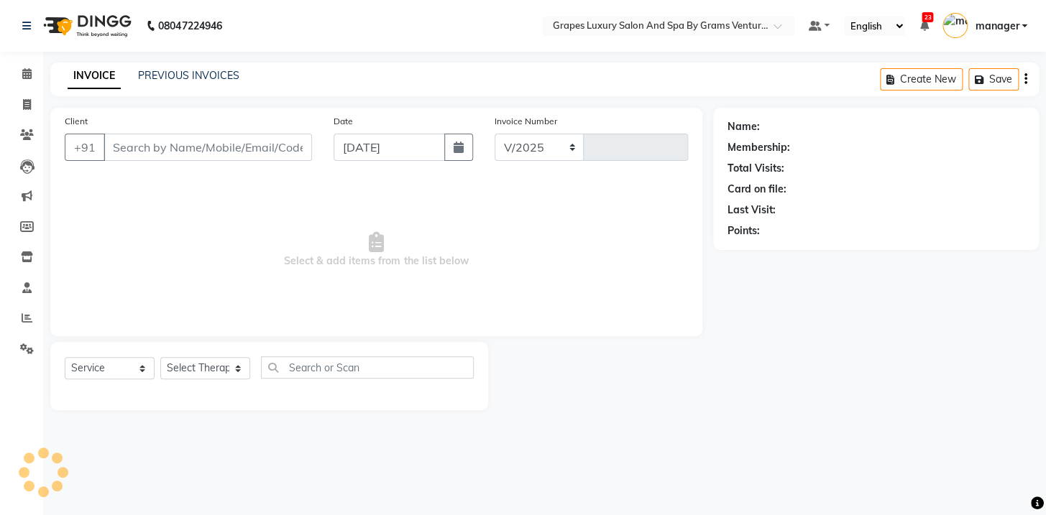
select select "3585"
type input "2364"
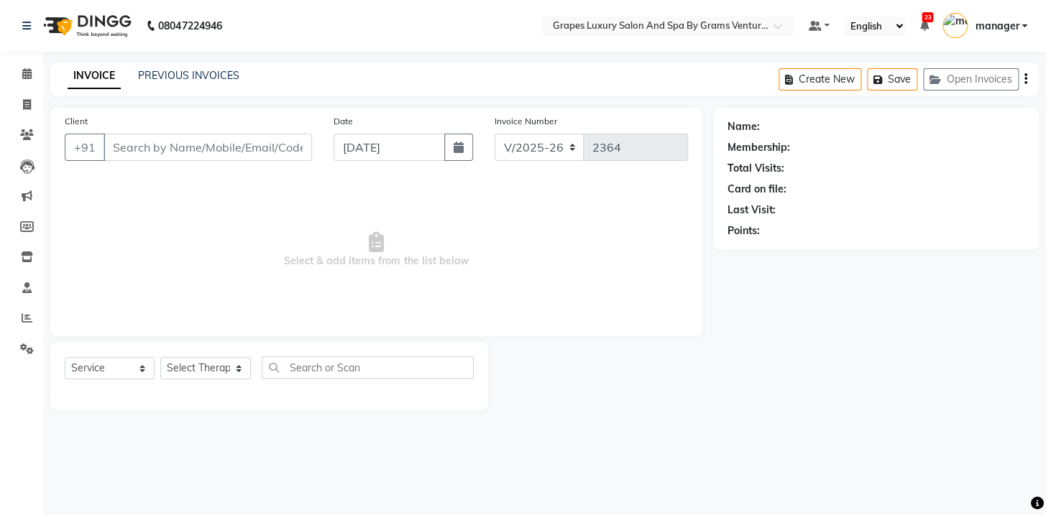
click at [510, 316] on span "Select & add items from the list below" at bounding box center [376, 250] width 623 height 144
click at [26, 78] on icon at bounding box center [26, 73] width 9 height 11
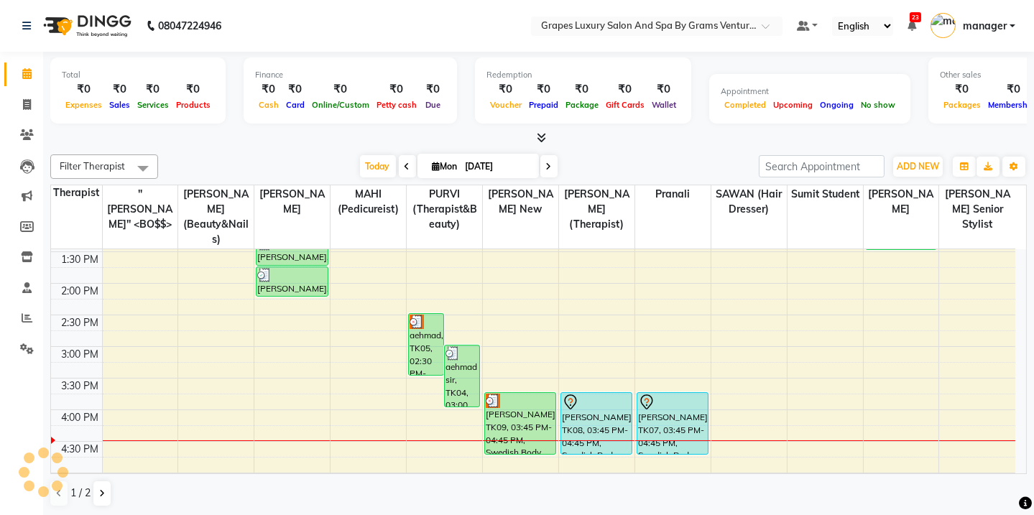
scroll to position [362, 0]
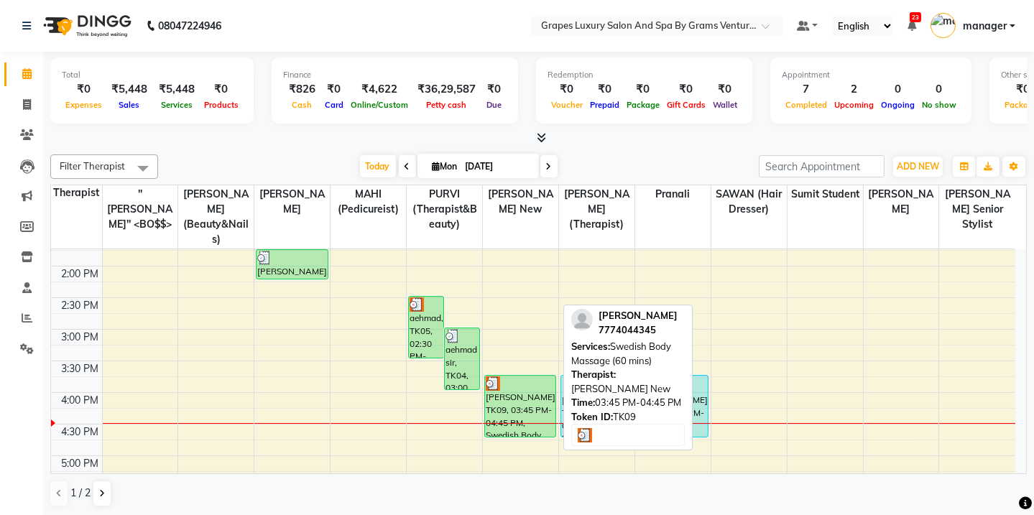
click at [503, 379] on div "[PERSON_NAME], TK09, 03:45 PM-04:45 PM, Swedish Body Massage (60 mins)" at bounding box center [520, 406] width 70 height 61
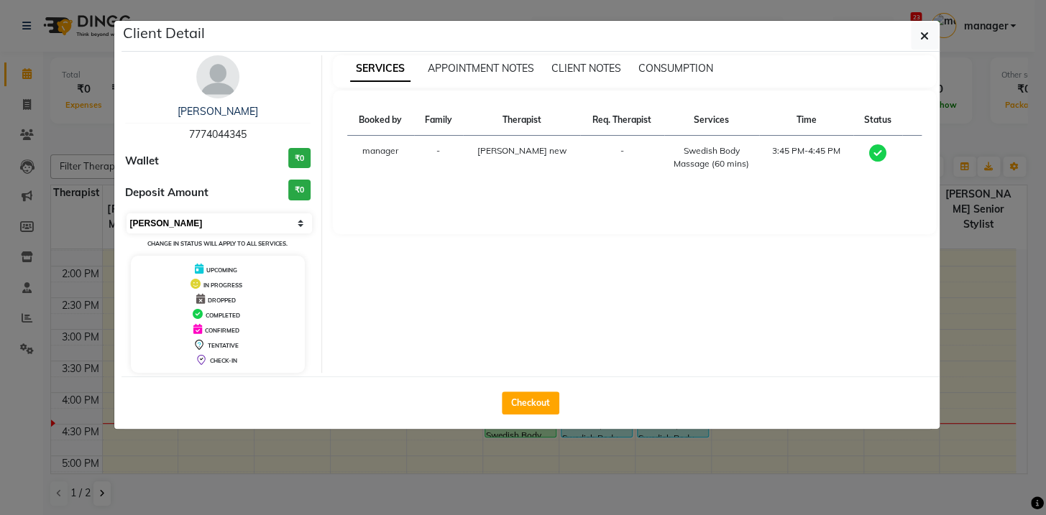
click at [188, 222] on select "Select MARK DONE UPCOMING" at bounding box center [219, 223] width 186 height 20
select select "5"
click at [126, 213] on select "Select MARK DONE UPCOMING" at bounding box center [219, 223] width 186 height 20
click at [536, 403] on button "Checkout" at bounding box center [530, 403] width 57 height 23
select select "service"
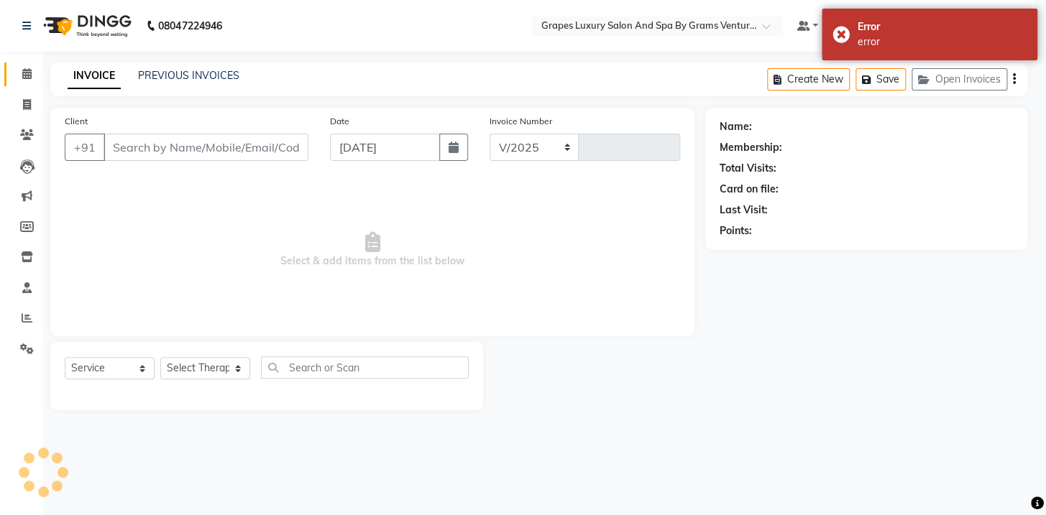
select select "3585"
type input "2364"
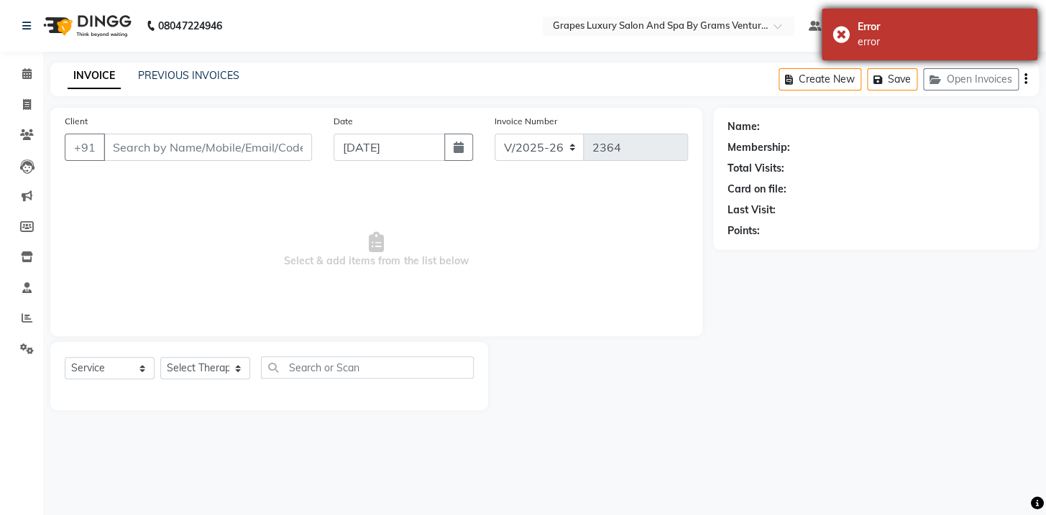
click at [911, 32] on div "Error" at bounding box center [941, 26] width 169 height 15
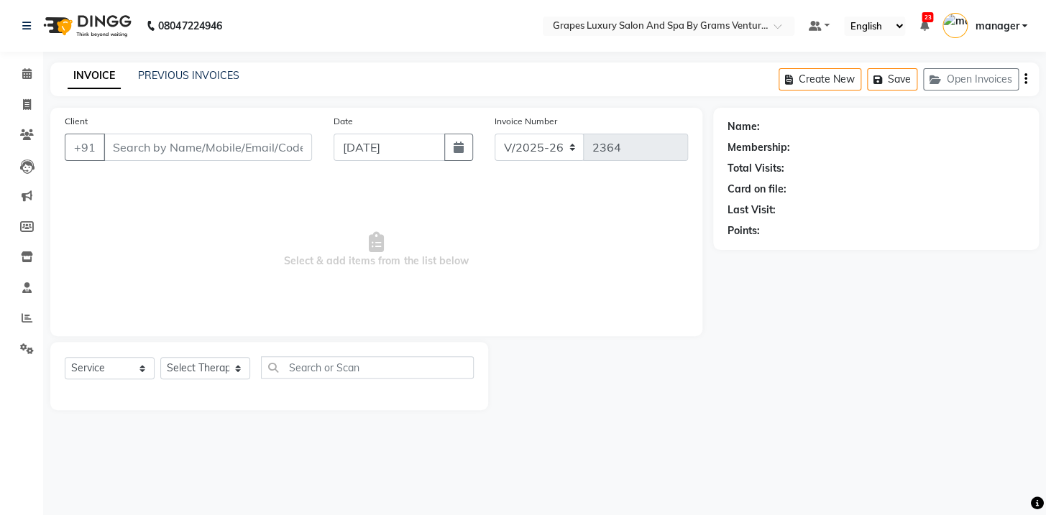
type input "7774044345"
select select "77162"
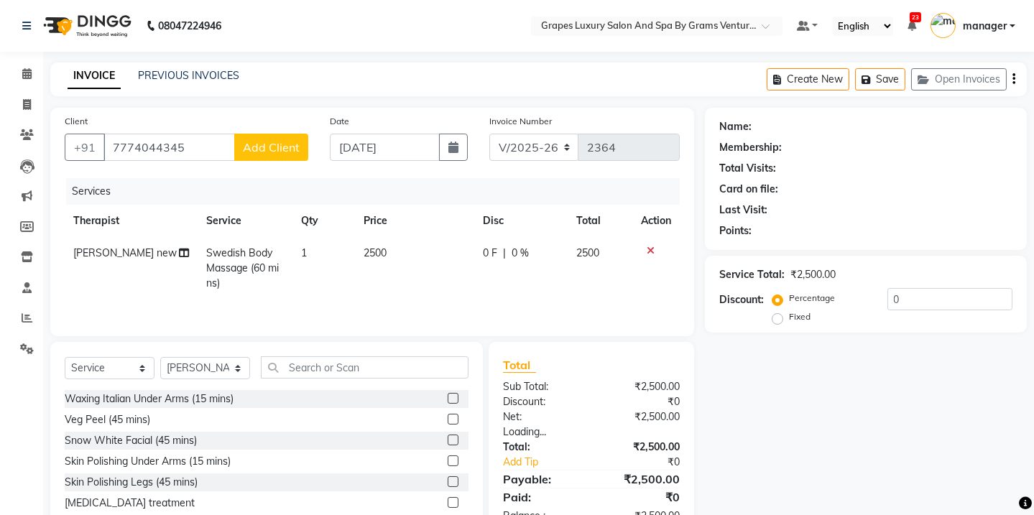
scroll to position [60, 0]
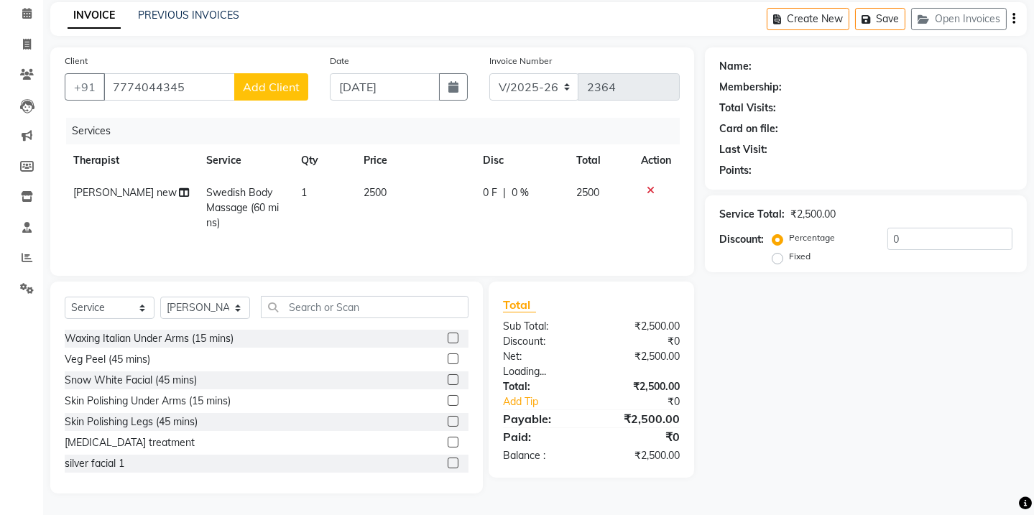
click at [770, 389] on div "Name: Membership: Total Visits: Card on file: Last Visit: Points: Service Total…" at bounding box center [871, 270] width 333 height 446
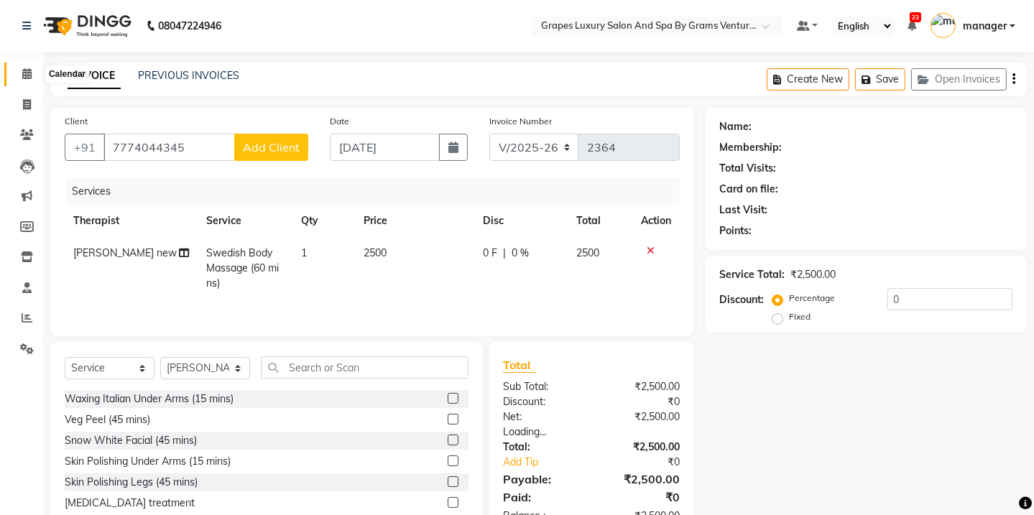
click at [29, 72] on icon at bounding box center [26, 73] width 9 height 11
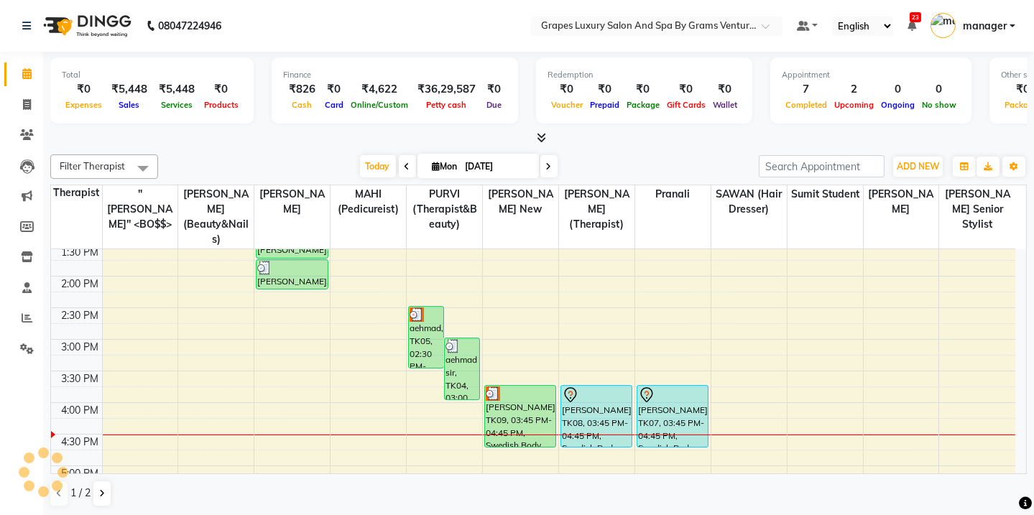
scroll to position [369, 0]
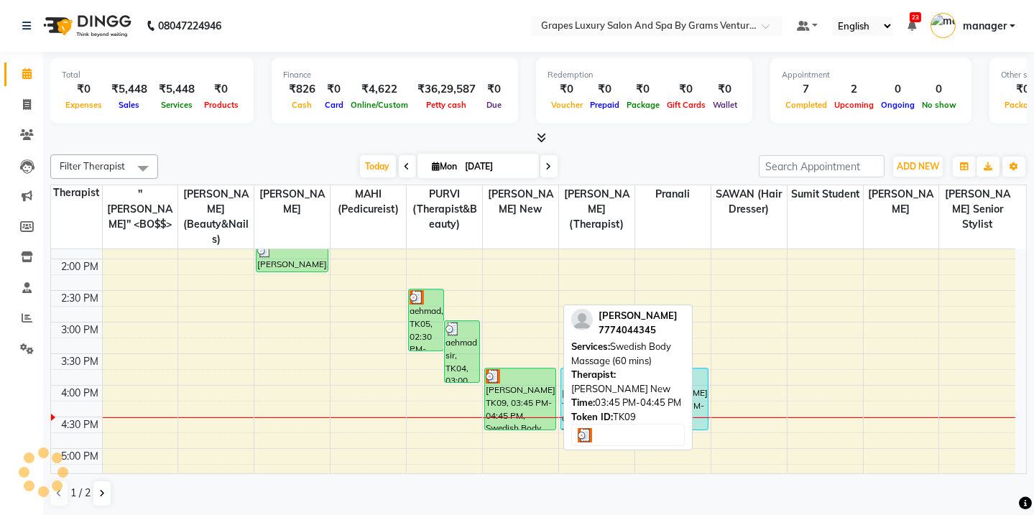
click at [510, 388] on div "[PERSON_NAME], TK09, 03:45 PM-04:45 PM, Swedish Body Massage (60 mins)" at bounding box center [520, 399] width 70 height 61
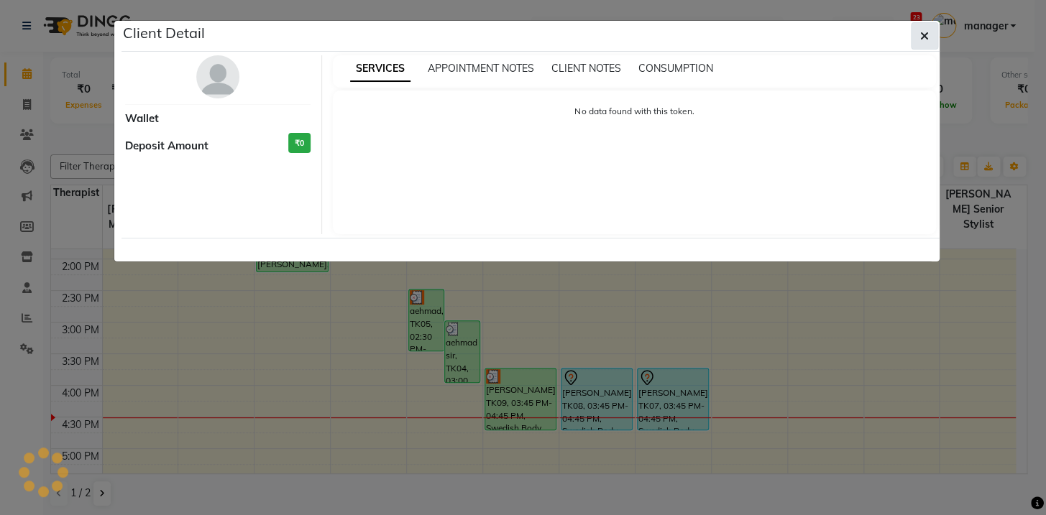
click at [923, 37] on icon "button" at bounding box center [924, 35] width 9 height 11
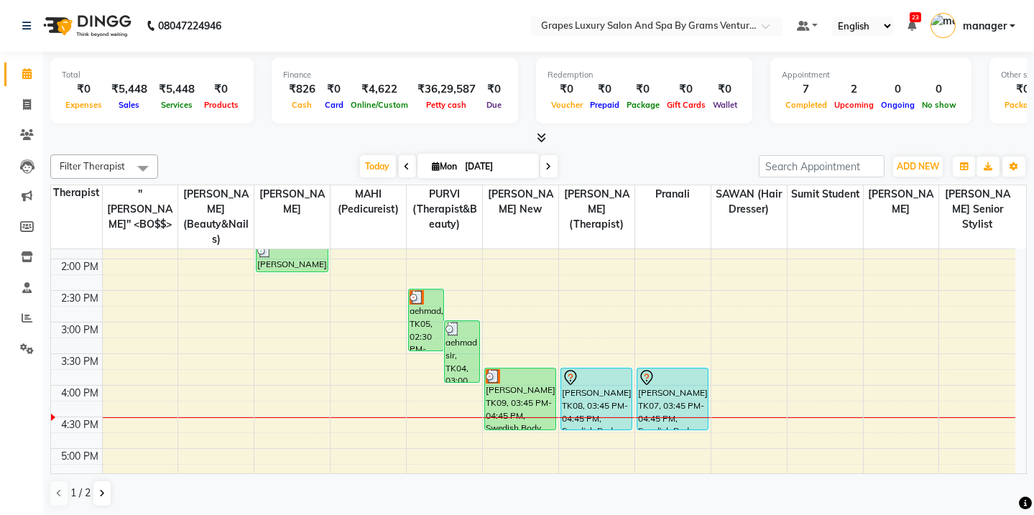
click at [919, 136] on div at bounding box center [538, 138] width 977 height 15
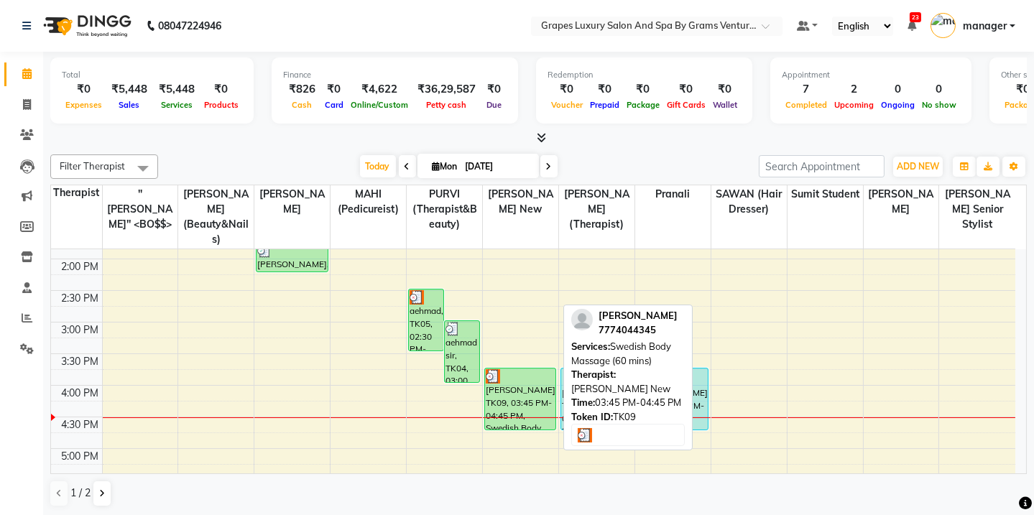
click at [509, 387] on div "[PERSON_NAME], TK09, 03:45 PM-04:45 PM, Swedish Body Massage (60 mins)" at bounding box center [520, 399] width 70 height 61
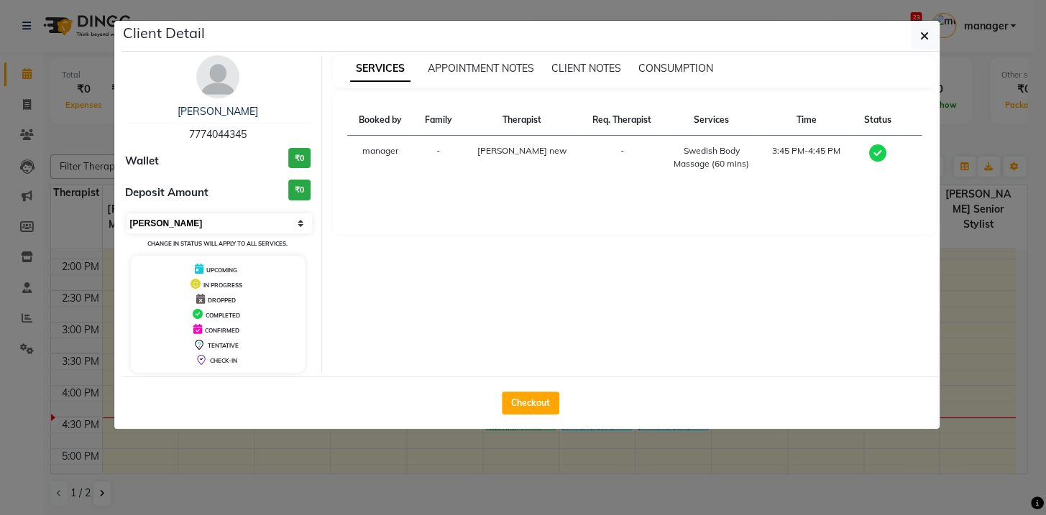
click at [233, 222] on select "Select MARK DONE UPCOMING" at bounding box center [219, 223] width 186 height 20
select select "5"
click at [126, 213] on select "Select MARK DONE UPCOMING" at bounding box center [219, 223] width 186 height 20
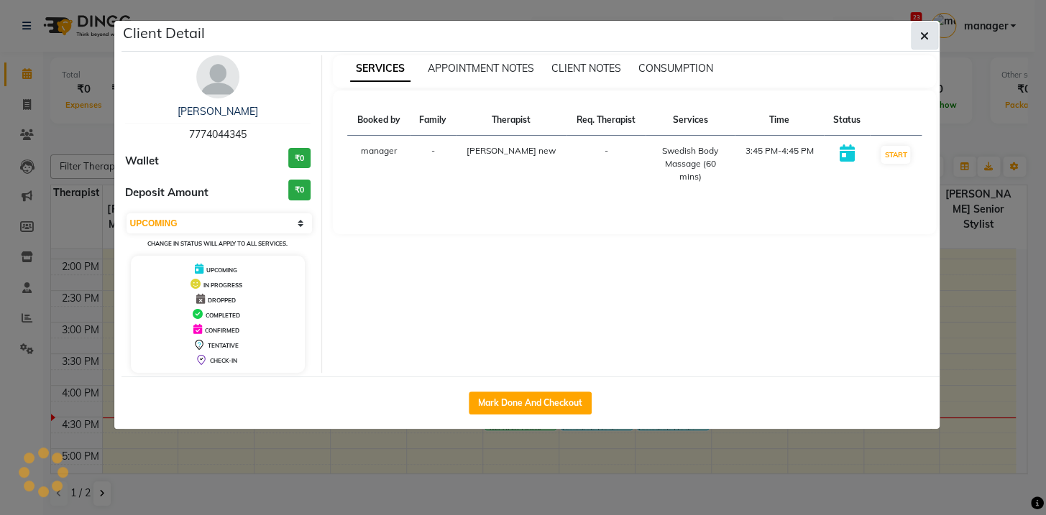
click at [927, 42] on span "button" at bounding box center [924, 36] width 9 height 14
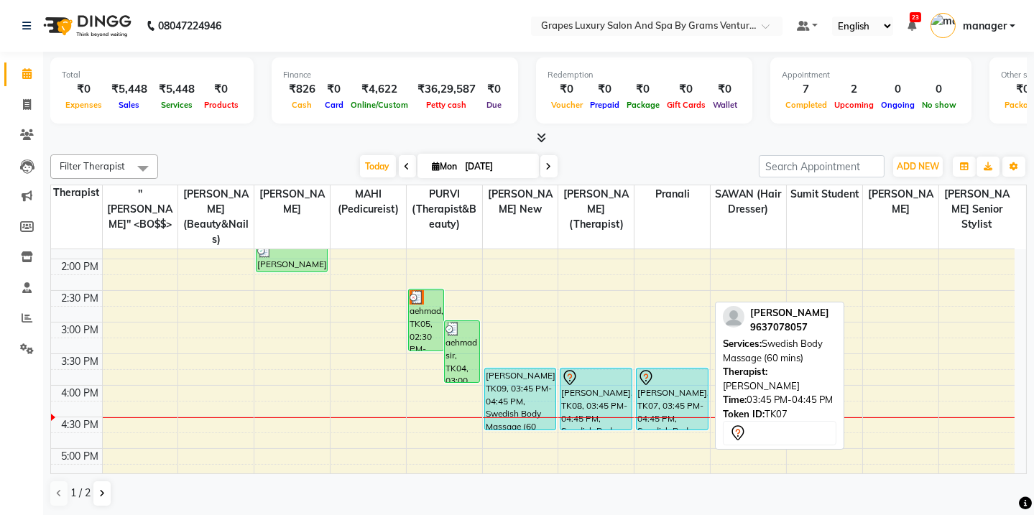
click at [673, 369] on div at bounding box center [672, 377] width 69 height 17
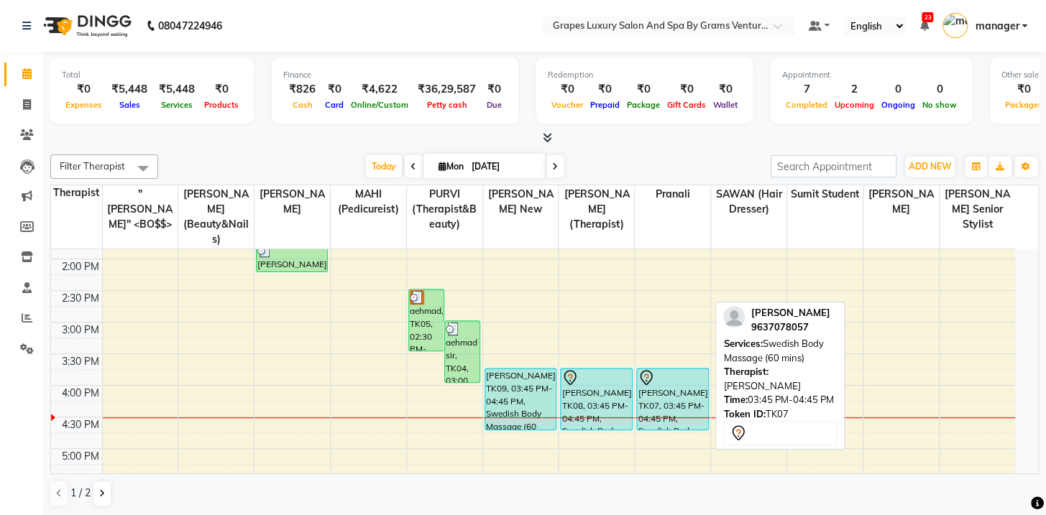
select select "7"
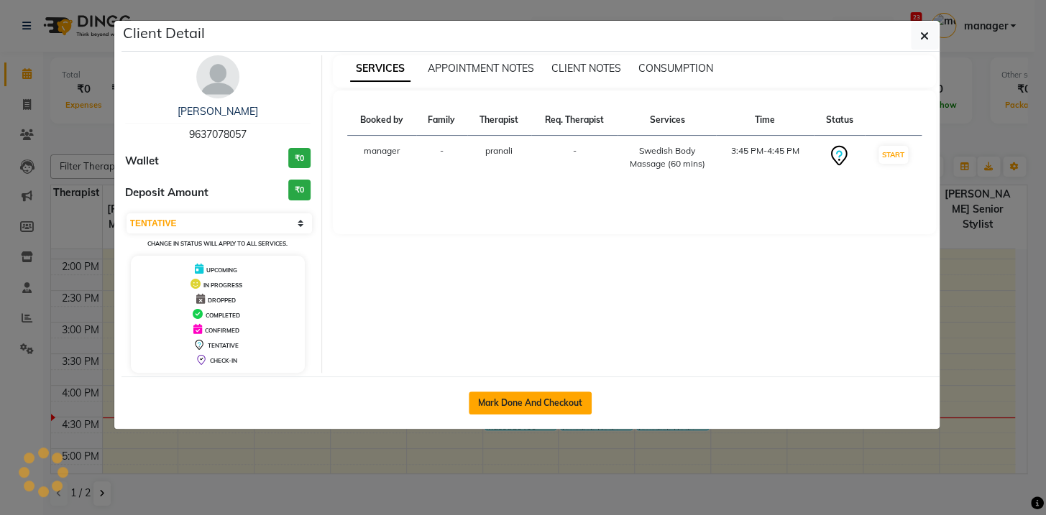
click at [559, 399] on button "Mark Done And Checkout" at bounding box center [530, 403] width 123 height 23
select select "service"
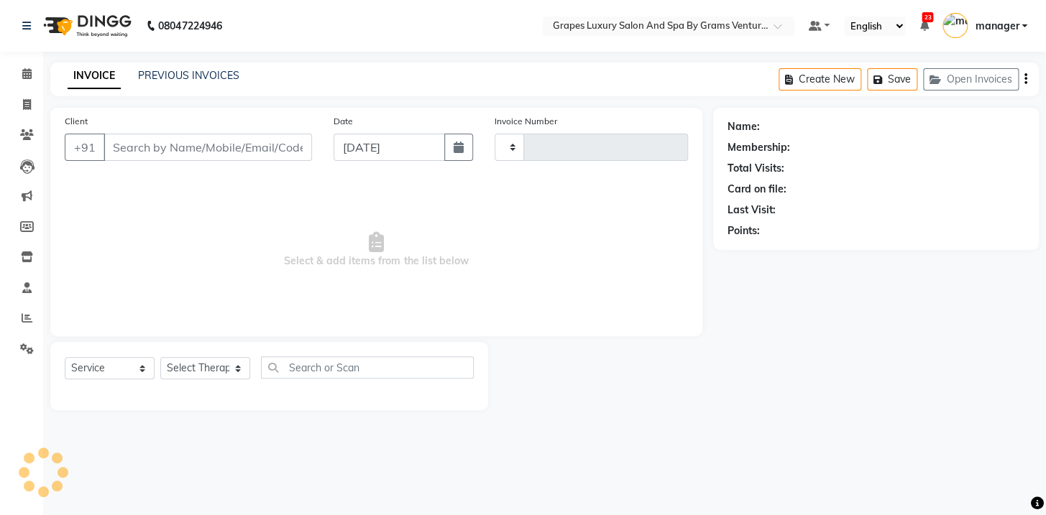
type input "2364"
select select "3585"
type input "9637078057"
select select "79782"
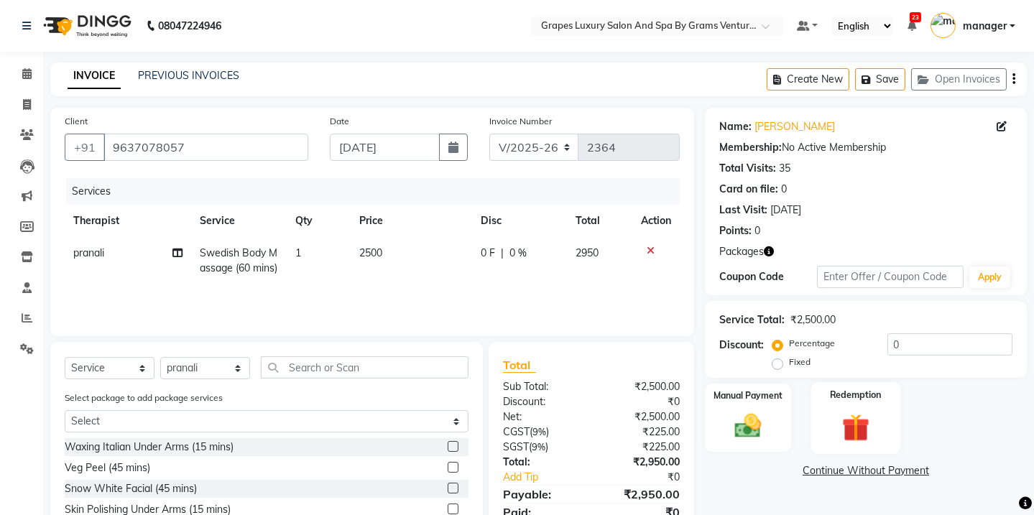
click at [861, 410] on img at bounding box center [855, 427] width 45 height 34
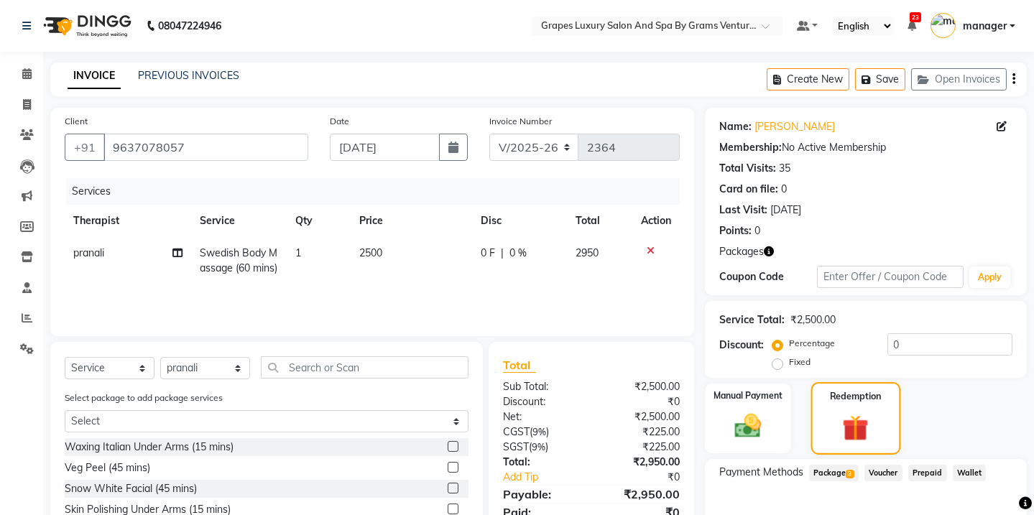
scroll to position [109, 0]
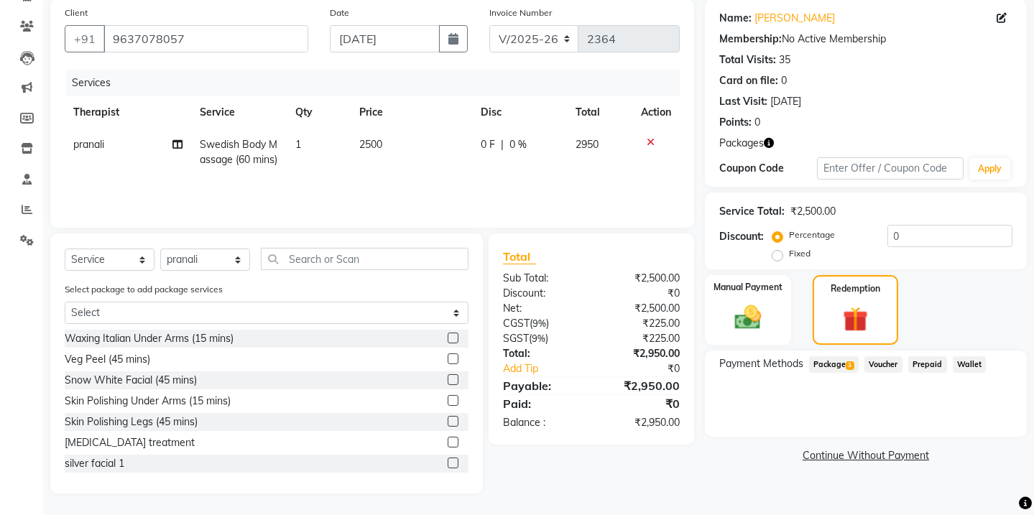
click at [845, 359] on span "Package 3" at bounding box center [834, 364] width 50 height 17
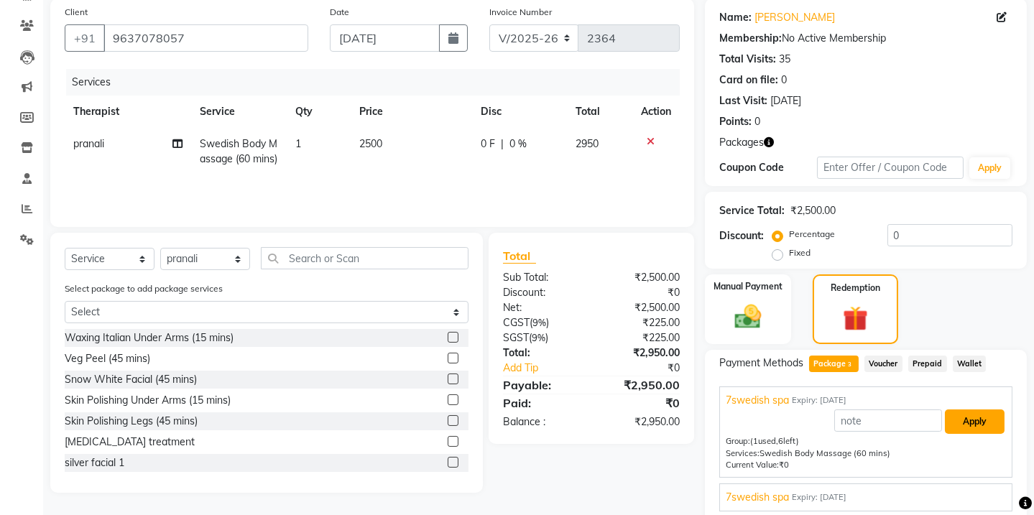
click at [977, 417] on button "Apply" at bounding box center [975, 422] width 60 height 24
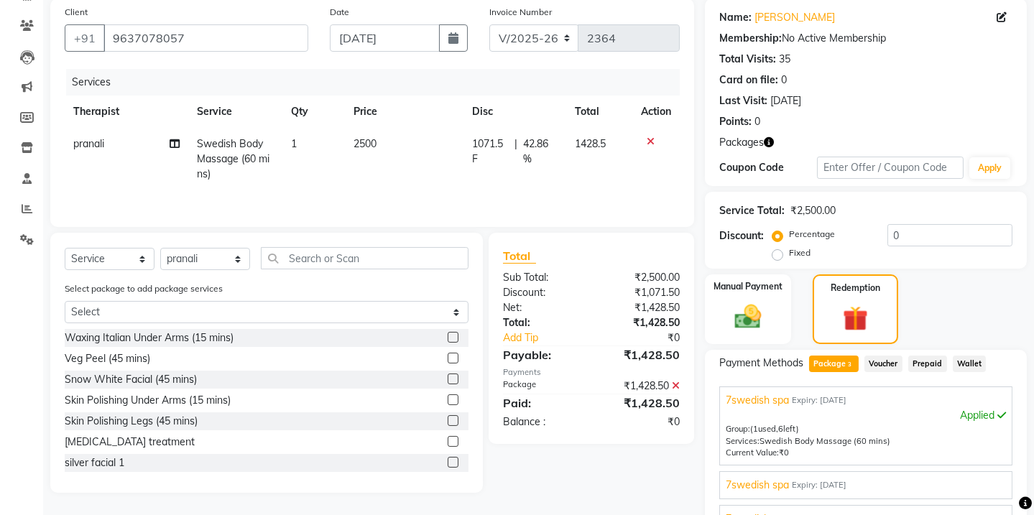
drag, startPoint x: 1016, startPoint y: 416, endPoint x: 1044, endPoint y: 406, distance: 29.8
click at [1030, 418] on div "Name: [PERSON_NAME] Membership: No Active Membership Total Visits: 35 Card on f…" at bounding box center [871, 324] width 333 height 651
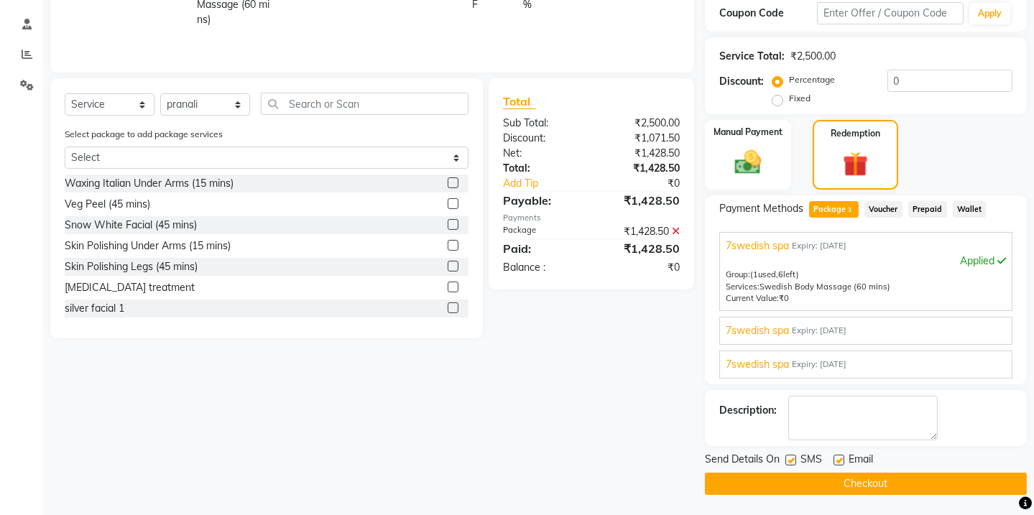
click at [793, 460] on label at bounding box center [791, 460] width 11 height 11
click at [793, 460] on input "checkbox" at bounding box center [790, 460] width 9 height 9
checkbox input "false"
click at [805, 479] on button "Checkout" at bounding box center [866, 484] width 322 height 22
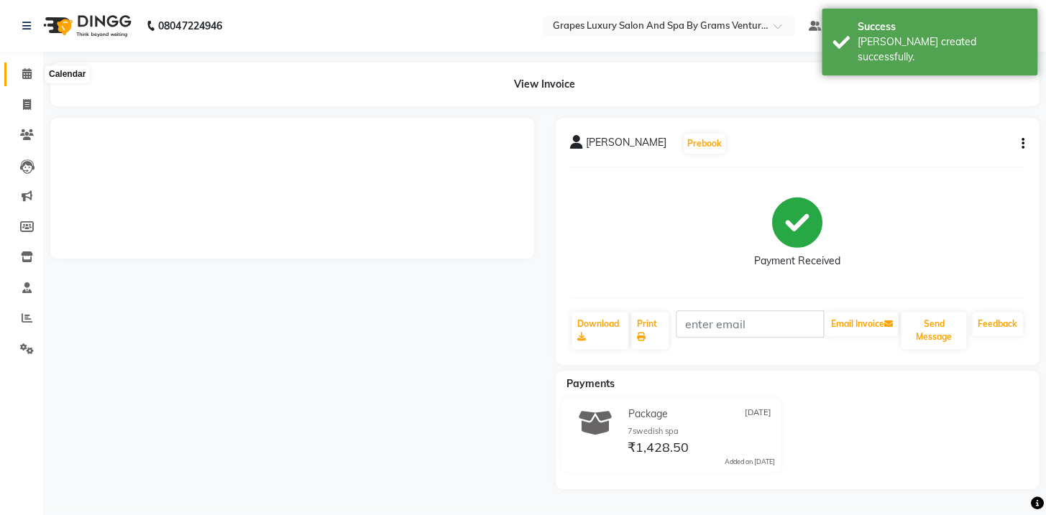
click at [28, 75] on icon at bounding box center [26, 73] width 9 height 11
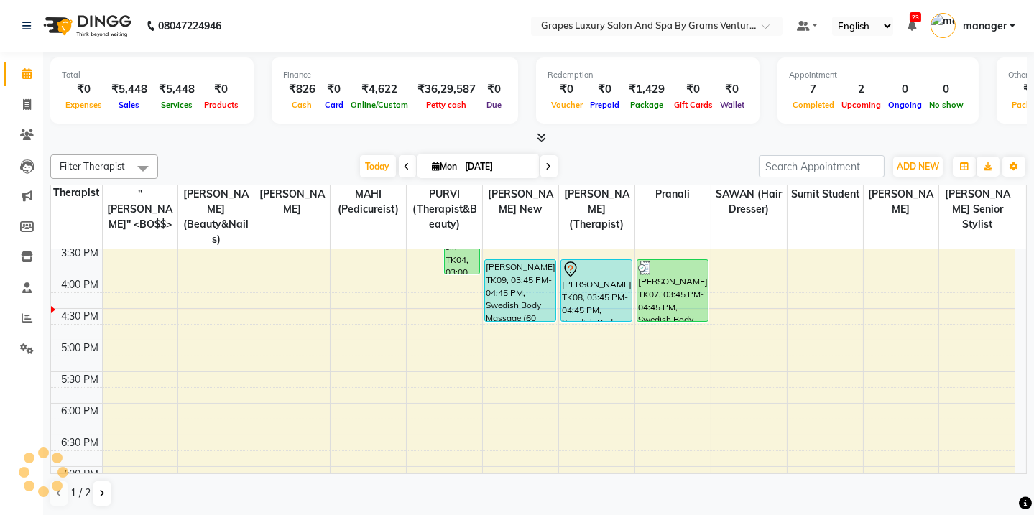
scroll to position [481, 0]
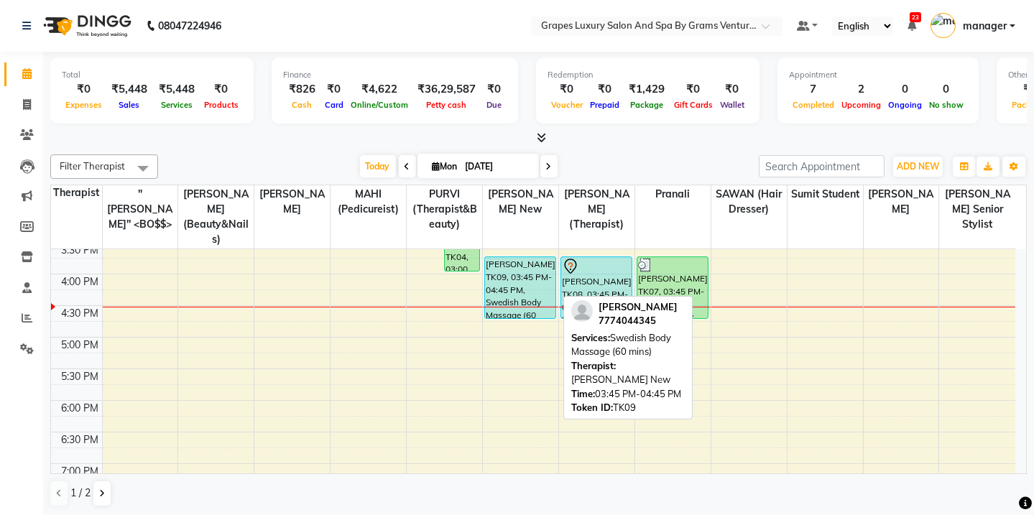
click at [522, 260] on div "[PERSON_NAME], TK09, 03:45 PM-04:45 PM, Swedish Body Massage (60 mins)" at bounding box center [520, 287] width 70 height 61
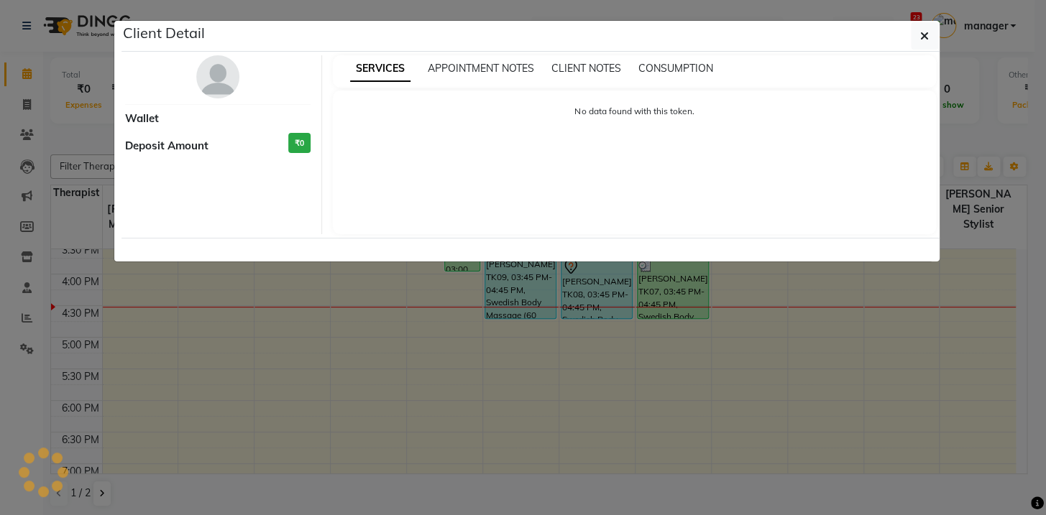
select select "5"
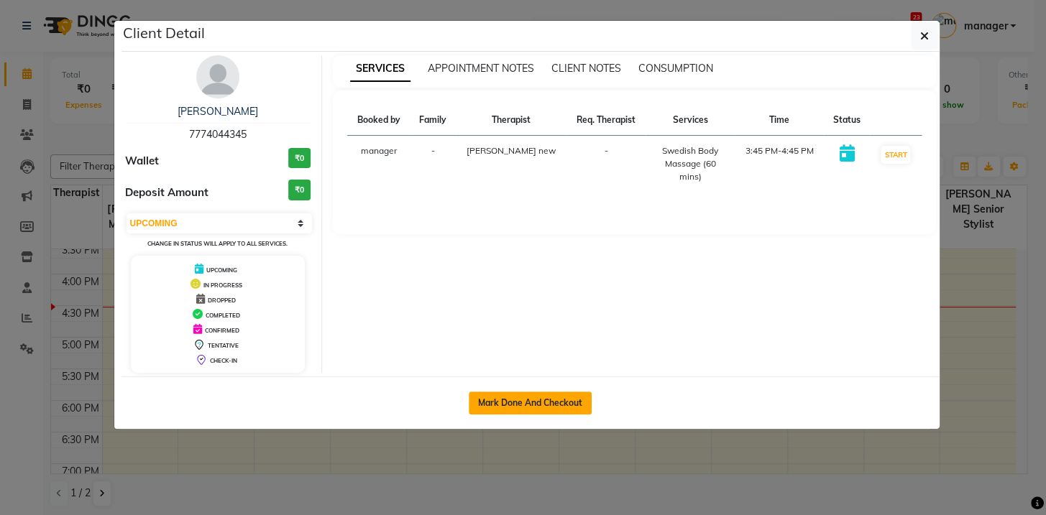
click at [525, 404] on button "Mark Done And Checkout" at bounding box center [530, 403] width 123 height 23
select select "service"
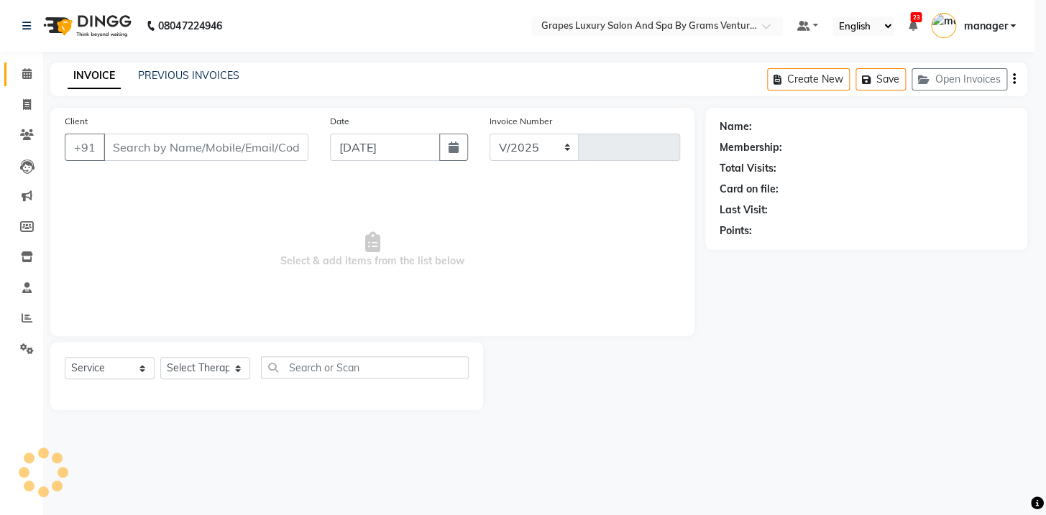
select select "3585"
type input "2365"
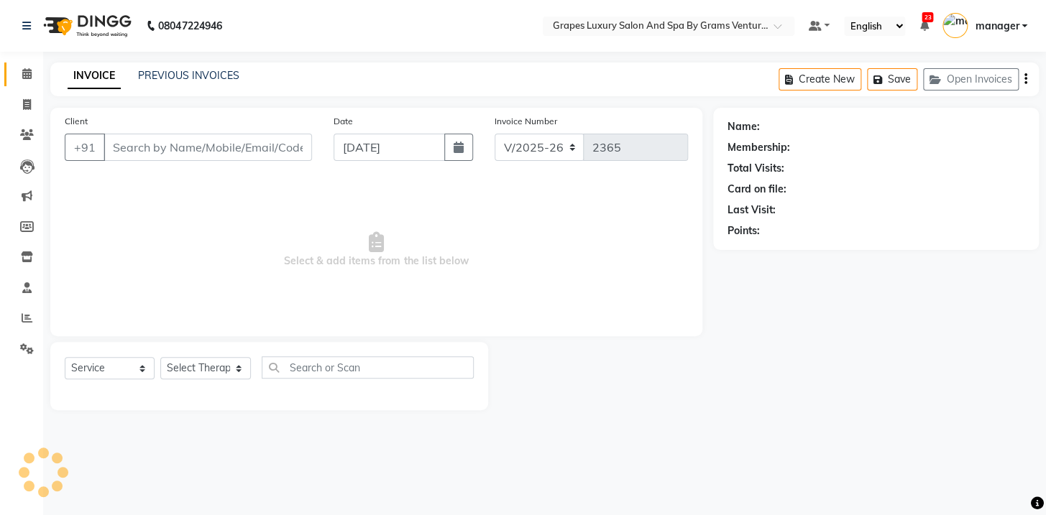
type input "7774044345"
select select "77162"
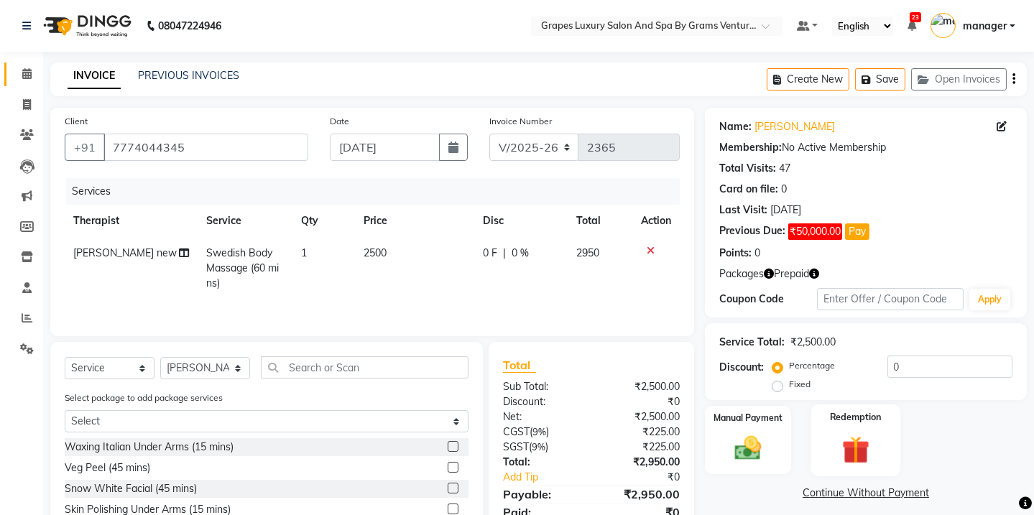
scroll to position [60, 0]
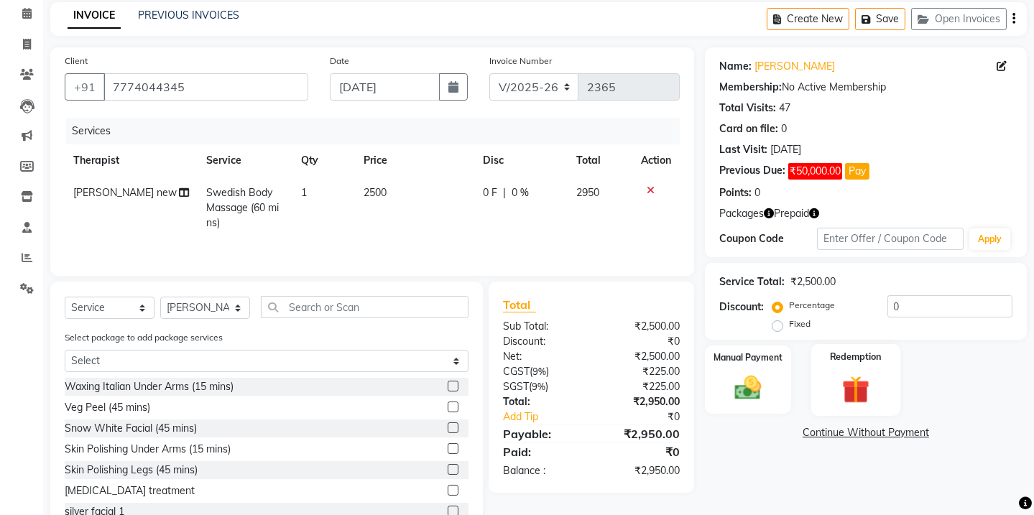
click at [856, 375] on img at bounding box center [855, 389] width 45 height 34
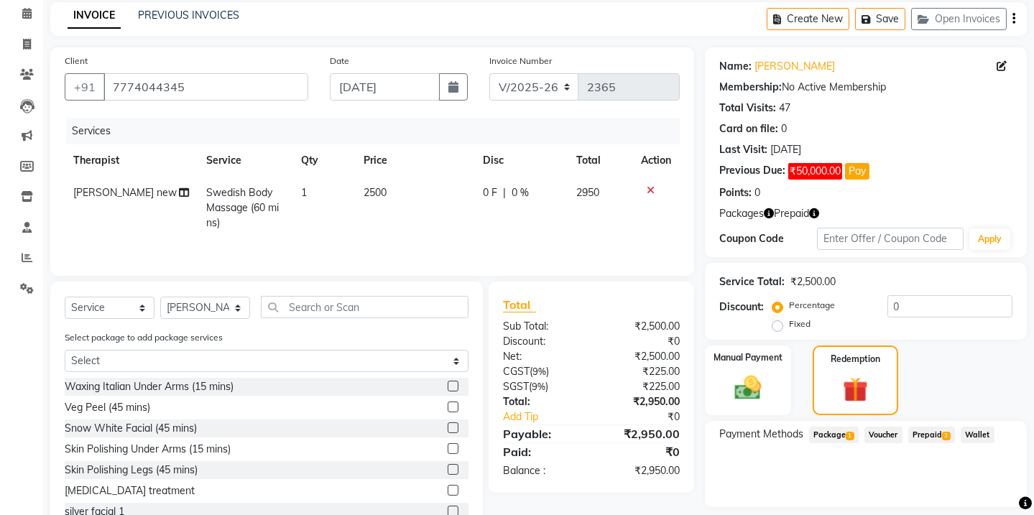
click at [939, 433] on span "Prepaid 3" at bounding box center [931, 435] width 47 height 17
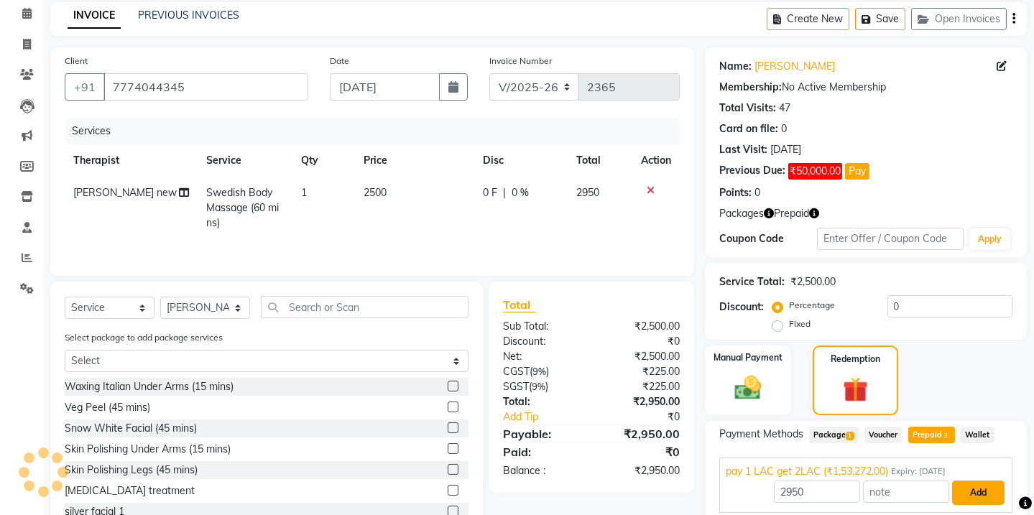
click at [984, 484] on button "Add" at bounding box center [978, 493] width 52 height 24
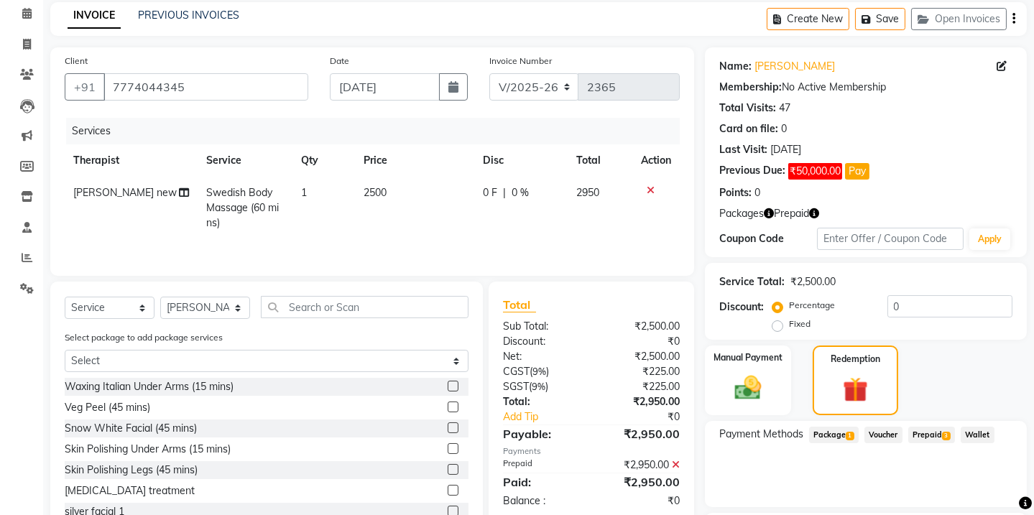
scroll to position [183, 0]
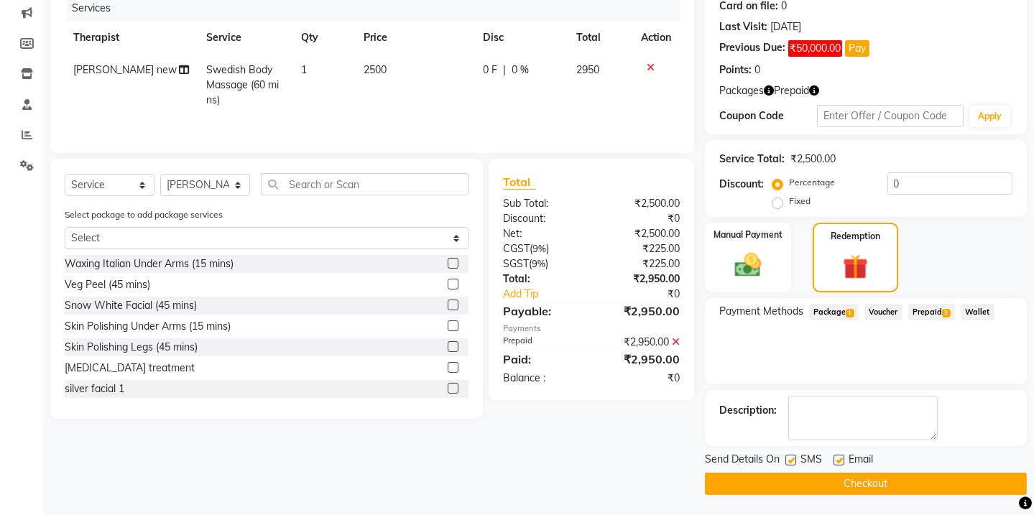
click at [791, 461] on label at bounding box center [791, 460] width 11 height 11
click at [791, 461] on input "checkbox" at bounding box center [790, 460] width 9 height 9
checkbox input "false"
click at [891, 481] on button "Checkout" at bounding box center [866, 484] width 322 height 22
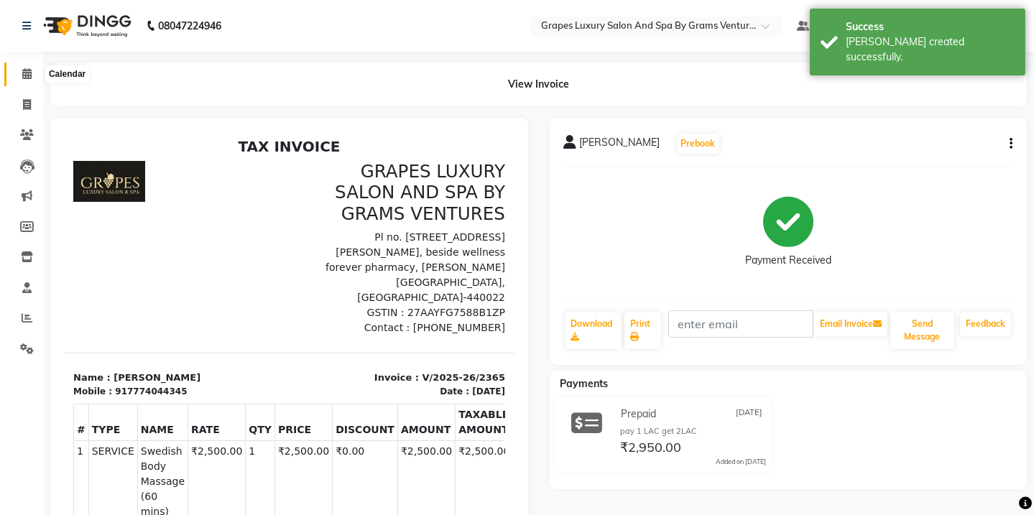
click at [30, 75] on icon at bounding box center [26, 73] width 9 height 11
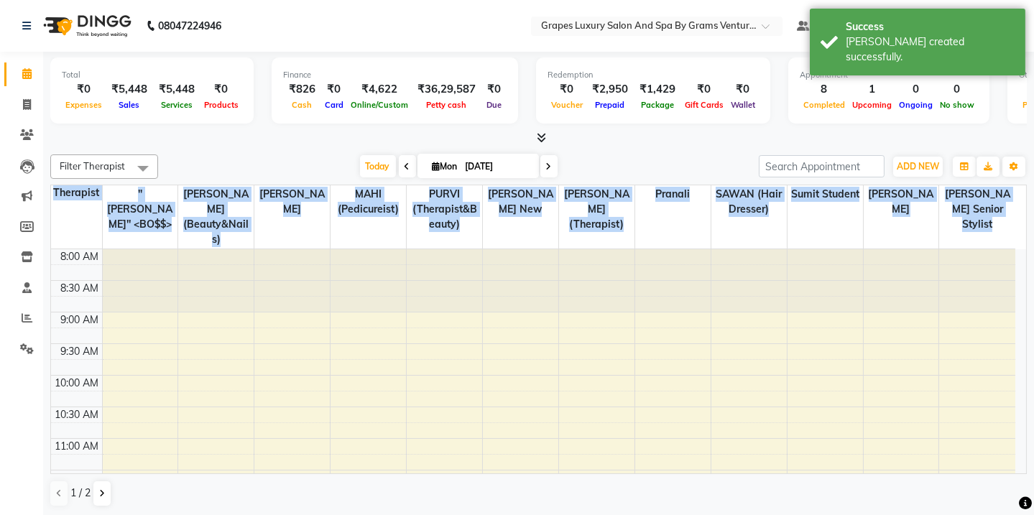
drag, startPoint x: 1028, startPoint y: 298, endPoint x: 1021, endPoint y: 365, distance: 67.2
click at [1024, 383] on div "Total ₹0 Expenses ₹5,448 Sales ₹5,448 Services ₹0 Products Finance ₹826 Cash ₹0…" at bounding box center [538, 284] width 991 height 465
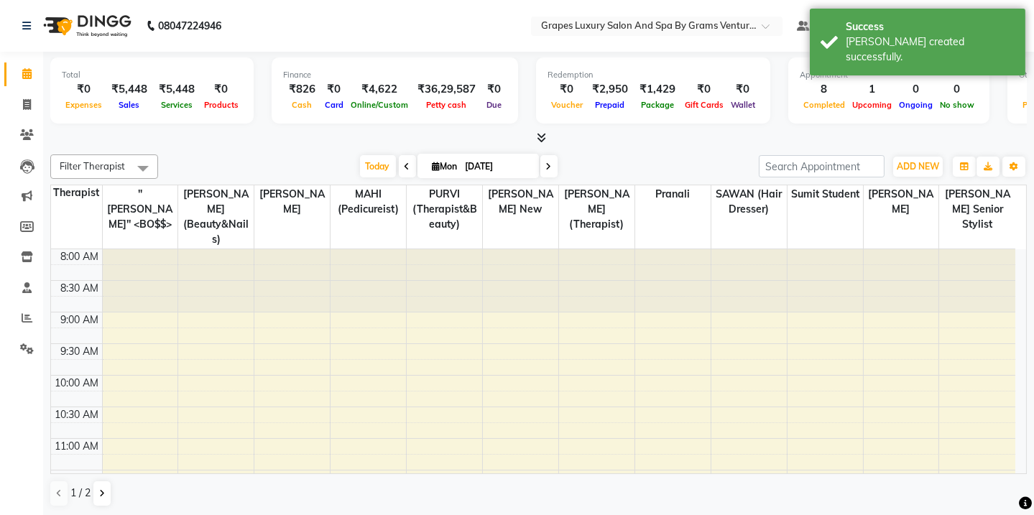
click at [666, 164] on div "[DATE] [DATE]" at bounding box center [458, 167] width 586 height 22
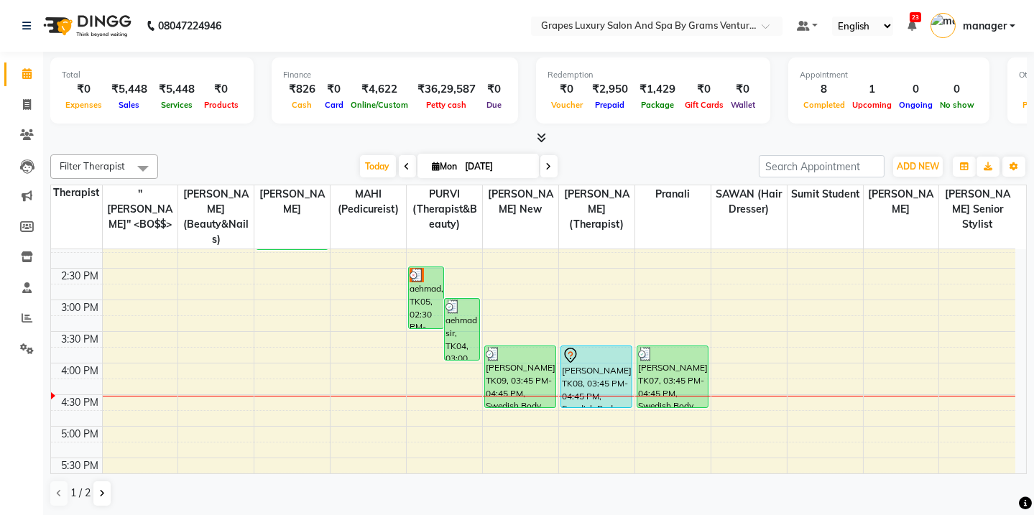
scroll to position [402, 0]
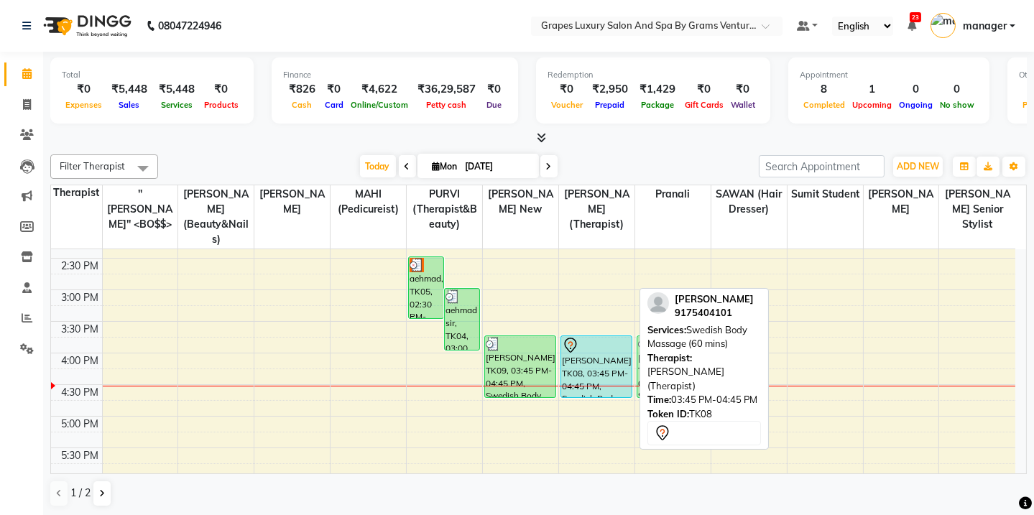
click at [571, 344] on div "[PERSON_NAME], TK08, 03:45 PM-04:45 PM, Swedish Body Massage (60 mins)" at bounding box center [596, 366] width 70 height 61
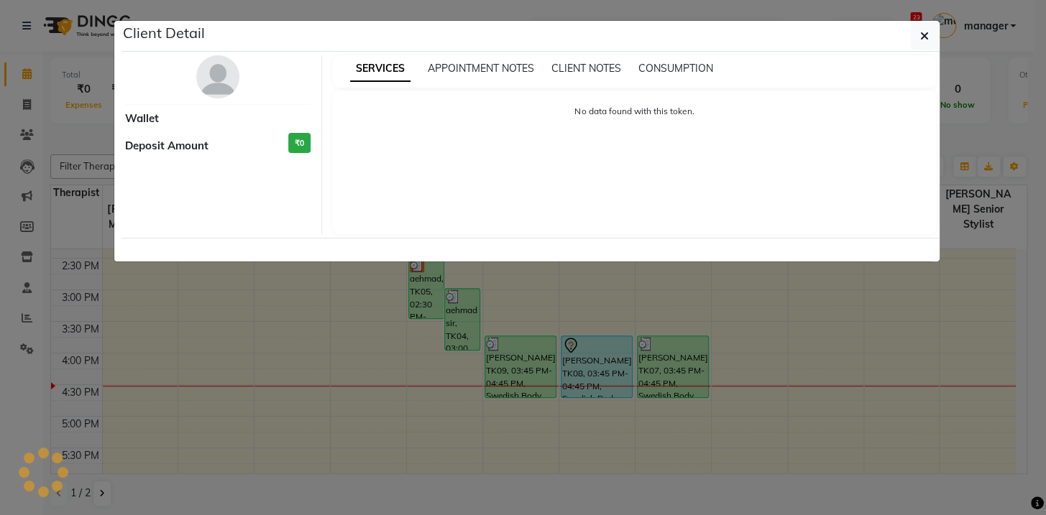
select select "7"
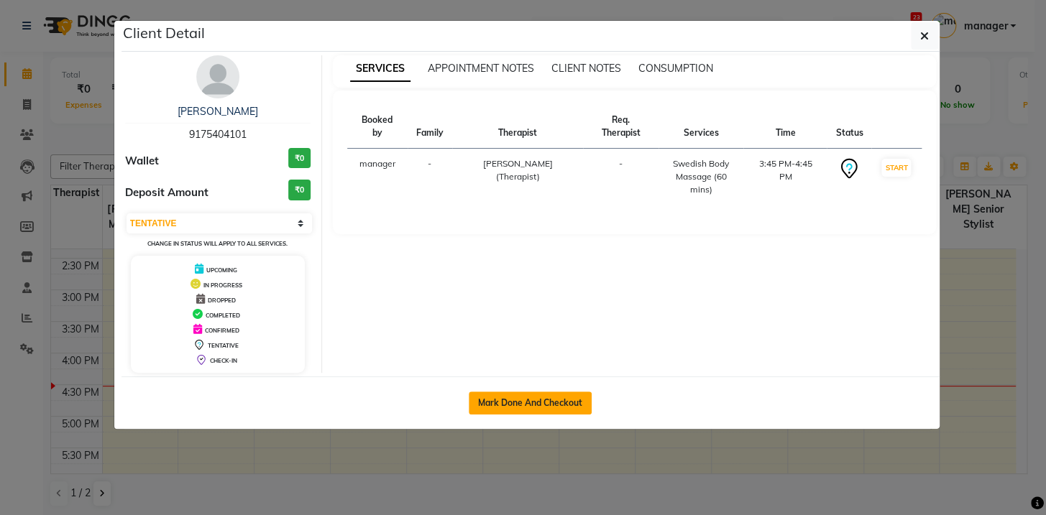
click at [504, 402] on button "Mark Done And Checkout" at bounding box center [530, 403] width 123 height 23
select select "service"
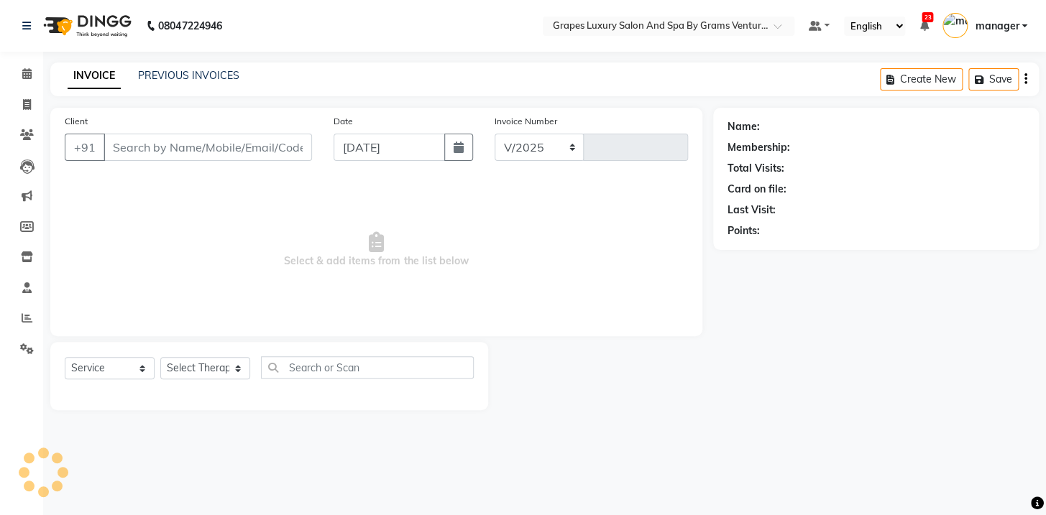
select select "3585"
type input "2366"
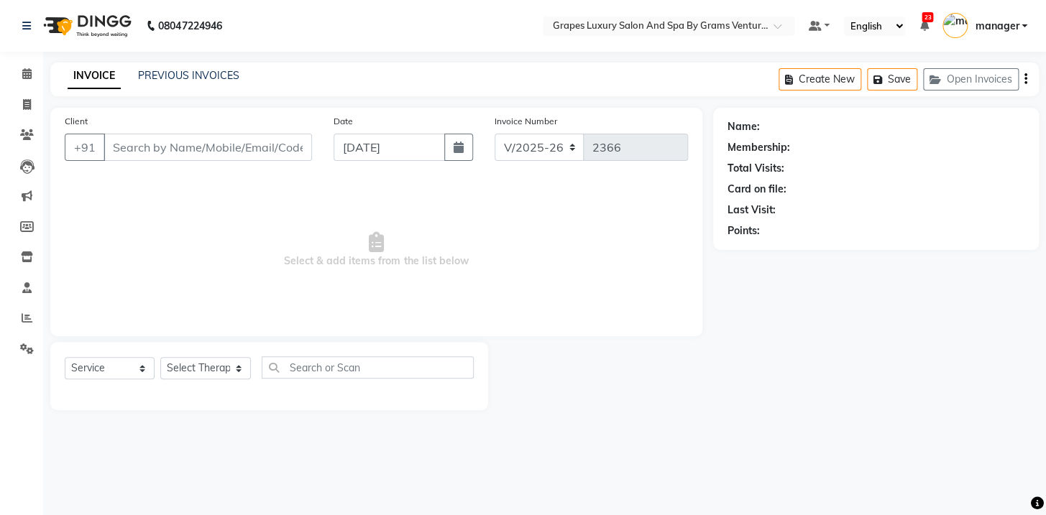
type input "9175404101"
select select "52047"
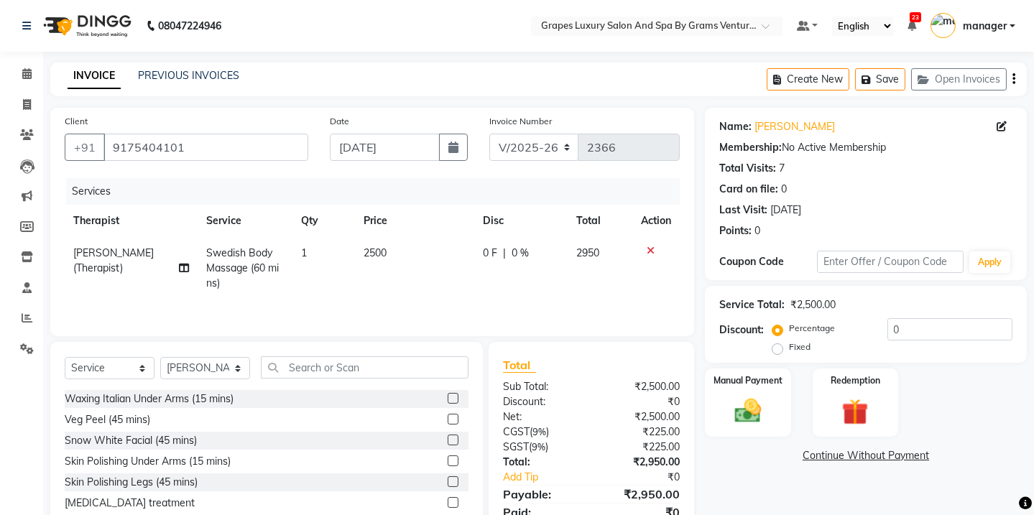
click at [636, 85] on div "INVOICE PREVIOUS INVOICES Create New Save Open Invoices" at bounding box center [538, 80] width 977 height 34
click at [762, 395] on img at bounding box center [748, 411] width 45 height 32
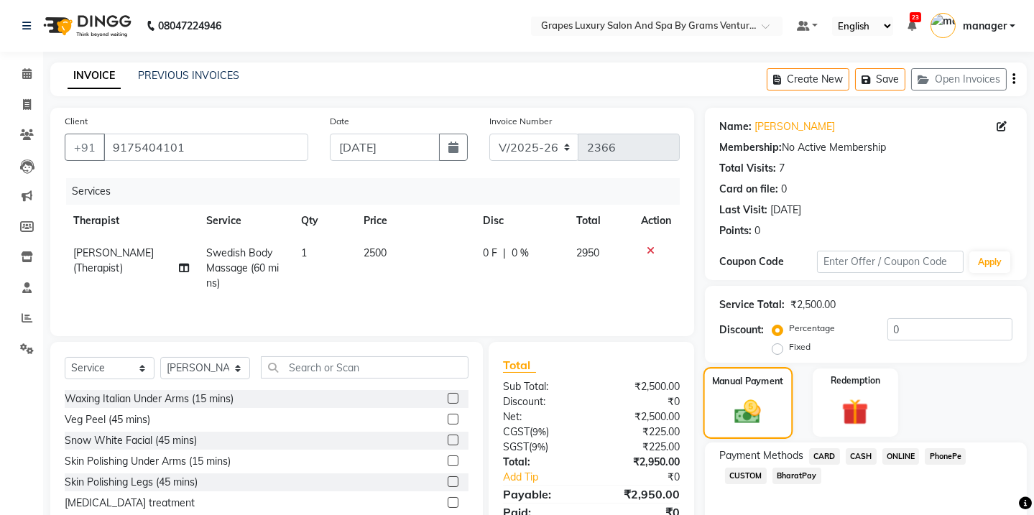
scroll to position [60, 0]
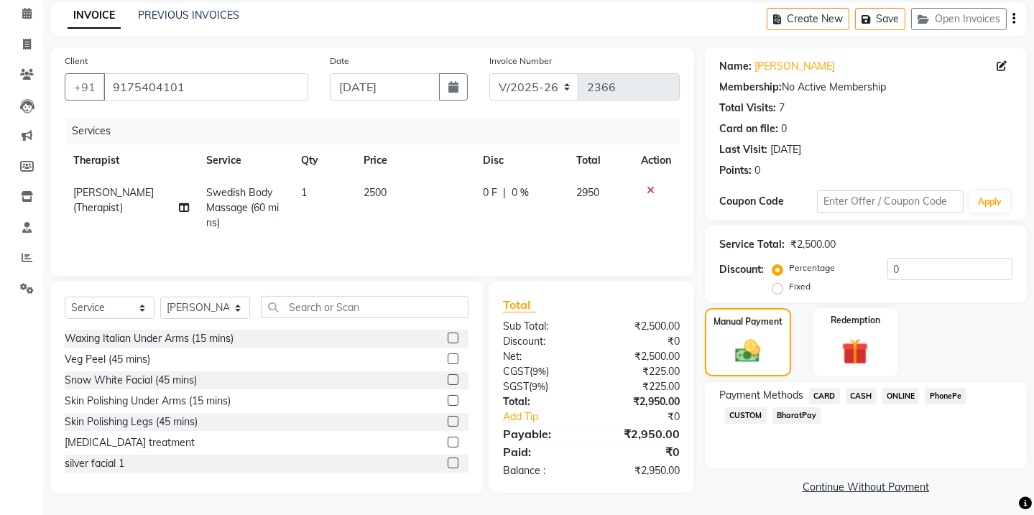
click at [884, 395] on span "ONLINE" at bounding box center [901, 396] width 37 height 17
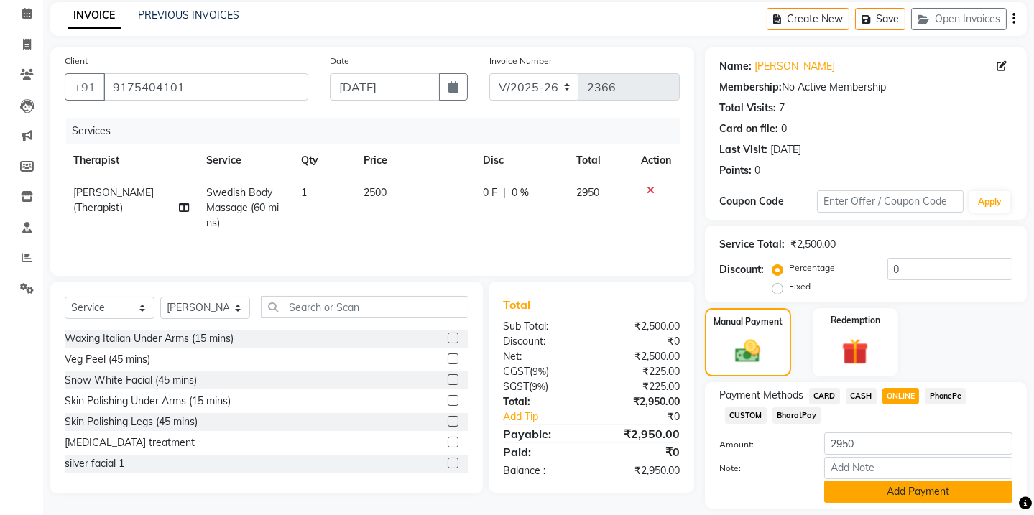
click at [896, 488] on button "Add Payment" at bounding box center [918, 492] width 188 height 22
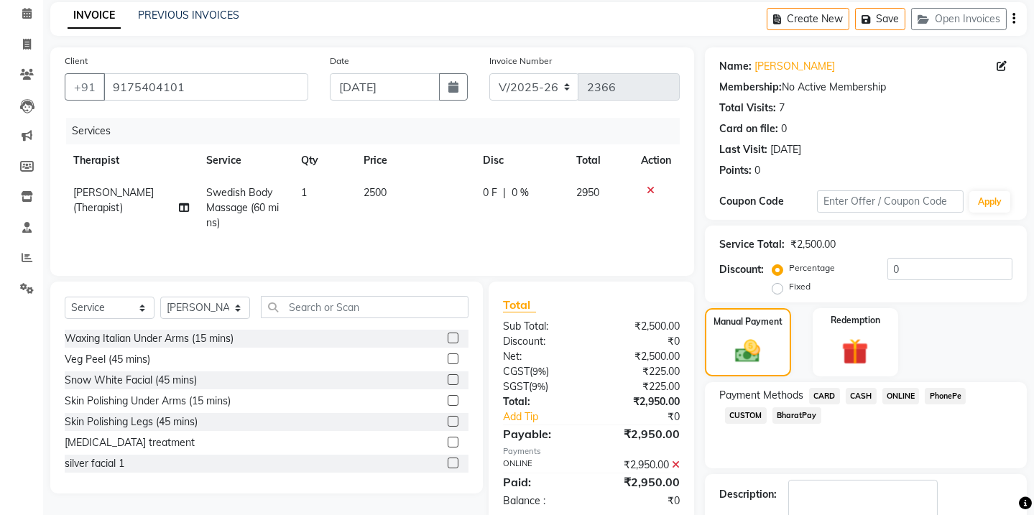
scroll to position [144, 0]
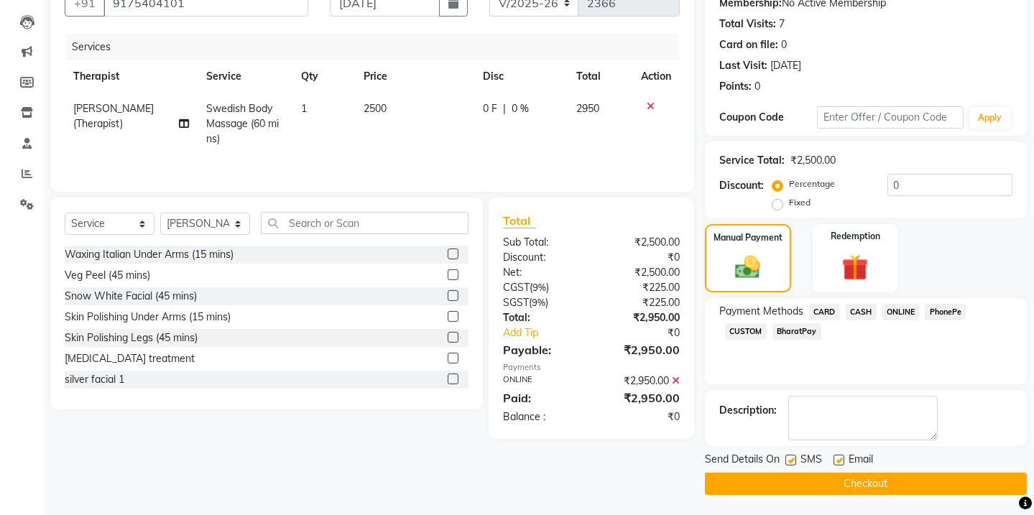
click at [787, 456] on label at bounding box center [791, 460] width 11 height 11
click at [787, 456] on input "checkbox" at bounding box center [790, 460] width 9 height 9
checkbox input "false"
click at [827, 484] on button "Checkout" at bounding box center [866, 484] width 322 height 22
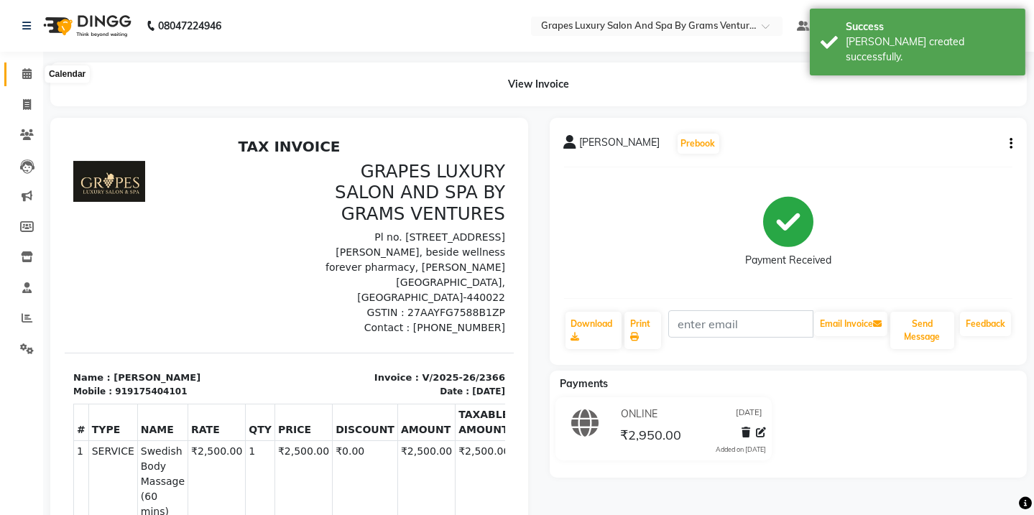
click at [25, 71] on icon at bounding box center [26, 73] width 9 height 11
